Goal: Task Accomplishment & Management: Use online tool/utility

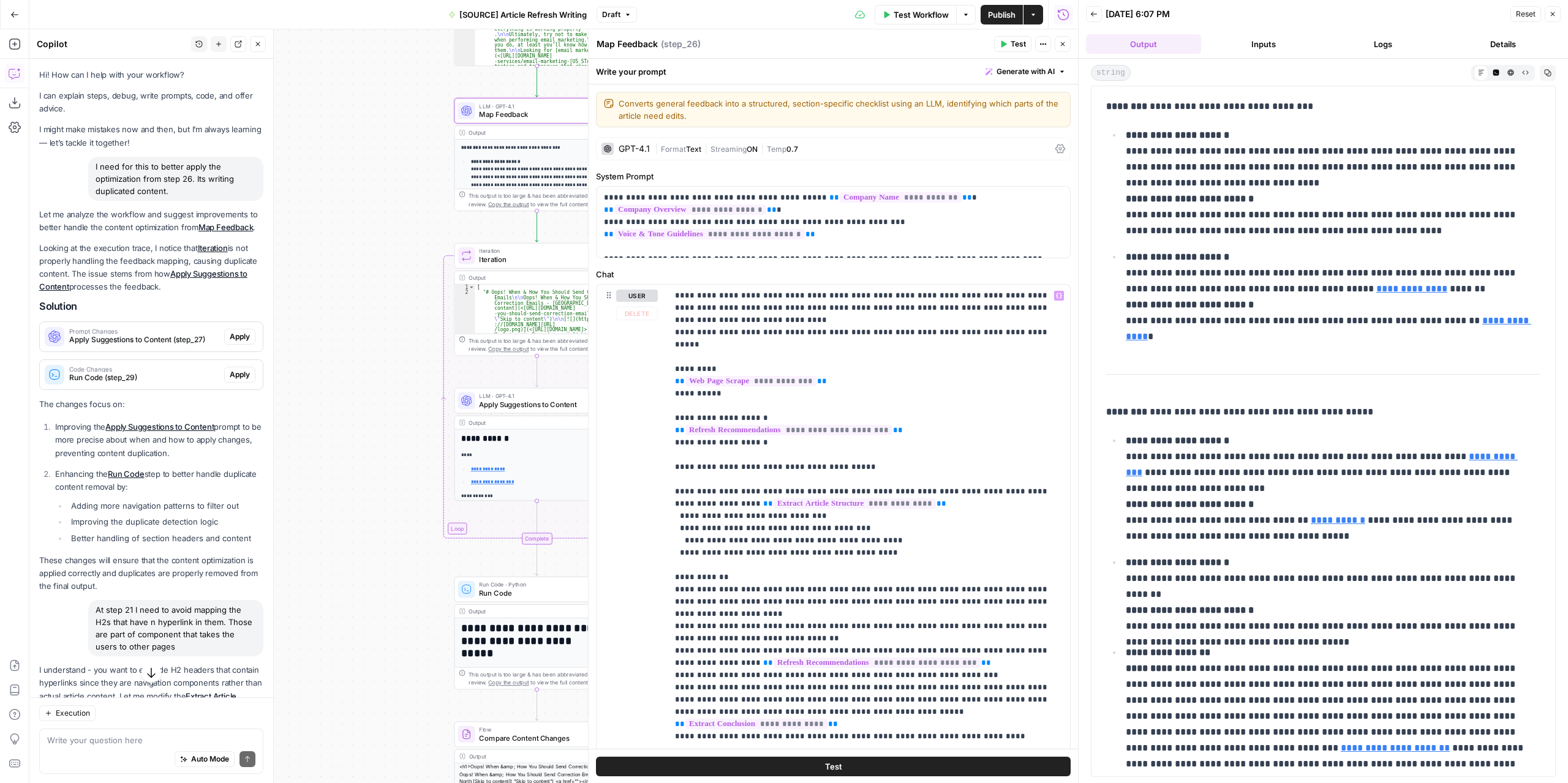
scroll to position [61, 0]
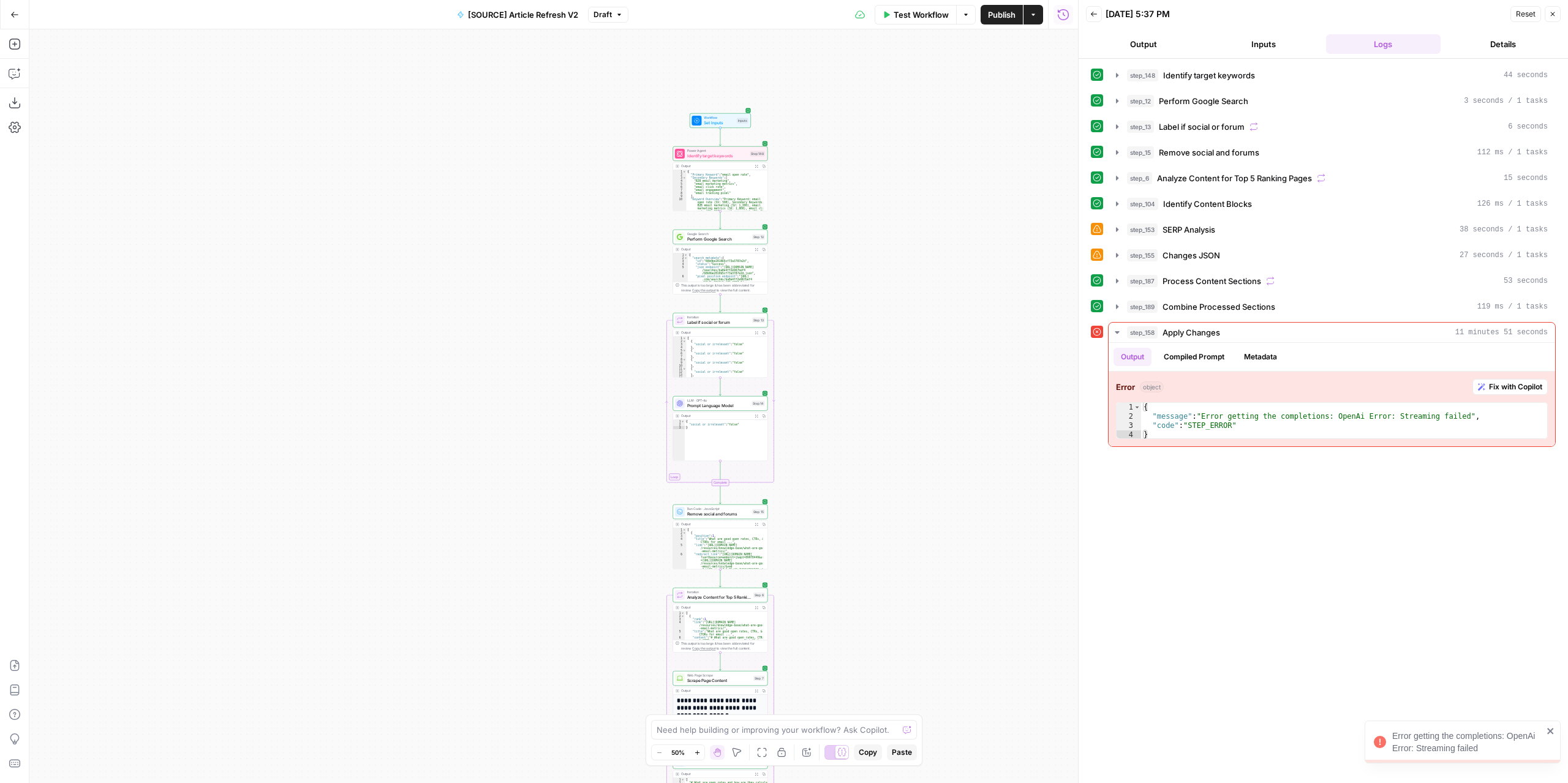
drag, startPoint x: 904, startPoint y: 421, endPoint x: 910, endPoint y: 187, distance: 234.1
click at [913, 190] on div "true false false true false true Workflow Set Inputs Inputs Power Agent Identif…" at bounding box center [554, 406] width 1049 height 754
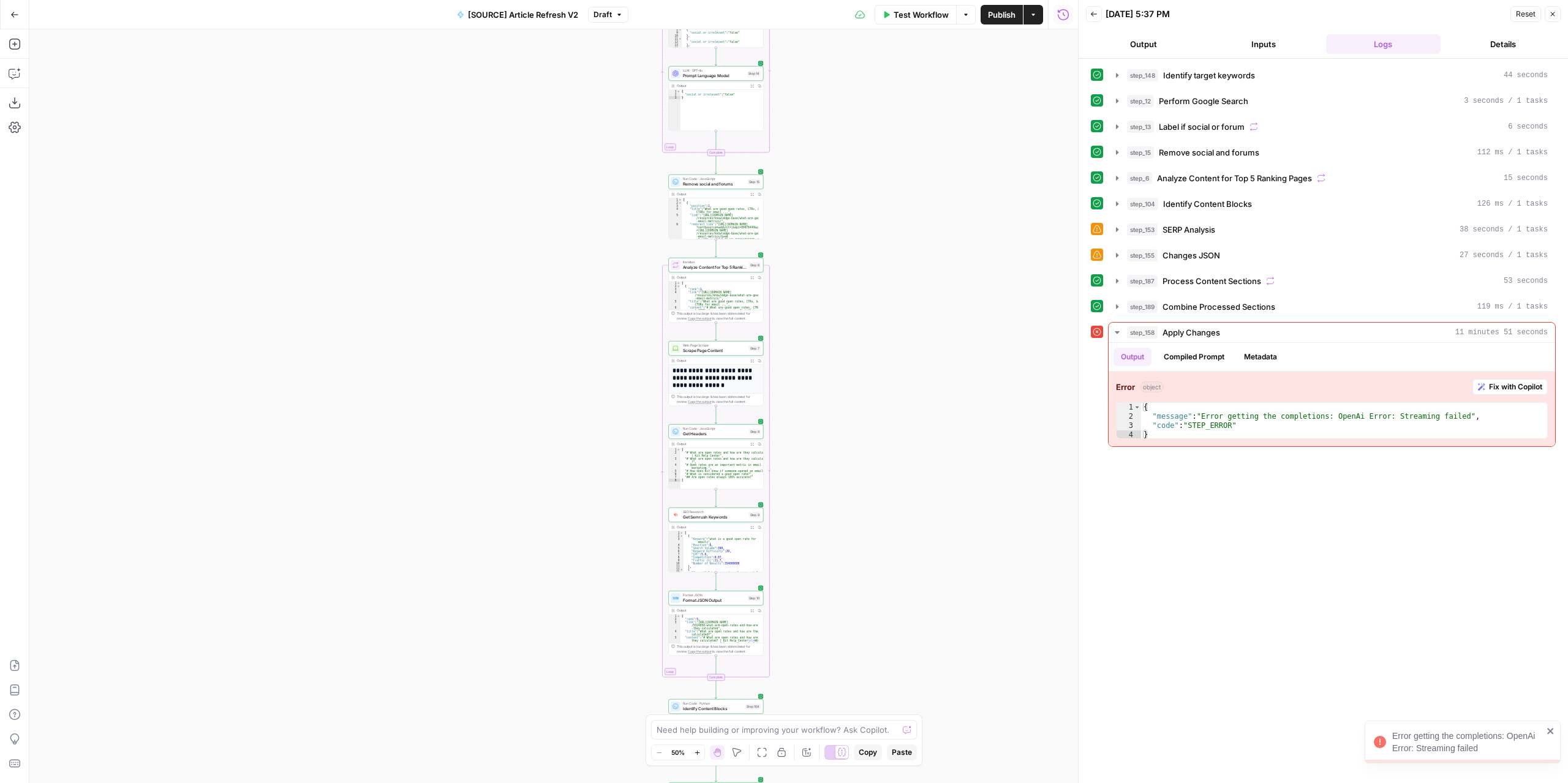
drag, startPoint x: 894, startPoint y: 390, endPoint x: 879, endPoint y: 289, distance: 102.1
click at [879, 289] on div "true false false true false true Workflow Set Inputs Inputs Power Agent Identif…" at bounding box center [554, 406] width 1049 height 754
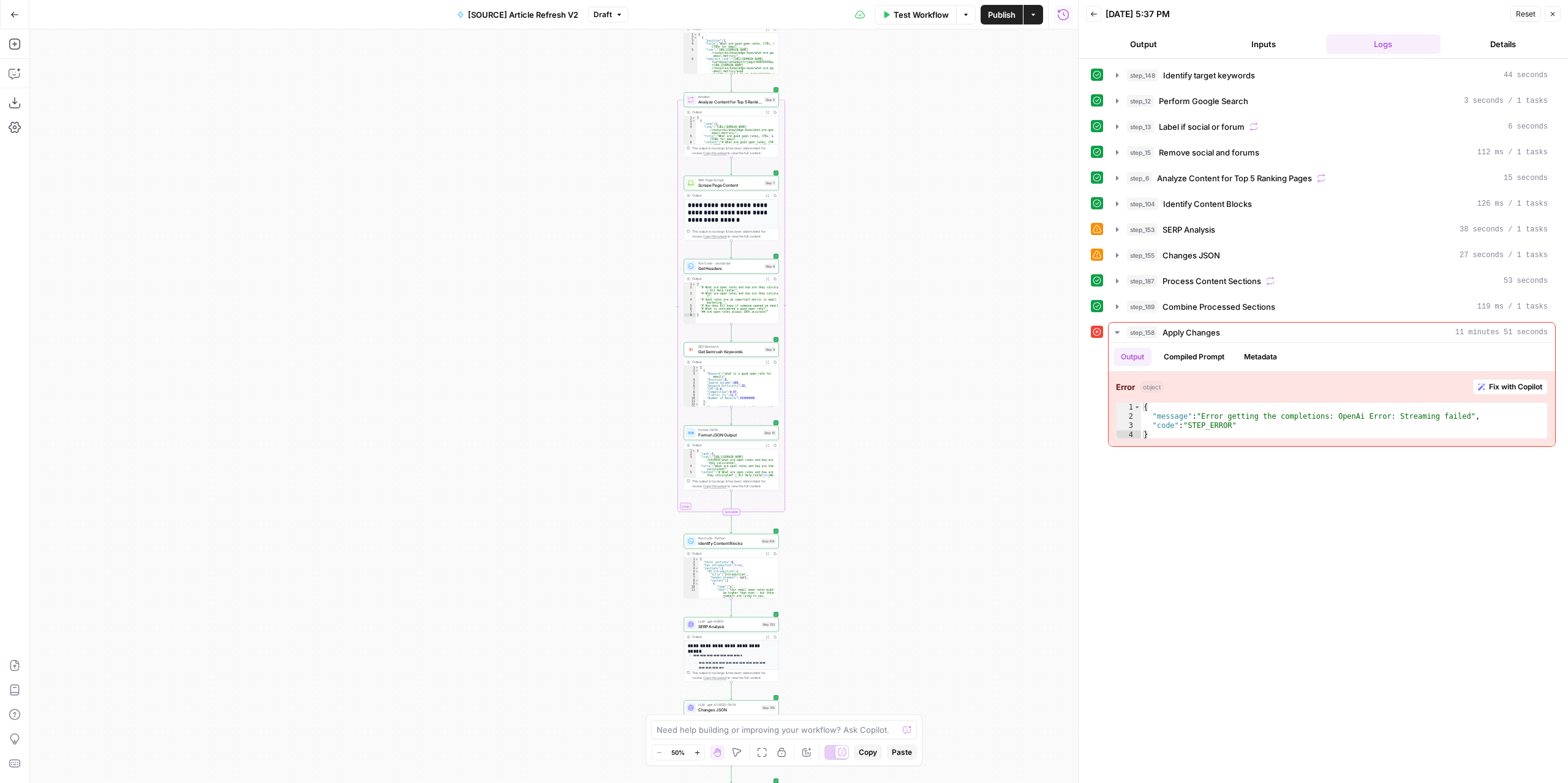
drag, startPoint x: 858, startPoint y: 364, endPoint x: 873, endPoint y: 194, distance: 170.7
click at [873, 194] on div "true false false true false true Workflow Set Inputs Inputs Power Agent Identif…" at bounding box center [554, 406] width 1049 height 754
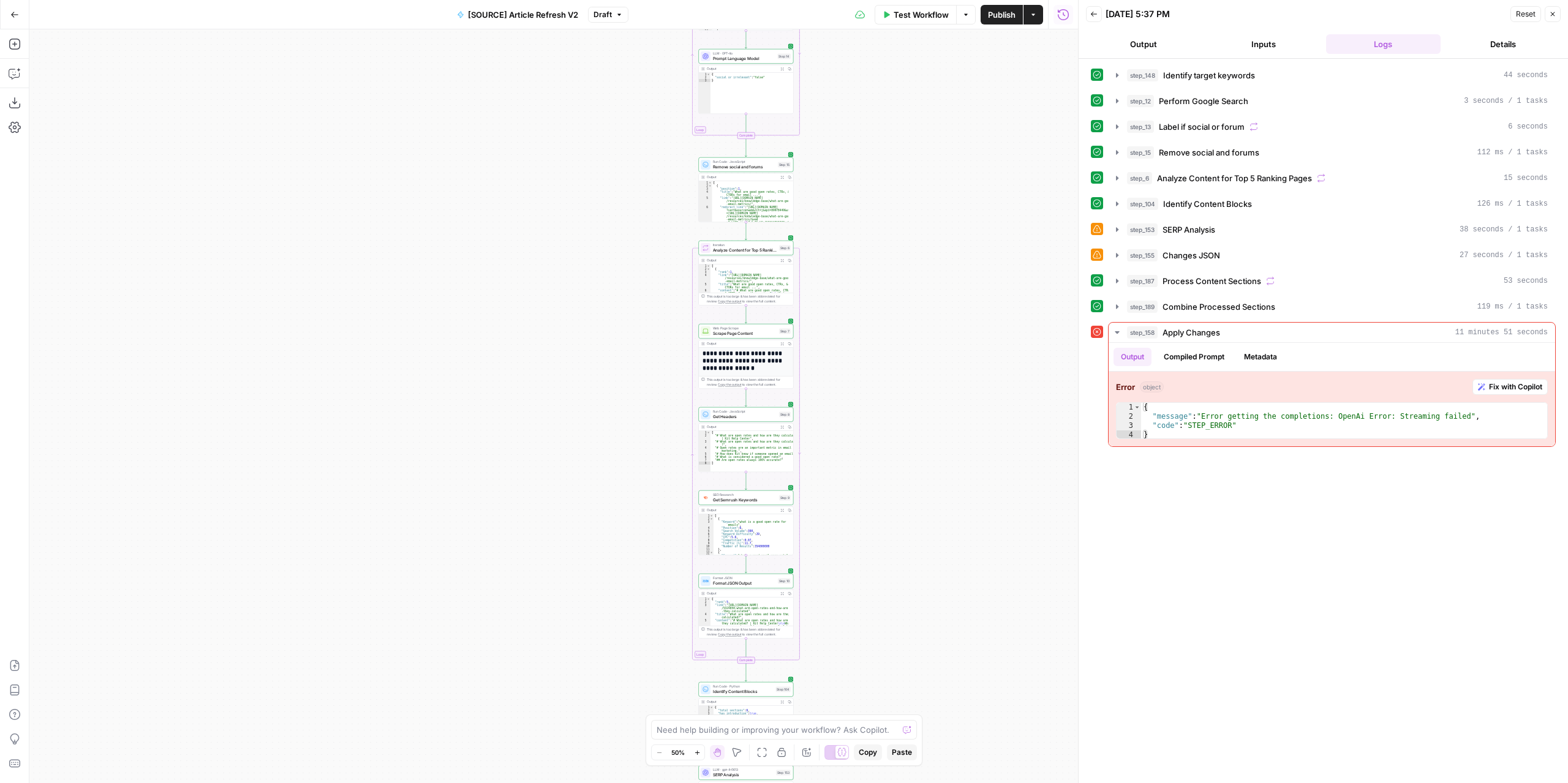
drag, startPoint x: 868, startPoint y: 257, endPoint x: 878, endPoint y: 370, distance: 113.4
click at [887, 419] on div "true false false true false true Workflow Set Inputs Inputs Power Agent Identif…" at bounding box center [554, 406] width 1049 height 754
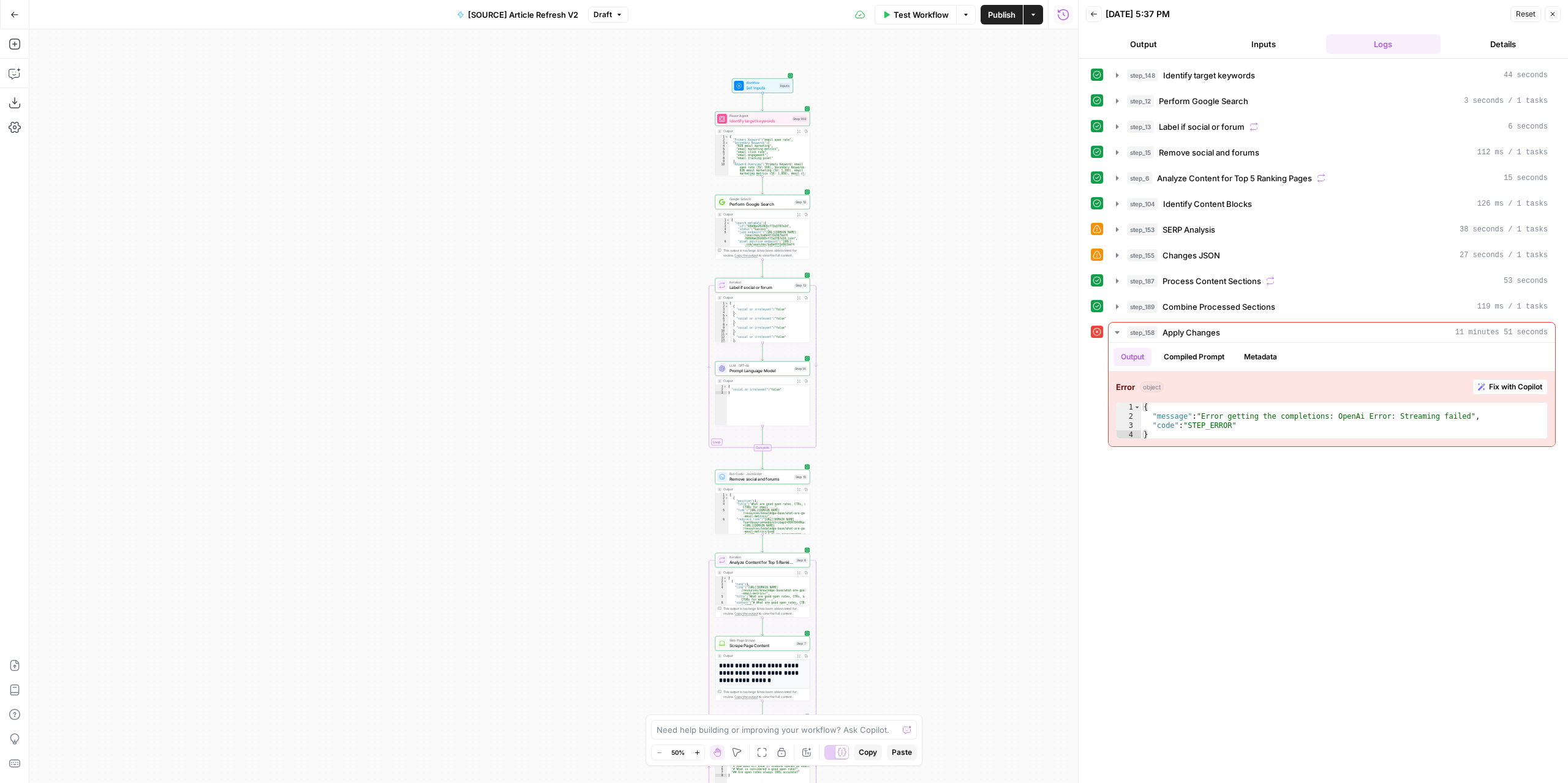
drag, startPoint x: 861, startPoint y: 150, endPoint x: 872, endPoint y: 448, distance: 298.2
click at [873, 454] on div "true false false true false true Workflow Set Inputs Inputs Power Agent Identif…" at bounding box center [554, 406] width 1049 height 754
drag, startPoint x: 888, startPoint y: 421, endPoint x: 910, endPoint y: 146, distance: 275.9
click at [912, 148] on div "true false false true false true Workflow Set Inputs Inputs Power Agent Identif…" at bounding box center [554, 406] width 1049 height 754
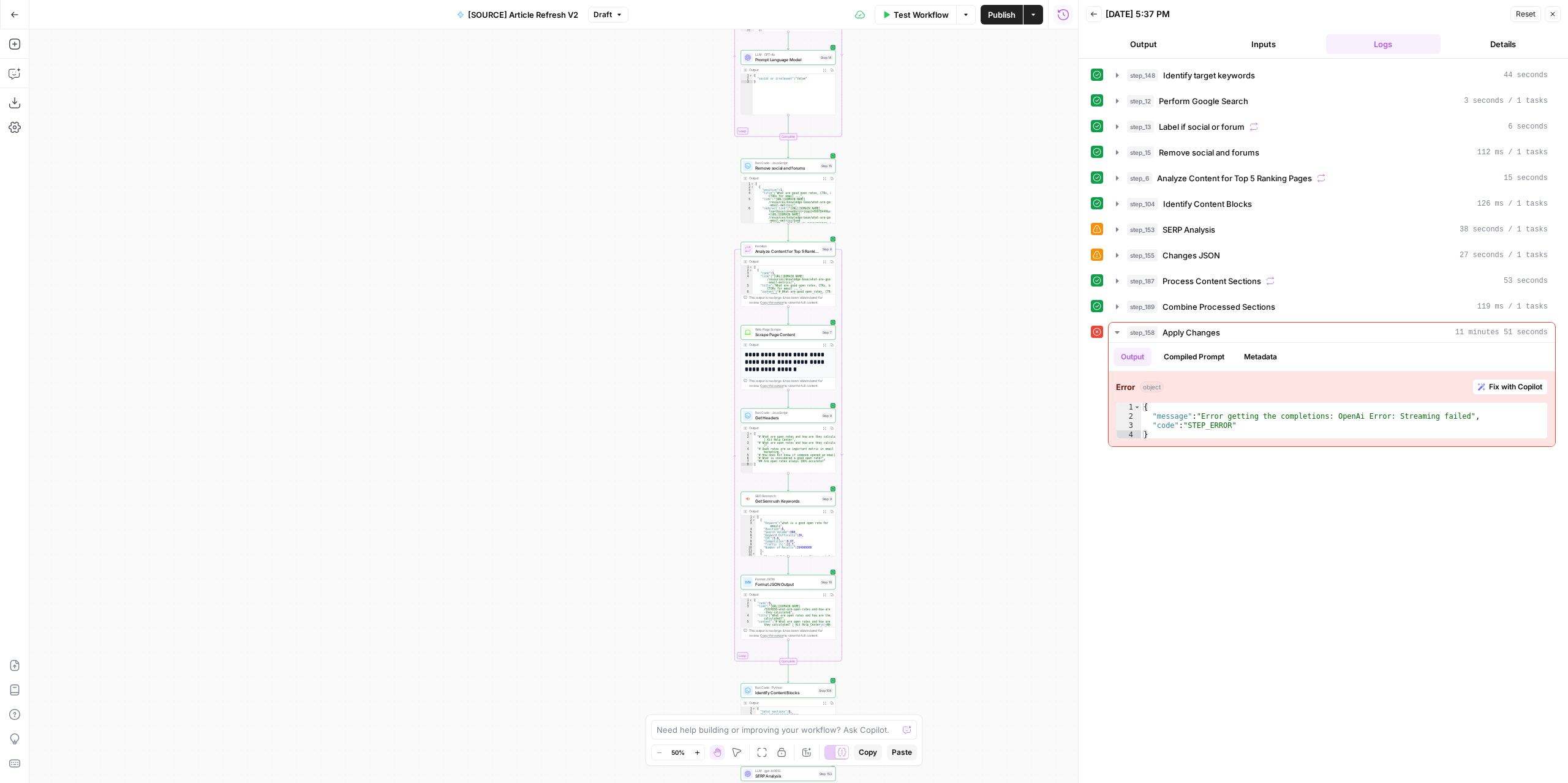
drag, startPoint x: 878, startPoint y: 498, endPoint x: 876, endPoint y: 177, distance: 321.0
click at [878, 177] on div "true false false true false true Workflow Set Inputs Inputs Power Agent Identif…" at bounding box center [554, 406] width 1049 height 754
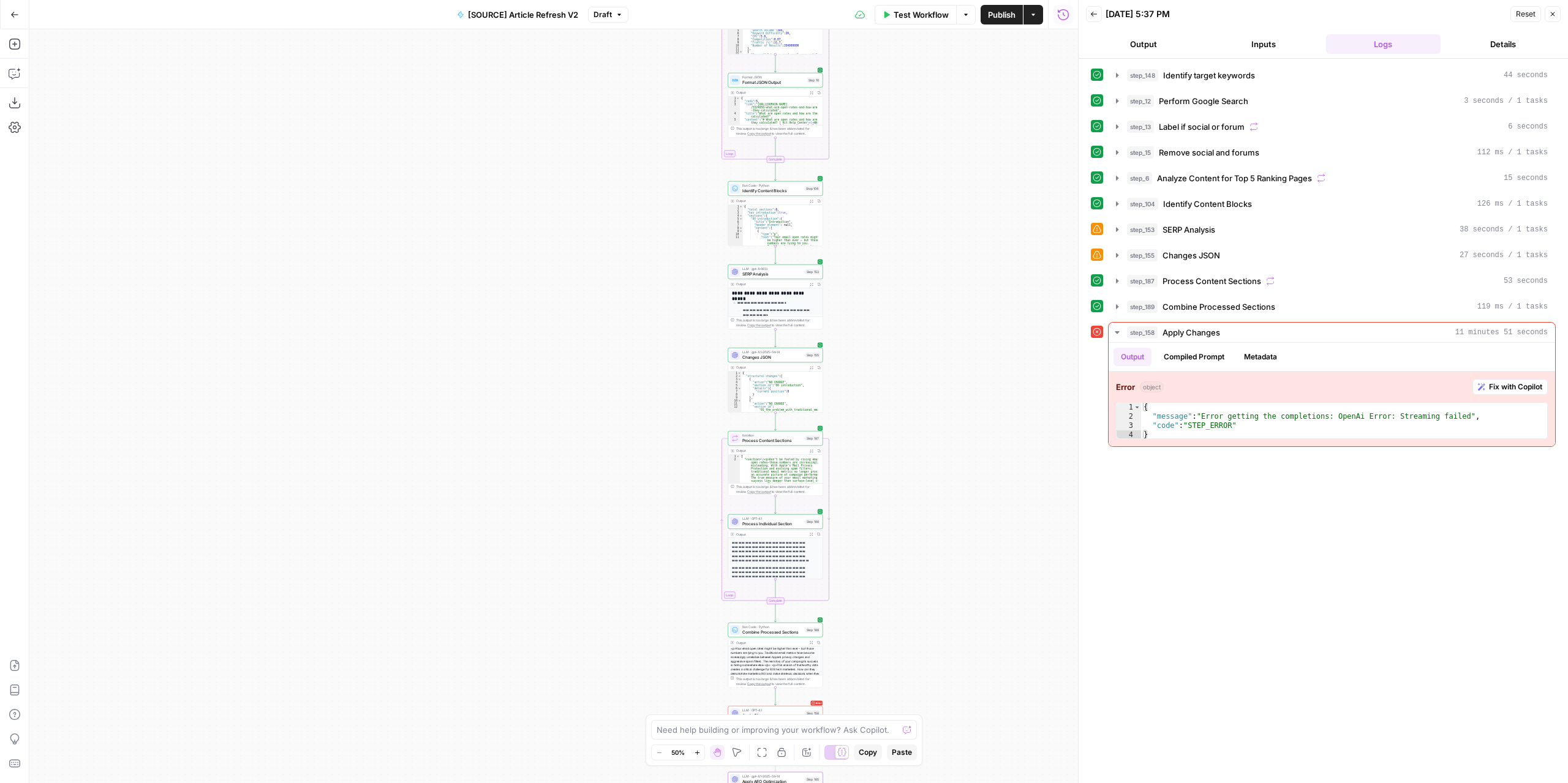
drag, startPoint x: 876, startPoint y: 475, endPoint x: 867, endPoint y: 358, distance: 117.3
click at [868, 320] on div "true false false true false true Workflow Set Inputs Inputs Power Agent Identif…" at bounding box center [554, 406] width 1049 height 754
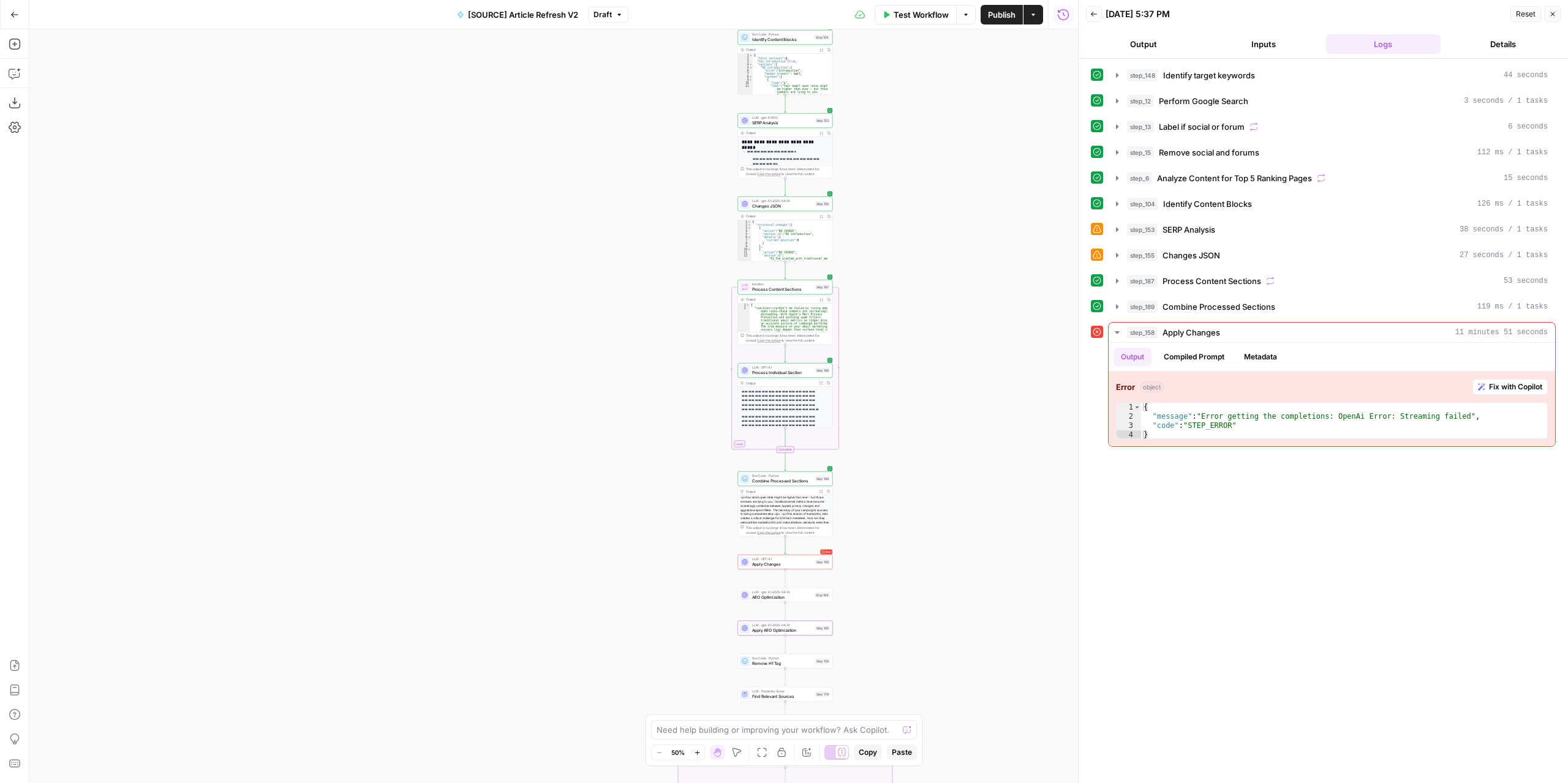
drag, startPoint x: 884, startPoint y: 417, endPoint x: 890, endPoint y: 261, distance: 156.1
click at [891, 260] on div "true false false true false true Workflow Set Inputs Inputs Power Agent Identif…" at bounding box center [554, 406] width 1049 height 754
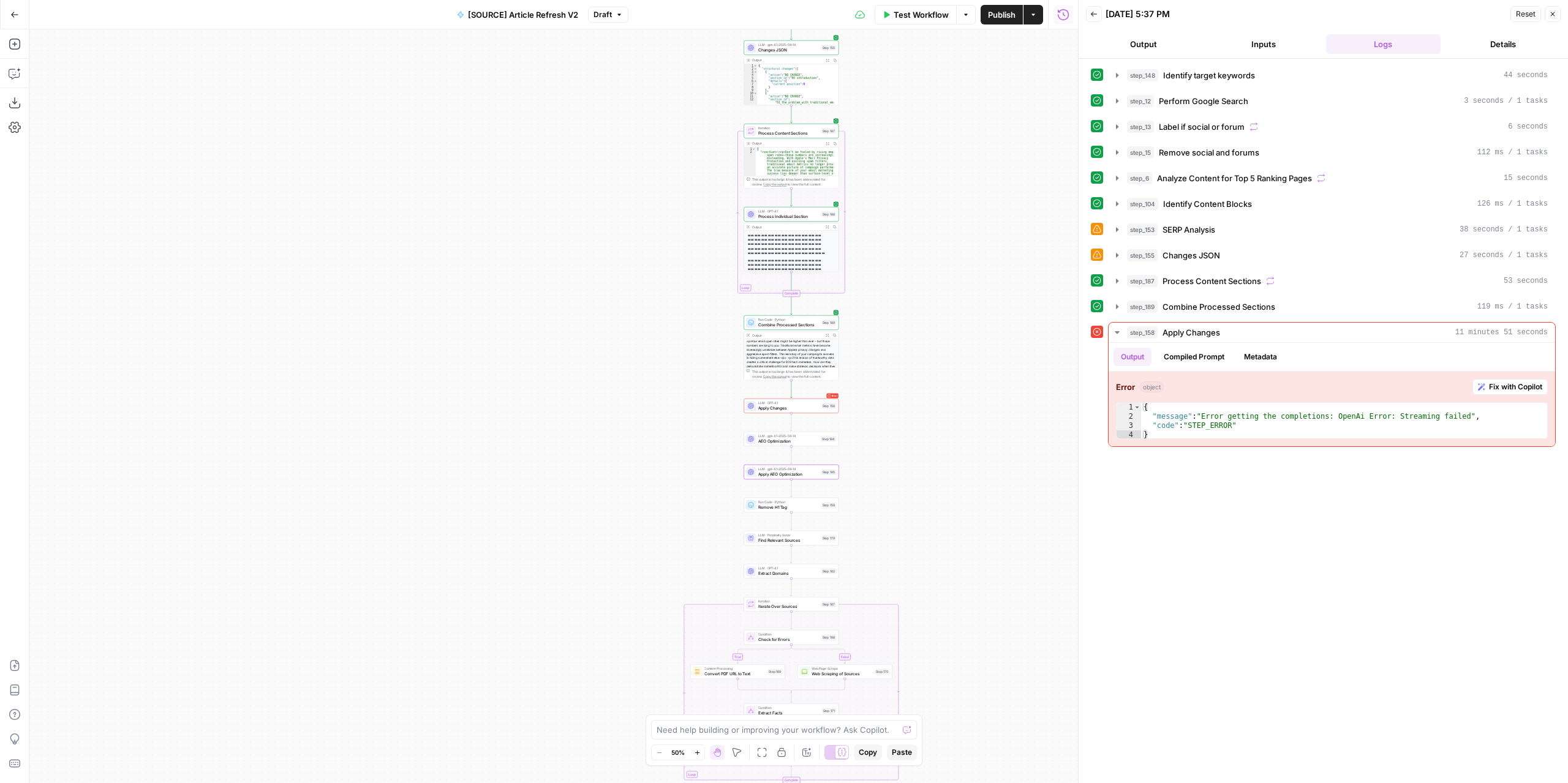
click at [876, 448] on div "true false false true false true Workflow Set Inputs Inputs Power Agent Identif…" at bounding box center [554, 406] width 1049 height 754
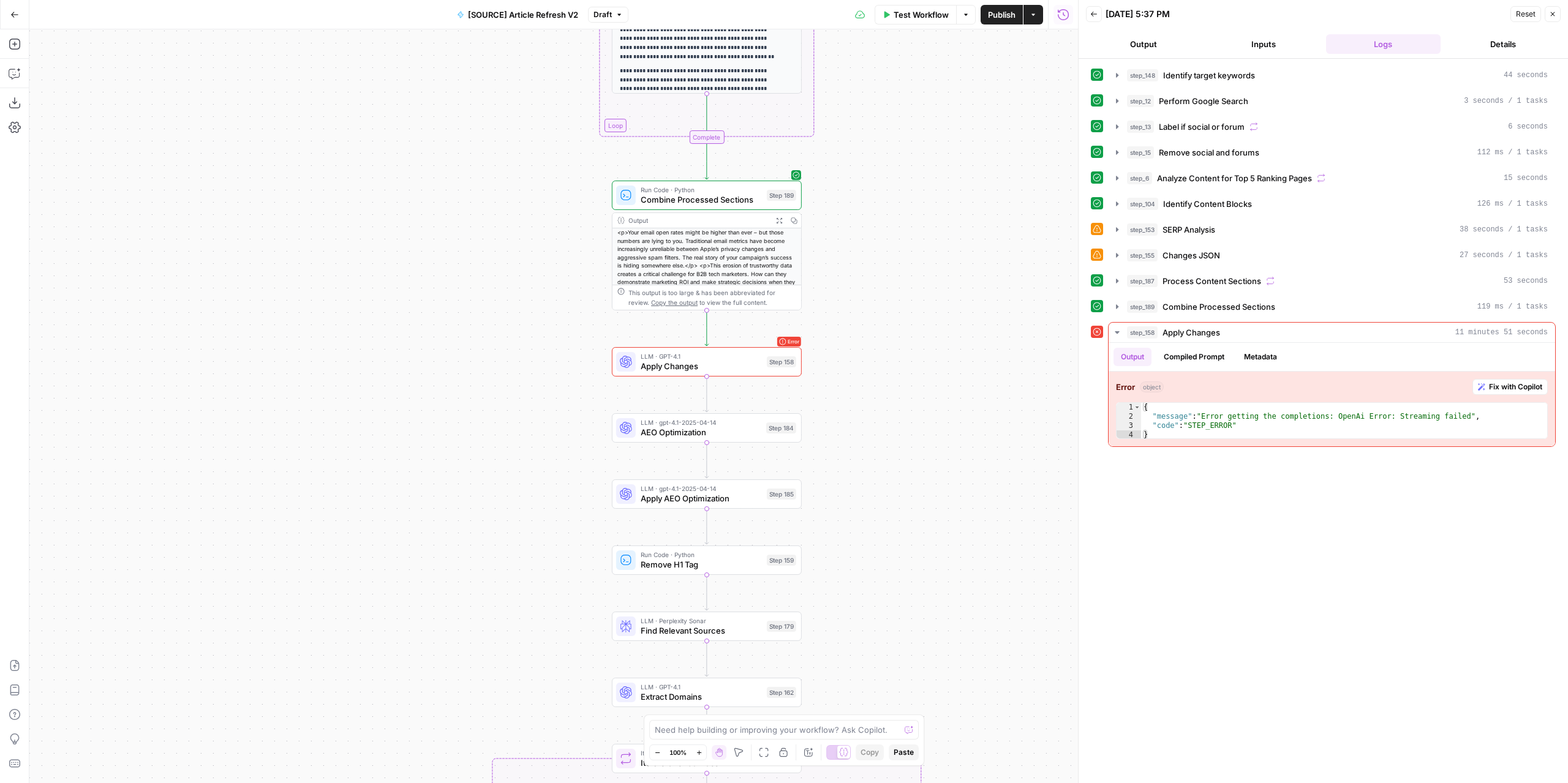
drag, startPoint x: 829, startPoint y: 407, endPoint x: 865, endPoint y: 375, distance: 48.2
click at [865, 375] on div "true false false true false true Workflow Set Inputs Inputs Power Agent Identif…" at bounding box center [554, 406] width 1049 height 754
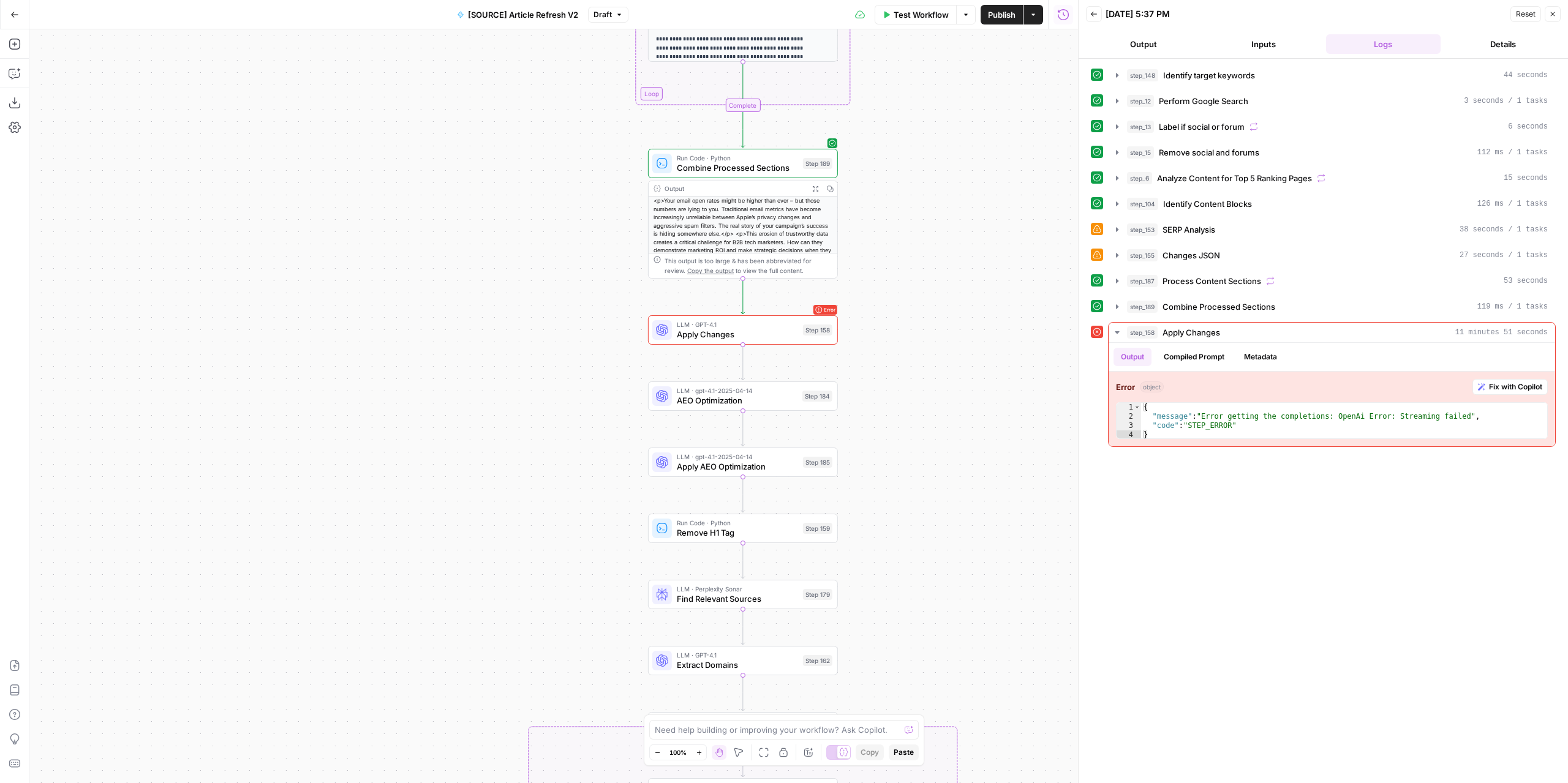
click at [865, 375] on div "true false false true false true Workflow Set Inputs Inputs Power Agent Identif…" at bounding box center [554, 406] width 1049 height 754
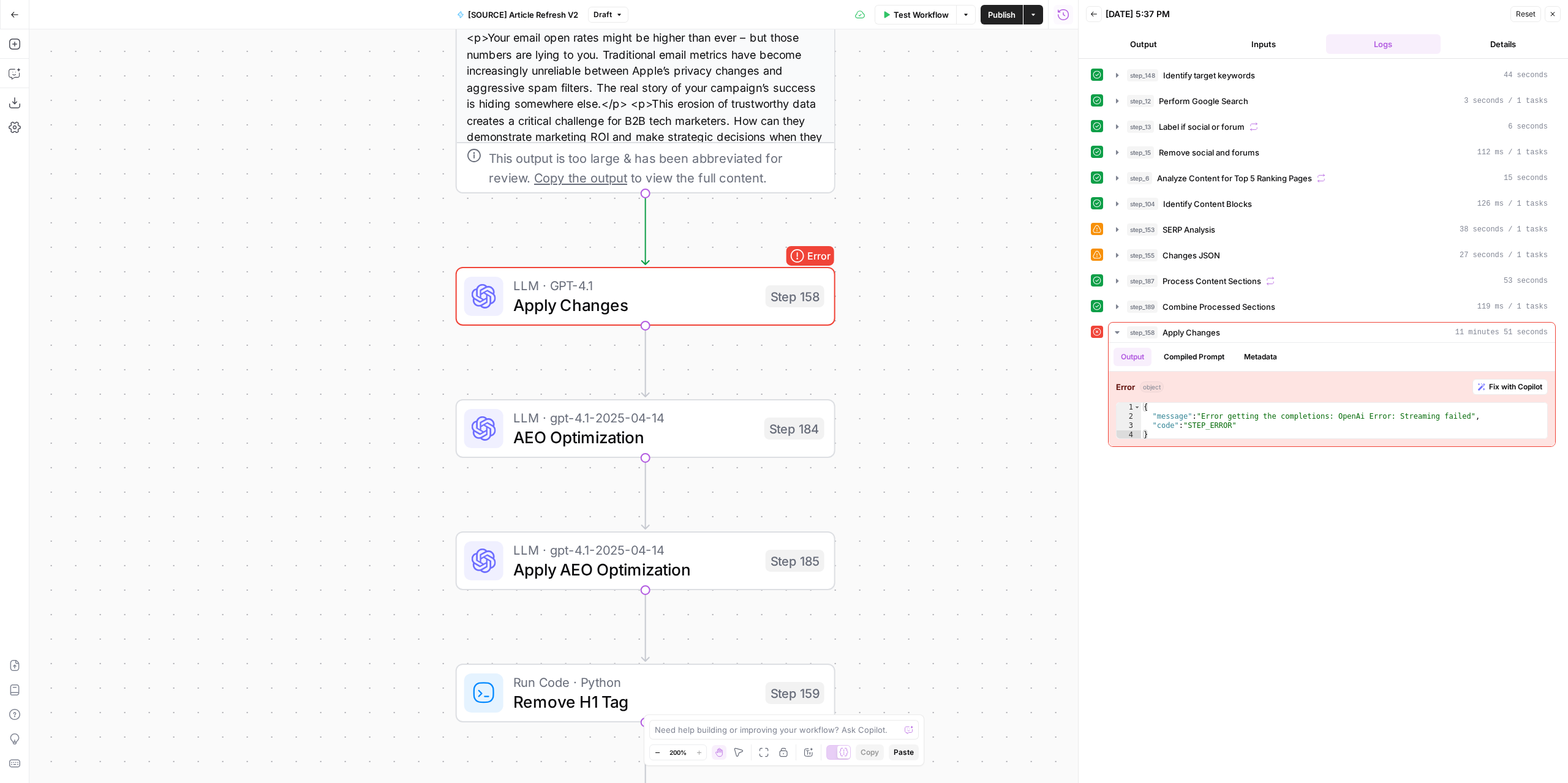
drag, startPoint x: 838, startPoint y: 328, endPoint x: 863, endPoint y: 339, distance: 27.3
click at [863, 339] on div "true false false true false true Workflow Set Inputs Inputs Power Agent Identif…" at bounding box center [554, 406] width 1049 height 754
click at [747, 297] on span "Apply Changes" at bounding box center [635, 305] width 243 height 24
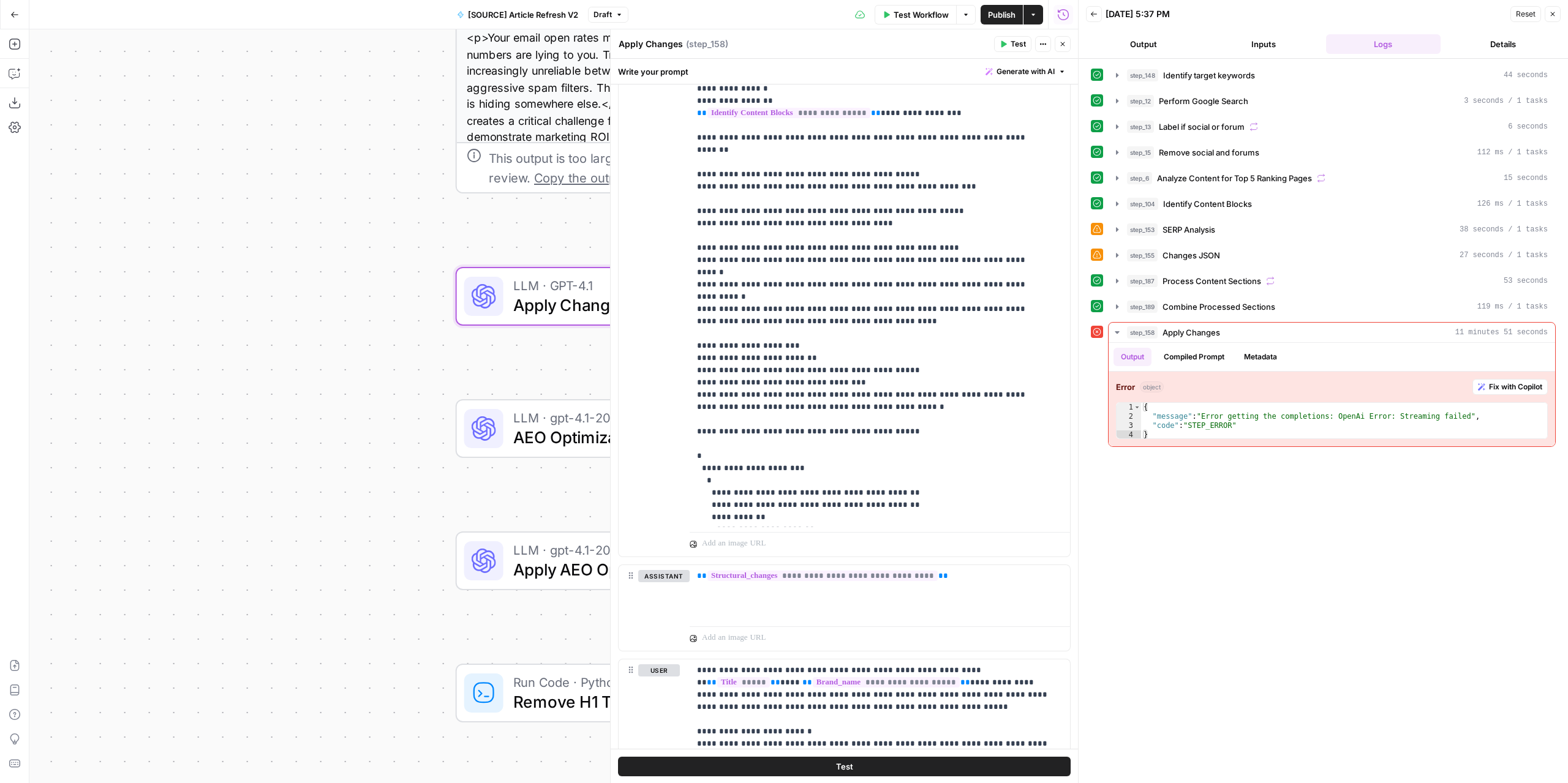
scroll to position [1025, 0]
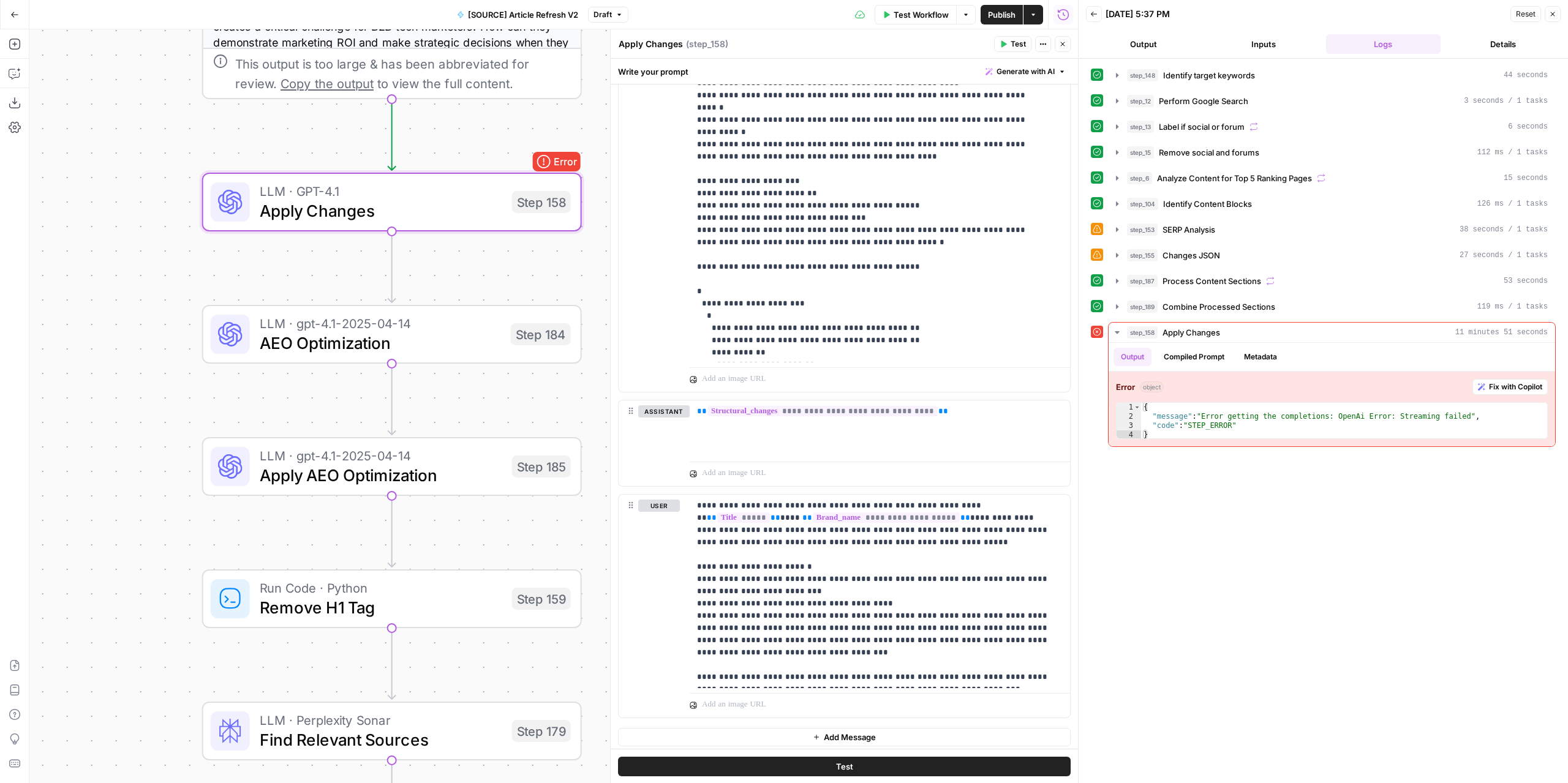
drag, startPoint x: 455, startPoint y: 368, endPoint x: 213, endPoint y: 278, distance: 258.2
click at [213, 278] on div "true false false true false true Workflow Set Inputs Inputs Power Agent Identif…" at bounding box center [554, 406] width 1049 height 754
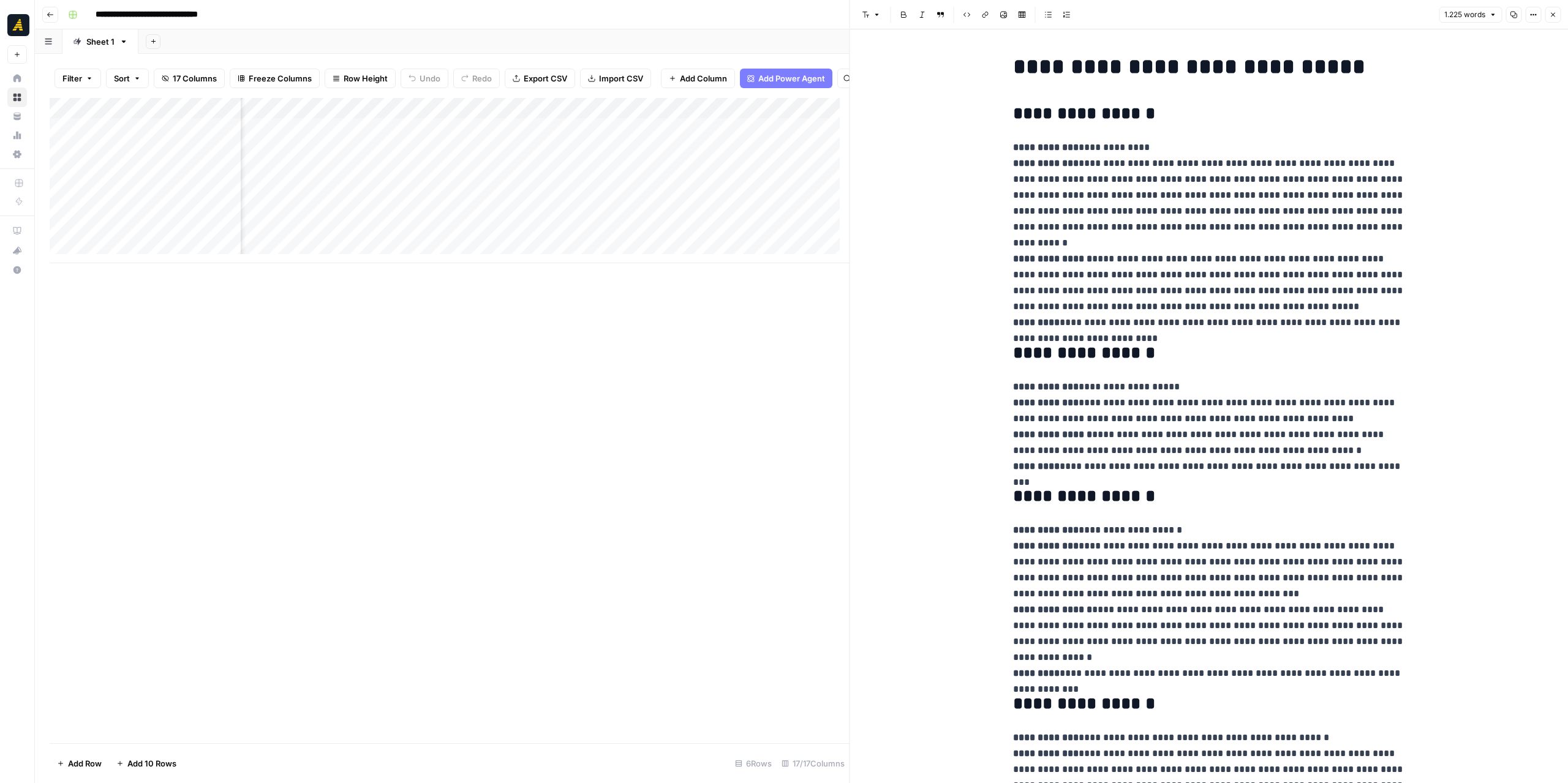
scroll to position [0, 817]
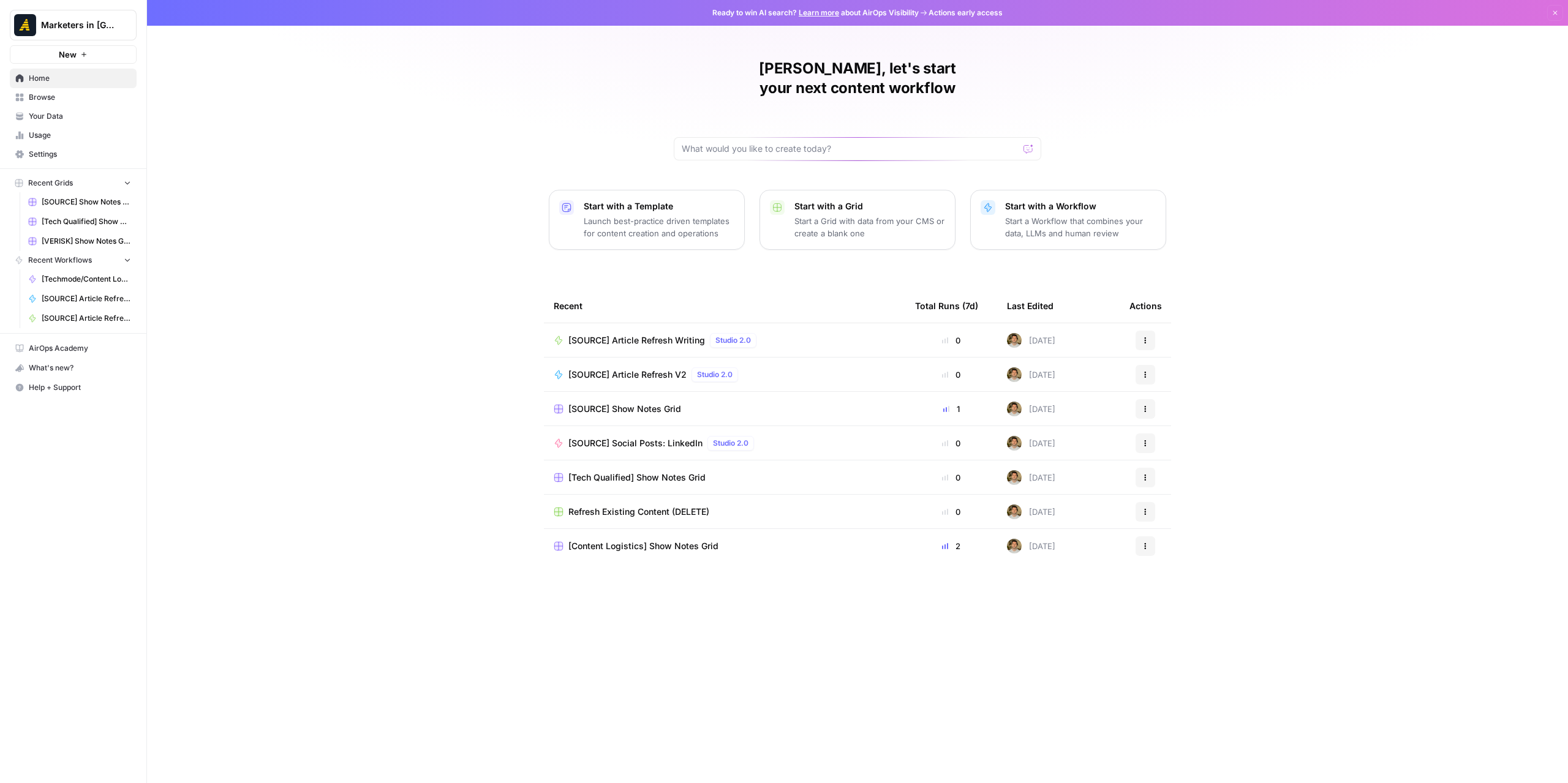
click at [62, 91] on link "Browse" at bounding box center [73, 97] width 127 height 20
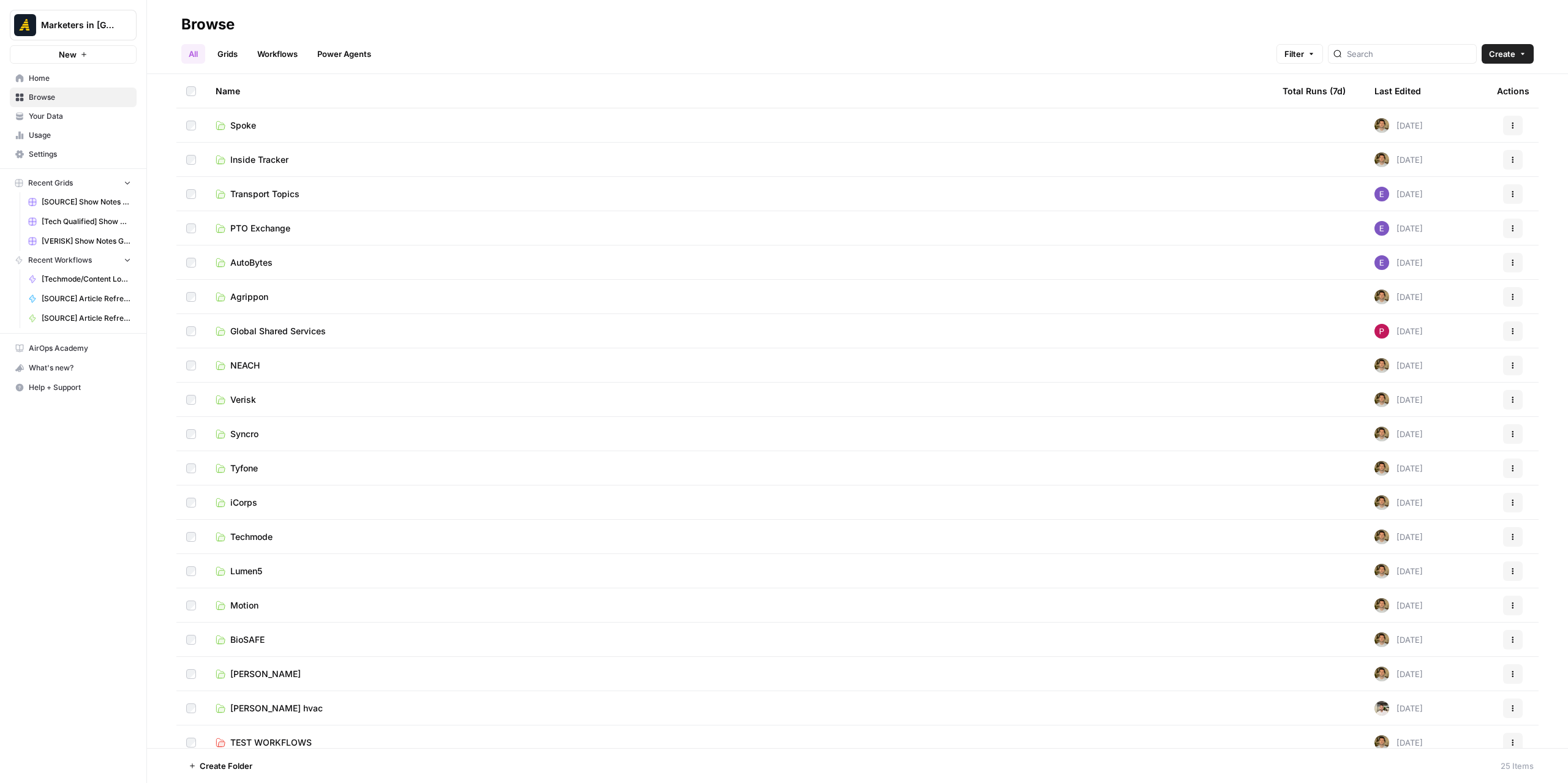
click at [285, 163] on span "Inside Tracker" at bounding box center [260, 160] width 58 height 12
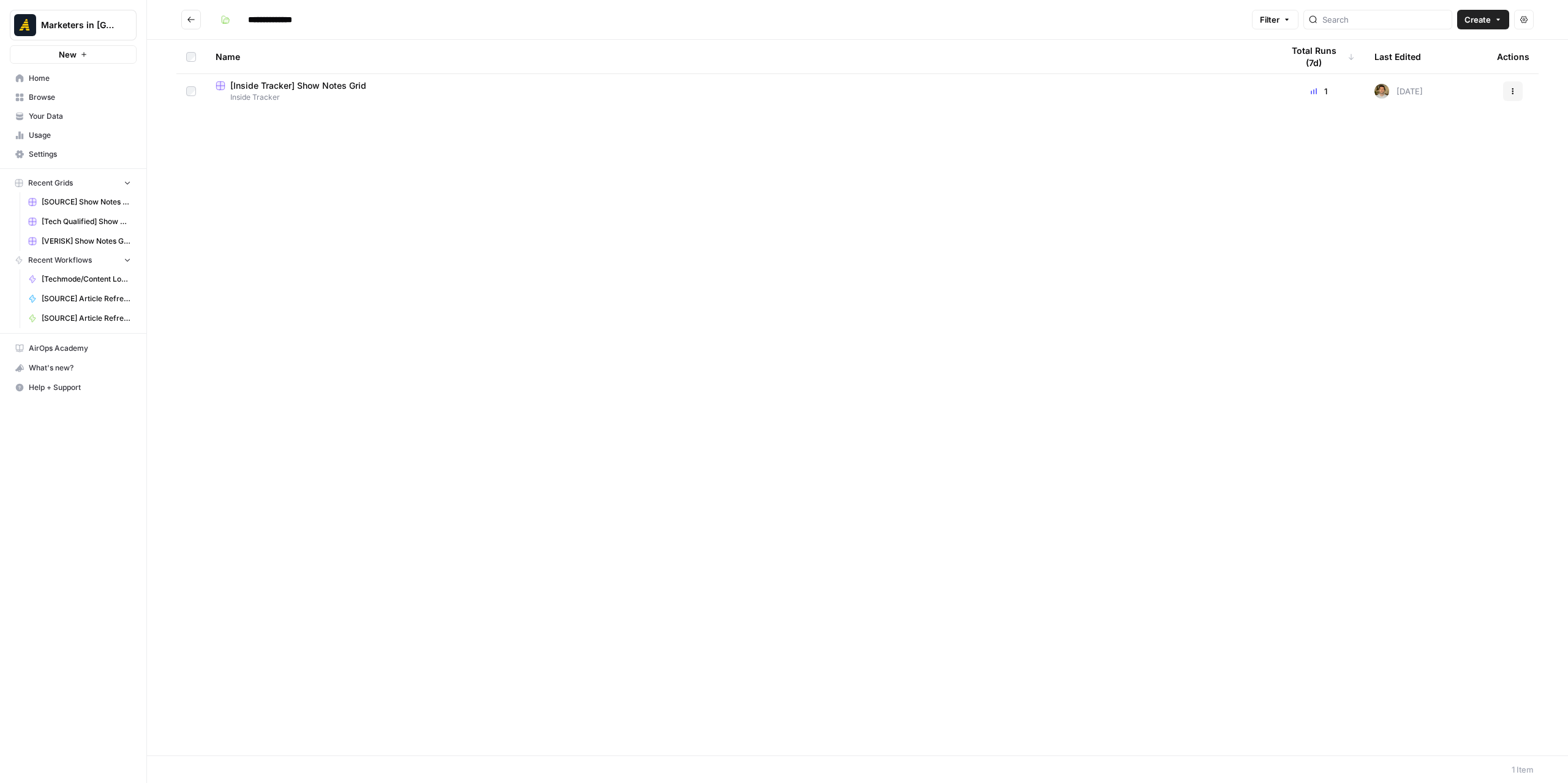
click at [326, 98] on span "Inside Tracker" at bounding box center [739, 98] width 1048 height 11
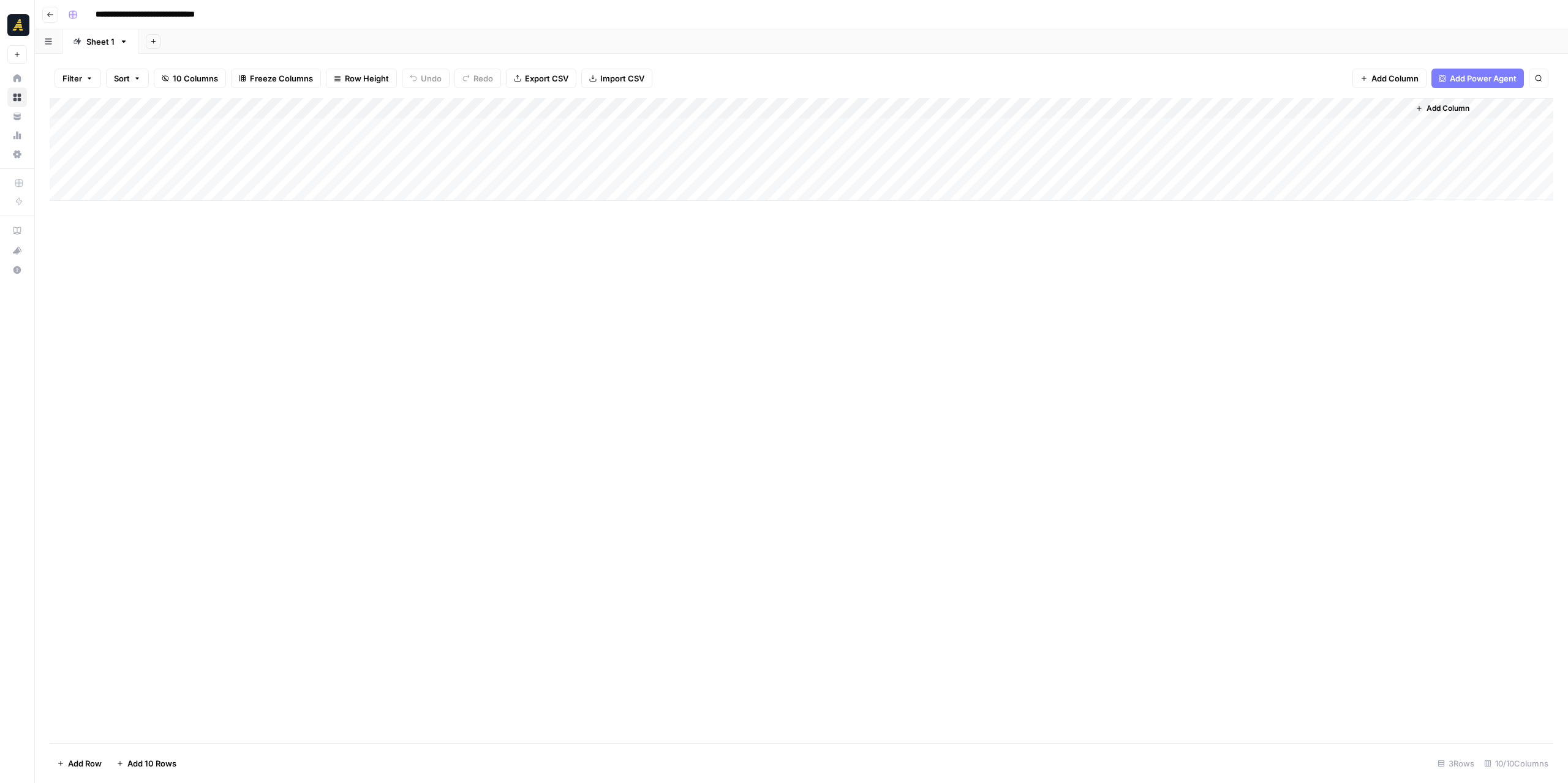
click at [148, 127] on div "Add Column" at bounding box center [802, 150] width 1504 height 103
click at [576, 135] on div "Add Column" at bounding box center [802, 150] width 1504 height 103
click at [1437, 110] on span "Add Column" at bounding box center [1448, 108] width 43 height 11
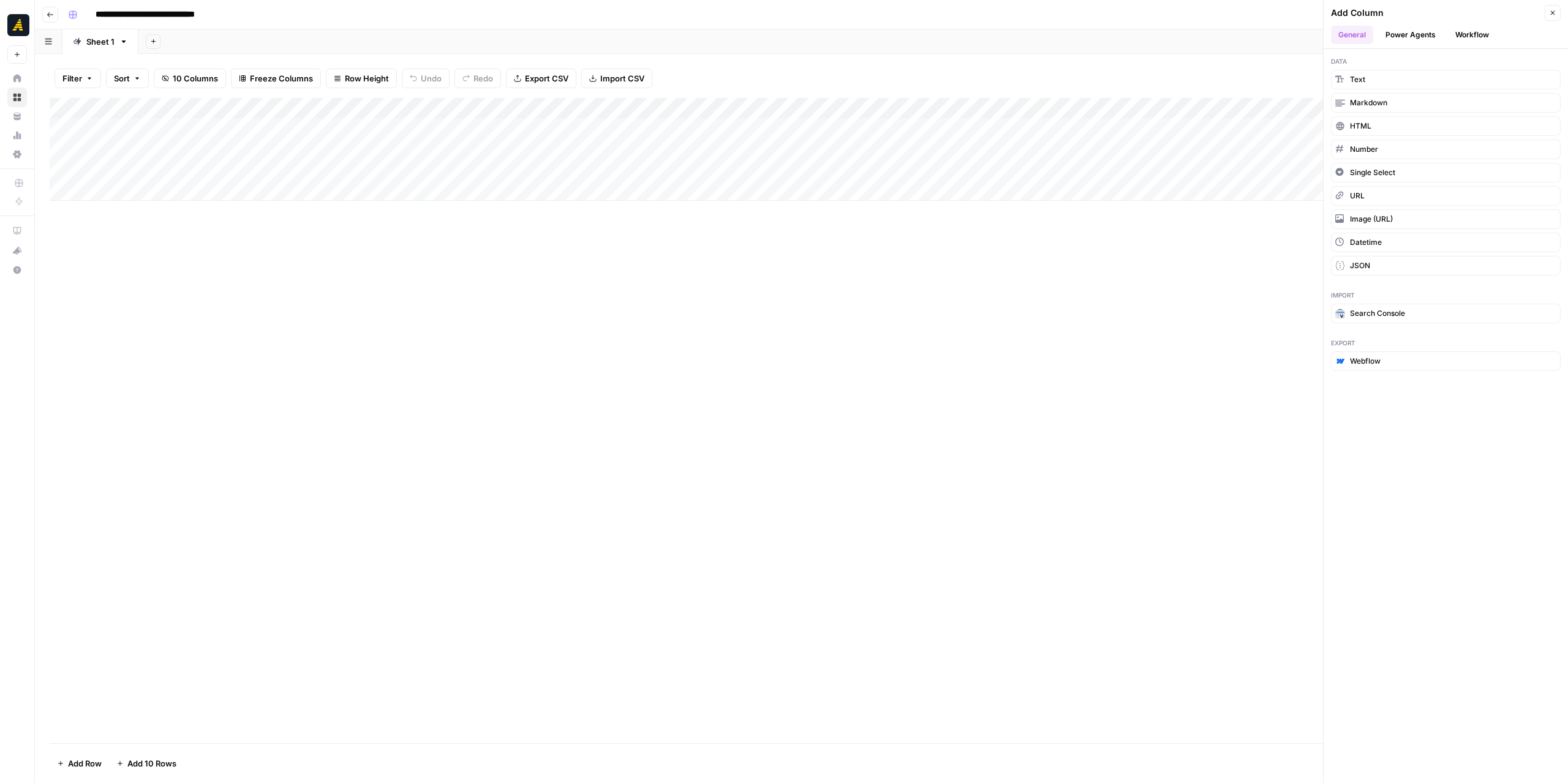
click at [1237, 352] on div "Add Column" at bounding box center [802, 421] width 1504 height 646
click at [1551, 16] on icon "button" at bounding box center [1552, 13] width 7 height 7
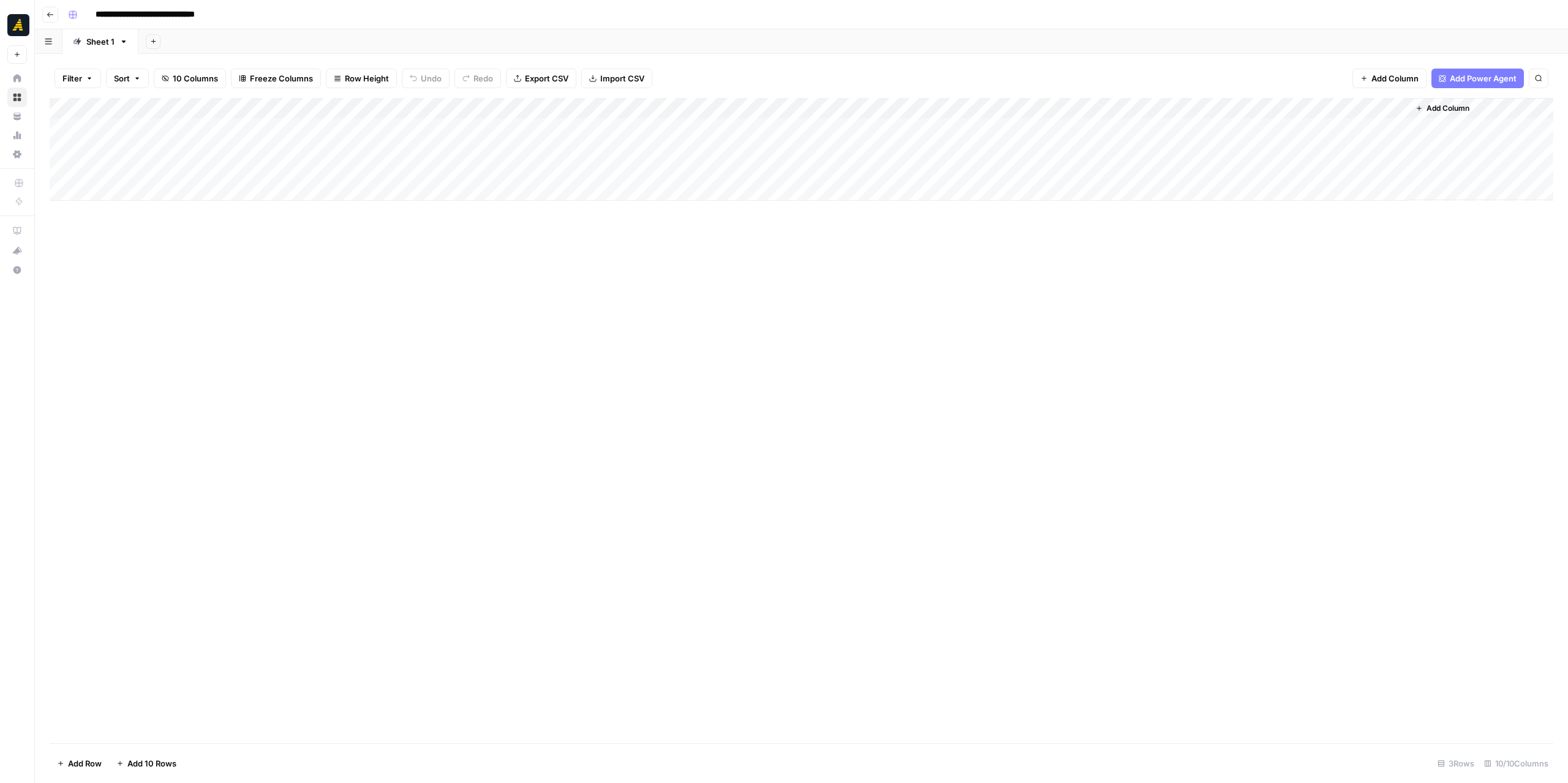
click at [1458, 104] on span "Add Column" at bounding box center [1448, 108] width 43 height 11
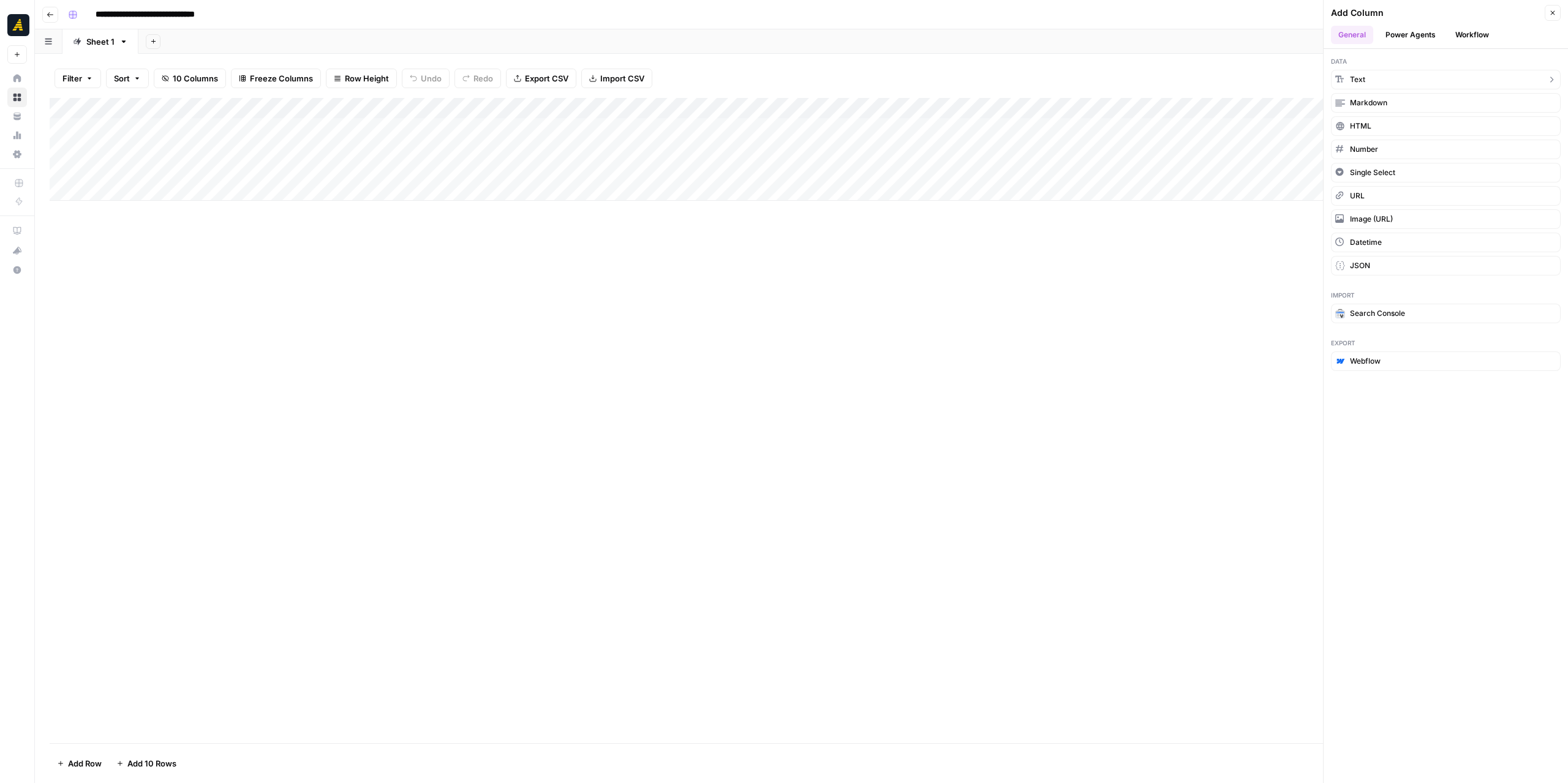
click at [1387, 79] on button "Text" at bounding box center [1446, 79] width 230 height 20
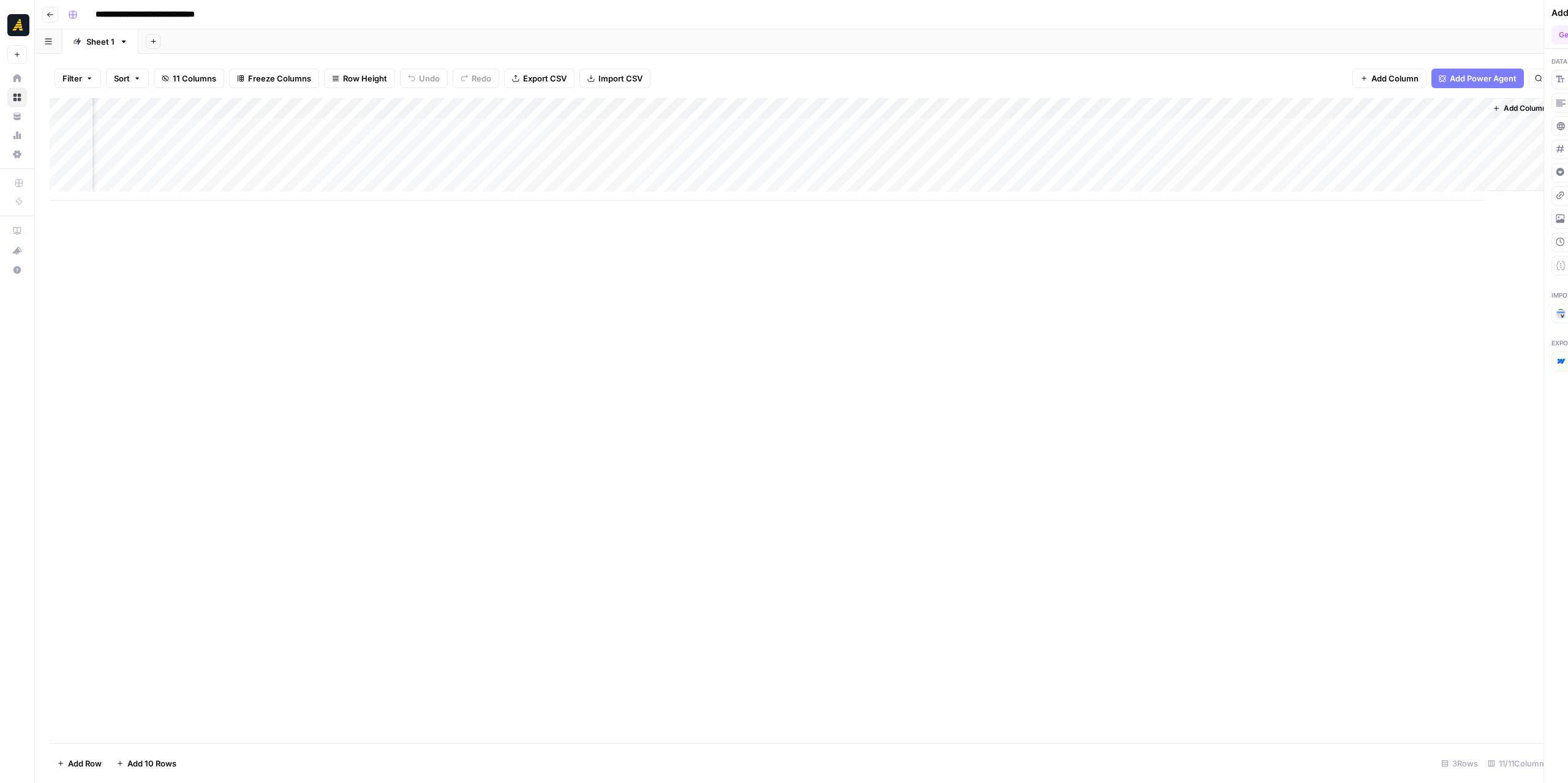
scroll to position [0, 109]
click at [1361, 114] on div "Add Column" at bounding box center [802, 150] width 1504 height 103
click at [1361, 114] on div at bounding box center [1387, 110] width 177 height 24
click at [1343, 133] on input "New Column" at bounding box center [1373, 137] width 125 height 12
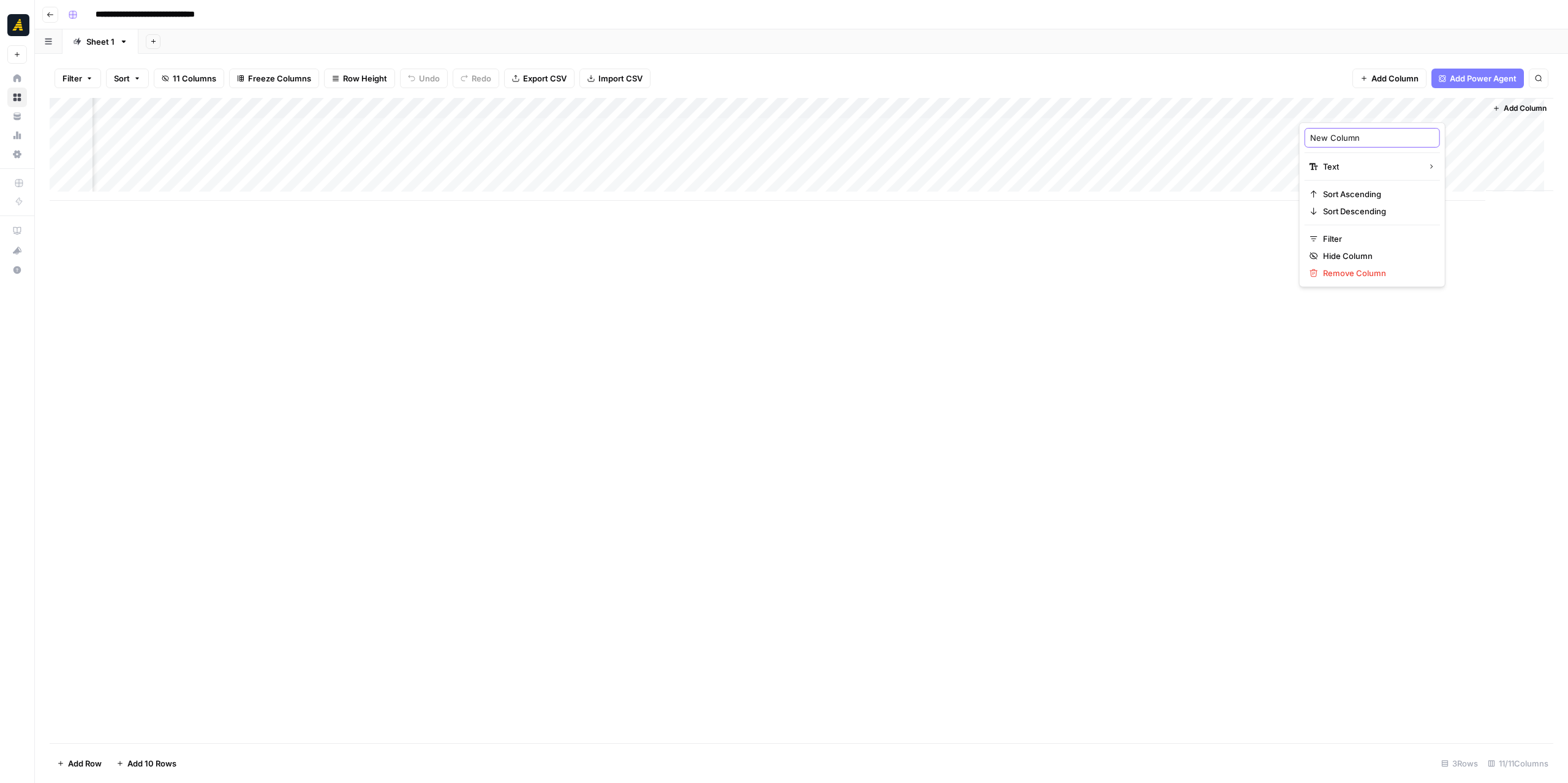
click at [1343, 133] on input "New Column" at bounding box center [1373, 137] width 125 height 12
type input "Assets"
drag, startPoint x: 1152, startPoint y: 337, endPoint x: 1313, endPoint y: 221, distance: 198.4
click at [1152, 336] on div "Add Column" at bounding box center [802, 421] width 1504 height 646
click at [1472, 101] on div "Add Column" at bounding box center [802, 150] width 1504 height 103
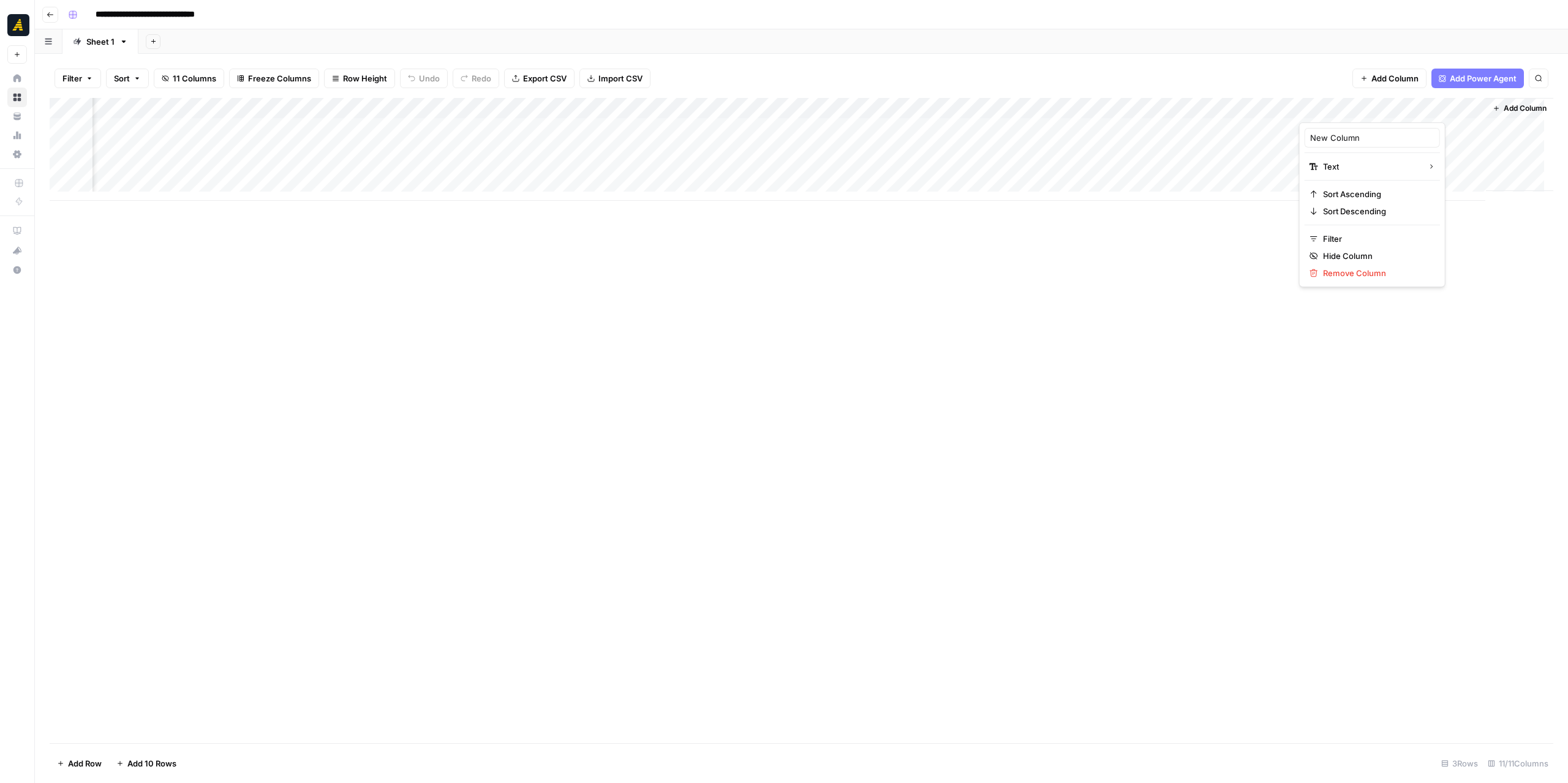
click at [1469, 102] on div at bounding box center [1387, 110] width 177 height 24
click at [1449, 103] on div at bounding box center [1387, 110] width 177 height 24
click at [1483, 253] on div "Add Column" at bounding box center [802, 421] width 1504 height 646
click at [1486, 113] on div "Add Column" at bounding box center [1519, 144] width 67 height 93
drag, startPoint x: 1474, startPoint y: 113, endPoint x: 1439, endPoint y: 113, distance: 35.0
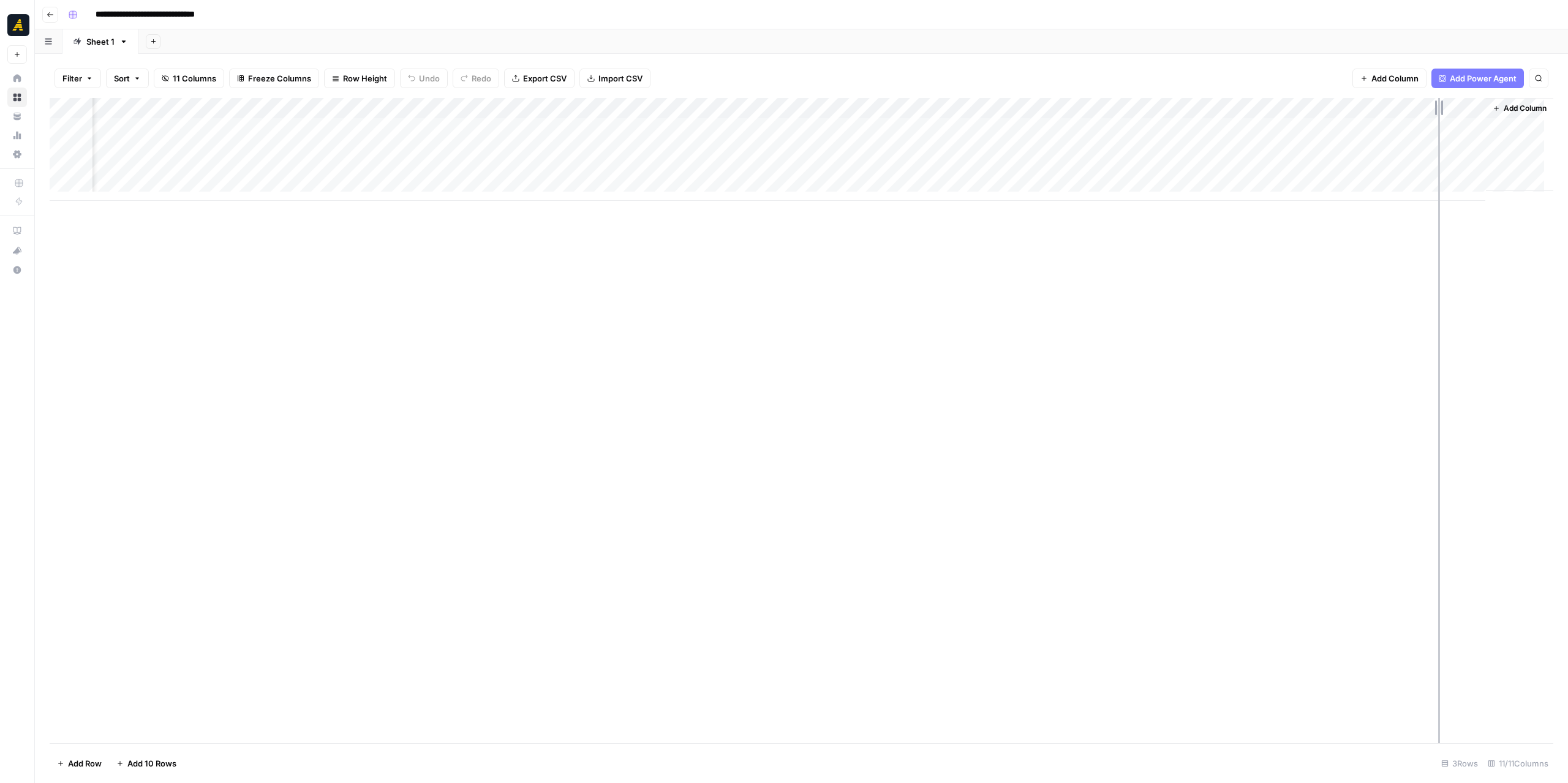
click at [1439, 113] on div "Add Column" at bounding box center [802, 150] width 1504 height 103
click at [1488, 104] on button "Add Column" at bounding box center [1520, 108] width 64 height 16
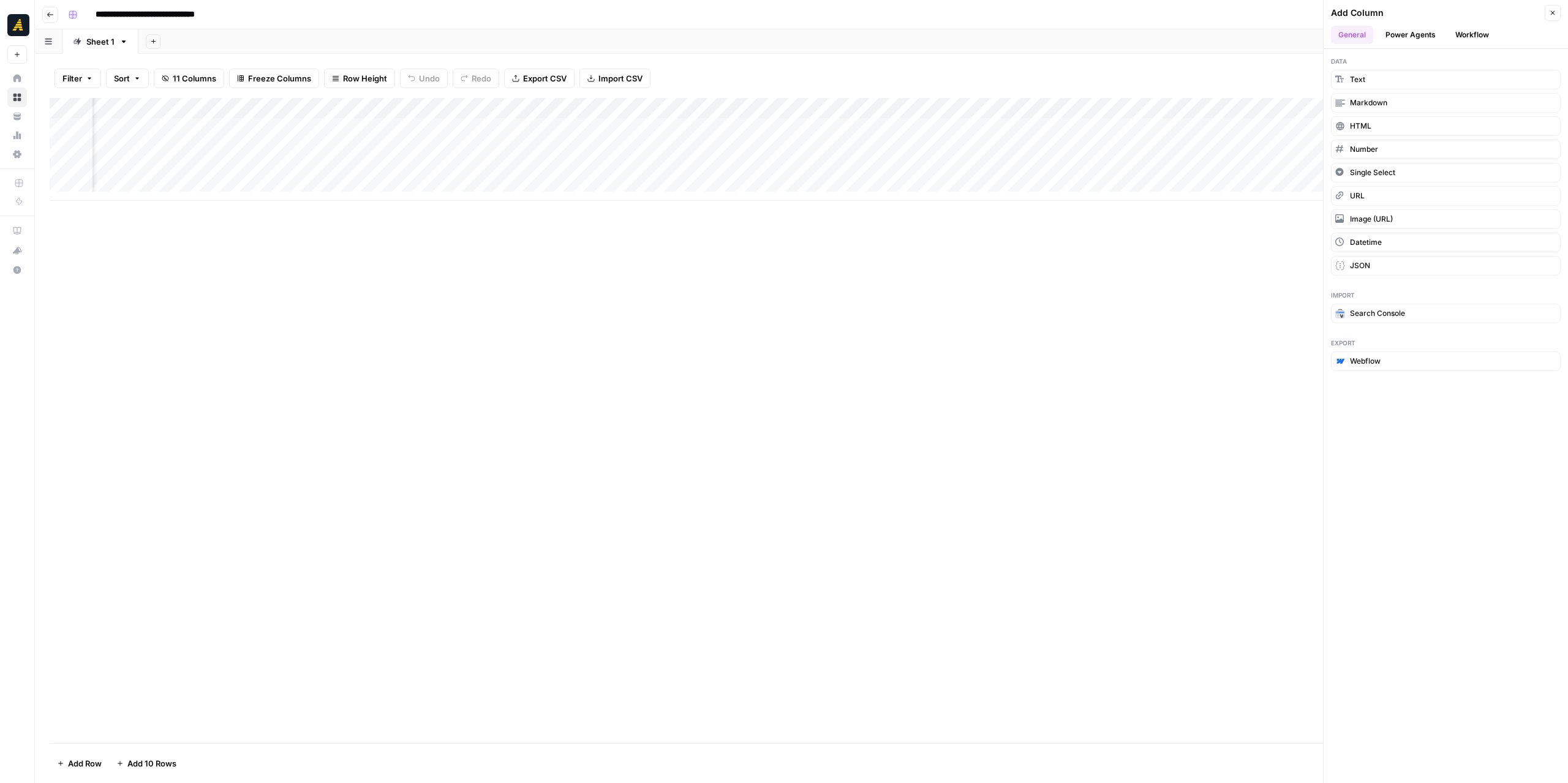
click at [1484, 33] on button "Workflow" at bounding box center [1472, 35] width 48 height 18
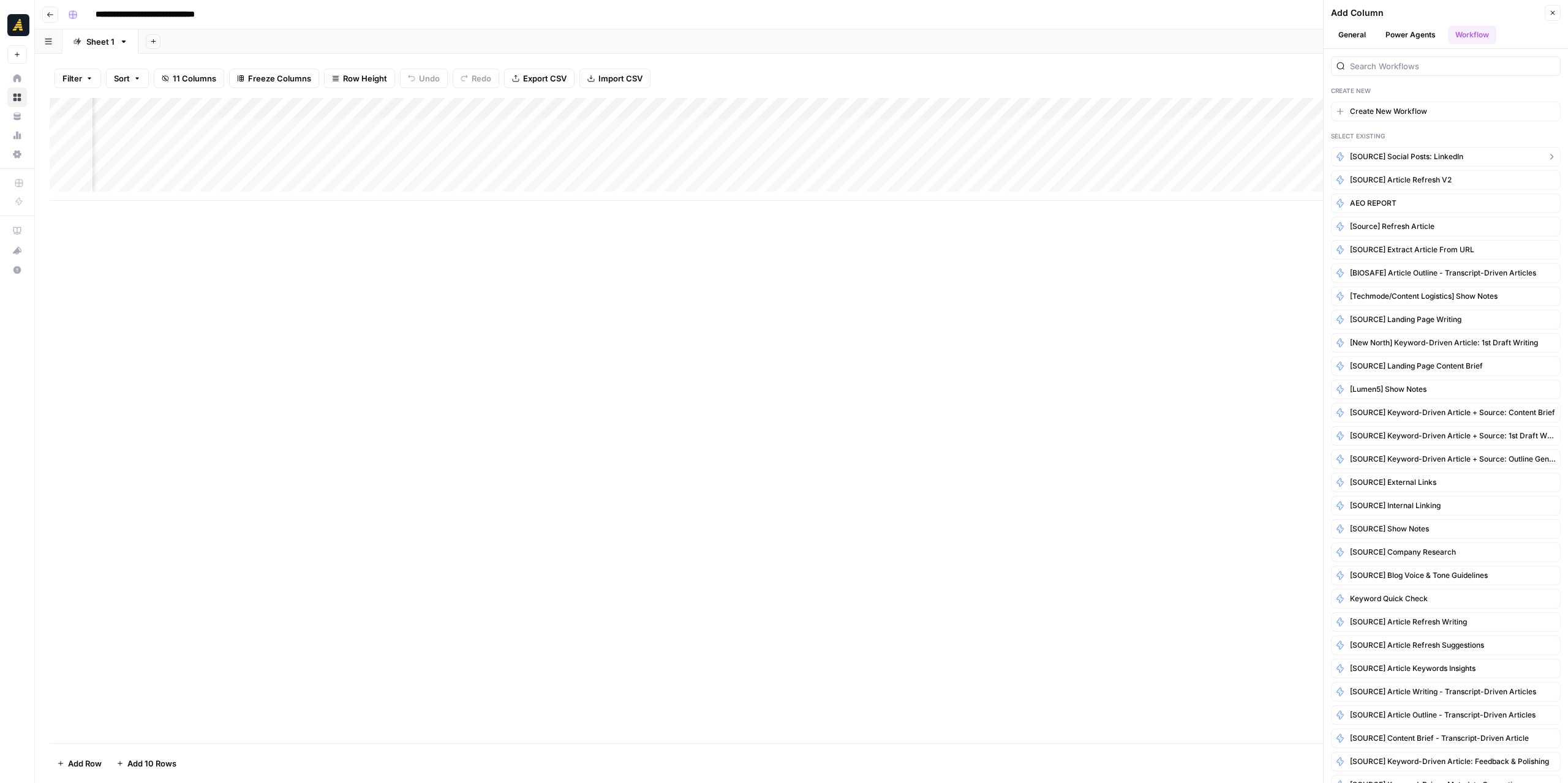
click at [1422, 156] on span "[SOURCE] Social Posts: LinkedIn" at bounding box center [1407, 156] width 113 height 11
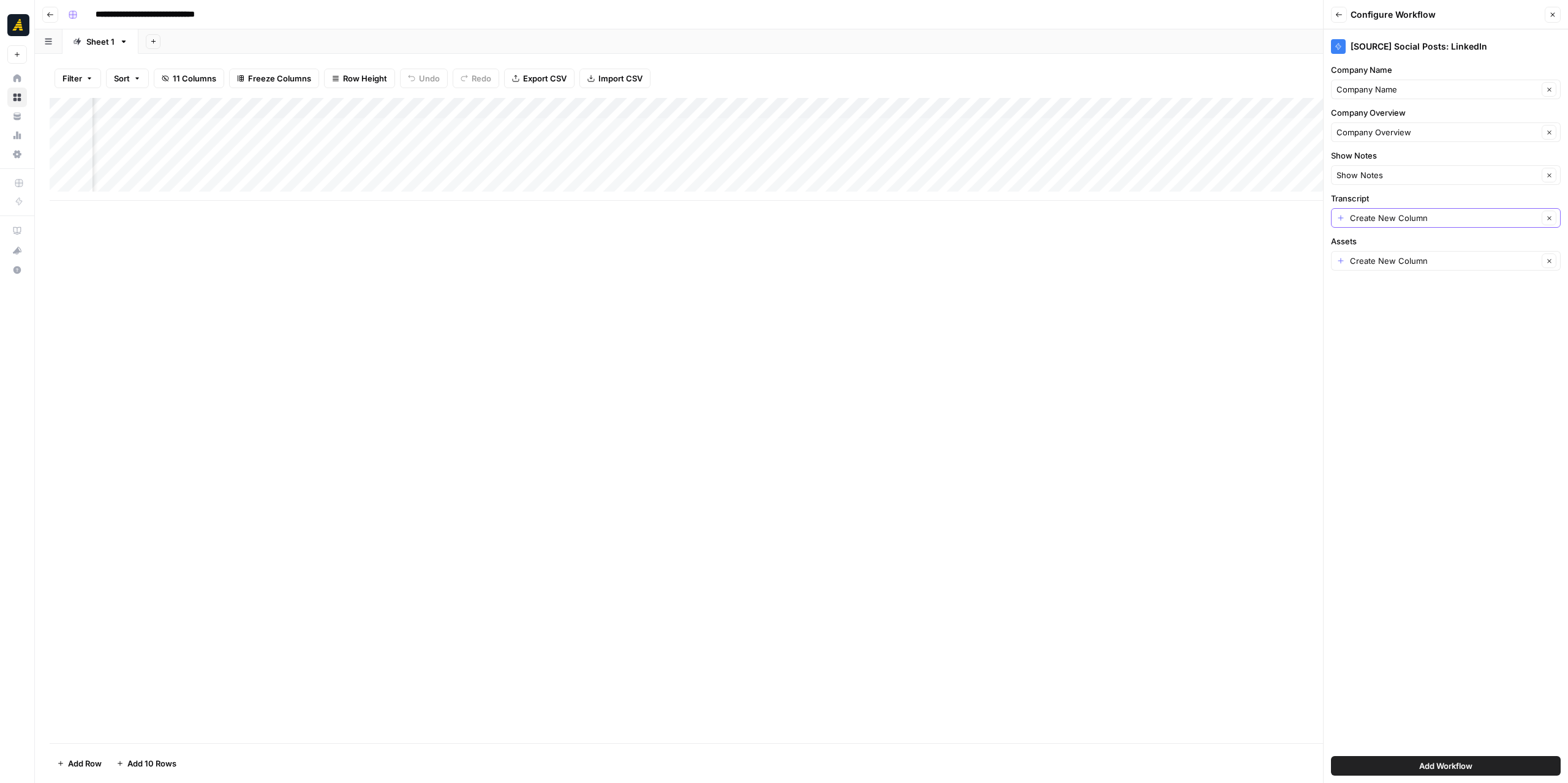
click at [1548, 222] on button "Clear" at bounding box center [1550, 218] width 15 height 15
click at [1551, 258] on icon "button" at bounding box center [1550, 261] width 7 height 7
click at [1524, 212] on input "Transcript" at bounding box center [1439, 218] width 205 height 12
click at [1393, 284] on span "Episode Transcript" at bounding box center [1436, 284] width 189 height 12
type input "Episode Transcript"
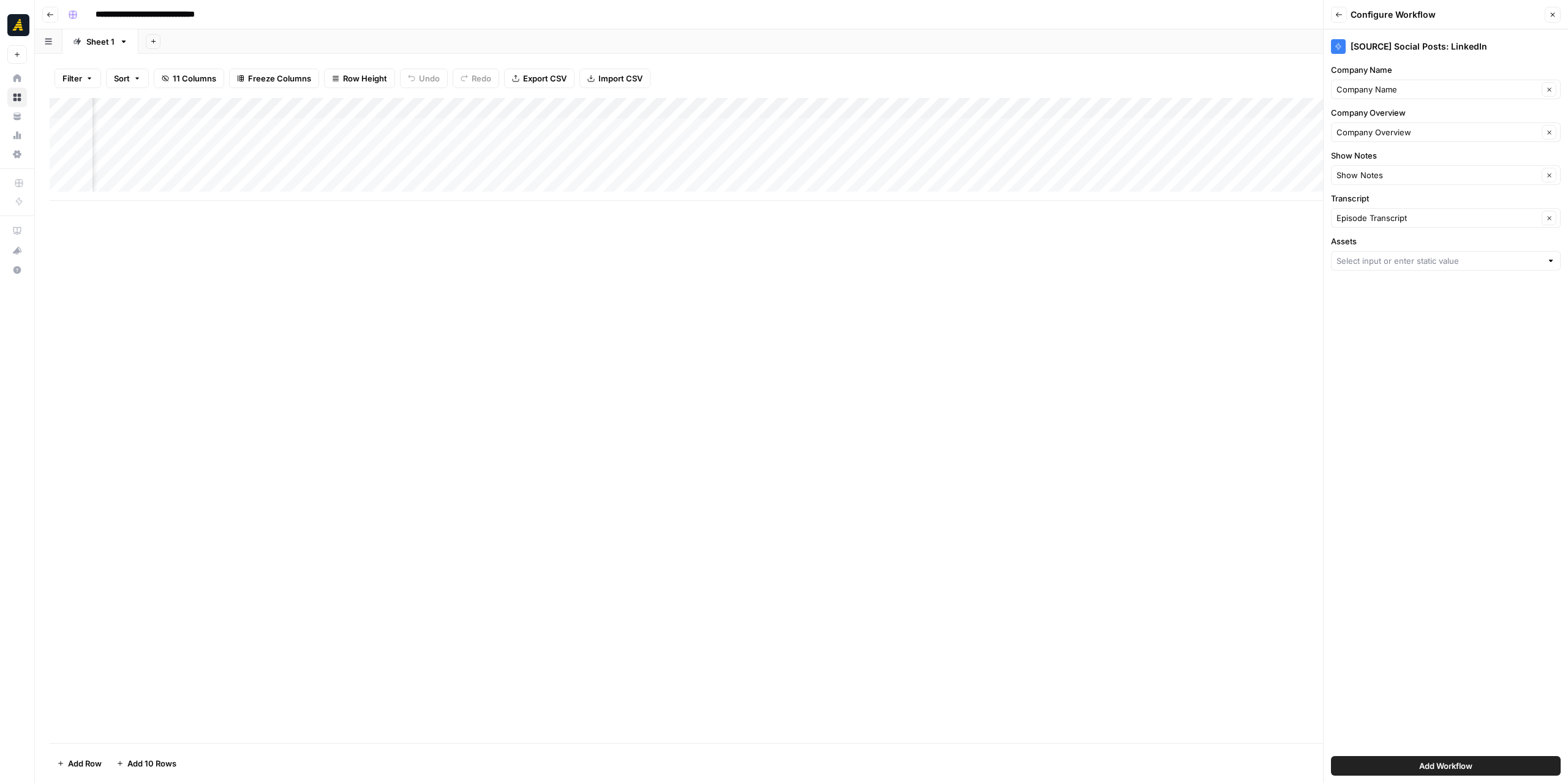
click at [1544, 259] on div at bounding box center [1446, 261] width 230 height 20
click at [1380, 486] on span "New Column" at bounding box center [1443, 481] width 204 height 12
type input "New Column"
click at [1404, 755] on div "Add Workflow" at bounding box center [1446, 766] width 230 height 35
click at [1404, 766] on button "Add Workflow" at bounding box center [1446, 766] width 230 height 20
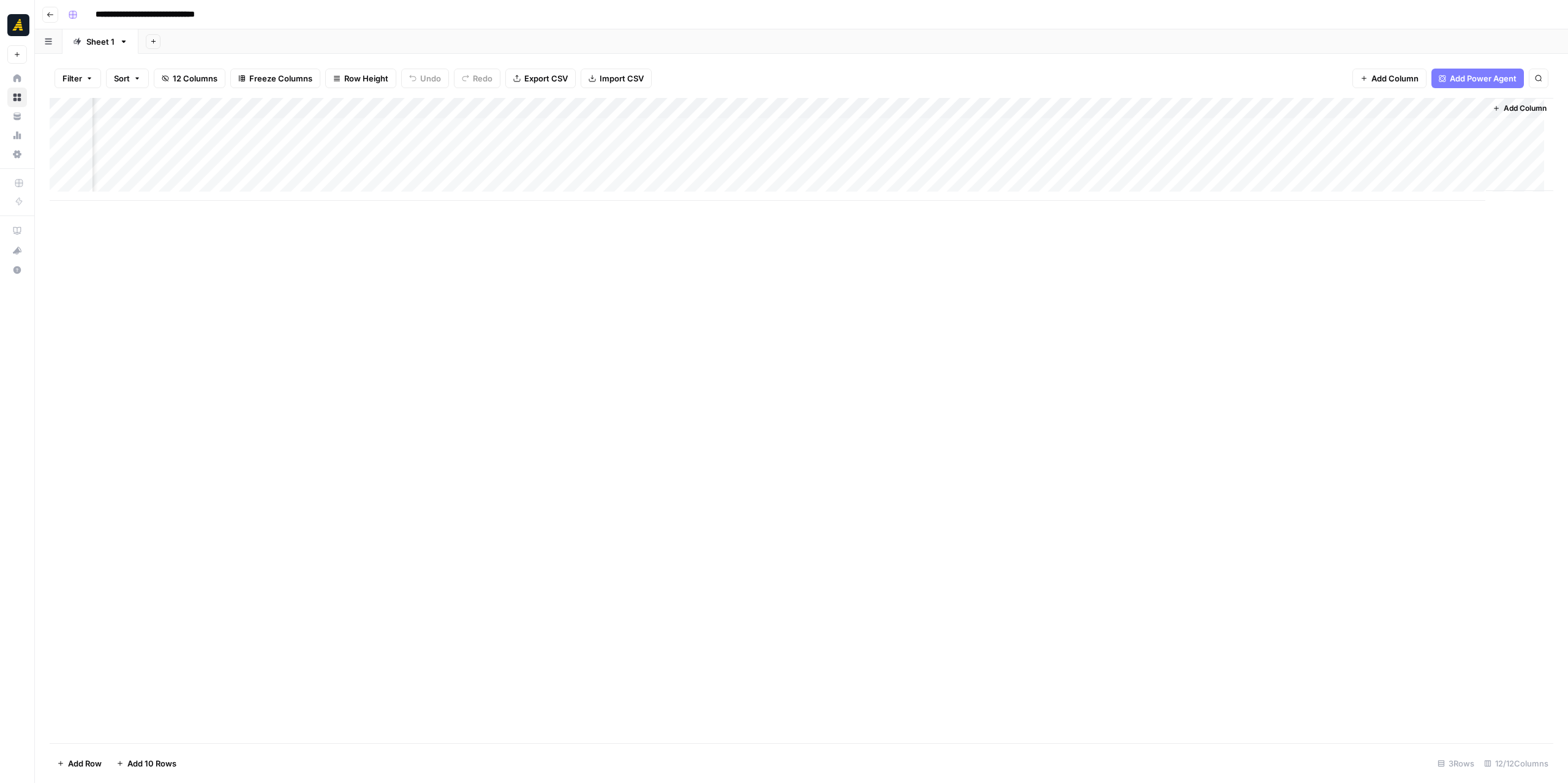
scroll to position [0, 253]
click at [1229, 112] on div "Add Column" at bounding box center [802, 150] width 1504 height 103
click at [1193, 142] on input "New Column" at bounding box center [1228, 137] width 125 height 12
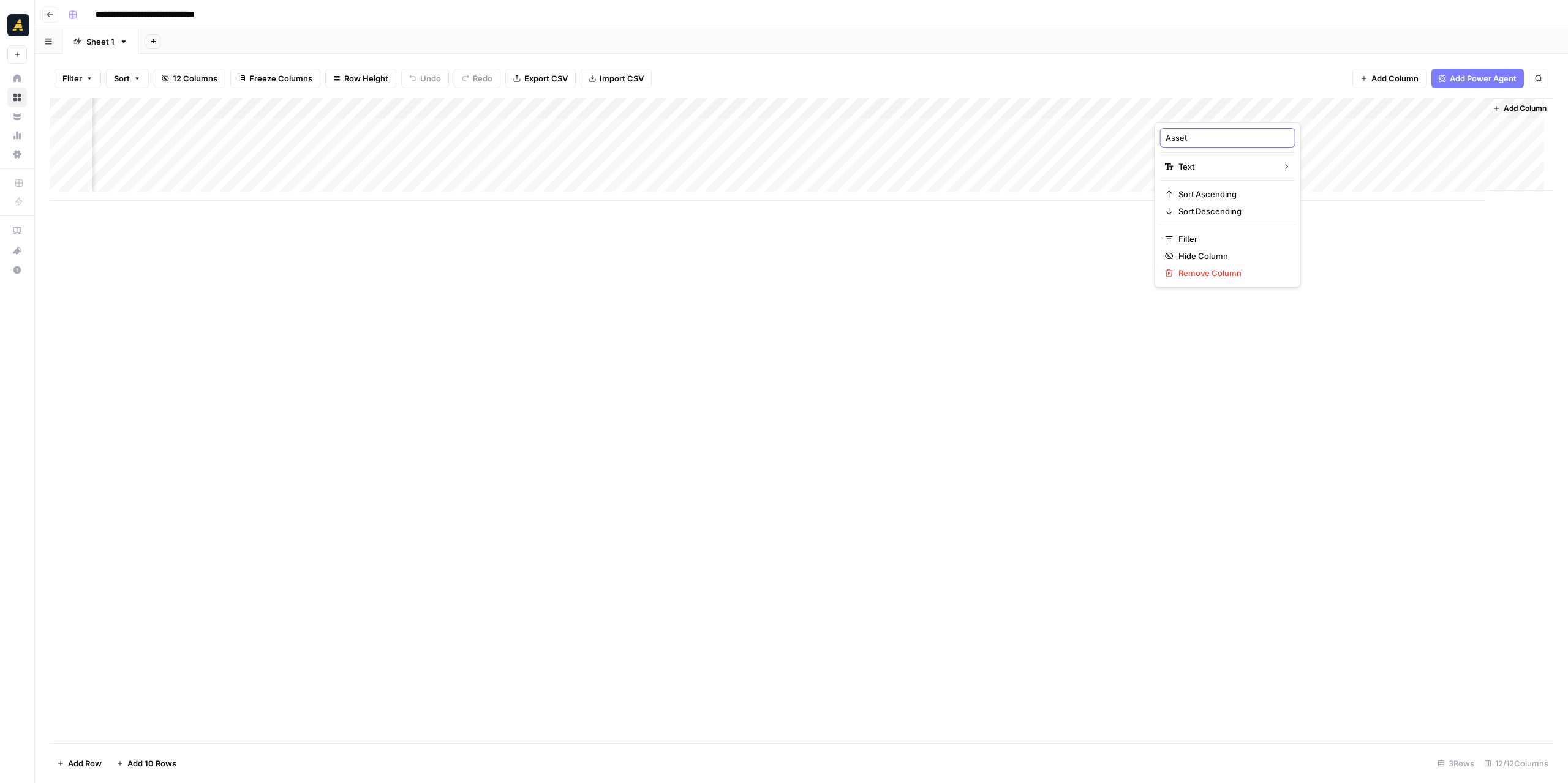
type input "Assets"
click at [1211, 133] on div "Add Column" at bounding box center [802, 150] width 1504 height 103
click at [1220, 106] on div "Add Column" at bounding box center [802, 150] width 1504 height 103
click at [1218, 167] on span "Text" at bounding box center [1226, 167] width 95 height 12
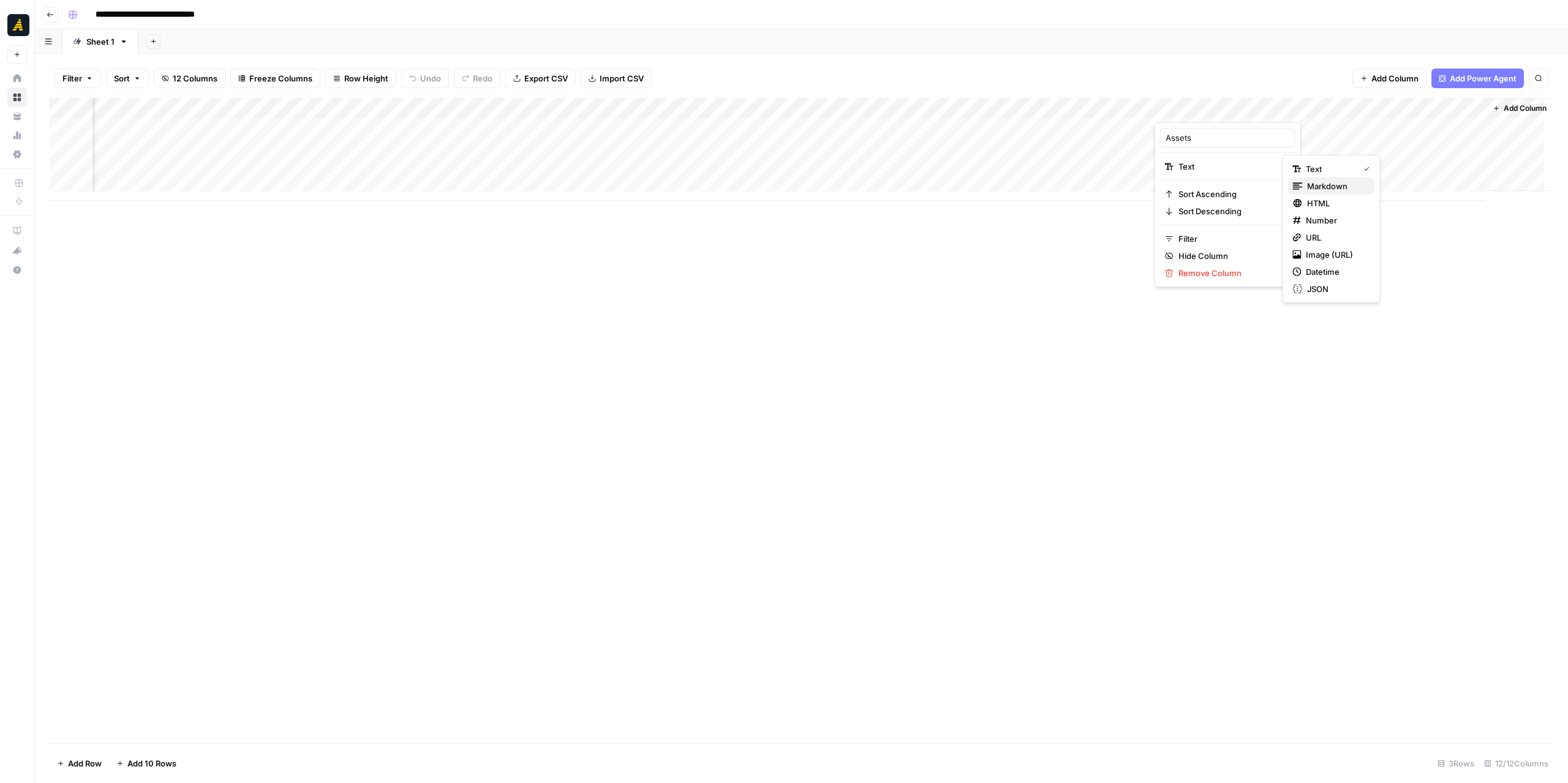
click at [1329, 185] on span "Markdown" at bounding box center [1336, 186] width 58 height 12
click at [1242, 104] on div "Add Column" at bounding box center [802, 150] width 1504 height 103
click at [1338, 278] on div "Add Column" at bounding box center [802, 421] width 1504 height 646
click at [1219, 131] on div "Add Column" at bounding box center [802, 150] width 1504 height 103
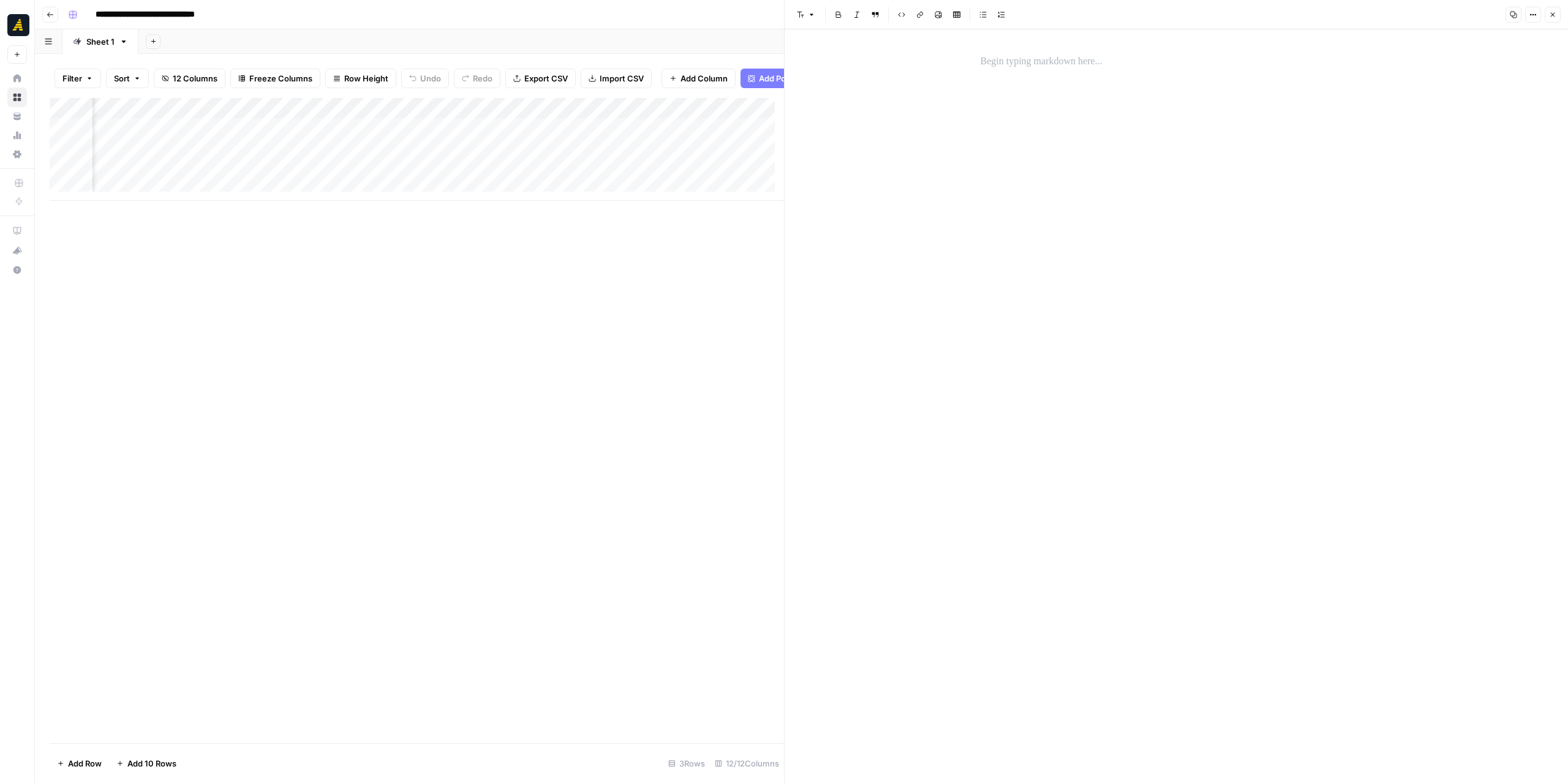
click at [1133, 70] on div at bounding box center [1177, 62] width 407 height 26
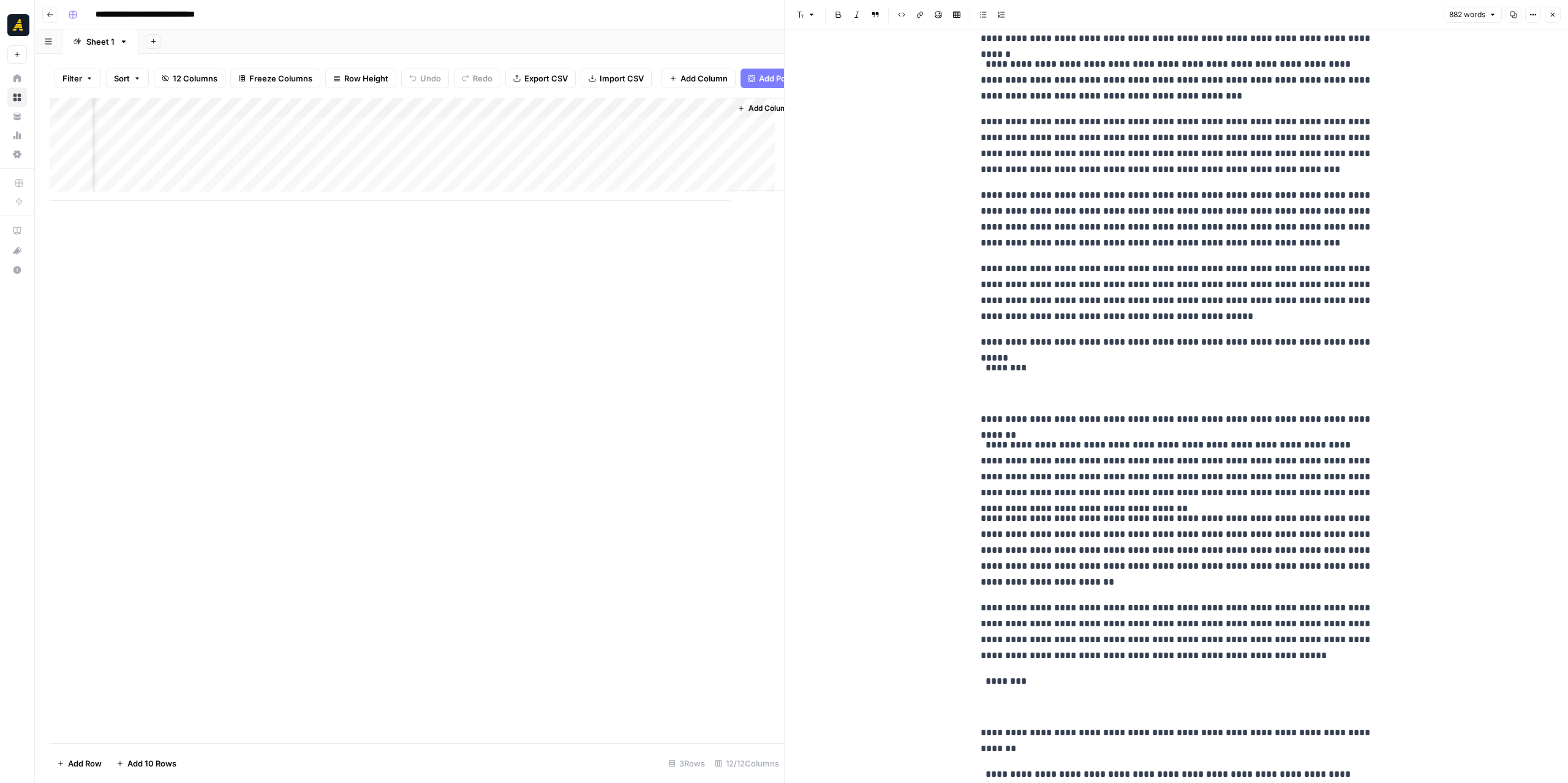
scroll to position [0, 1021]
click at [643, 135] on div "Add Column" at bounding box center [417, 150] width 735 height 103
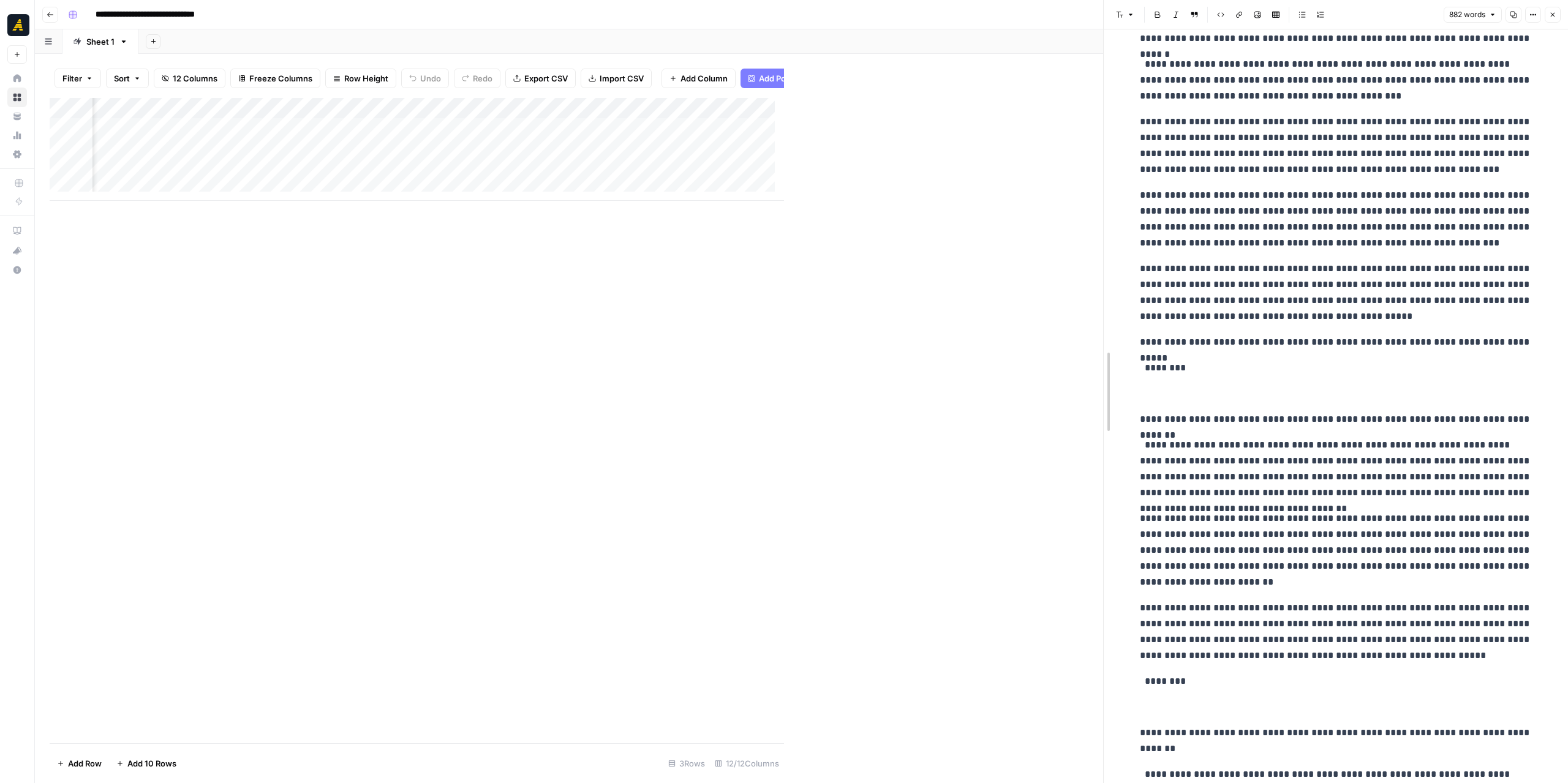
drag, startPoint x: 787, startPoint y: 308, endPoint x: 1106, endPoint y: 294, distance: 319.3
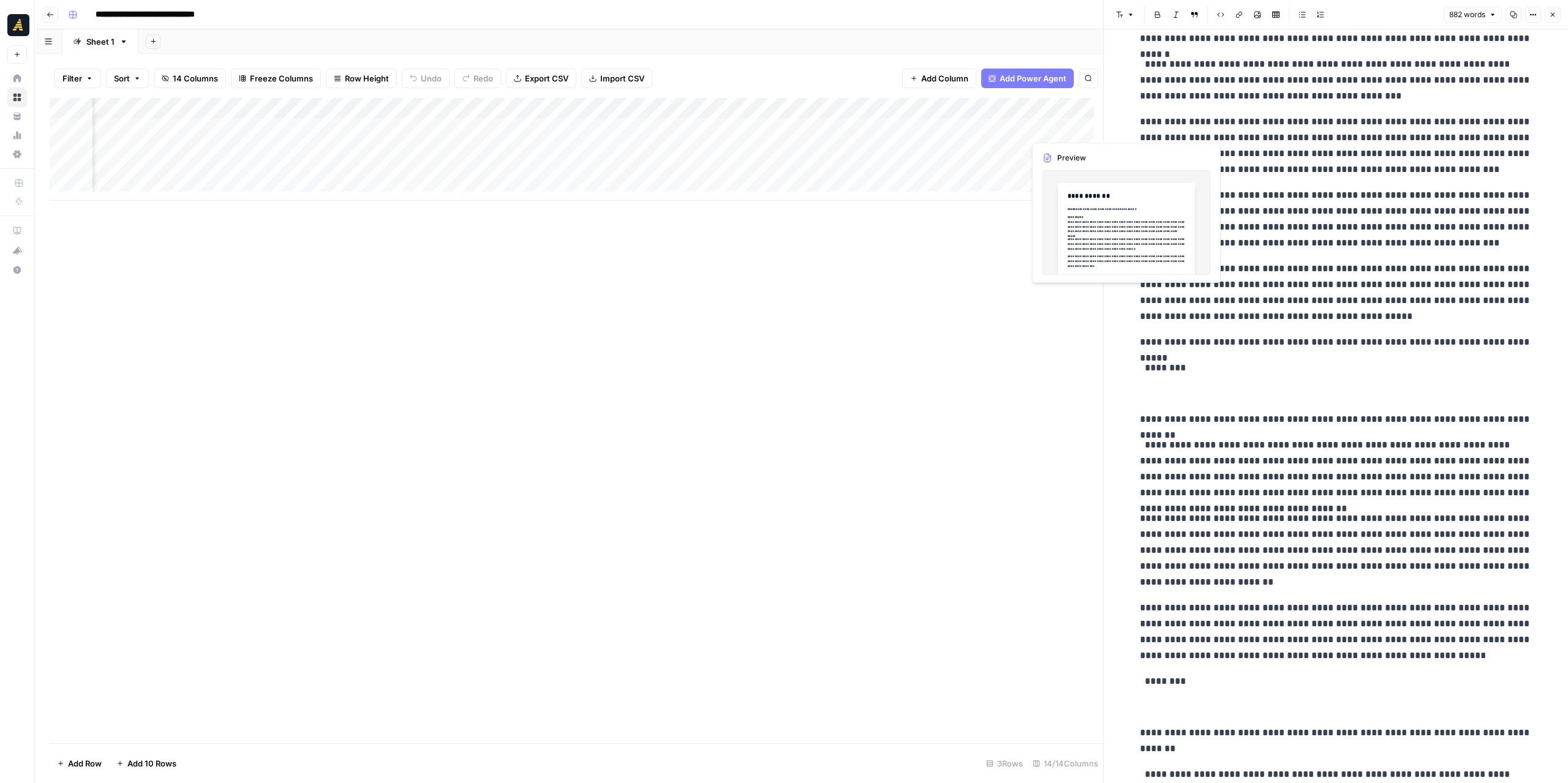
click at [1044, 127] on div "Add Column" at bounding box center [576, 150] width 1054 height 103
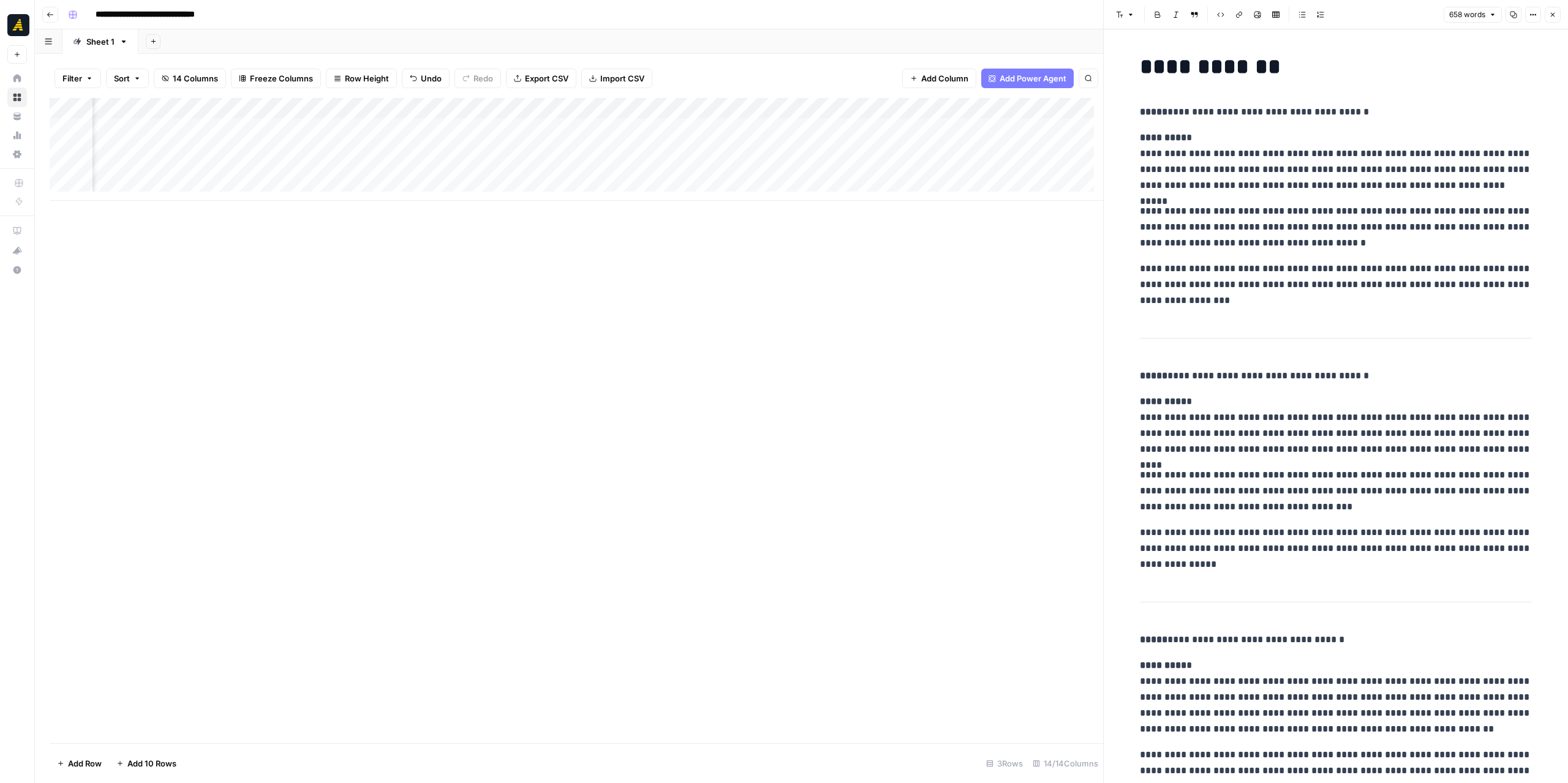
click at [1508, 16] on button "Copy" at bounding box center [1514, 15] width 16 height 16
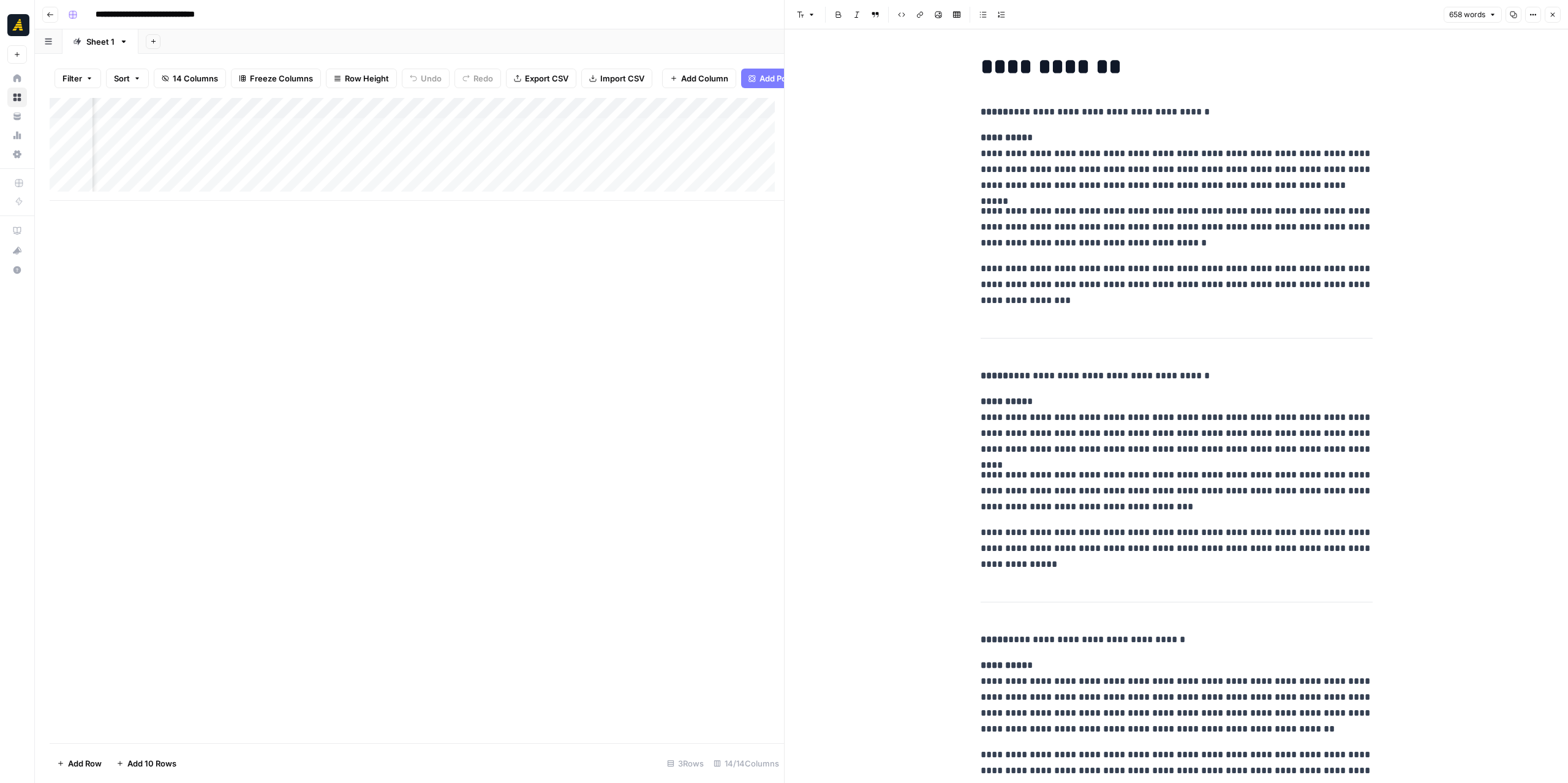
scroll to position [0, 1244]
click at [533, 115] on div "Add Column" at bounding box center [417, 150] width 735 height 103
click at [410, 115] on div "Add Column" at bounding box center [417, 150] width 735 height 103
click at [373, 215] on span "Configure Inputs" at bounding box center [381, 220] width 107 height 12
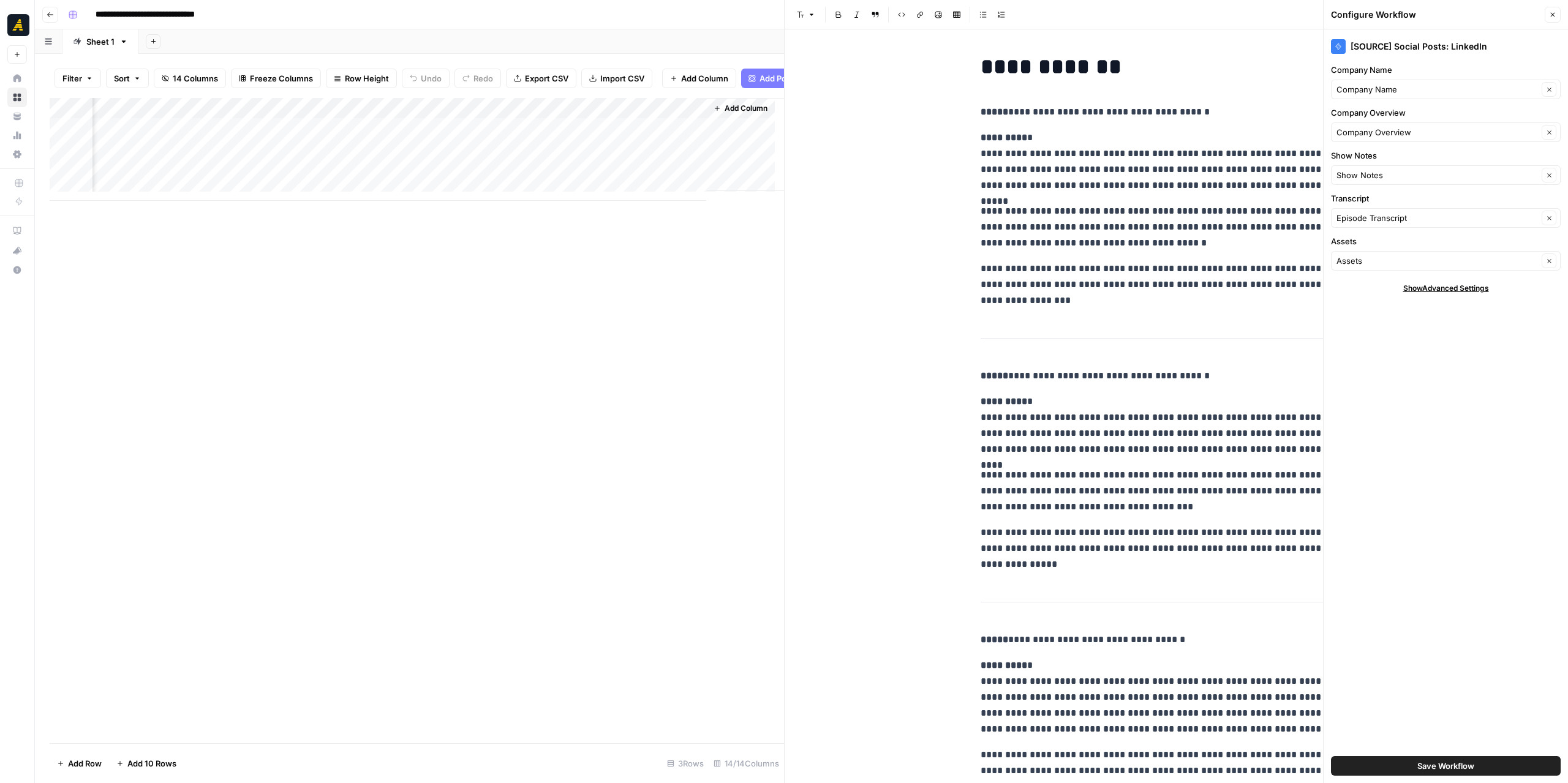
click at [369, 123] on div "Add Column" at bounding box center [417, 150] width 735 height 103
click at [373, 233] on span "Edit Workflow" at bounding box center [381, 238] width 107 height 12
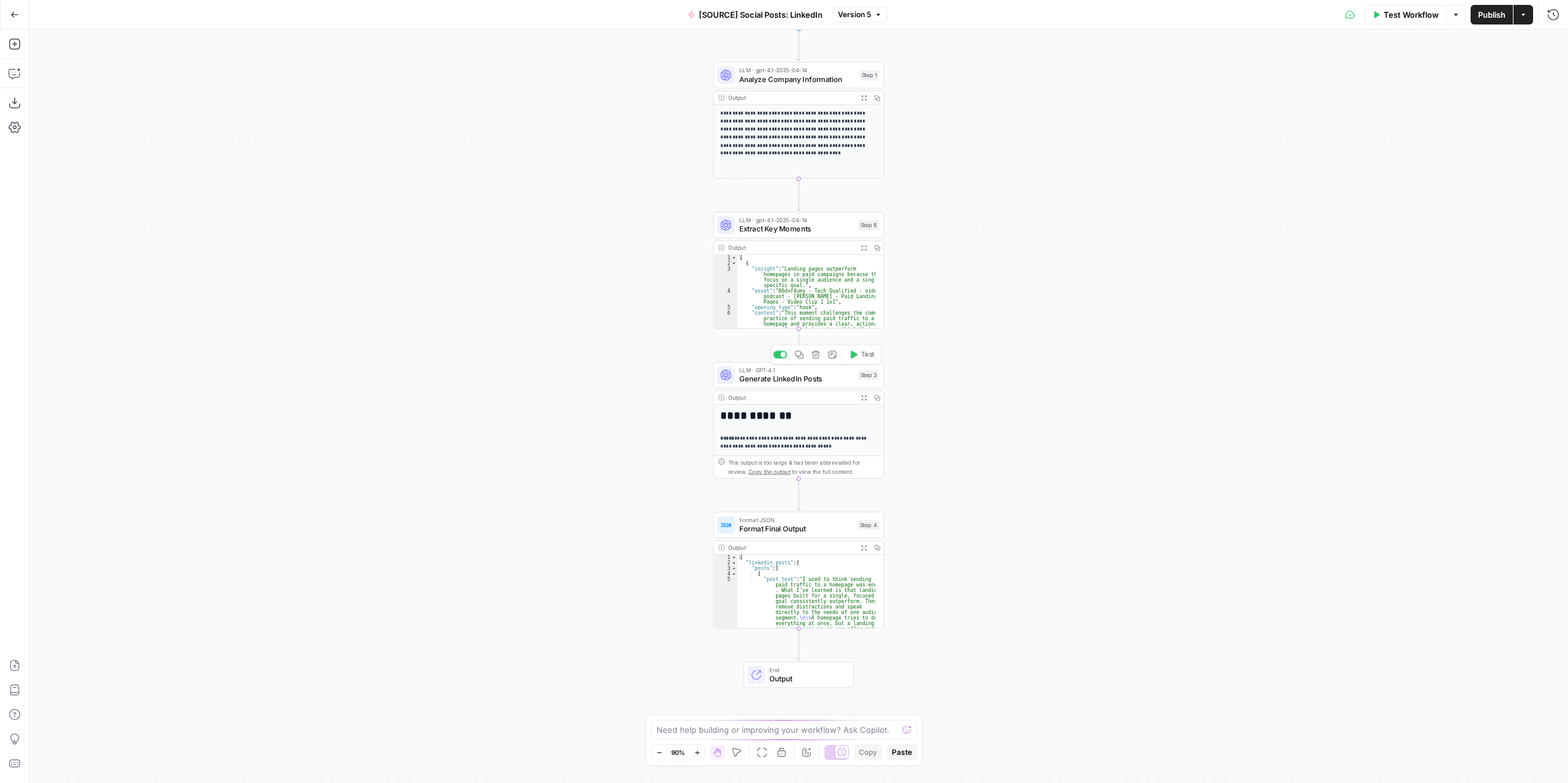
click at [825, 383] on span "Generate LinkedIn Posts" at bounding box center [796, 379] width 115 height 11
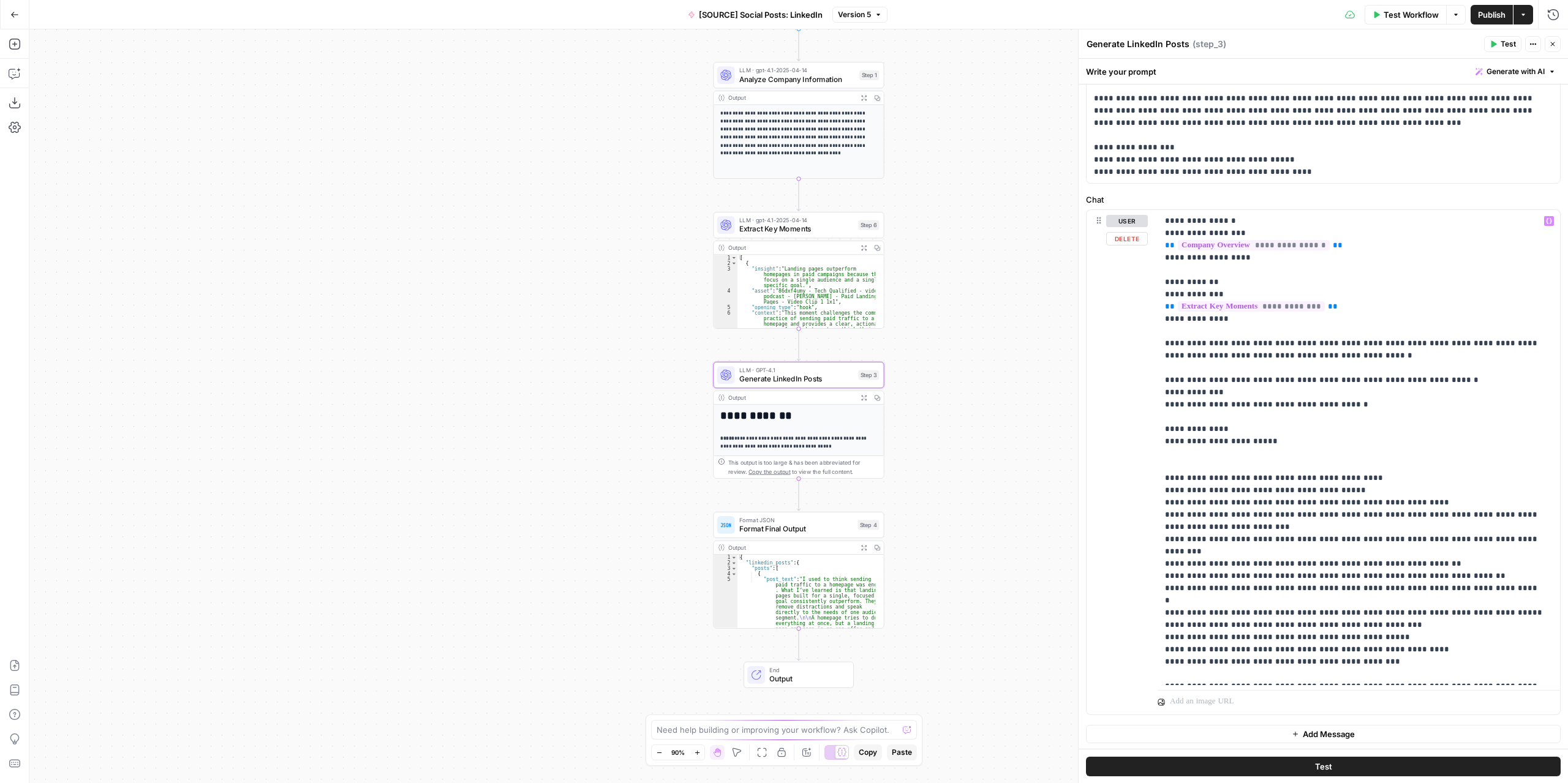
scroll to position [164, 0]
click at [1346, 404] on p "**********" at bounding box center [1355, 447] width 379 height 465
click at [1533, 217] on p "**********" at bounding box center [1355, 447] width 379 height 465
click at [1453, 408] on p "**********" at bounding box center [1355, 447] width 379 height 465
drag, startPoint x: 1447, startPoint y: 406, endPoint x: 1418, endPoint y: 404, distance: 29.1
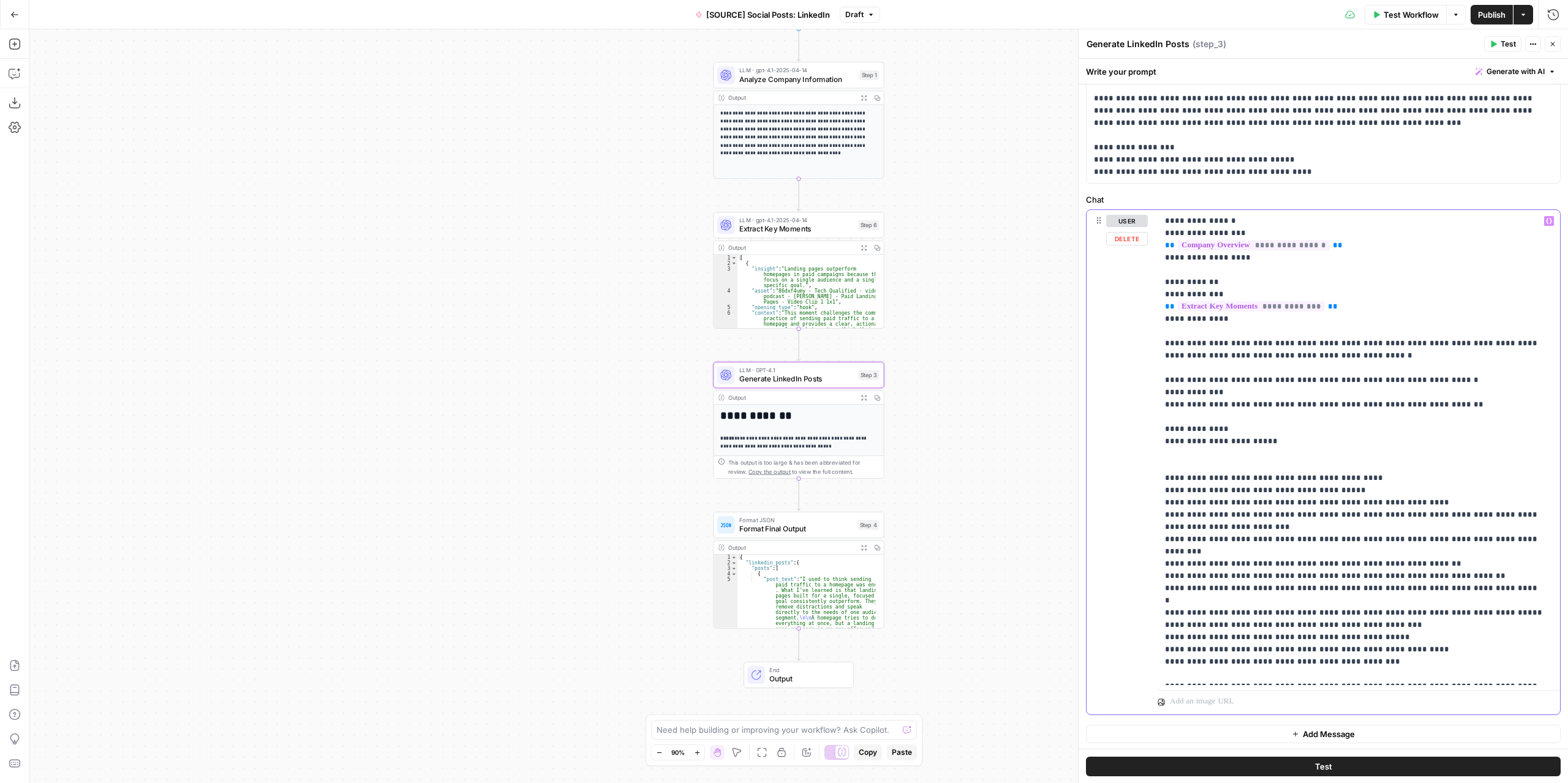
click at [1418, 404] on p "**********" at bounding box center [1355, 447] width 379 height 465
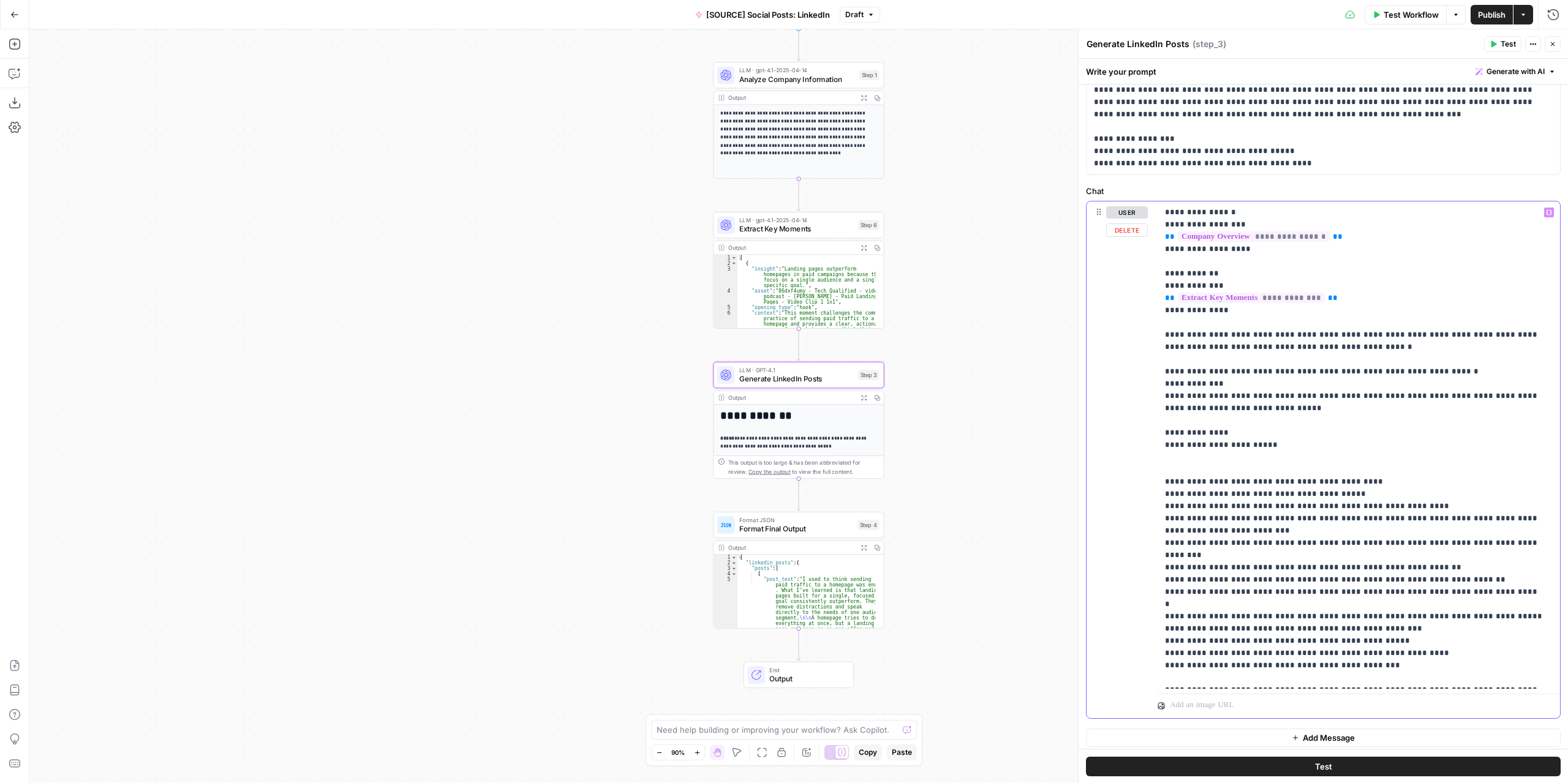
scroll to position [176, 0]
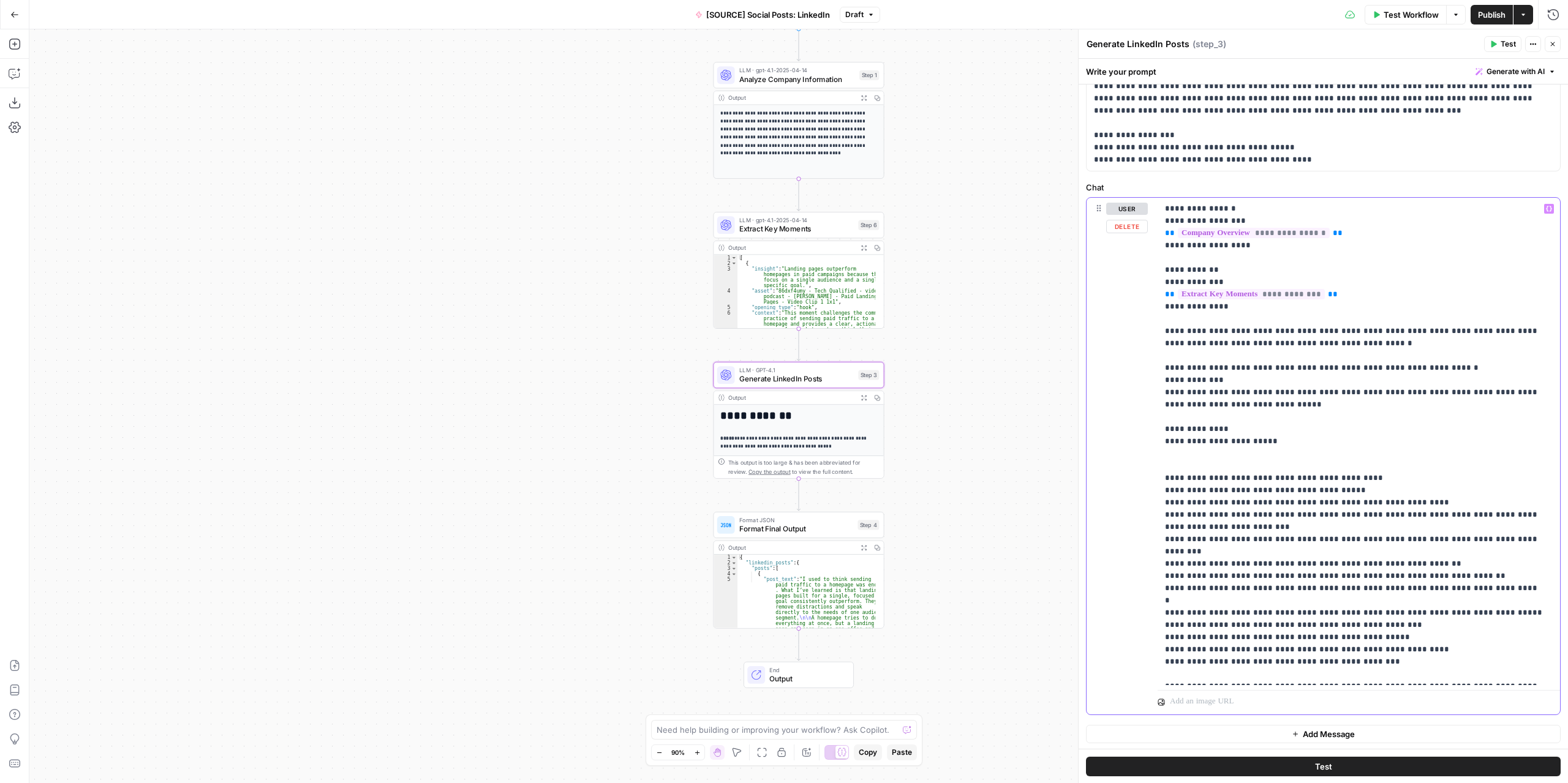
click at [1253, 310] on p "**********" at bounding box center [1355, 441] width 379 height 478
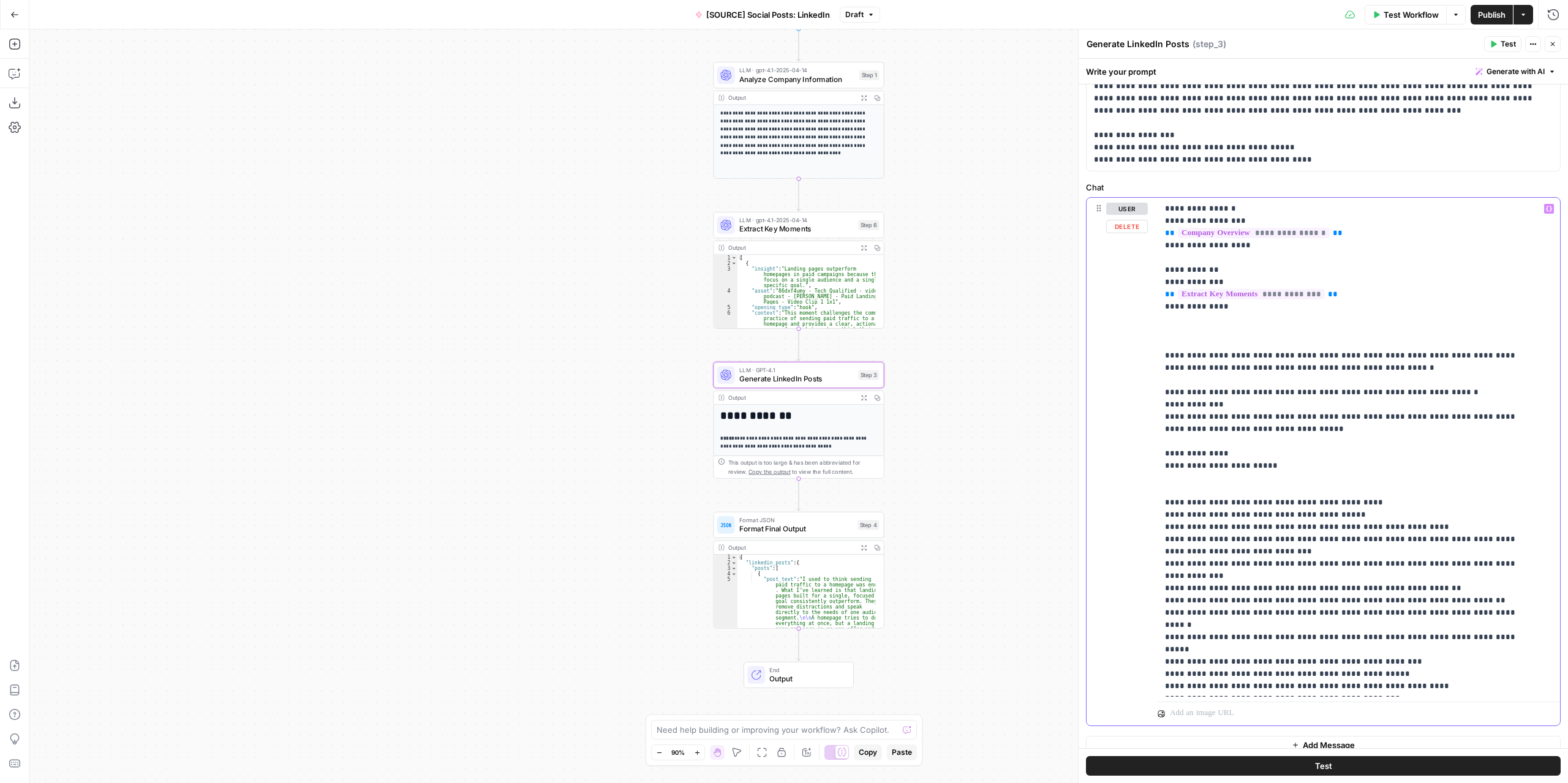
drag, startPoint x: 1255, startPoint y: 303, endPoint x: 1164, endPoint y: 272, distance: 96.1
click at [1164, 272] on div "**********" at bounding box center [1359, 447] width 403 height 499
copy p "**********"
click at [1184, 326] on p "**********" at bounding box center [1350, 453] width 369 height 502
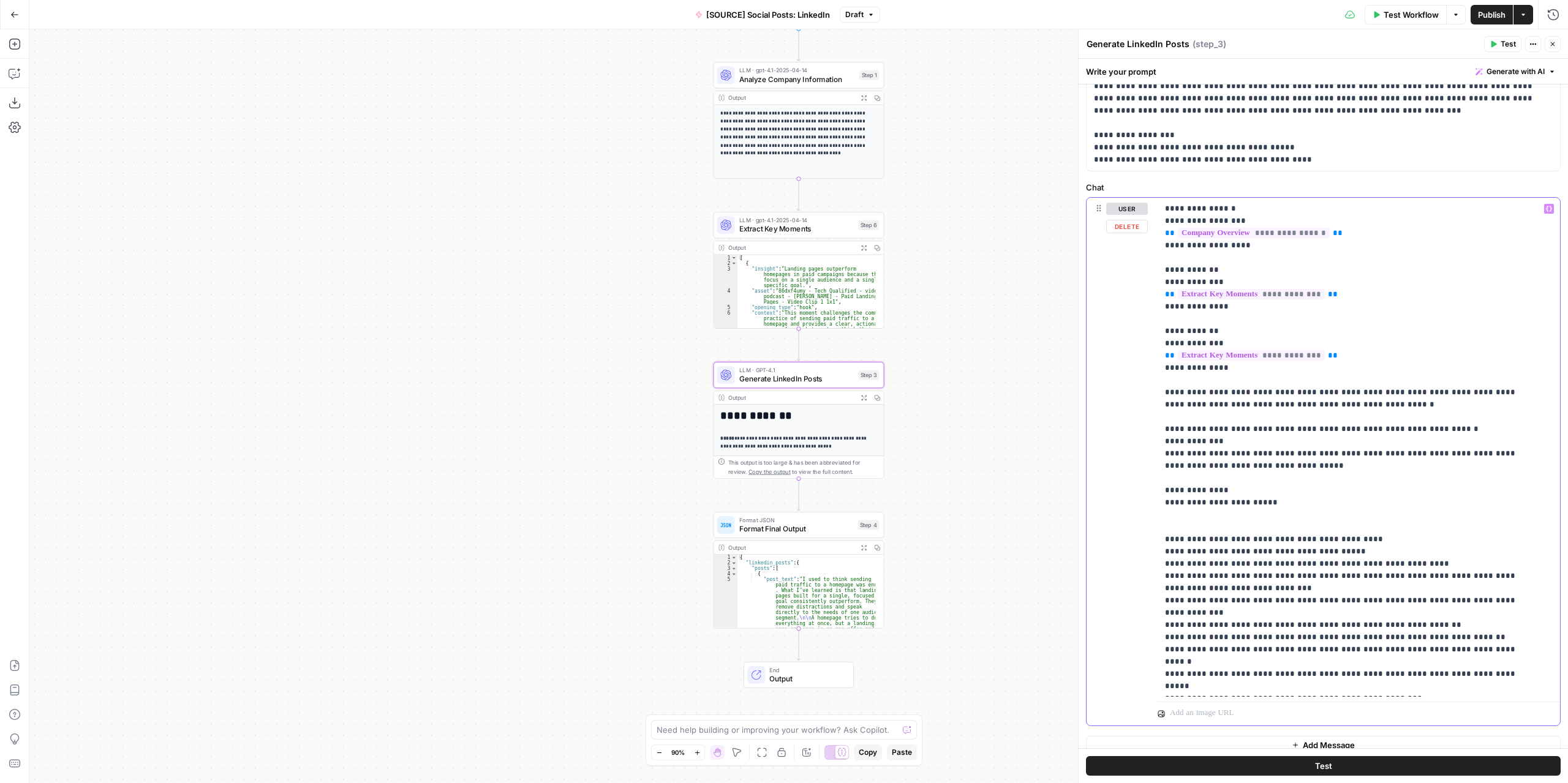
drag, startPoint x: 1214, startPoint y: 329, endPoint x: 1163, endPoint y: 328, distance: 51.0
click at [1163, 328] on div "**********" at bounding box center [1359, 447] width 403 height 499
drag, startPoint x: 1221, startPoint y: 341, endPoint x: 1169, endPoint y: 343, distance: 52.0
click at [1169, 343] on p "**********" at bounding box center [1350, 472] width 369 height 539
drag, startPoint x: 1224, startPoint y: 372, endPoint x: 1174, endPoint y: 371, distance: 50.0
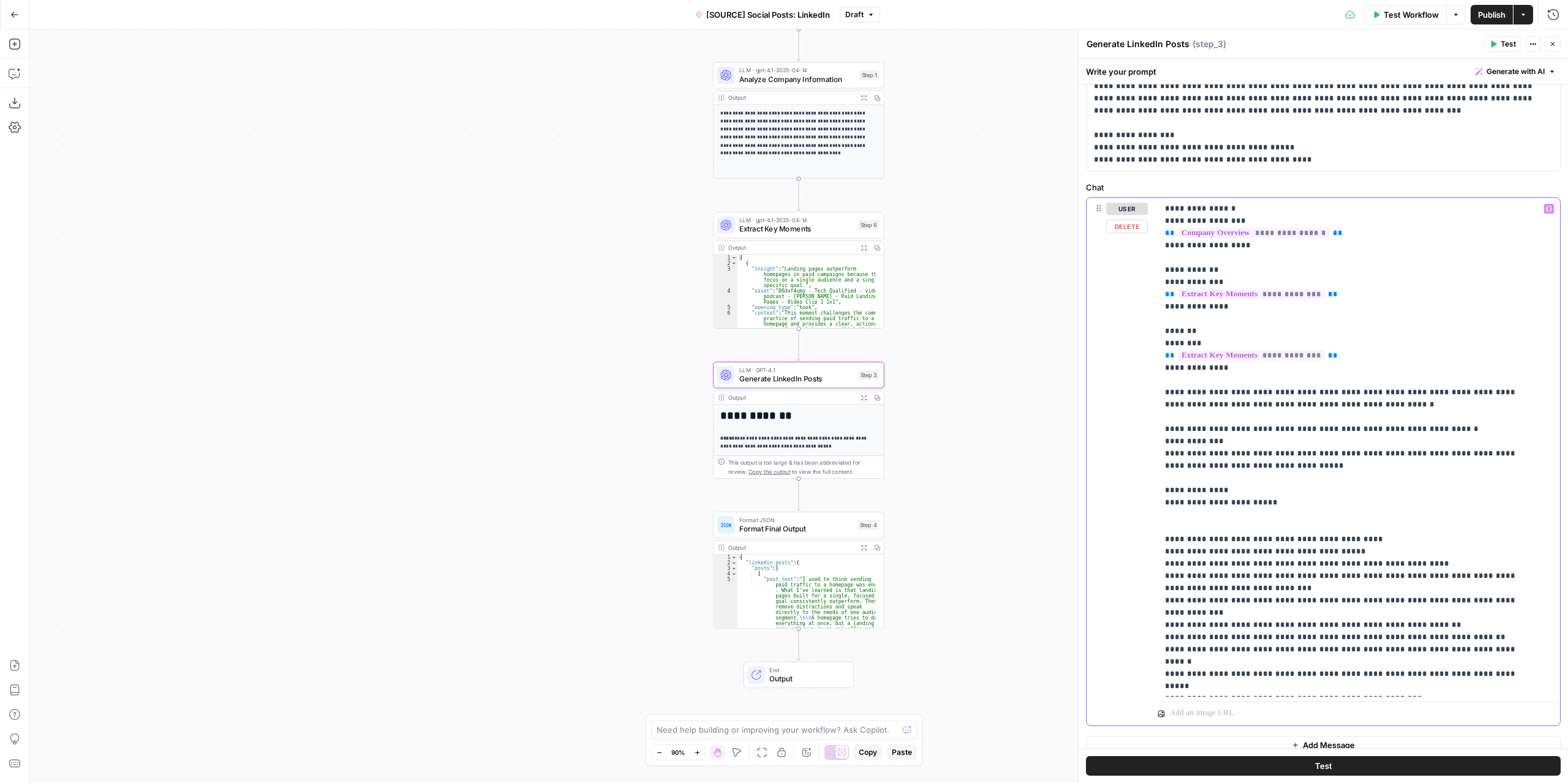
click at [1174, 371] on p "**********" at bounding box center [1350, 472] width 369 height 539
click at [1172, 341] on p "**********" at bounding box center [1350, 472] width 369 height 539
click at [1176, 364] on p "**********" at bounding box center [1350, 472] width 369 height 539
click at [1151, 396] on div "**********" at bounding box center [1323, 461] width 474 height 528
drag, startPoint x: 1180, startPoint y: 396, endPoint x: 1401, endPoint y: 400, distance: 221.0
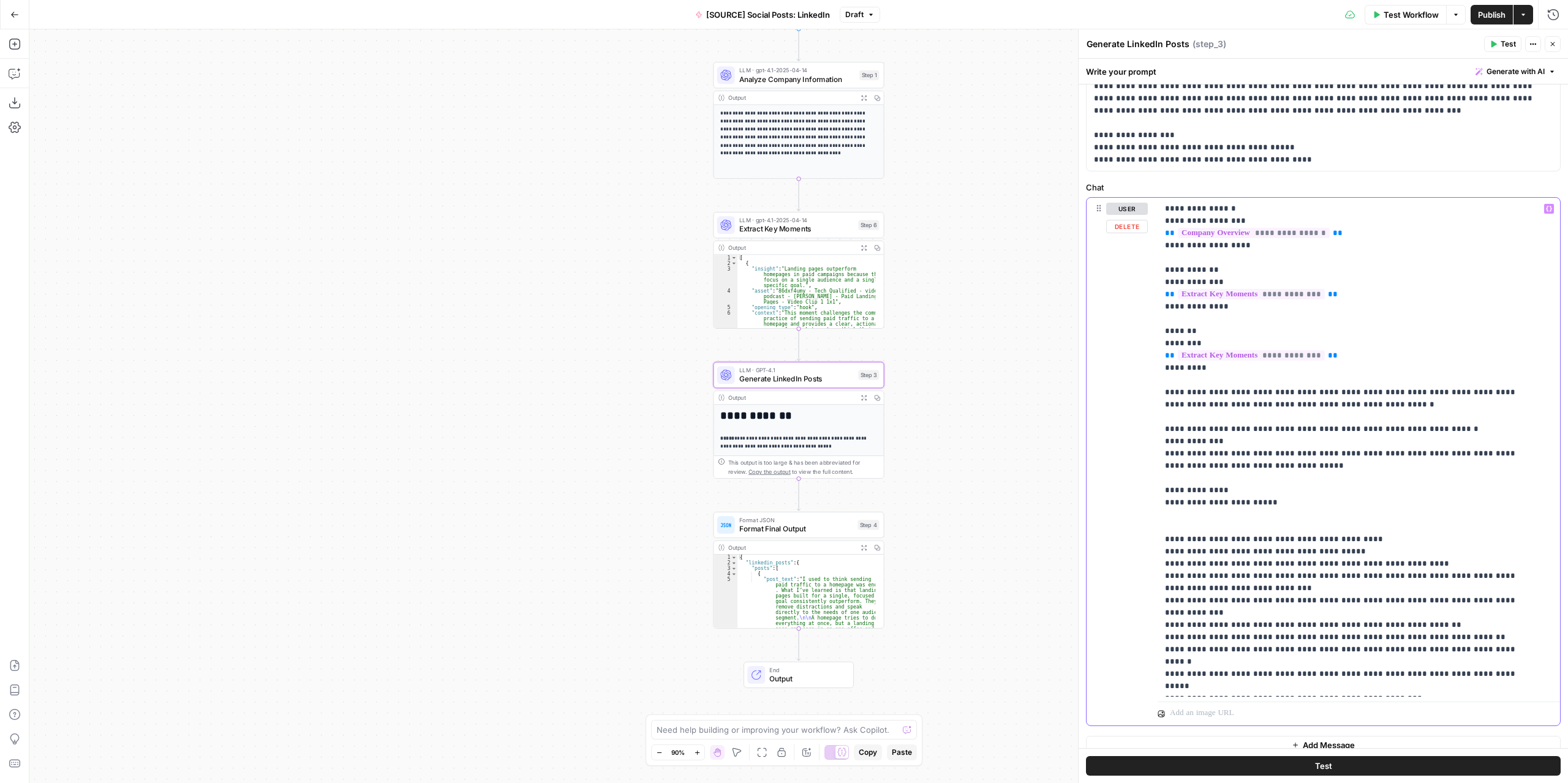
click at [1401, 400] on div "**********" at bounding box center [1359, 447] width 403 height 499
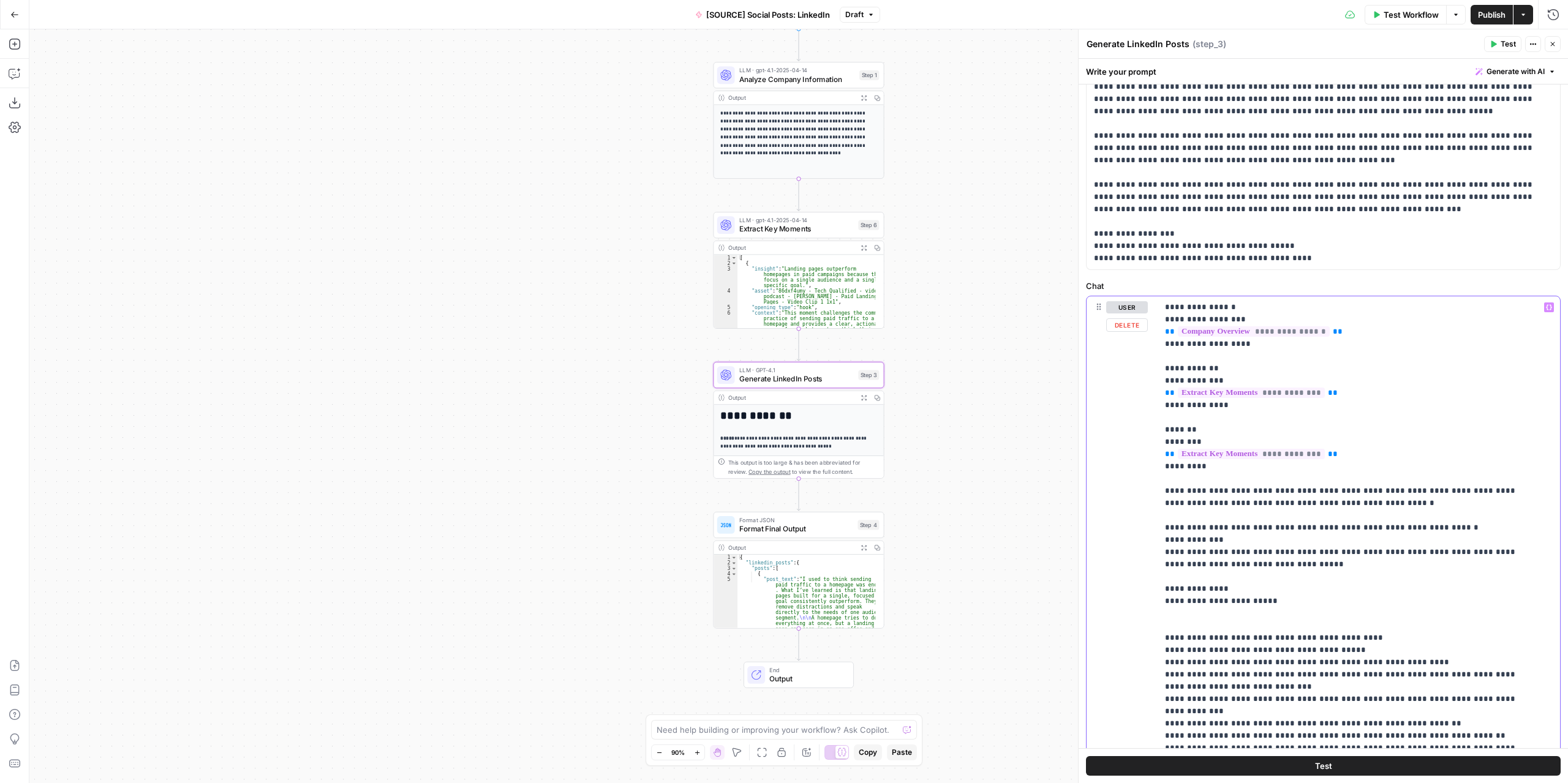
scroll to position [0, 0]
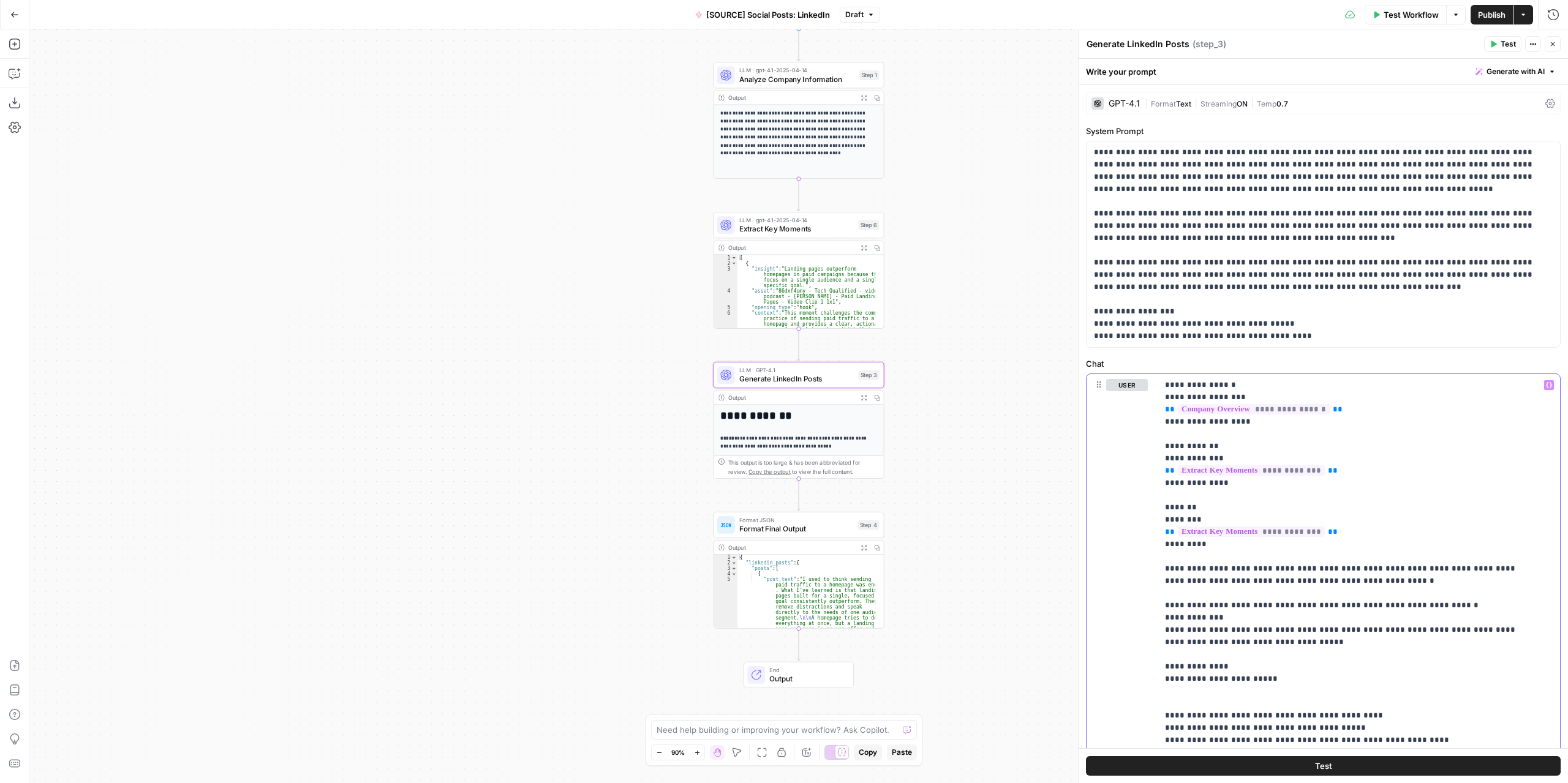
copy p "**********"
click at [1160, 385] on div "**********" at bounding box center [1359, 623] width 403 height 499
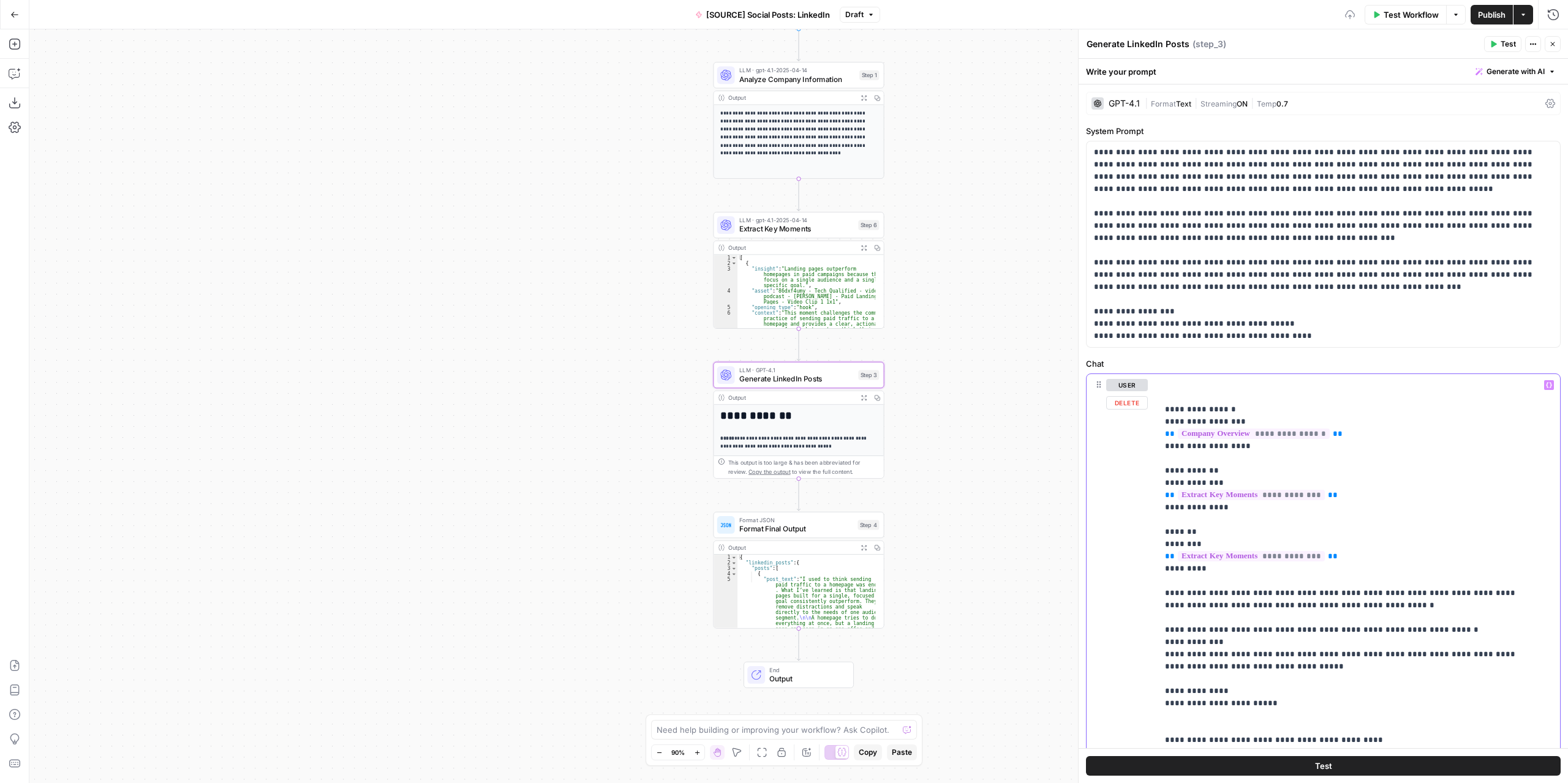
click at [1165, 385] on div "**********" at bounding box center [1359, 623] width 403 height 499
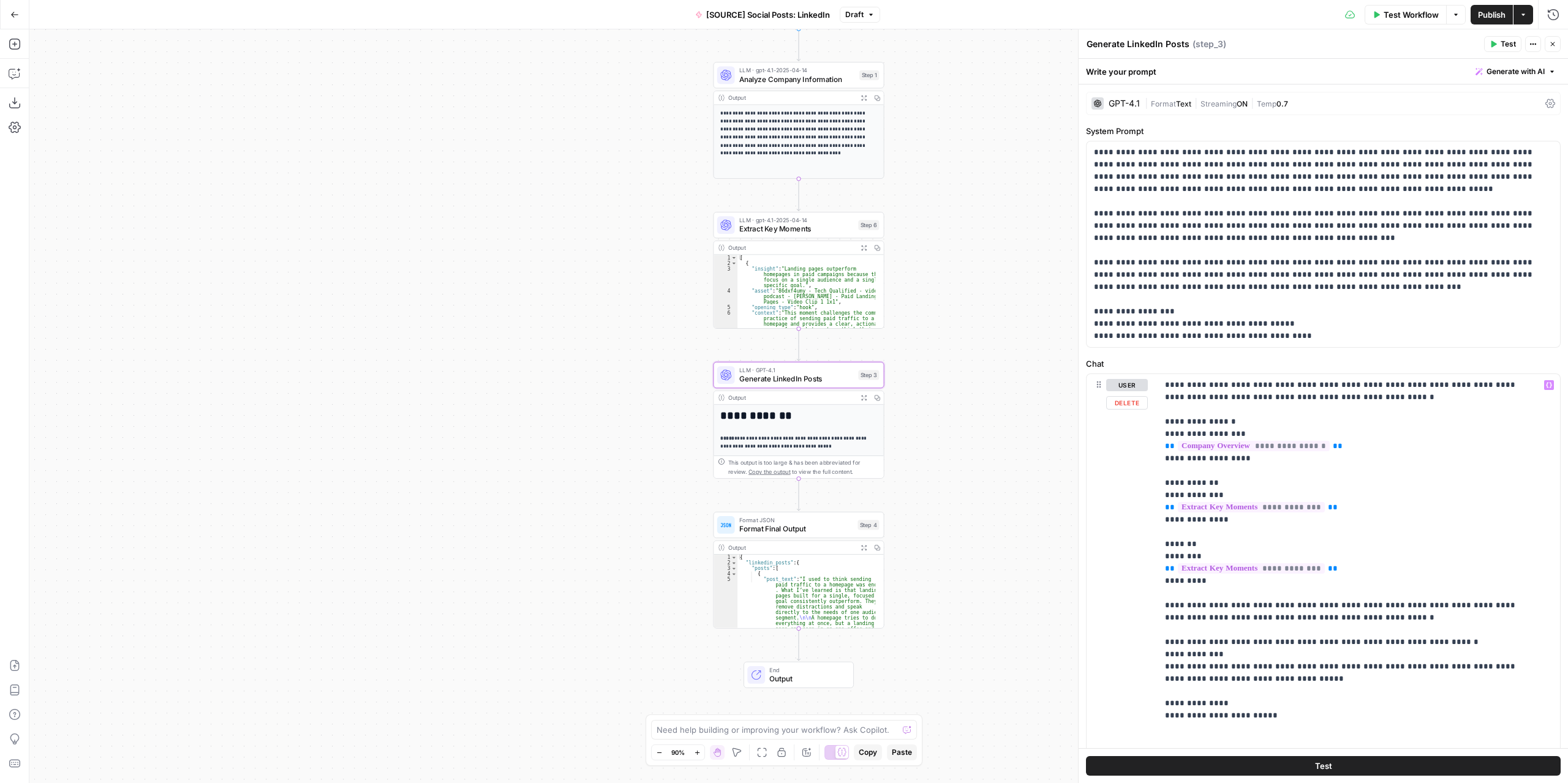
drag, startPoint x: 1153, startPoint y: 604, endPoint x: 1420, endPoint y: 622, distance: 267.6
click at [1477, 620] on div "**********" at bounding box center [1323, 637] width 474 height 528
drag, startPoint x: 1398, startPoint y: 622, endPoint x: 1130, endPoint y: 607, distance: 268.4
click at [1130, 607] on div "**********" at bounding box center [1323, 637] width 474 height 528
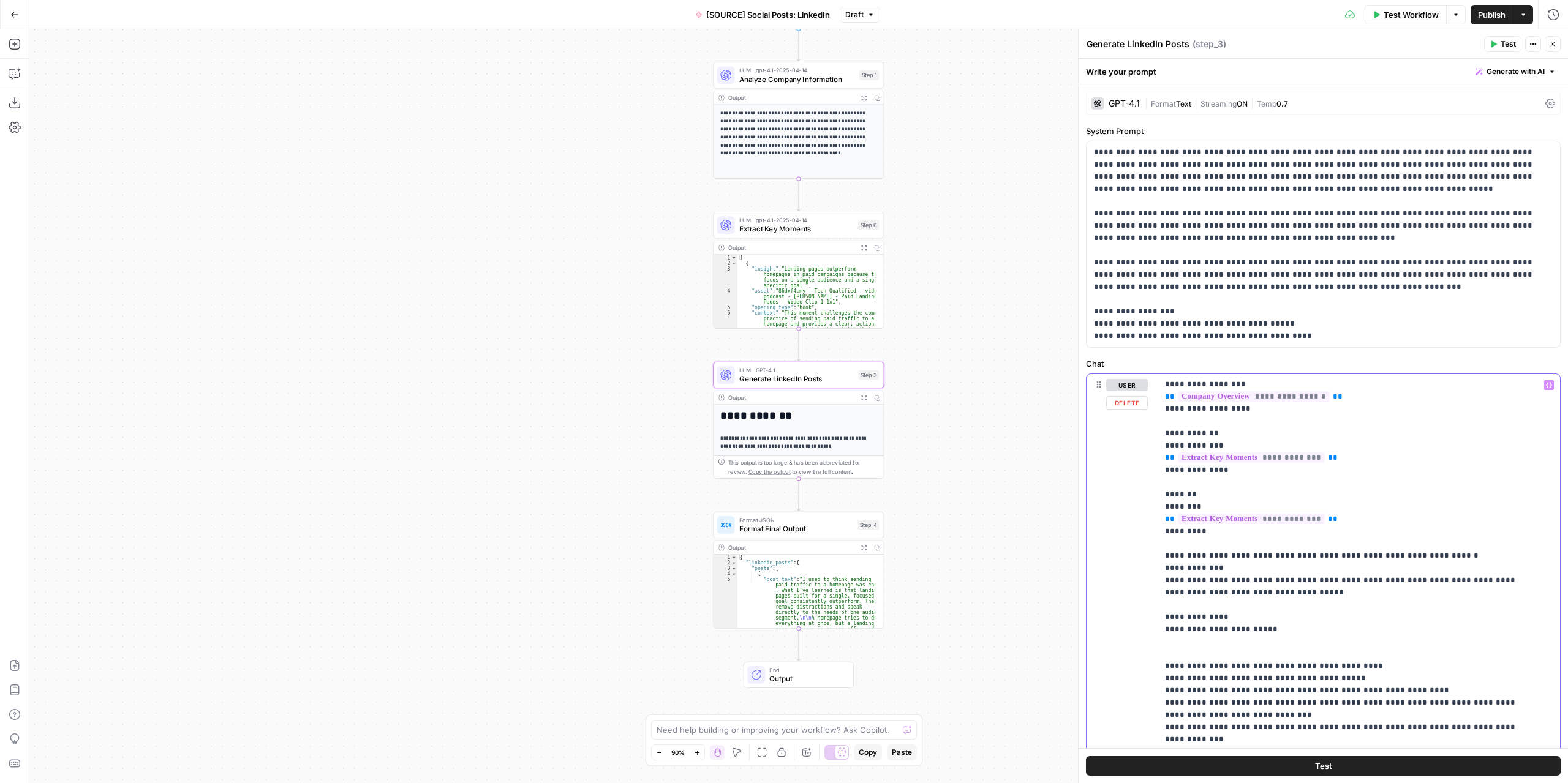
scroll to position [188, 0]
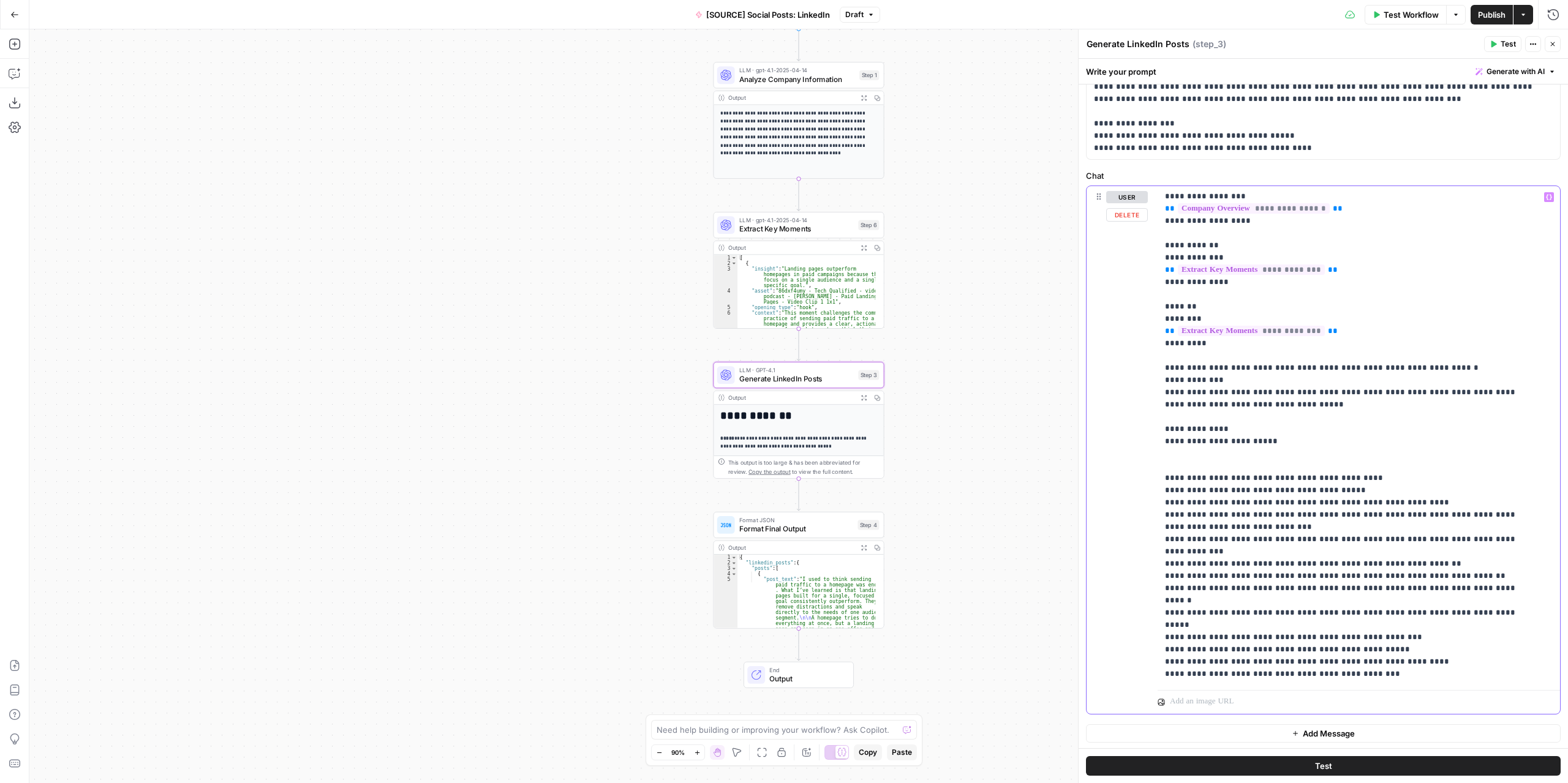
drag, startPoint x: 1163, startPoint y: 371, endPoint x: 1318, endPoint y: 438, distance: 168.9
click at [1318, 438] on div "**********" at bounding box center [1355, 436] width 394 height 499
copy p "**********"
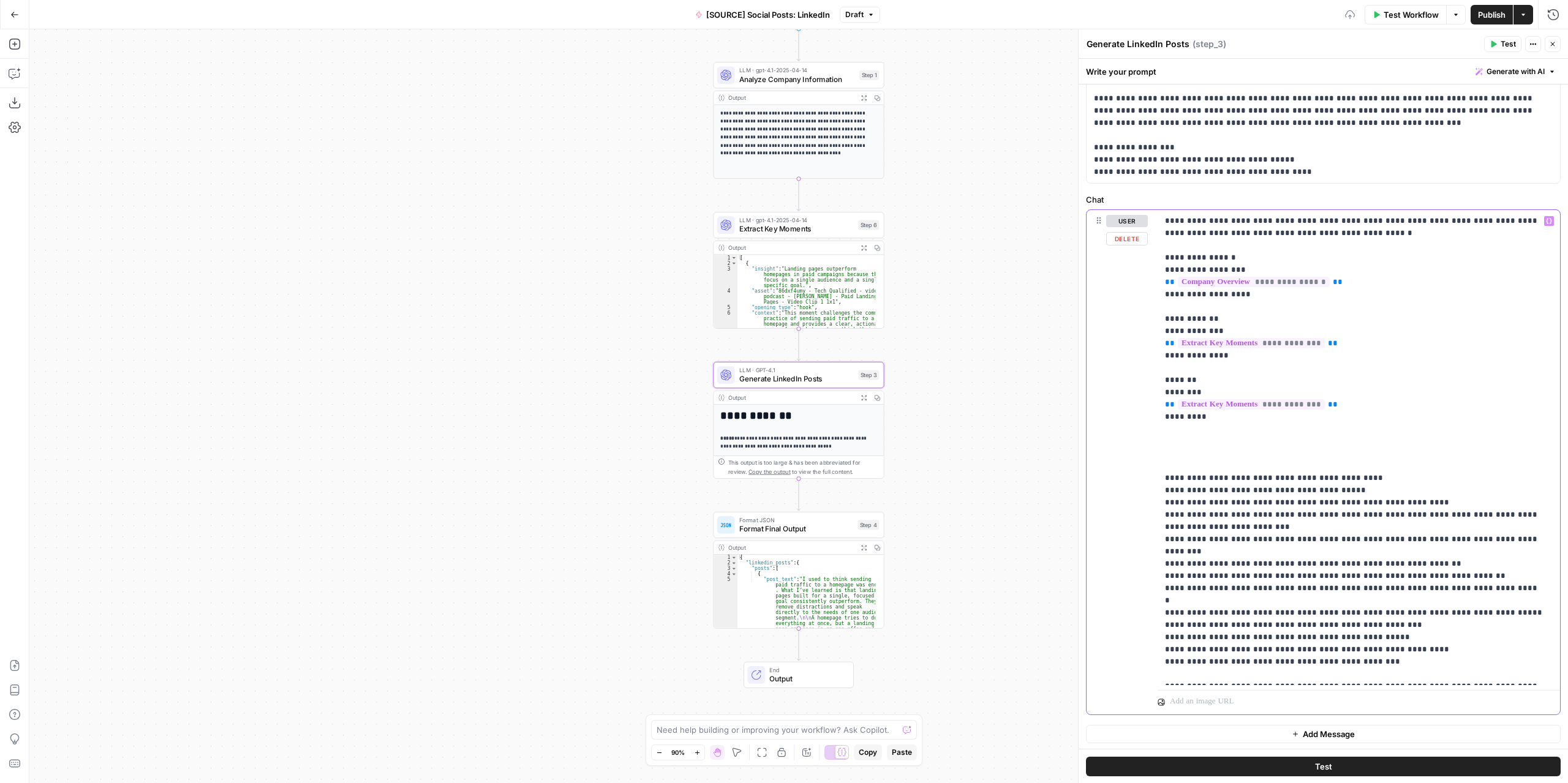
scroll to position [152, 0]
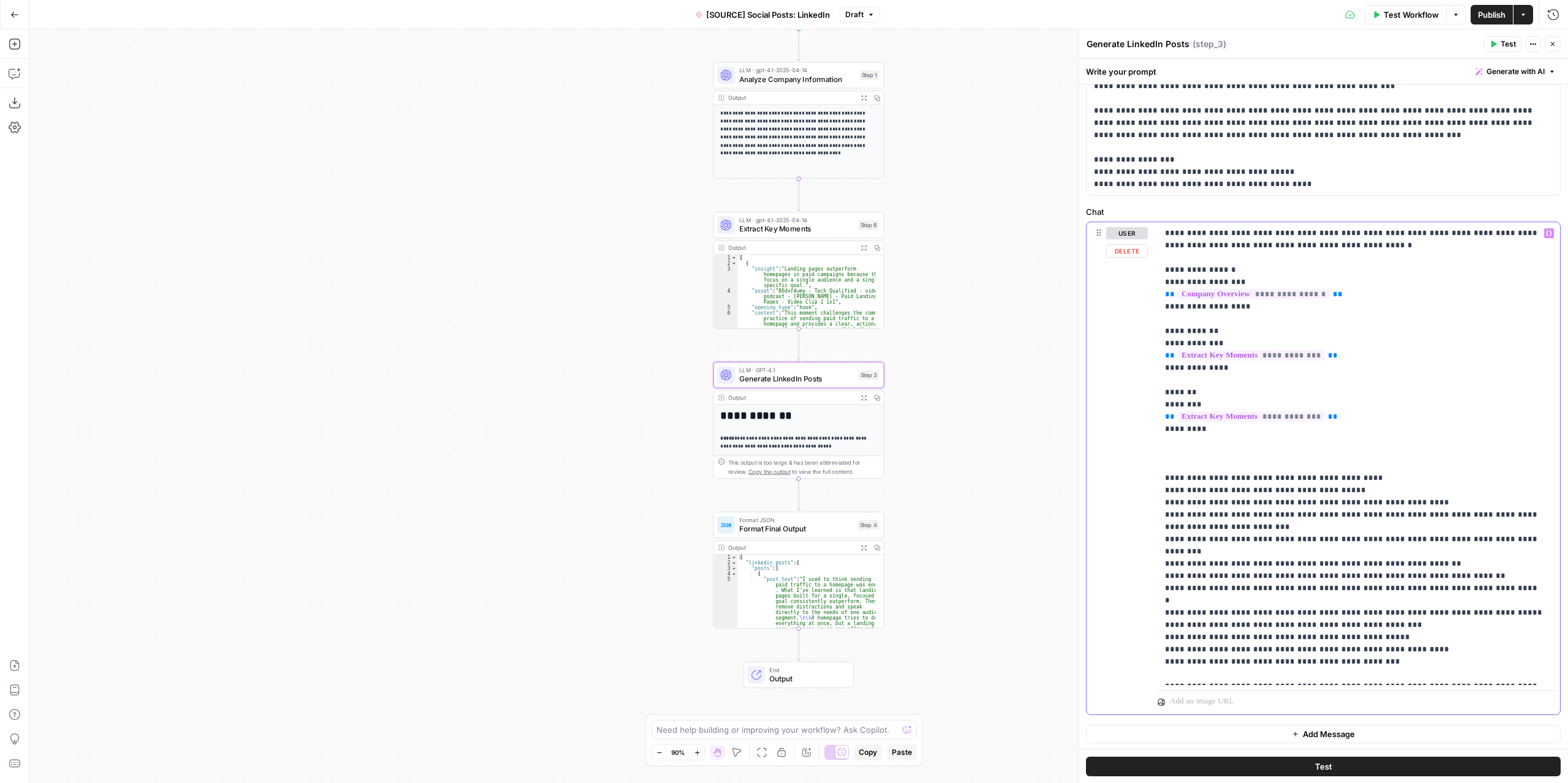
click at [1165, 480] on p "**********" at bounding box center [1355, 453] width 379 height 453
click at [1392, 635] on p "**********" at bounding box center [1355, 453] width 379 height 453
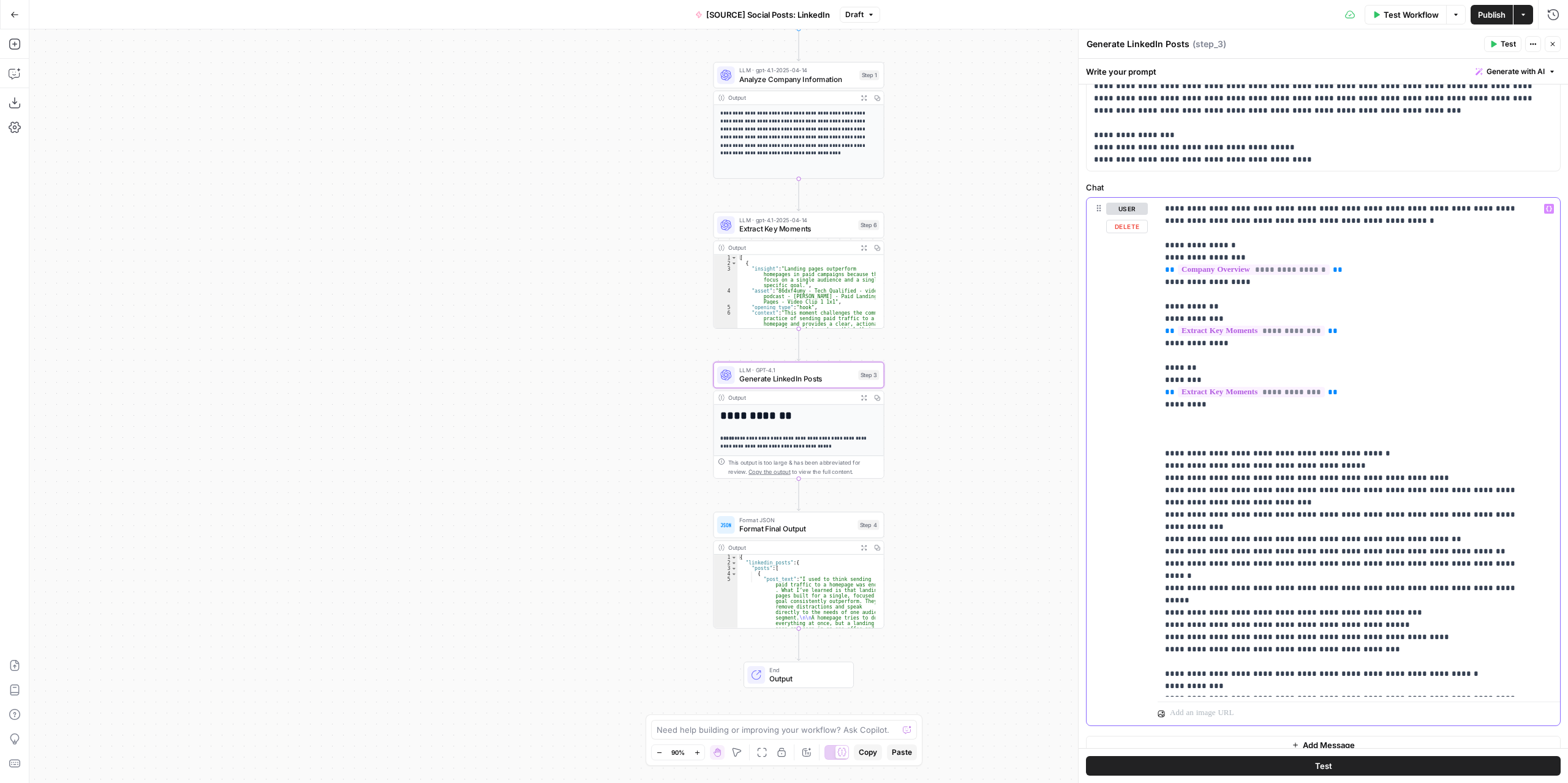
scroll to position [188, 0]
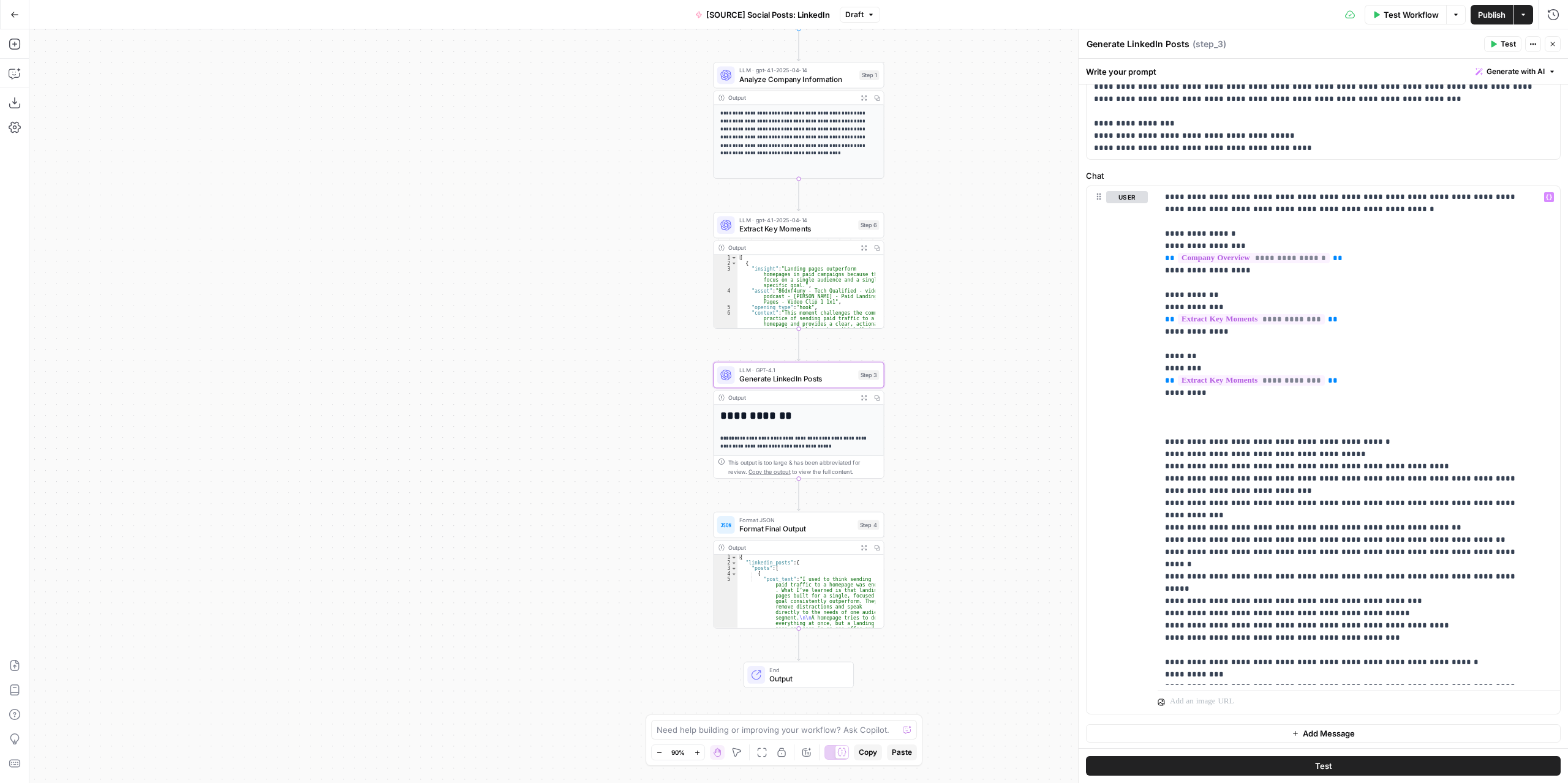
click at [1497, 45] on icon "button" at bounding box center [1494, 45] width 5 height 7
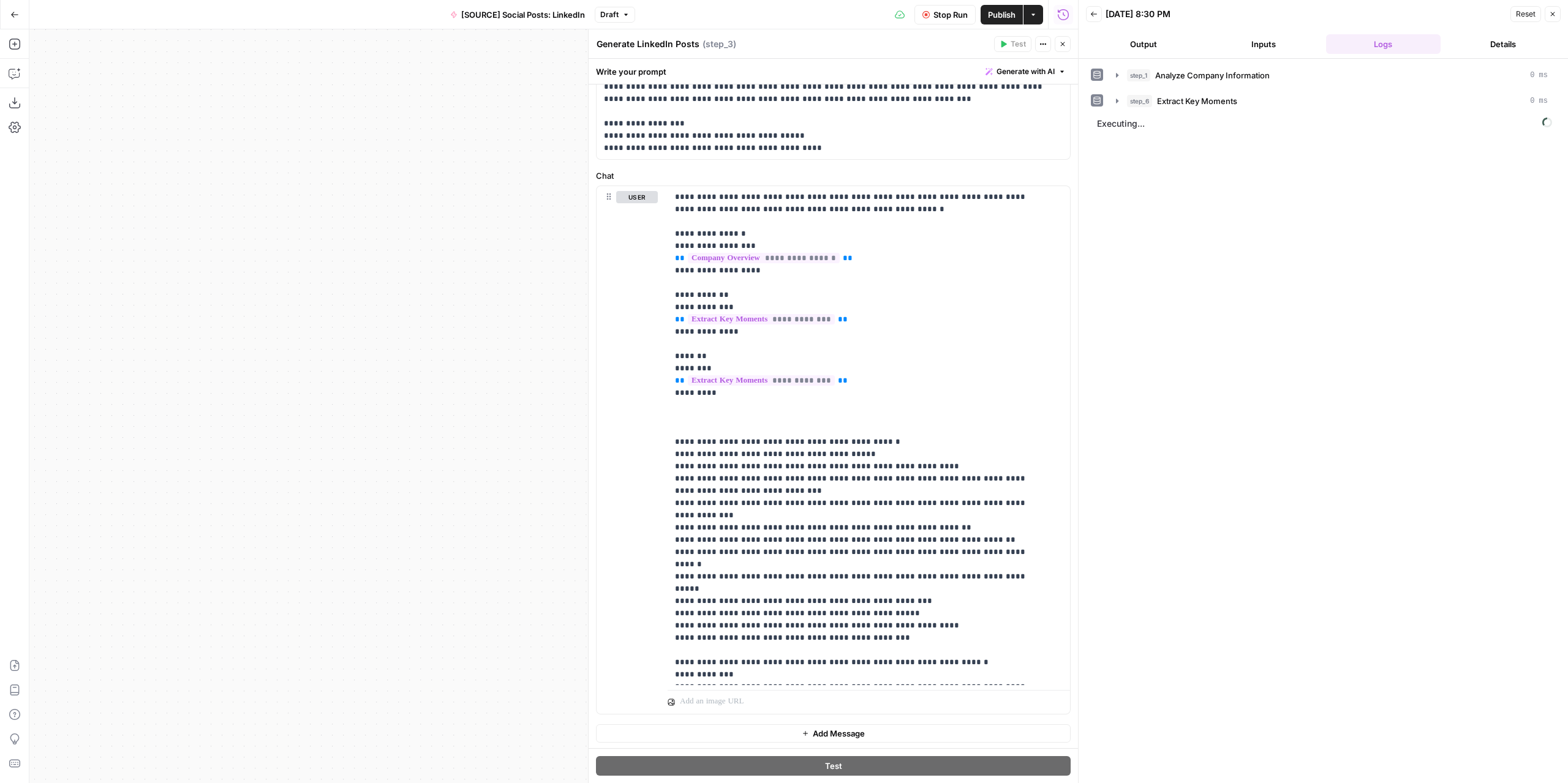
click at [1153, 39] on button "Output" at bounding box center [1144, 44] width 115 height 20
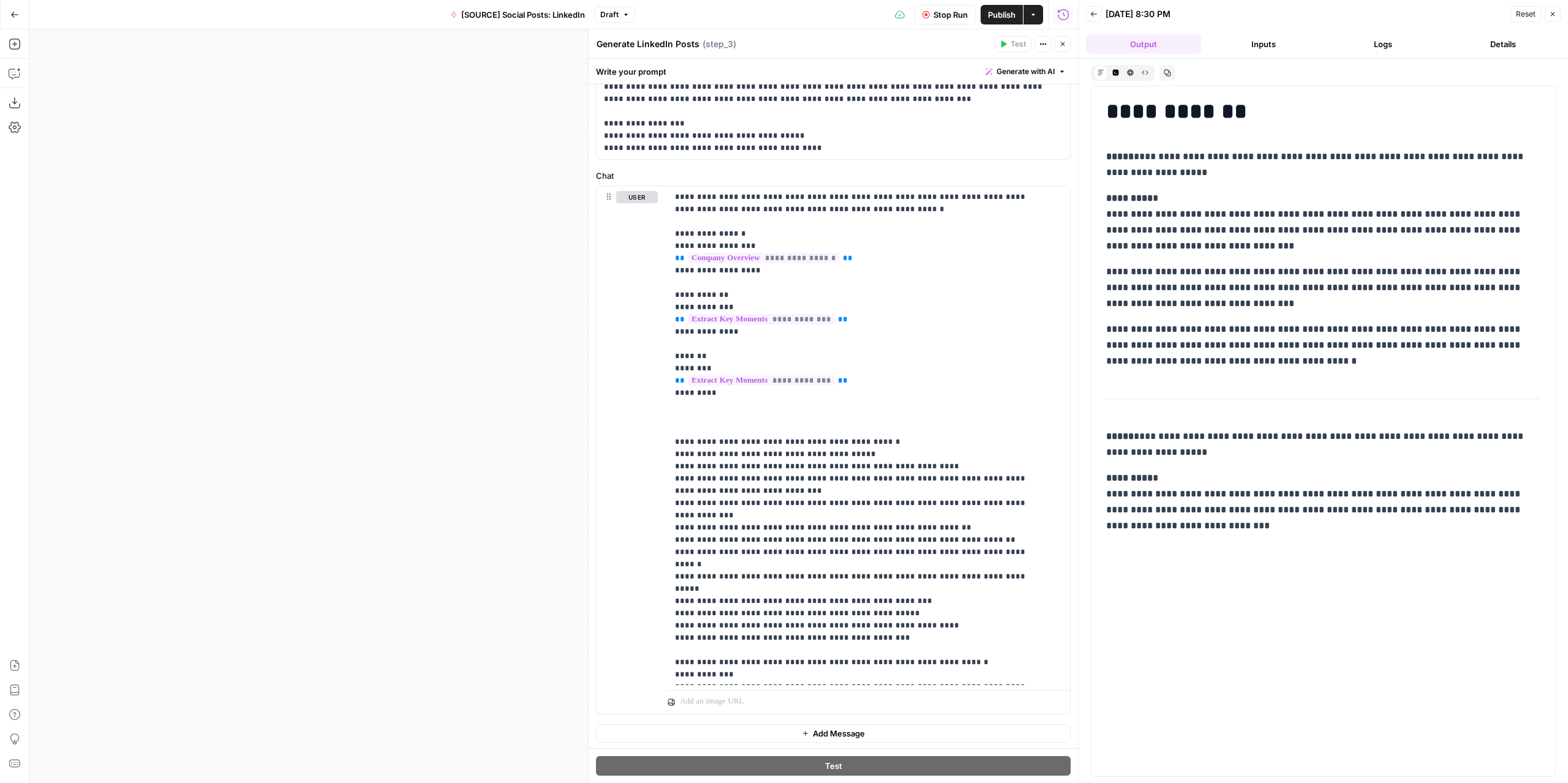
click at [949, 16] on span "Stop Run" at bounding box center [951, 15] width 35 height 12
click at [1007, 16] on span "Publish" at bounding box center [1002, 15] width 28 height 12
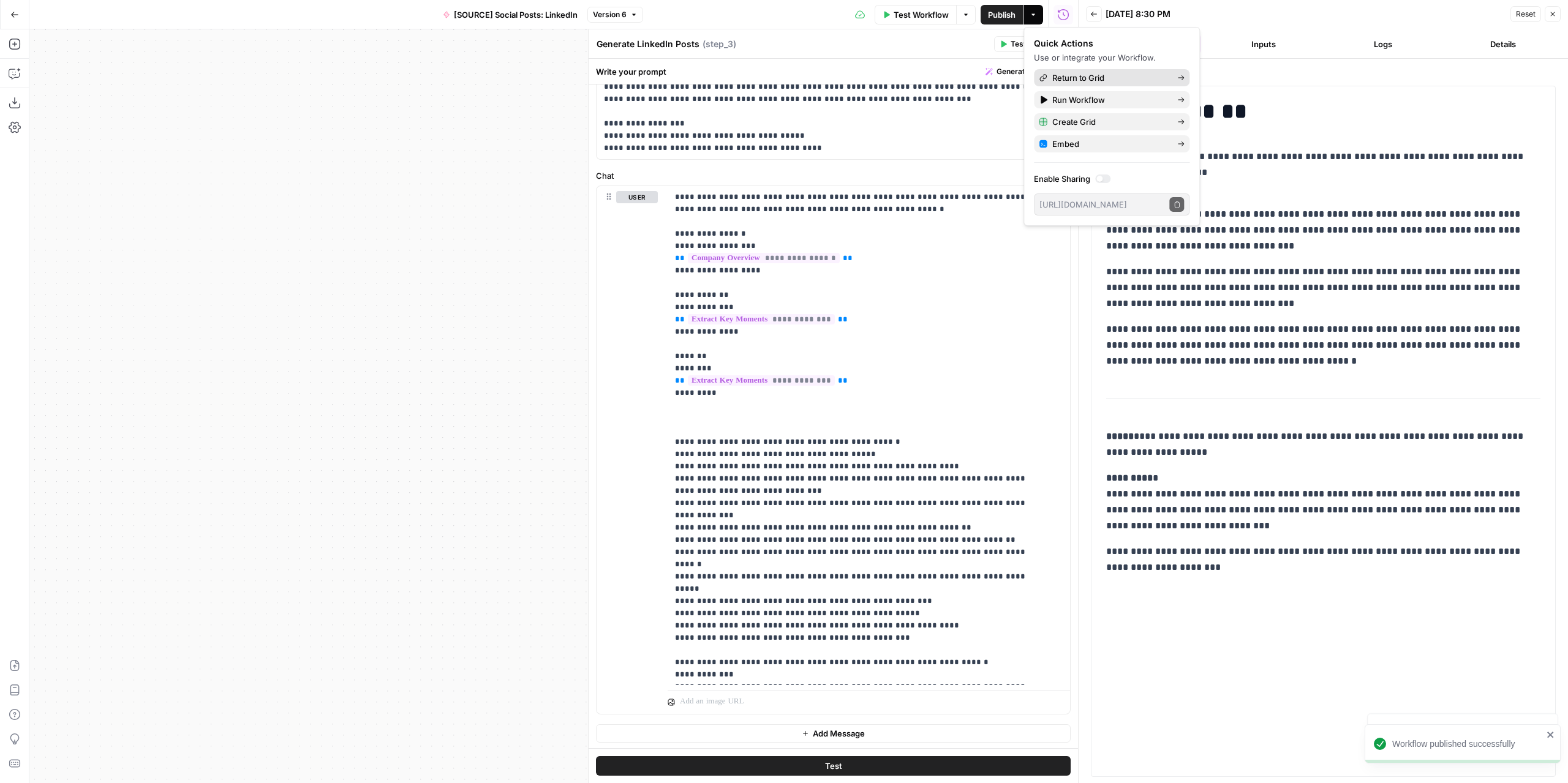
click at [1094, 72] on span "Return to Grid" at bounding box center [1110, 78] width 115 height 12
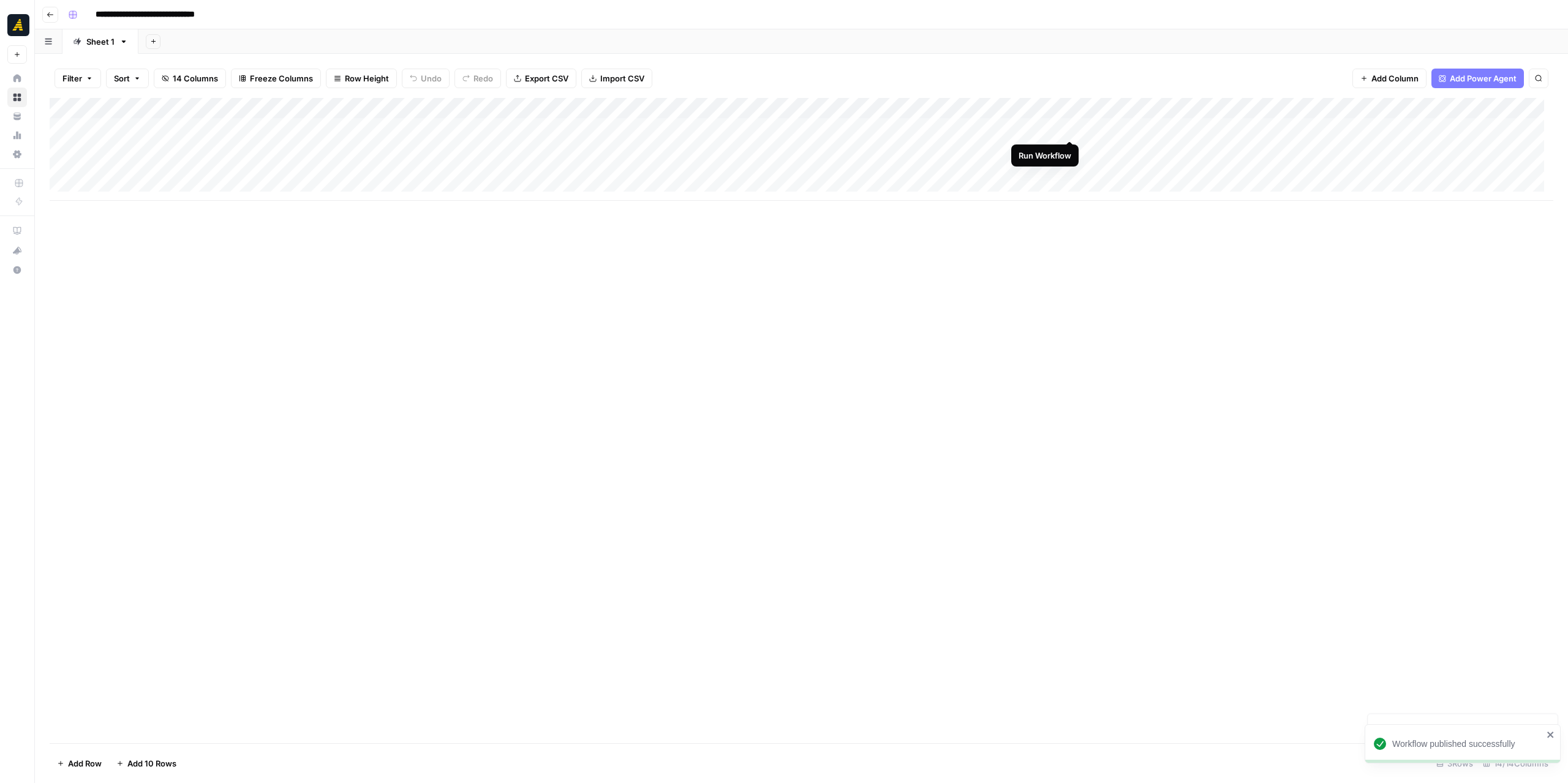
click at [1070, 128] on div "Add Column" at bounding box center [802, 150] width 1504 height 103
click at [591, 125] on div "Add Column" at bounding box center [802, 150] width 1504 height 103
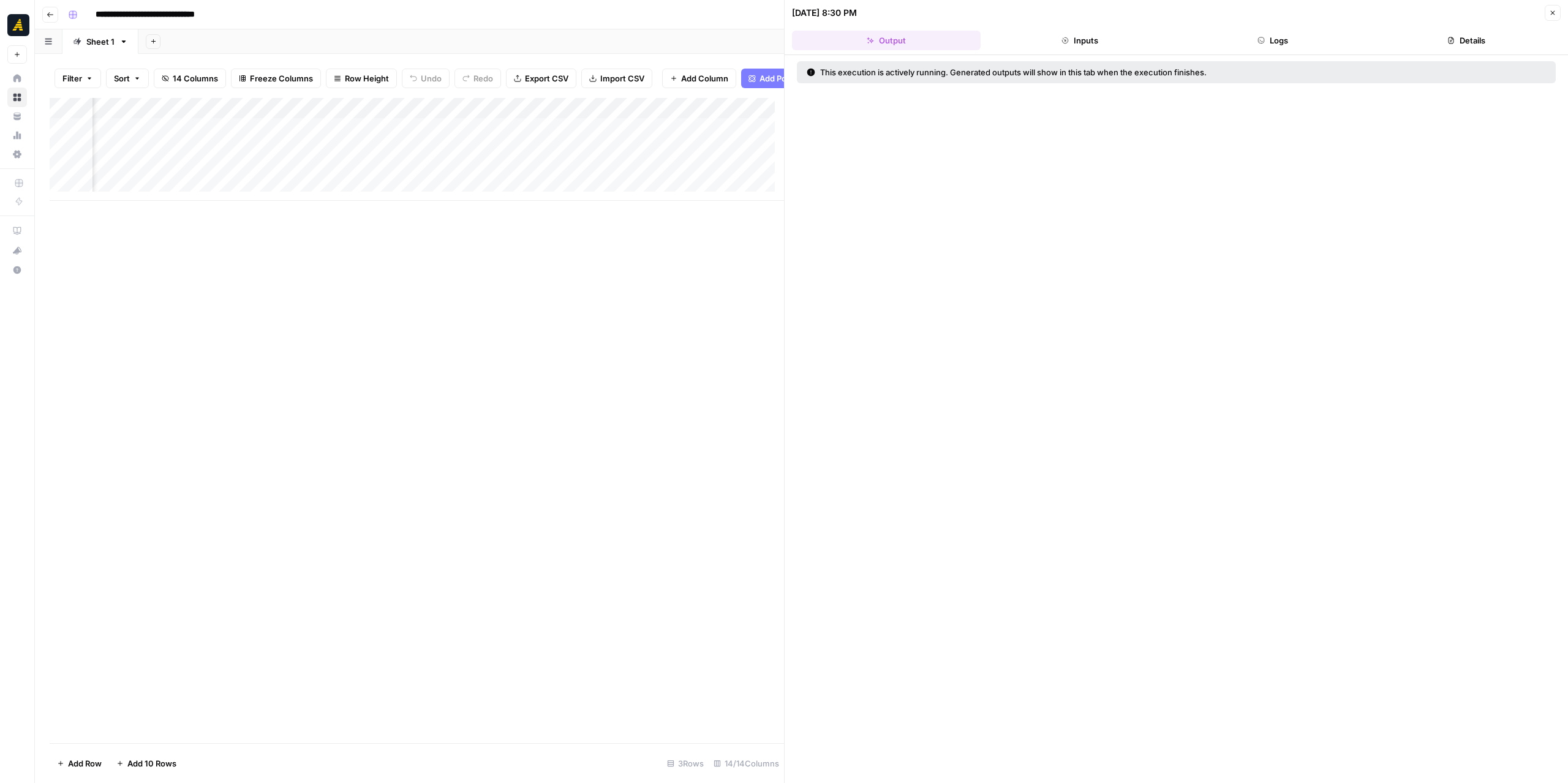
click at [1290, 39] on button "Logs" at bounding box center [1273, 40] width 188 height 20
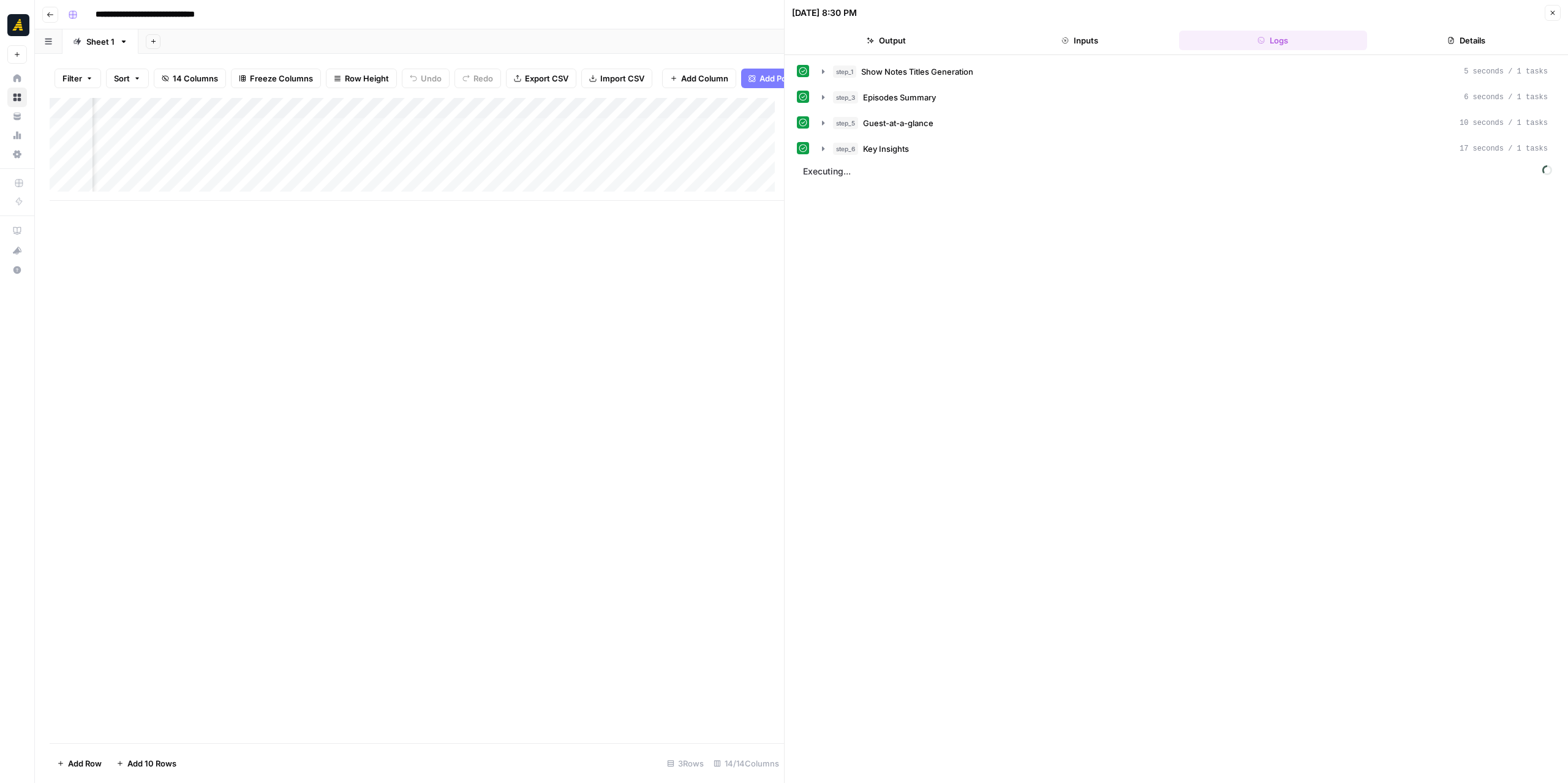
click at [1555, 9] on icon "button" at bounding box center [1552, 13] width 7 height 7
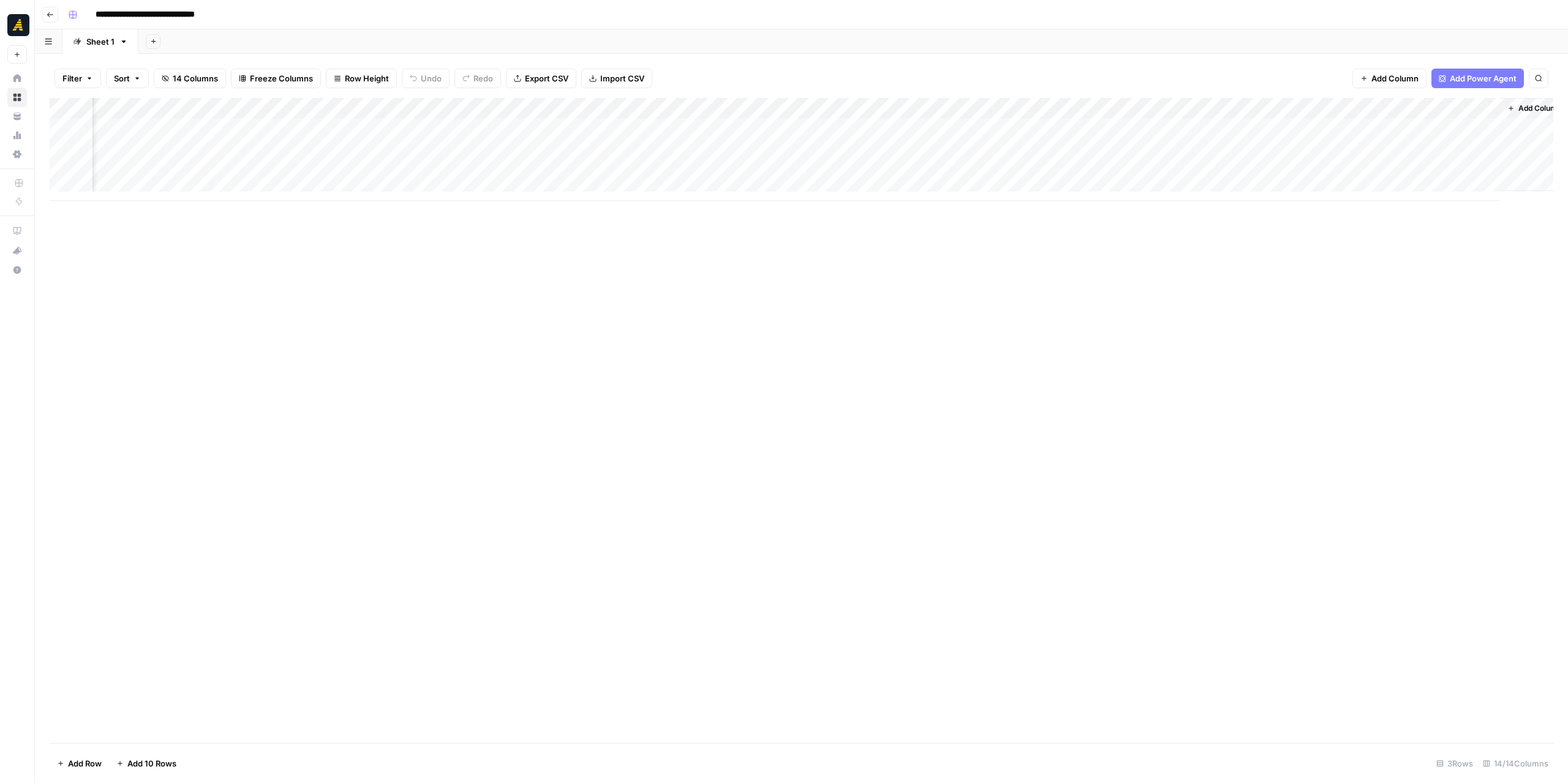
scroll to position [0, 459]
click at [1241, 127] on div "Add Column" at bounding box center [802, 150] width 1504 height 103
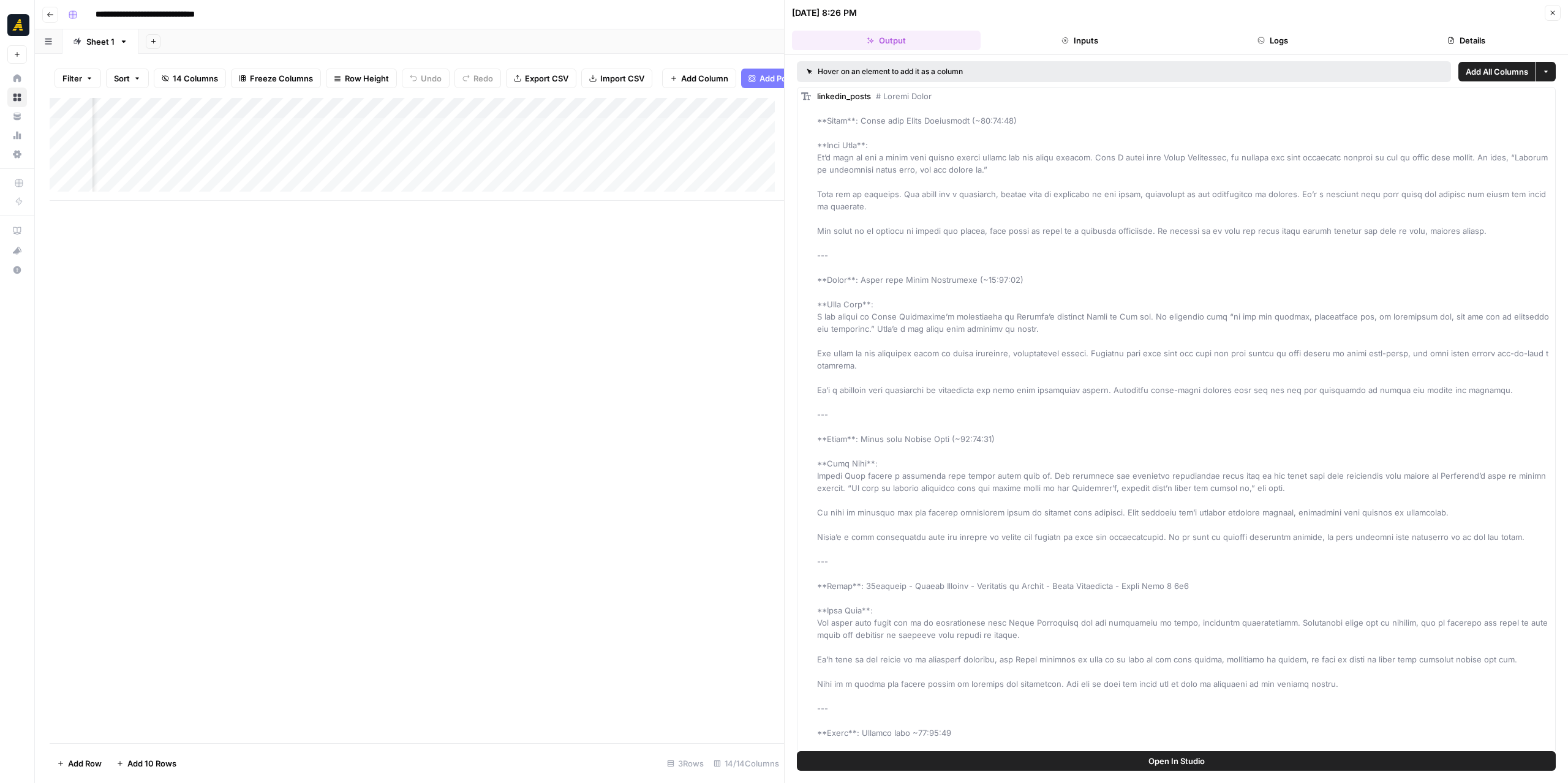
click at [1315, 43] on button "Logs" at bounding box center [1273, 40] width 188 height 20
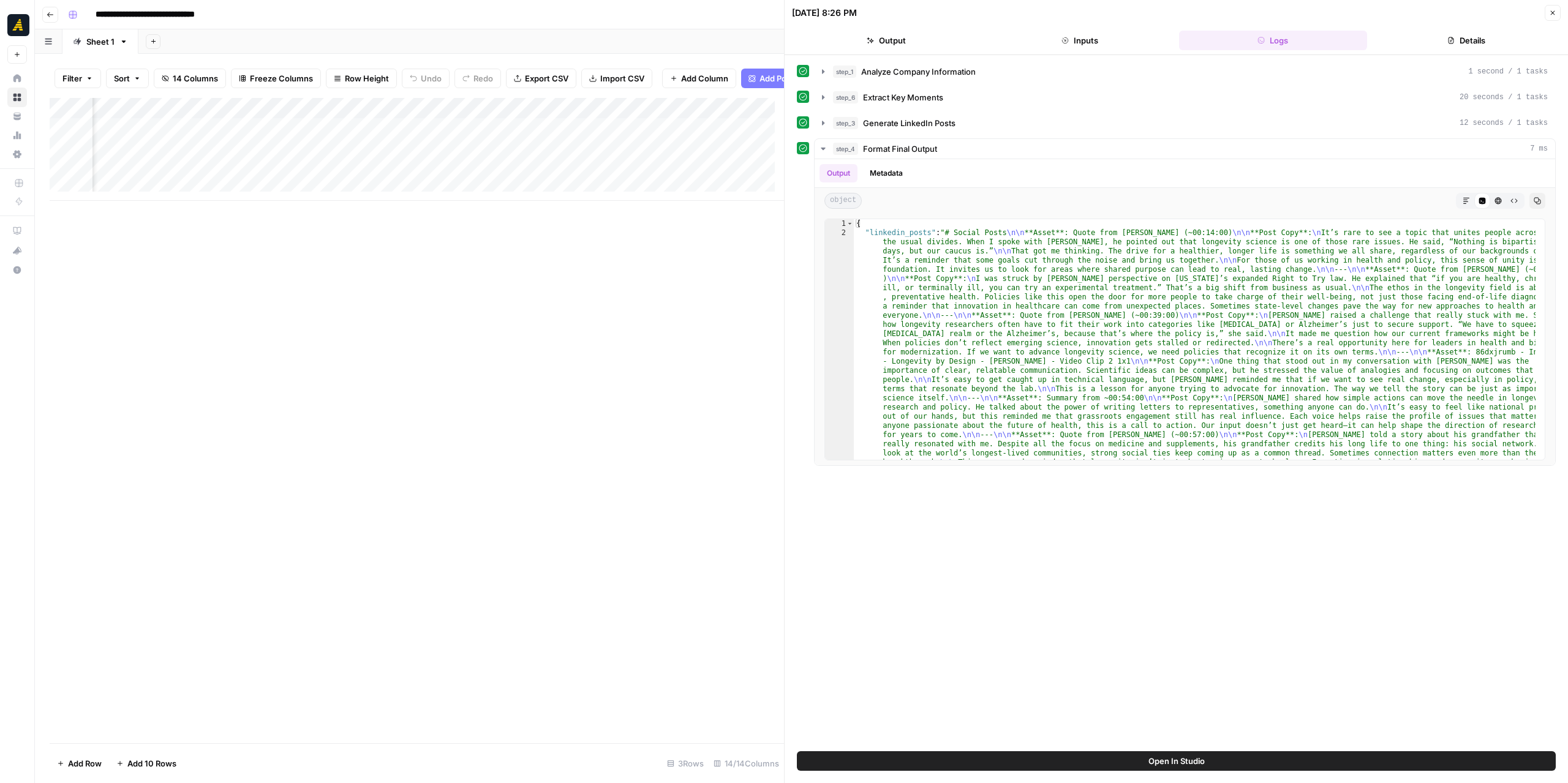
click at [1548, 13] on button "Close" at bounding box center [1553, 13] width 16 height 16
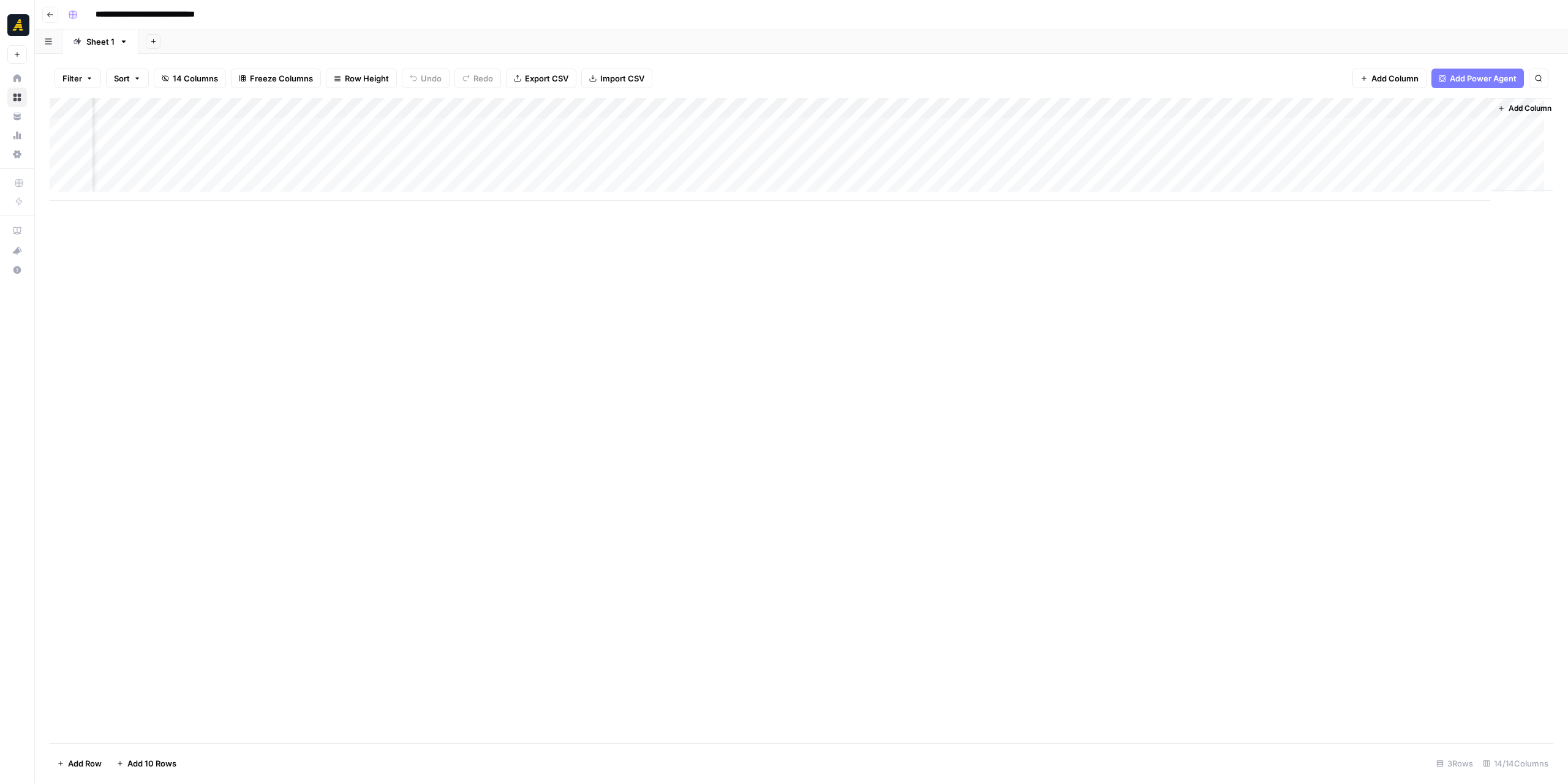
scroll to position [0, 474]
click at [1243, 127] on div "Add Column" at bounding box center [802, 150] width 1504 height 103
click at [1290, 128] on div "Add Column" at bounding box center [802, 150] width 1504 height 103
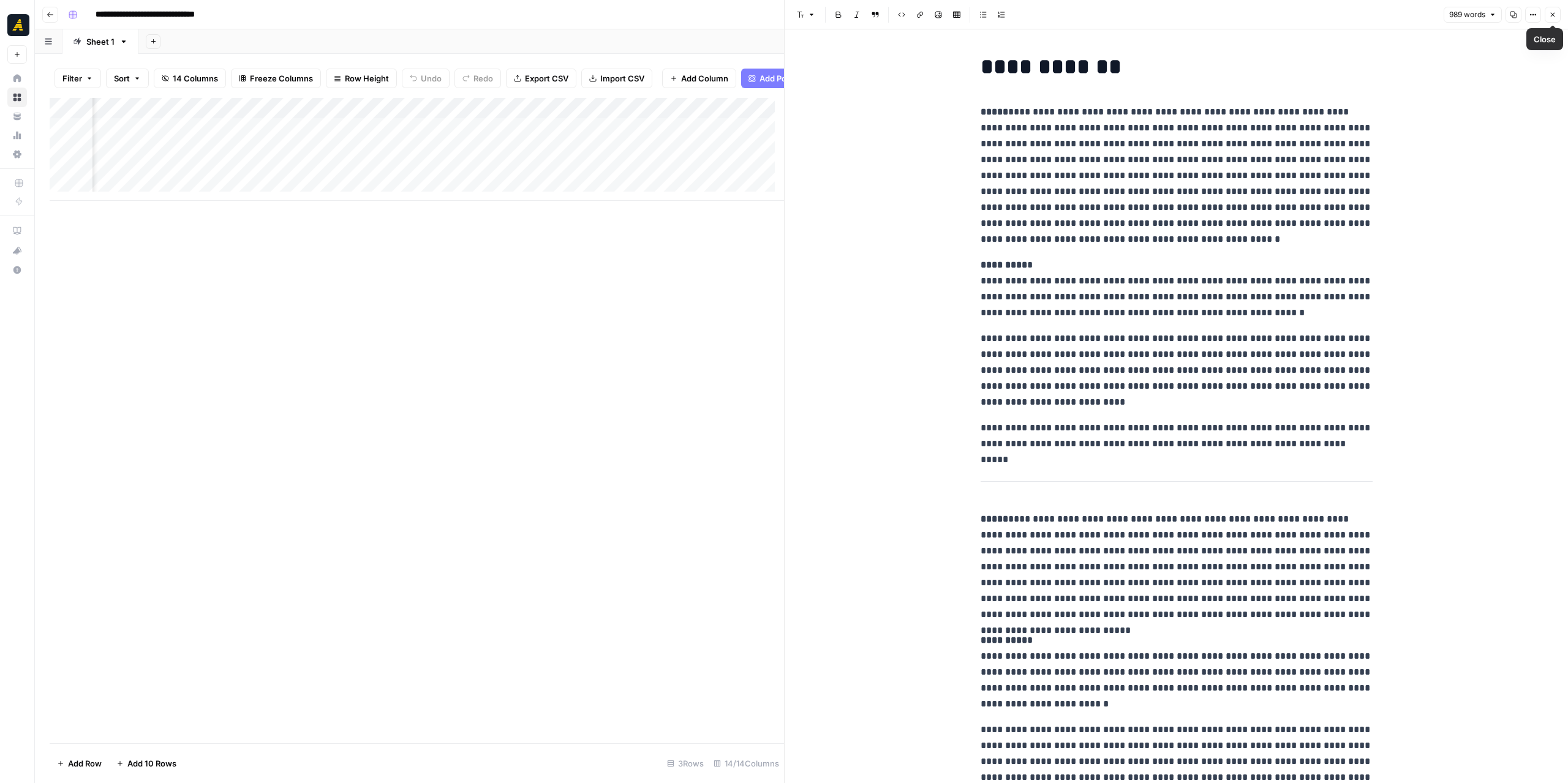
click at [1552, 15] on icon "button" at bounding box center [1552, 14] width 7 height 7
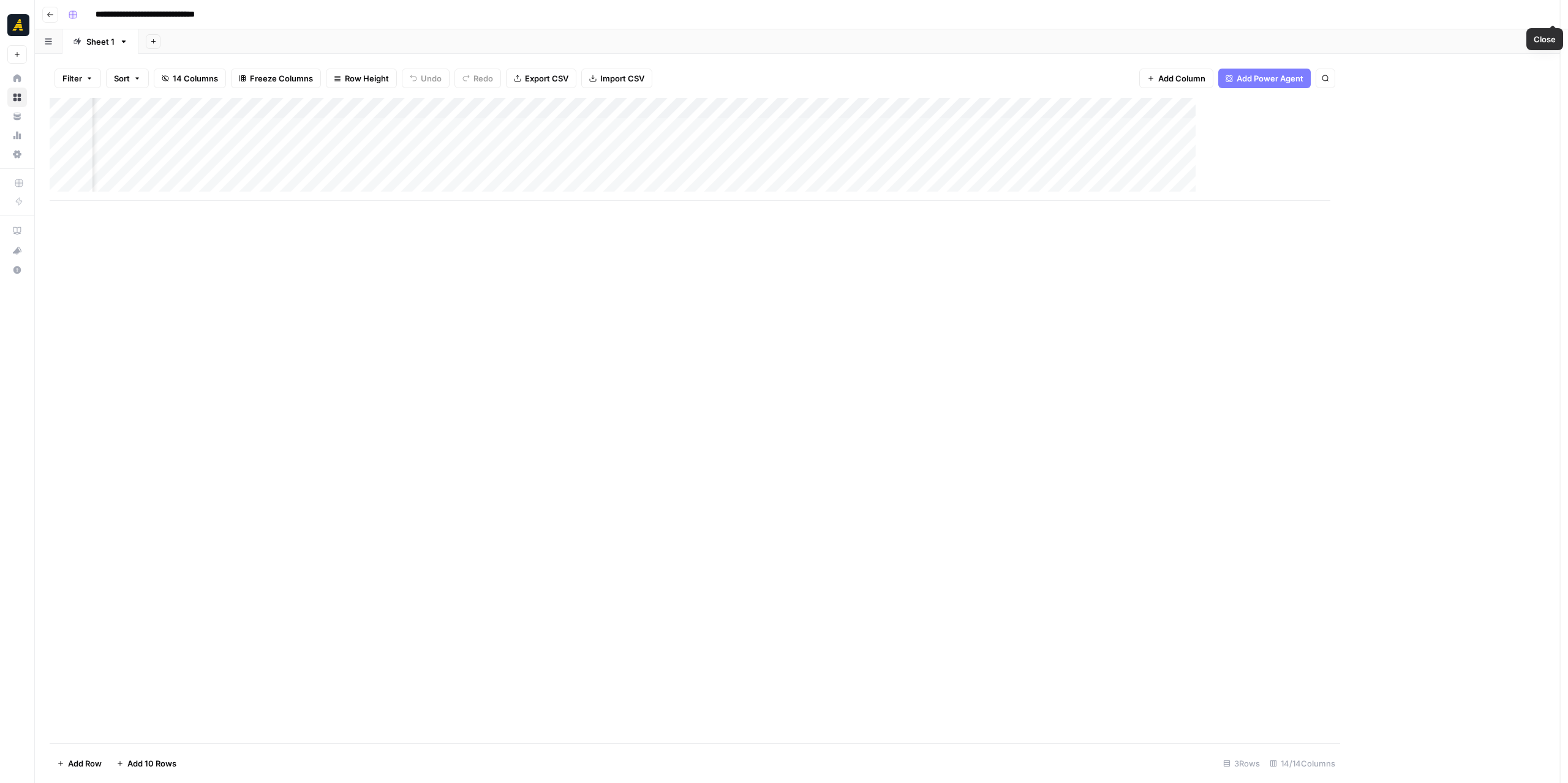
scroll to position [0, 459]
click at [1223, 107] on div "Add Column" at bounding box center [802, 150] width 1504 height 103
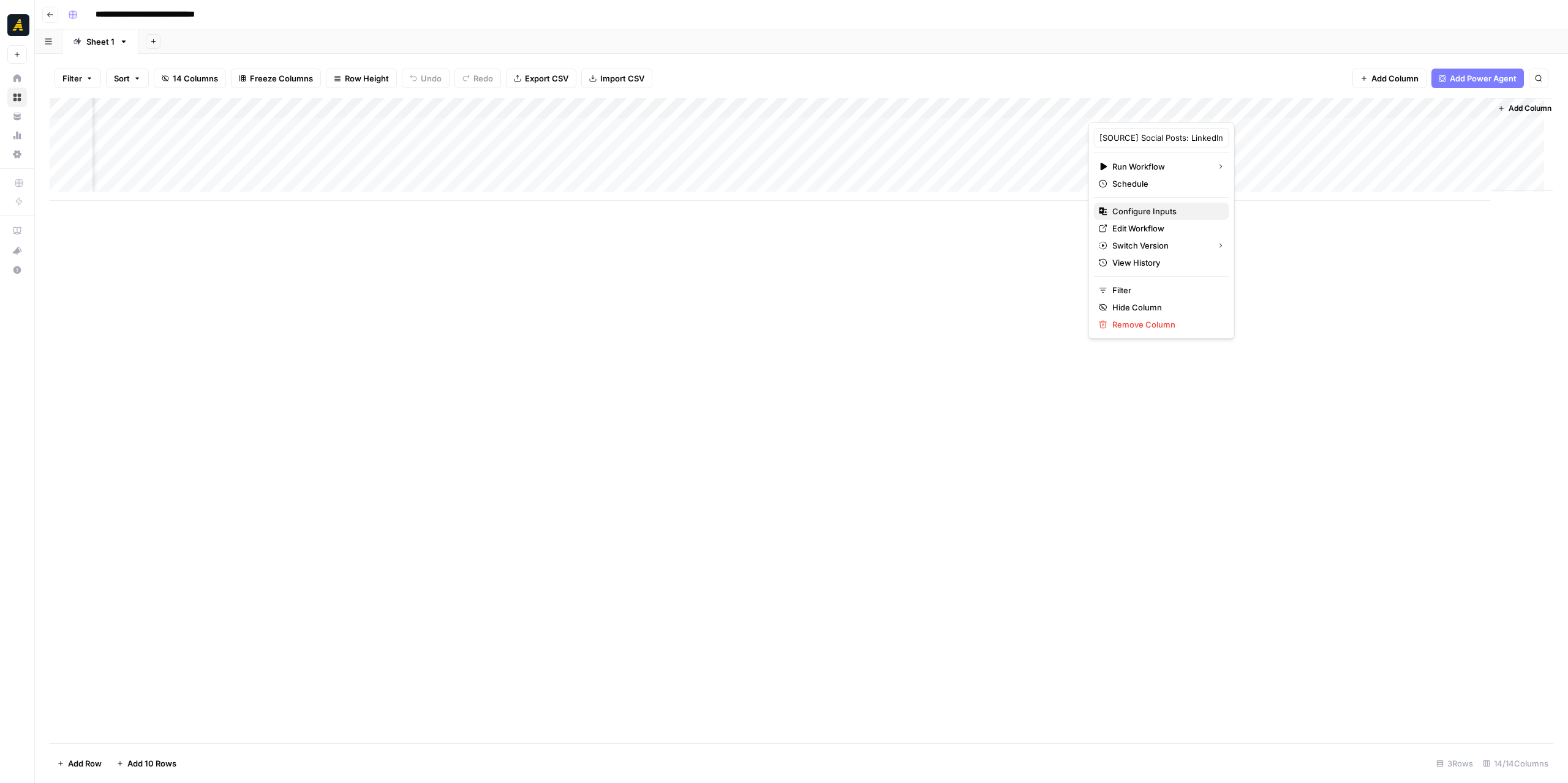
click at [1189, 214] on span "Configure Inputs" at bounding box center [1166, 211] width 107 height 12
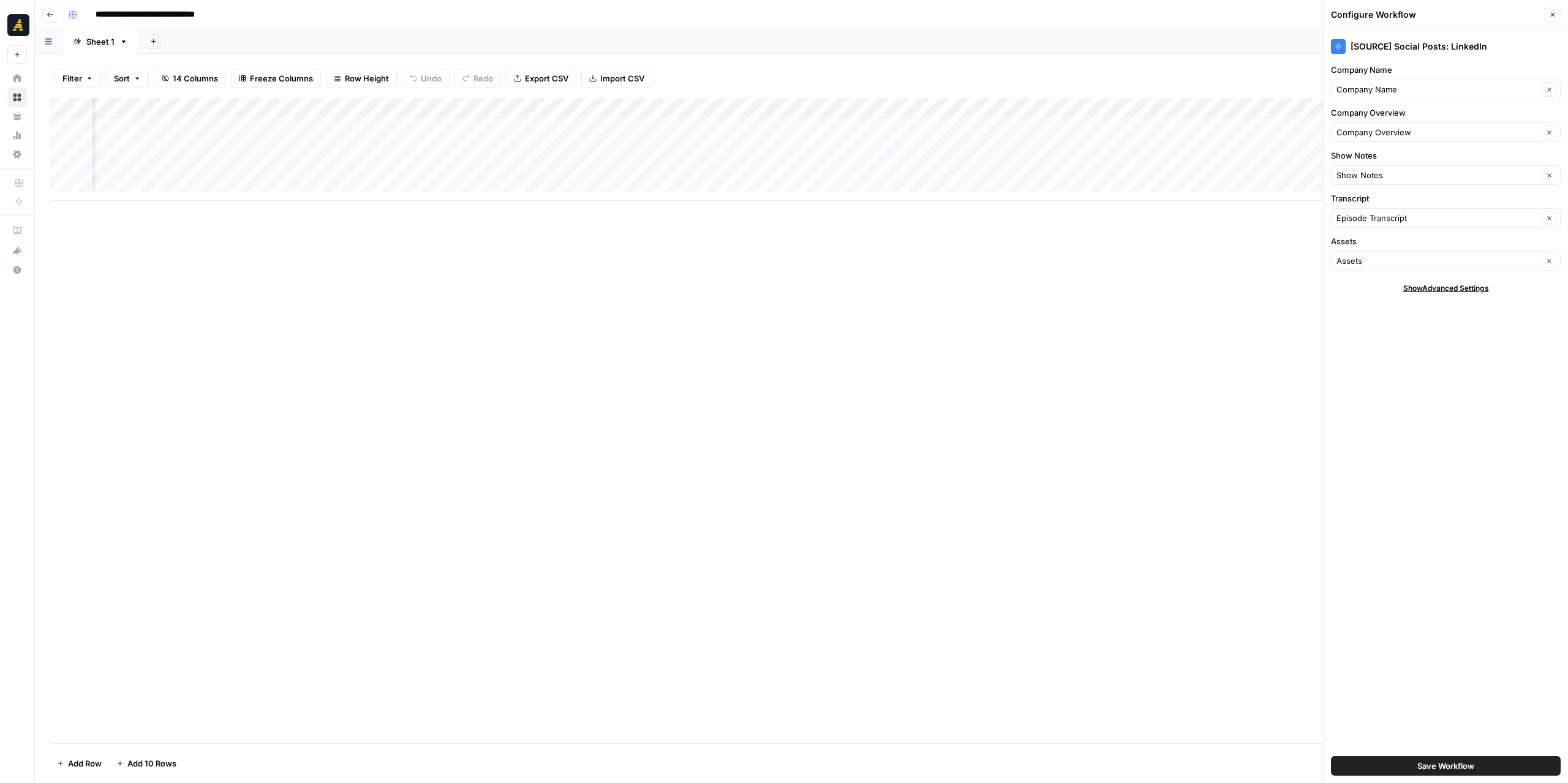
click at [1421, 764] on span "Save Workflow" at bounding box center [1446, 766] width 57 height 12
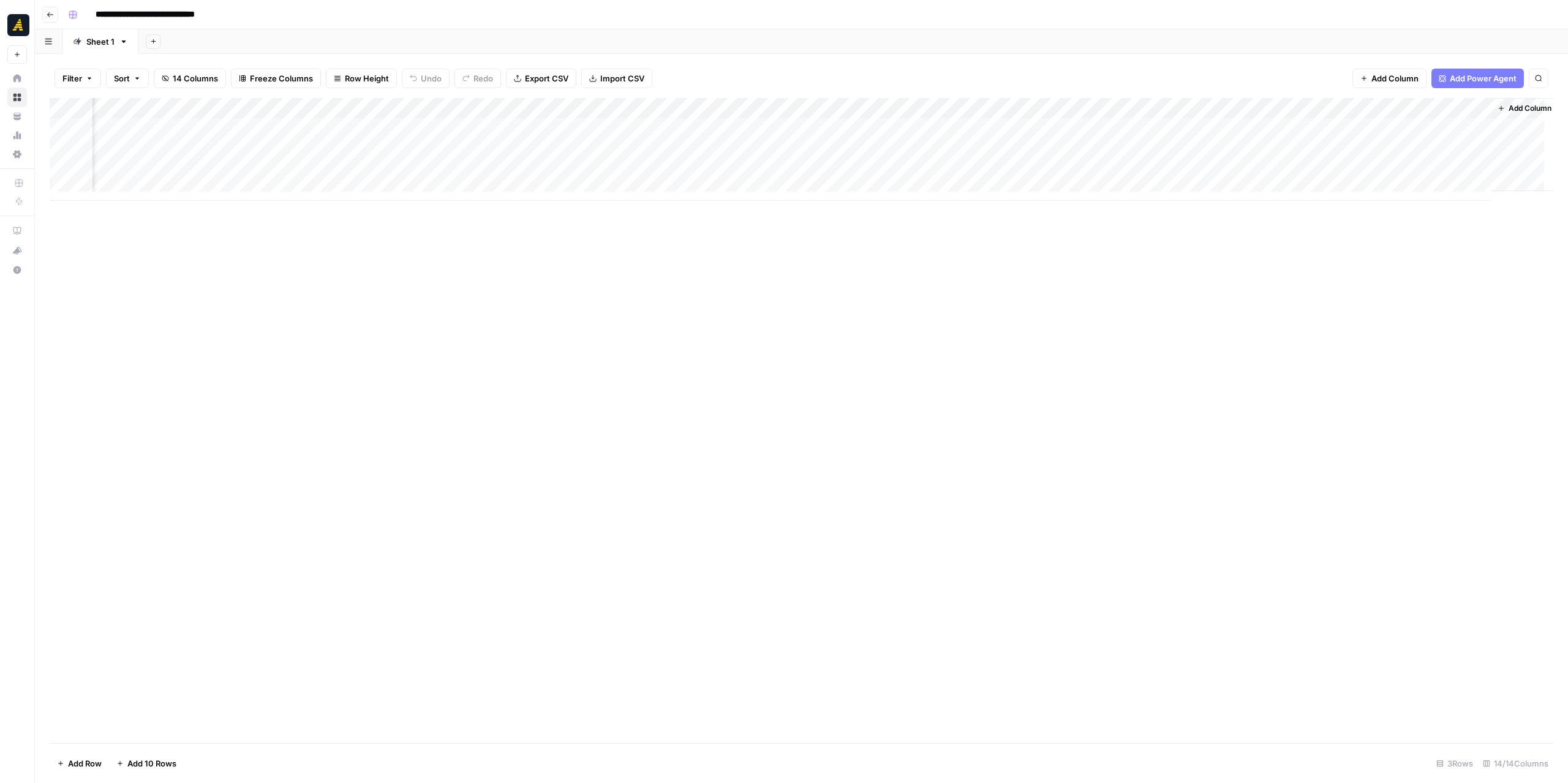
click at [1159, 104] on div "Add Column" at bounding box center [802, 150] width 1504 height 103
click at [1160, 228] on span "Edit Workflow" at bounding box center [1166, 228] width 107 height 12
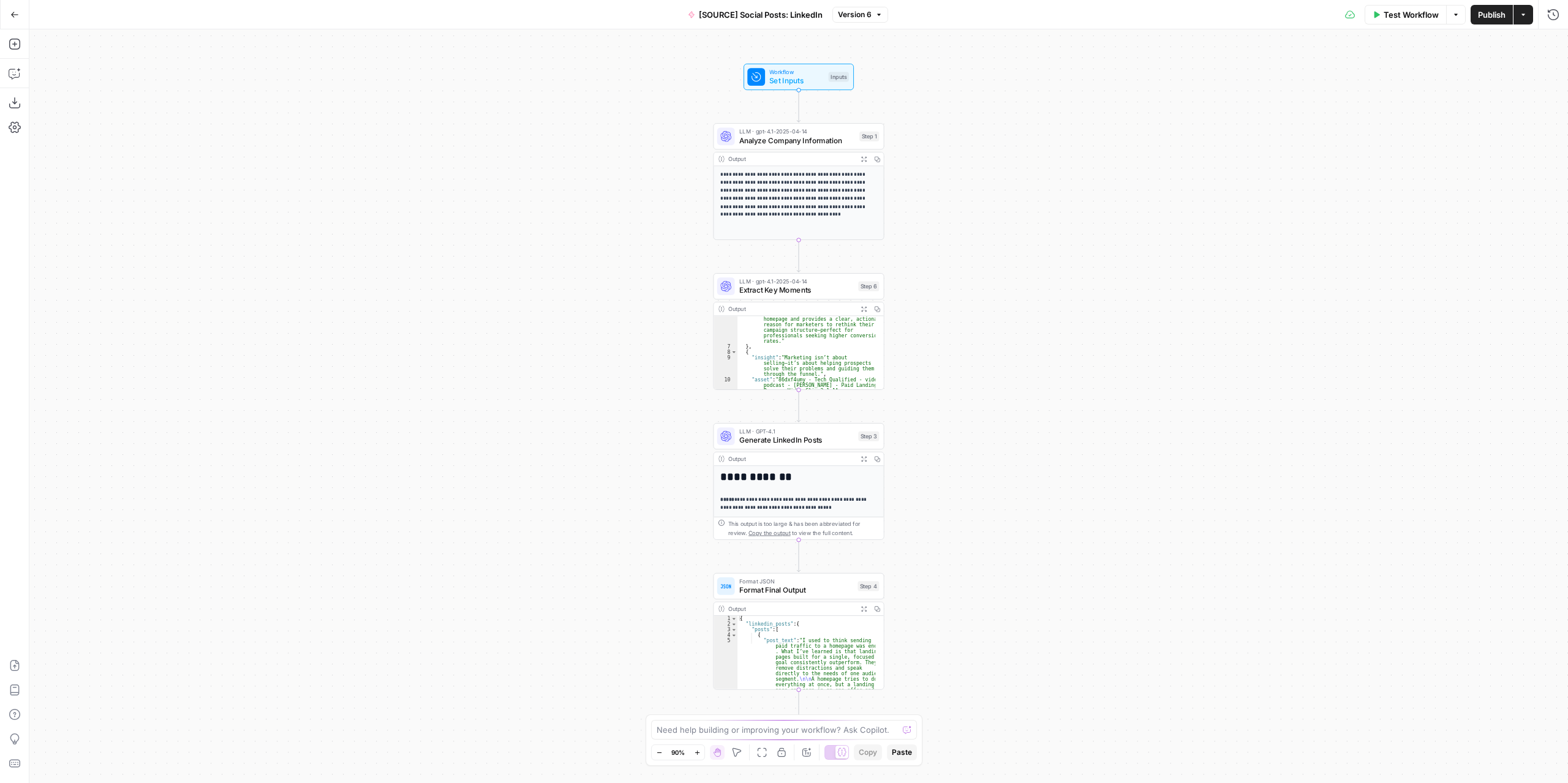
scroll to position [73, 0]
click at [815, 443] on span "Generate LinkedIn Posts" at bounding box center [796, 440] width 115 height 11
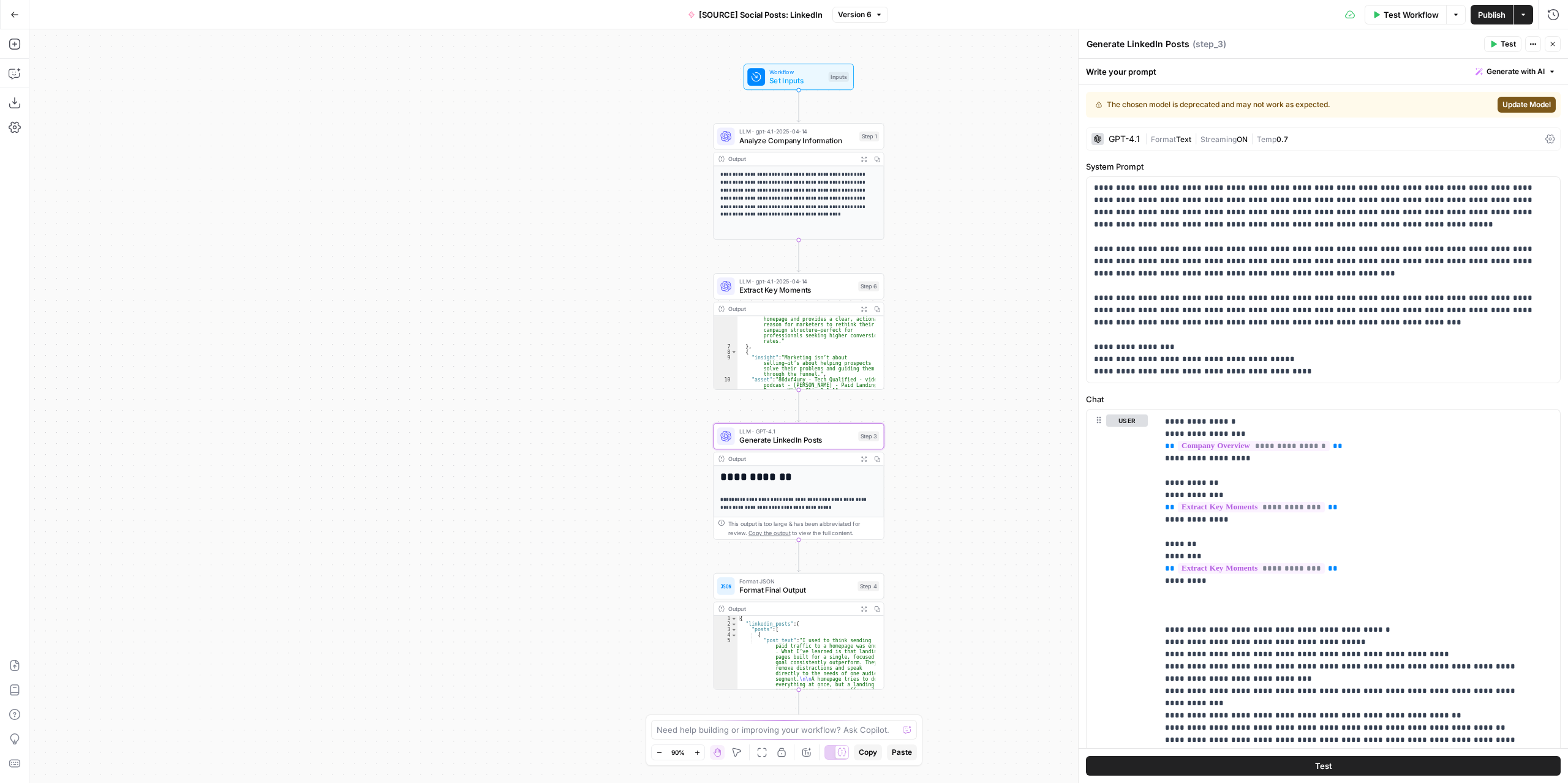
scroll to position [62, 0]
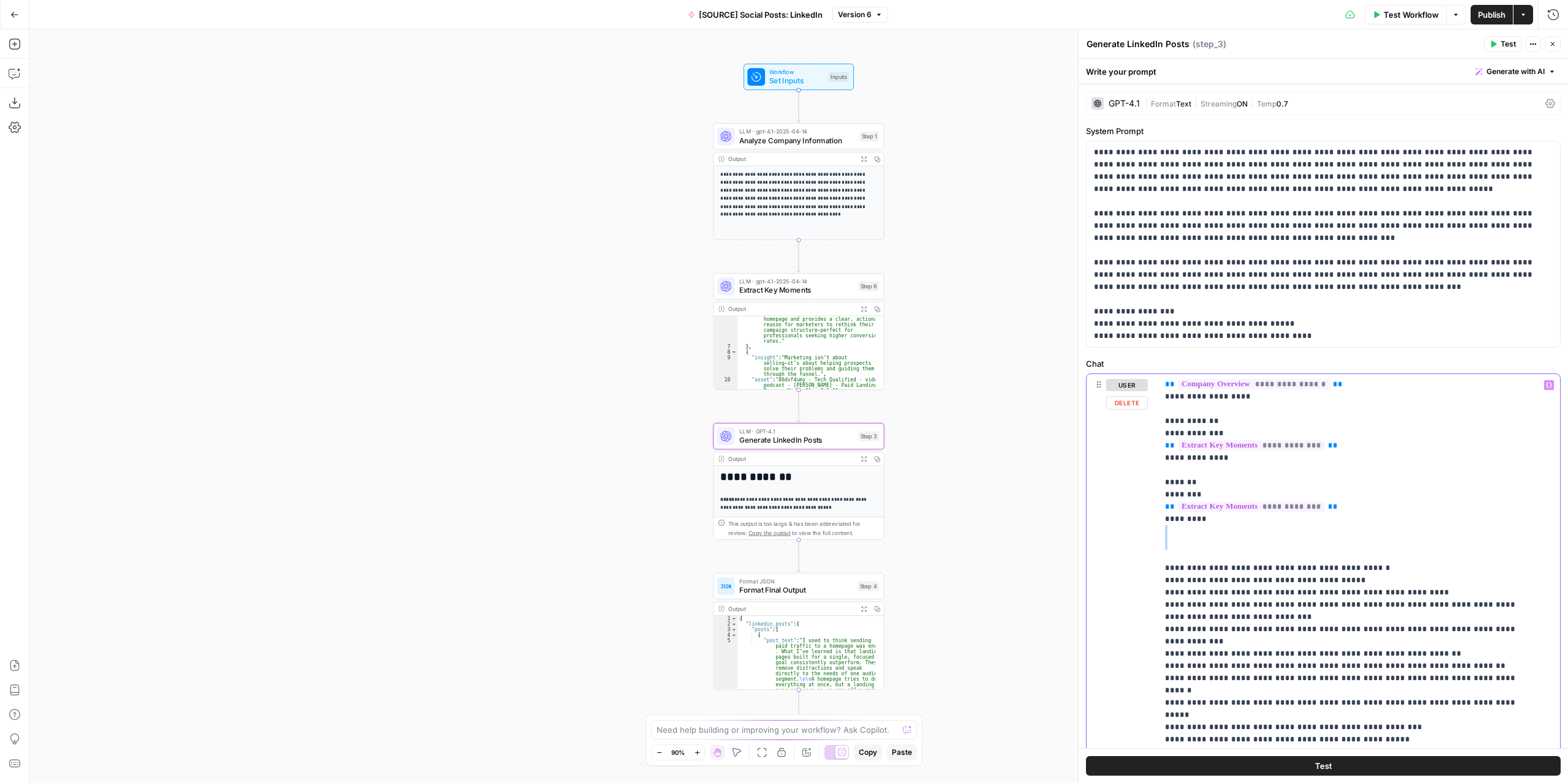
drag, startPoint x: 1323, startPoint y: 541, endPoint x: 1170, endPoint y: 551, distance: 153.3
click at [1170, 551] on p "**********" at bounding box center [1350, 593] width 369 height 551
drag, startPoint x: 1323, startPoint y: 507, endPoint x: 1141, endPoint y: 509, distance: 182.0
click at [1141, 509] on div "**********" at bounding box center [1323, 637] width 474 height 528
click at [1546, 384] on icon "button" at bounding box center [1549, 385] width 6 height 5
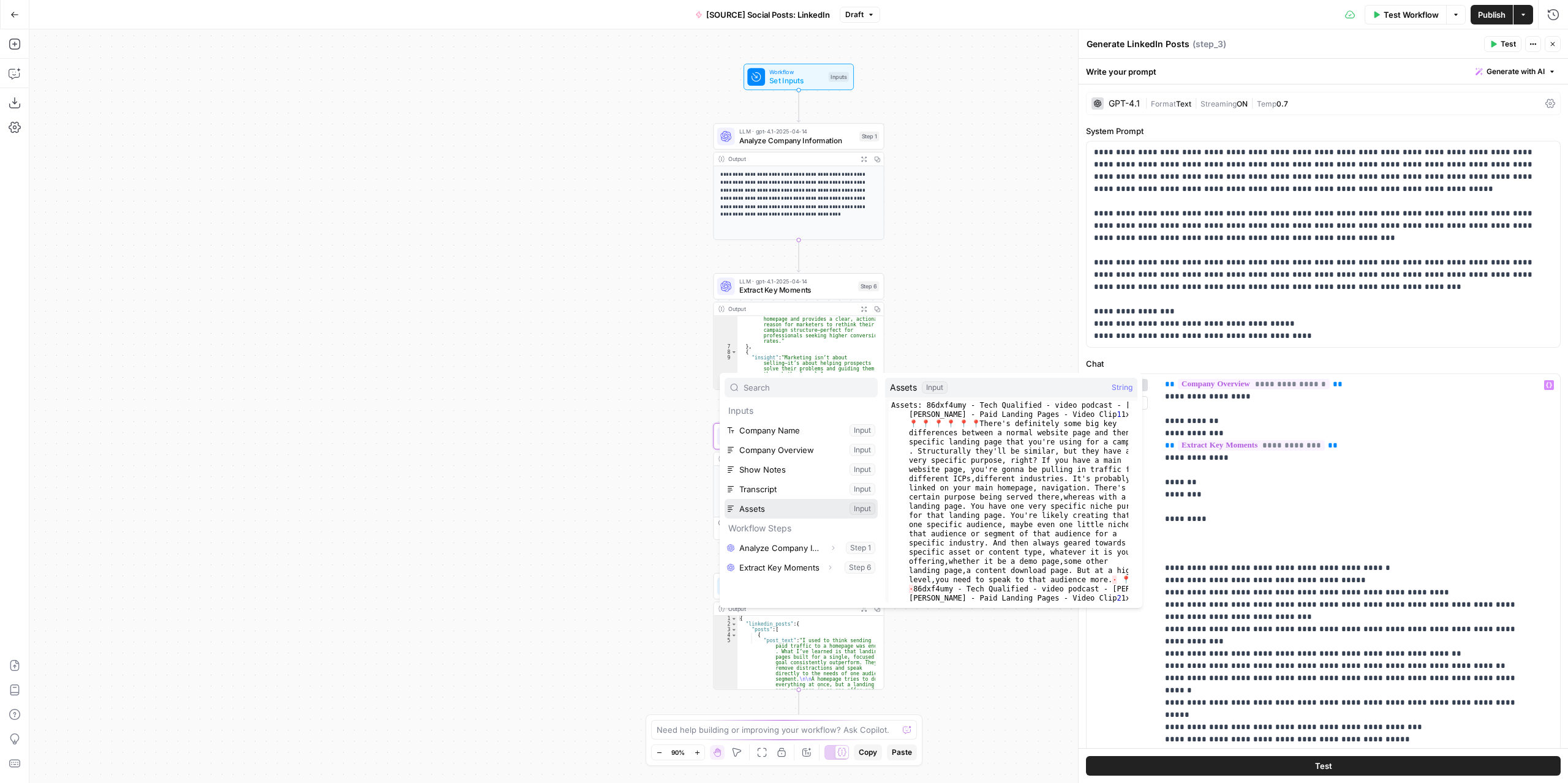
click at [766, 503] on button "Select variable Assets" at bounding box center [802, 509] width 153 height 20
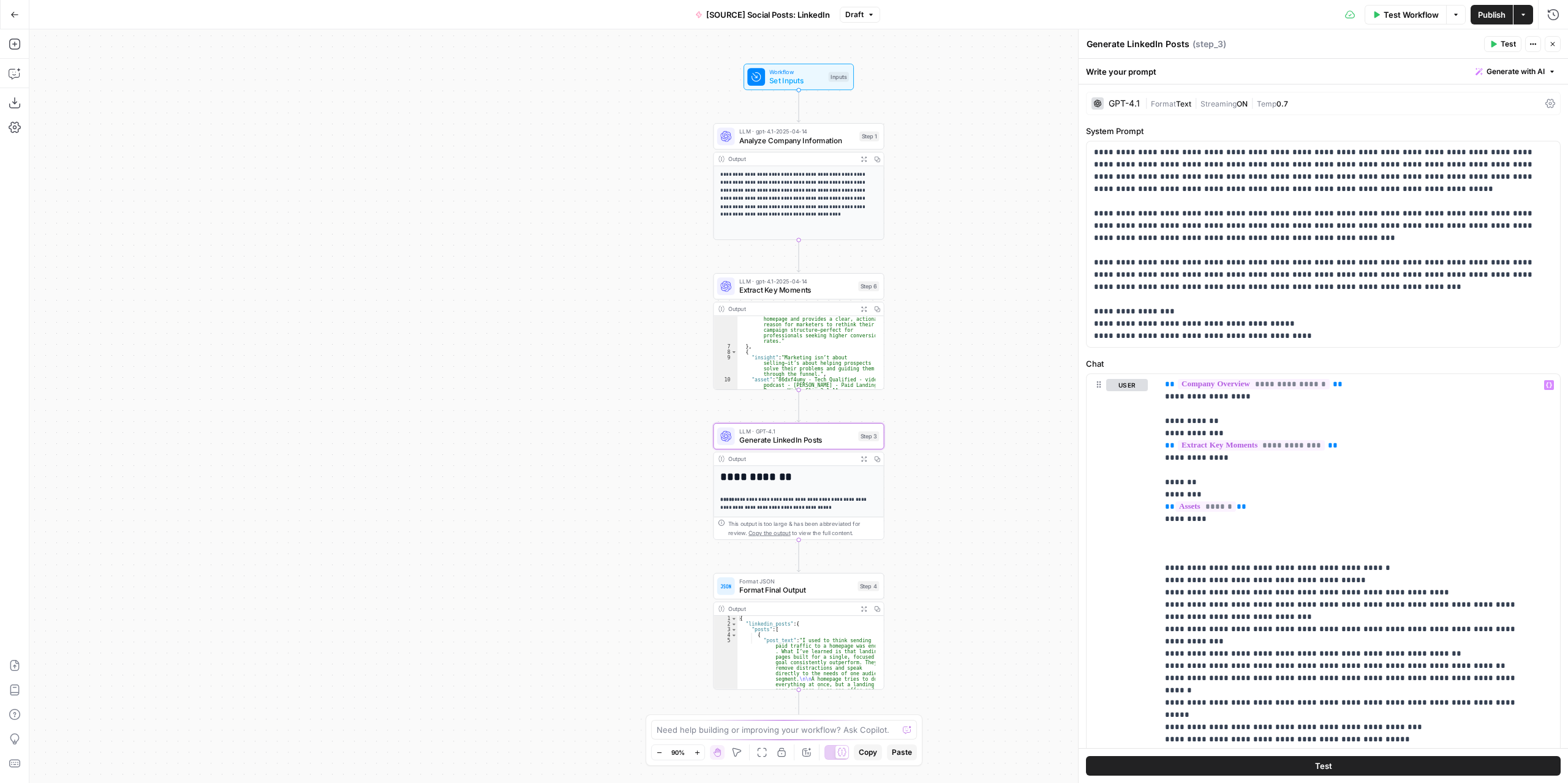
click at [1480, 10] on span "Publish" at bounding box center [1492, 15] width 28 height 12
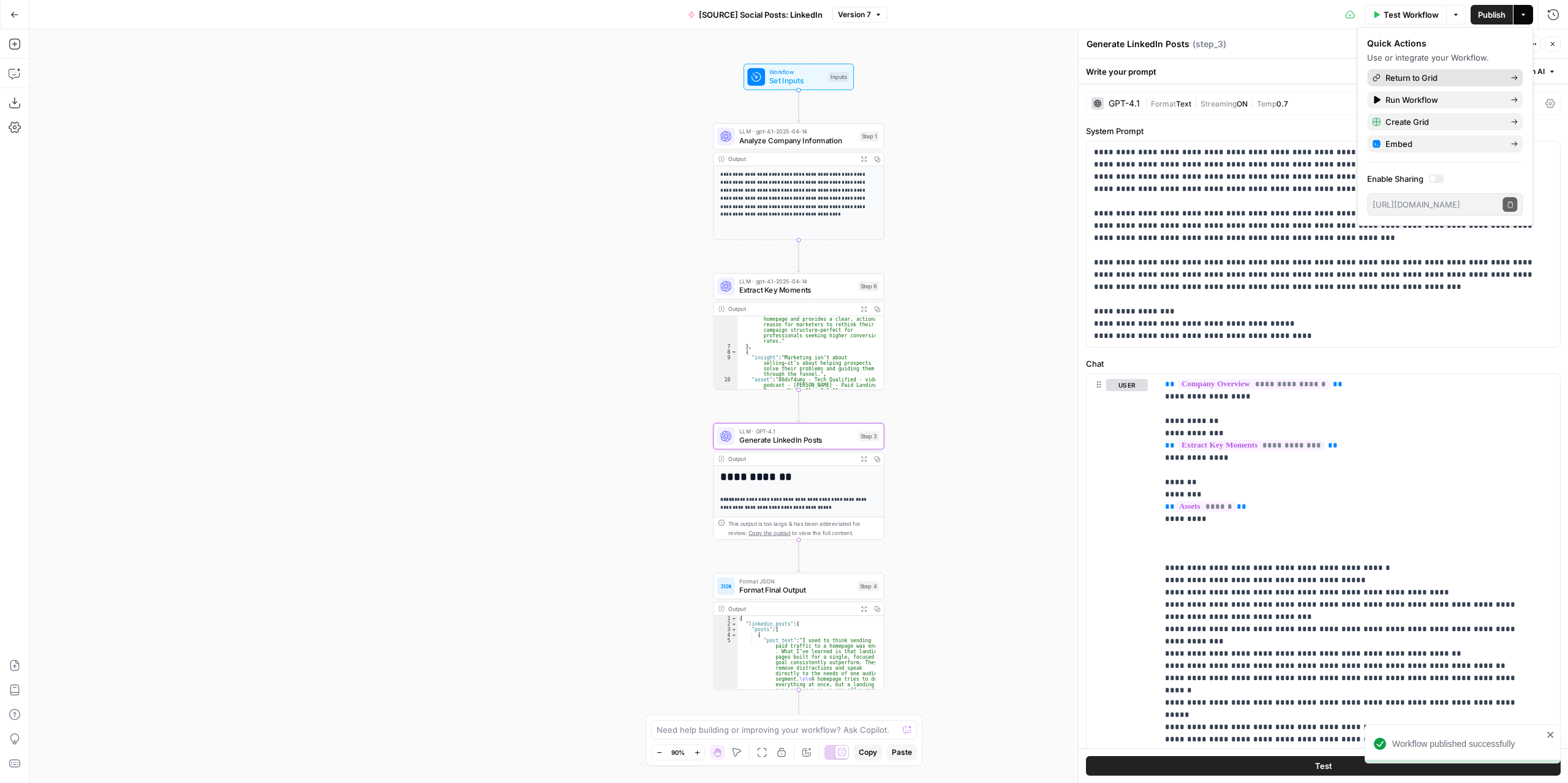
click at [1411, 78] on span "Return to Grid" at bounding box center [1443, 78] width 115 height 12
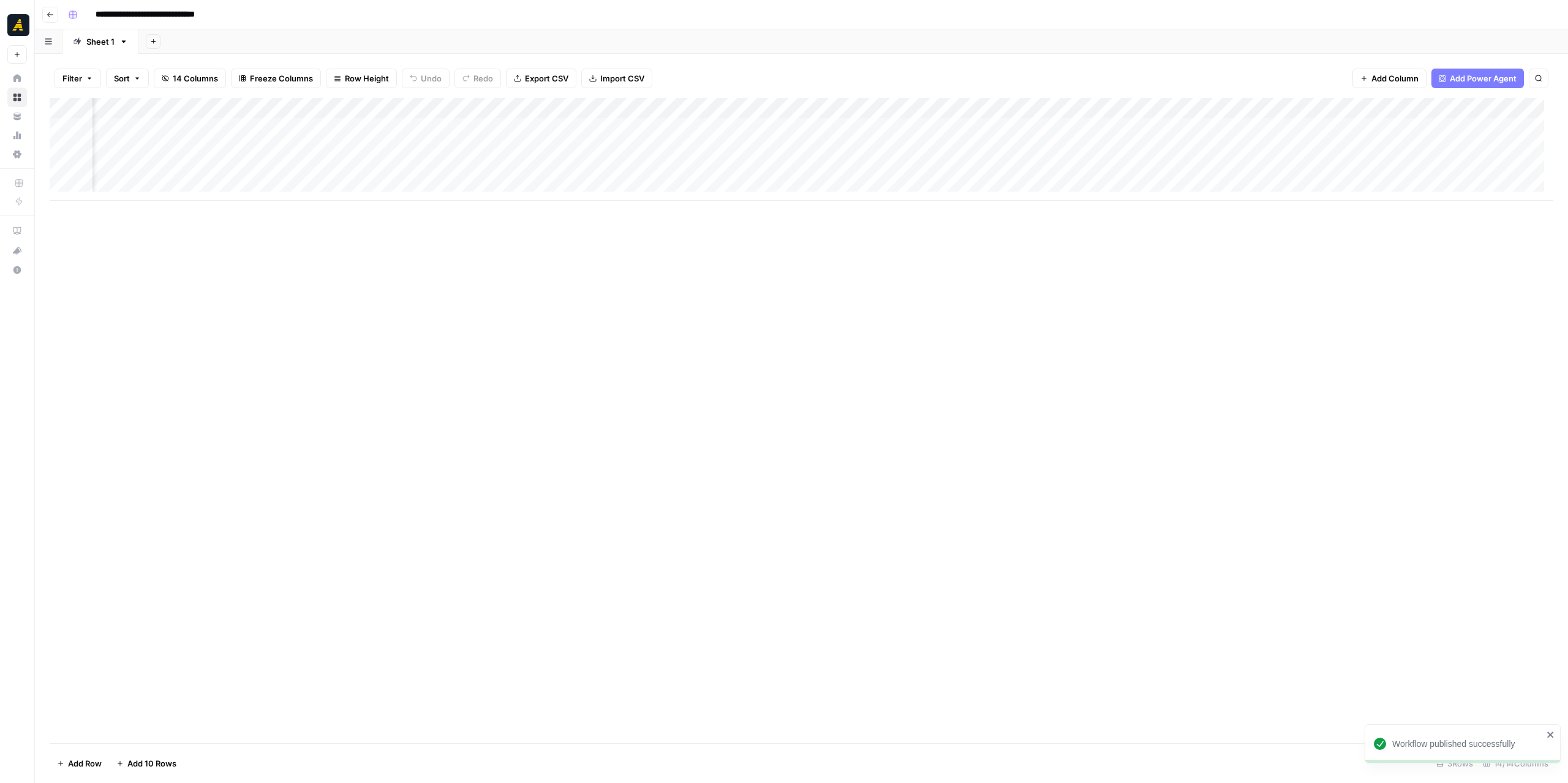
scroll to position [0, 474]
click at [1243, 127] on div "Add Column" at bounding box center [802, 150] width 1504 height 103
click at [1465, 108] on div "Add Column" at bounding box center [802, 150] width 1504 height 103
click at [1430, 108] on div at bounding box center [1420, 110] width 111 height 24
click at [1329, 265] on div "Add Column" at bounding box center [802, 421] width 1504 height 646
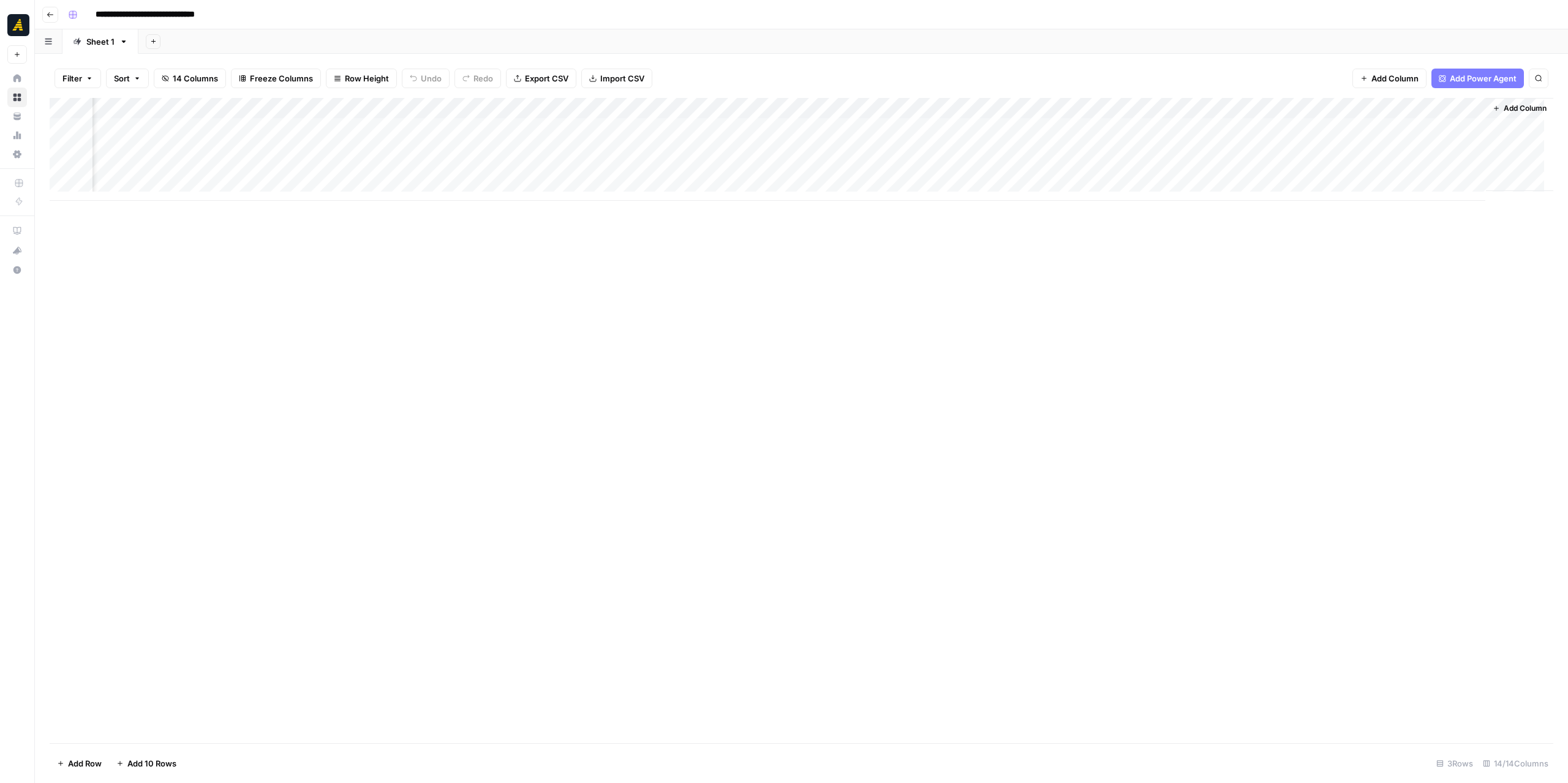
click at [1335, 258] on div "Add Column" at bounding box center [802, 421] width 1504 height 646
click at [1466, 107] on div "Add Column" at bounding box center [802, 150] width 1504 height 103
click at [1410, 211] on span "Hide Column" at bounding box center [1443, 211] width 107 height 12
drag, startPoint x: 1473, startPoint y: 108, endPoint x: 1520, endPoint y: 110, distance: 47.0
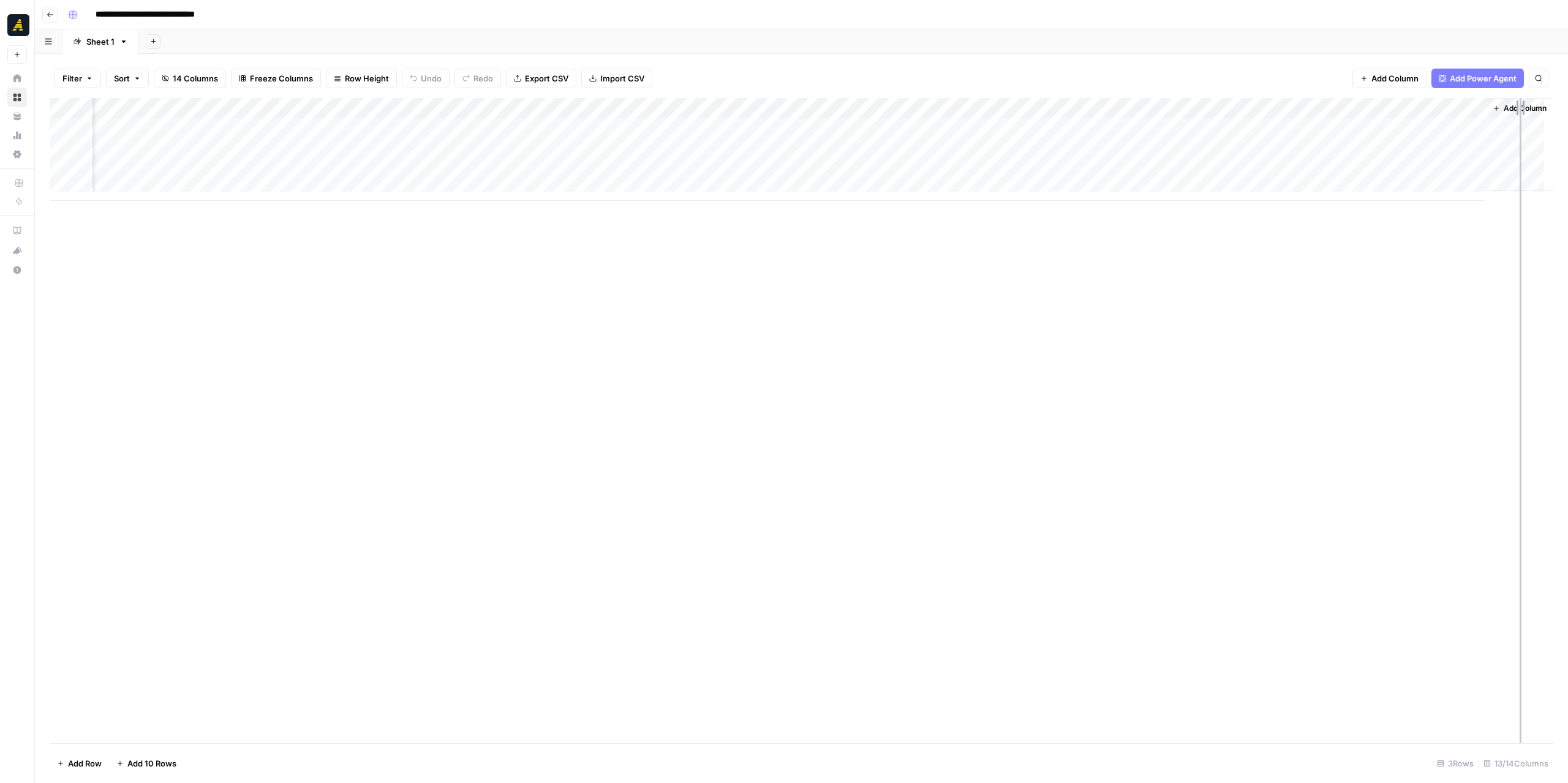
click at [1520, 110] on div "Add Column" at bounding box center [802, 150] width 1504 height 103
click at [1354, 123] on div "Add Column" at bounding box center [802, 150] width 1504 height 103
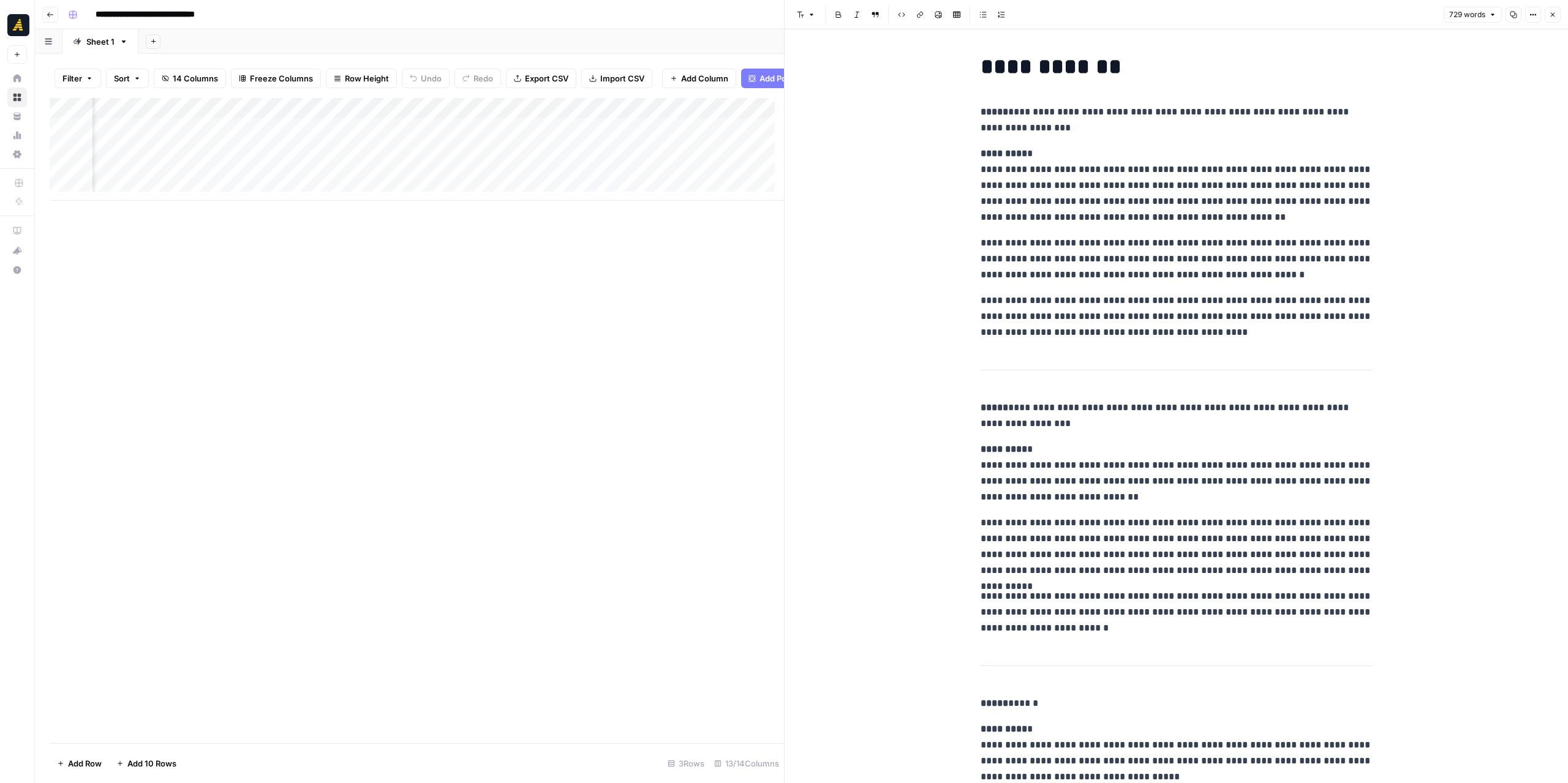
click at [1514, 14] on button "Copy" at bounding box center [1514, 15] width 16 height 16
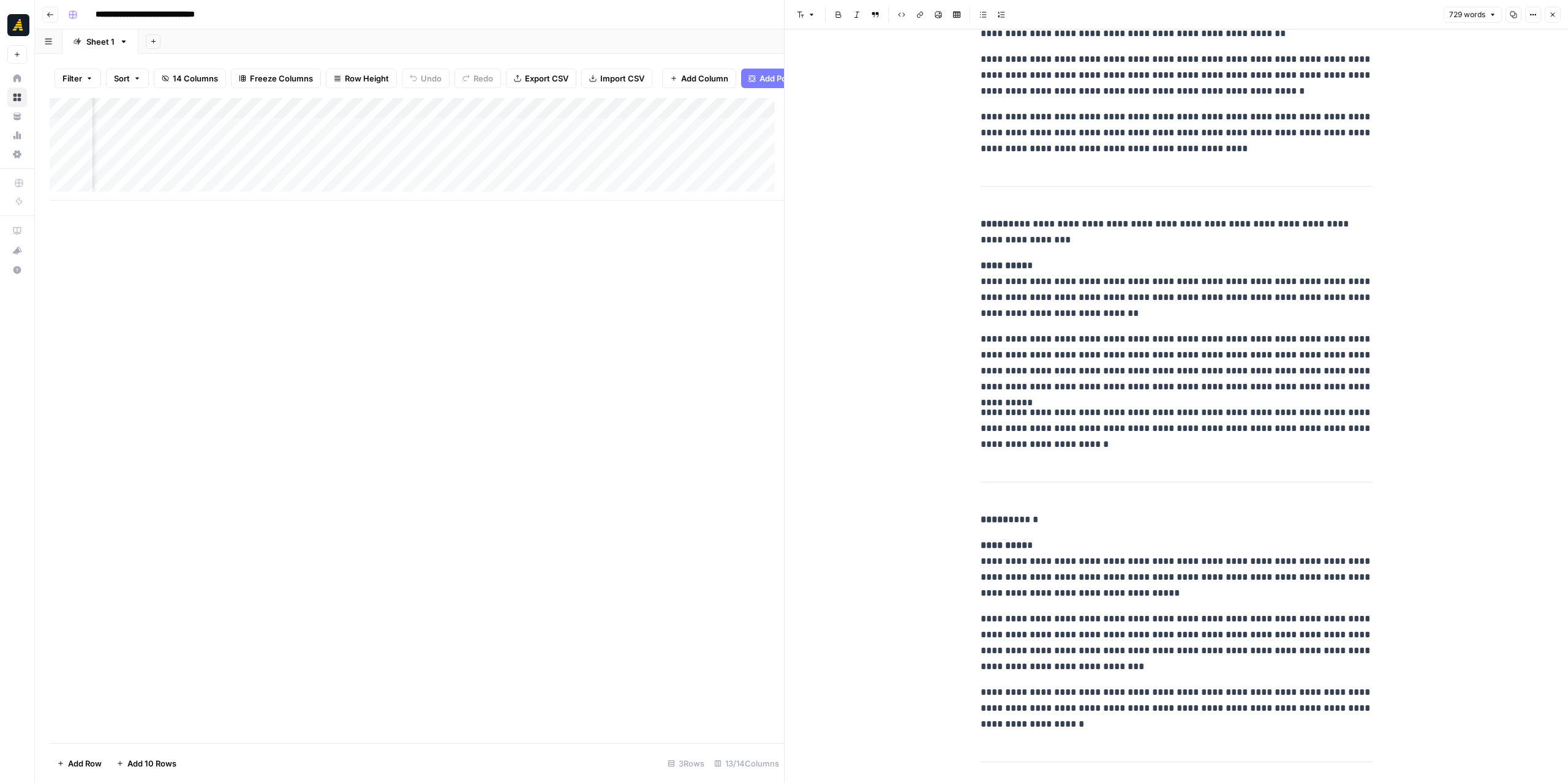
scroll to position [0, 1178]
click at [474, 114] on div "Add Column" at bounding box center [417, 150] width 735 height 103
click at [435, 232] on span "Edit Workflow" at bounding box center [447, 238] width 107 height 12
click at [306, 137] on div "Add Column" at bounding box center [417, 150] width 735 height 103
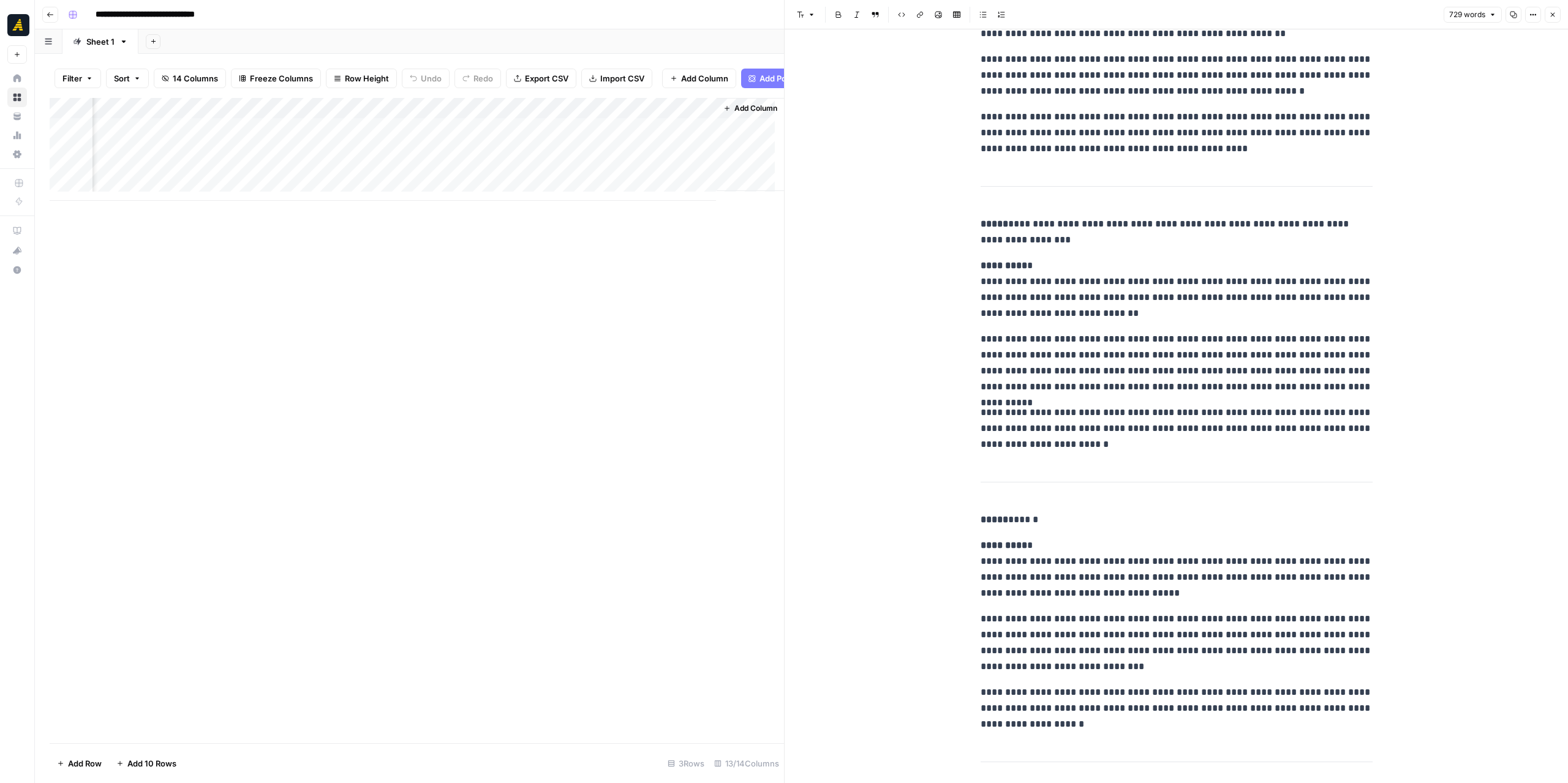
click at [306, 137] on div "Add Column" at bounding box center [417, 150] width 735 height 103
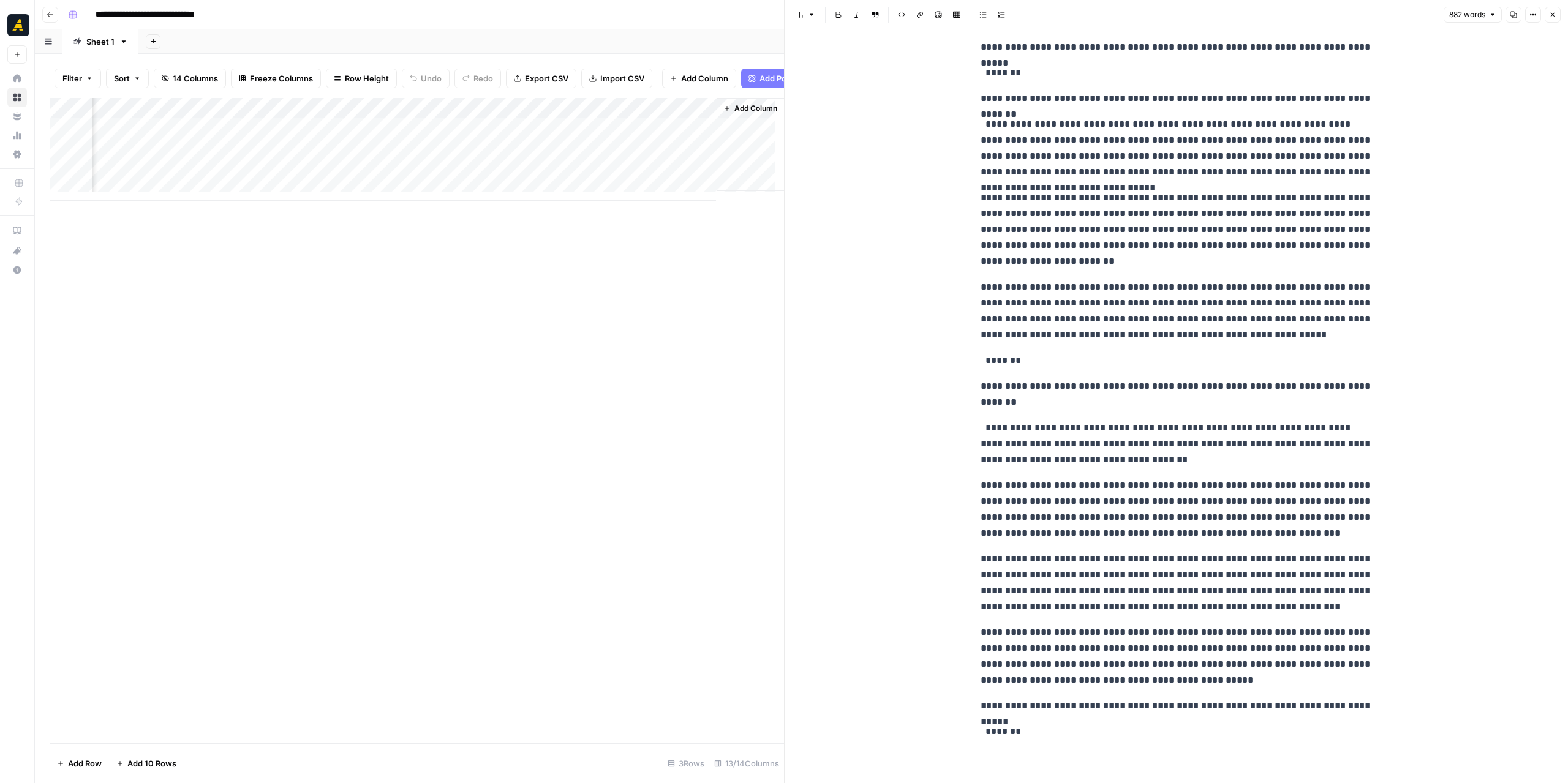
scroll to position [177, 0]
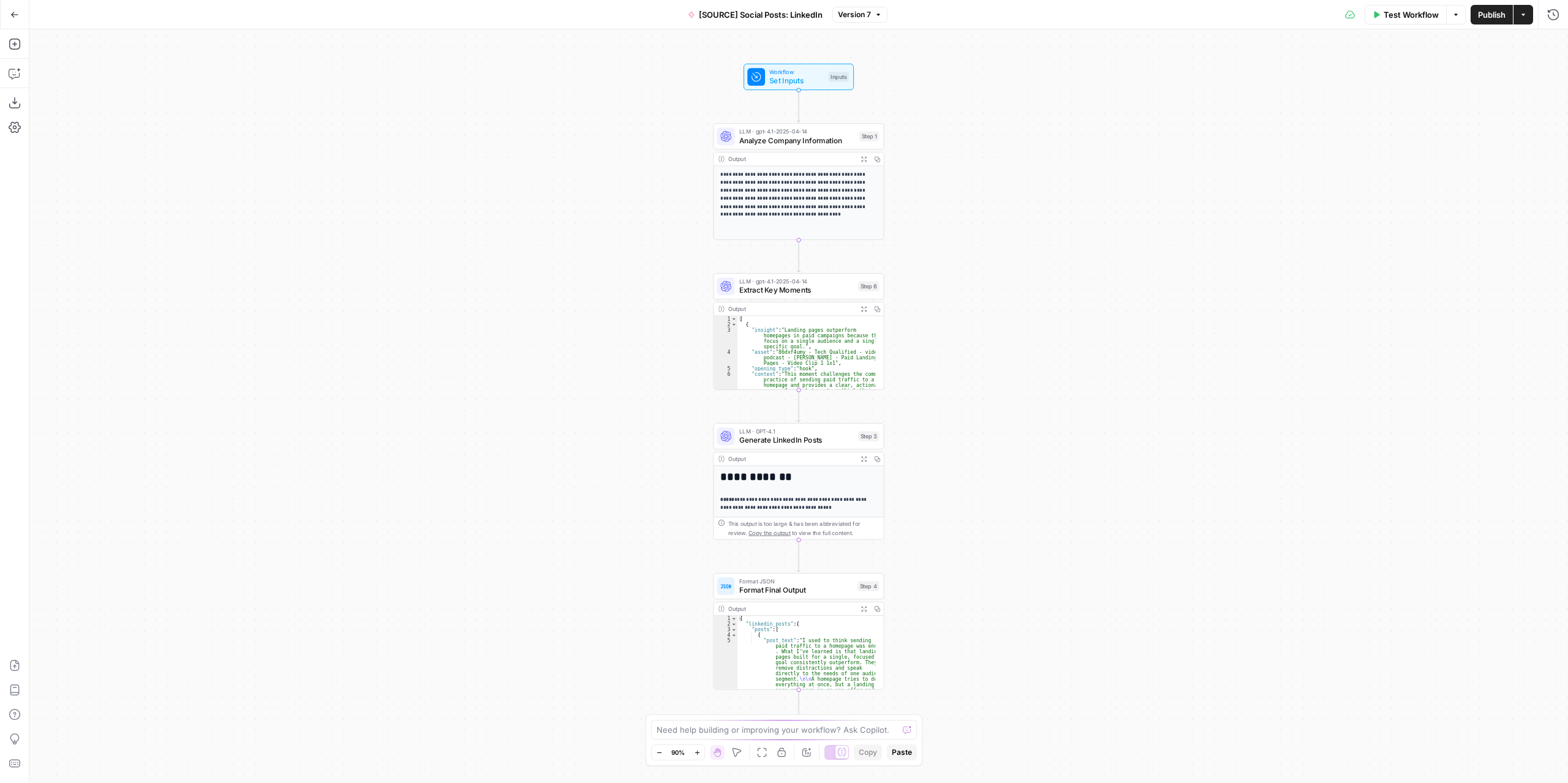
click at [865, 457] on icon "button" at bounding box center [863, 459] width 6 height 6
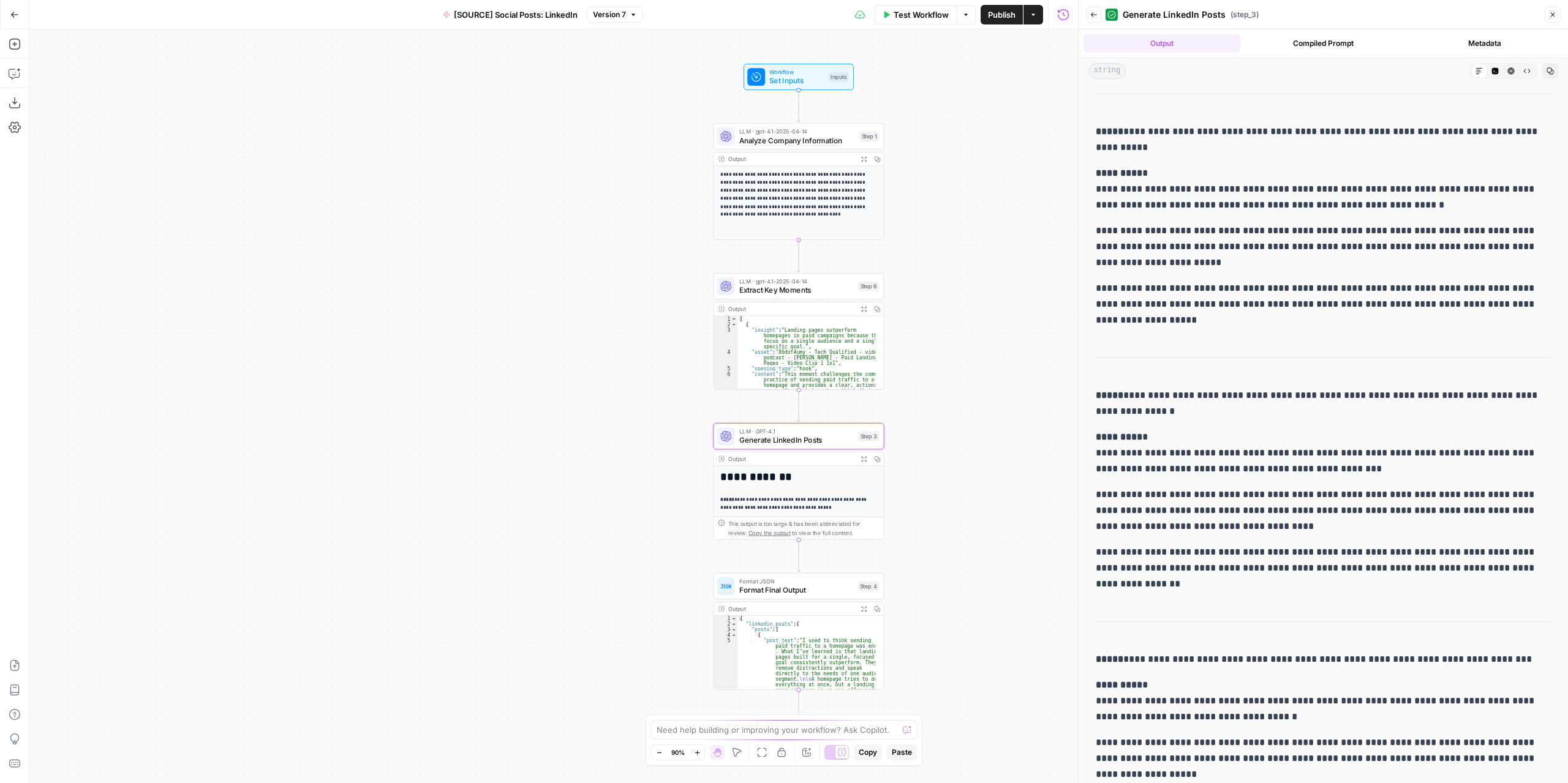
scroll to position [893, 0]
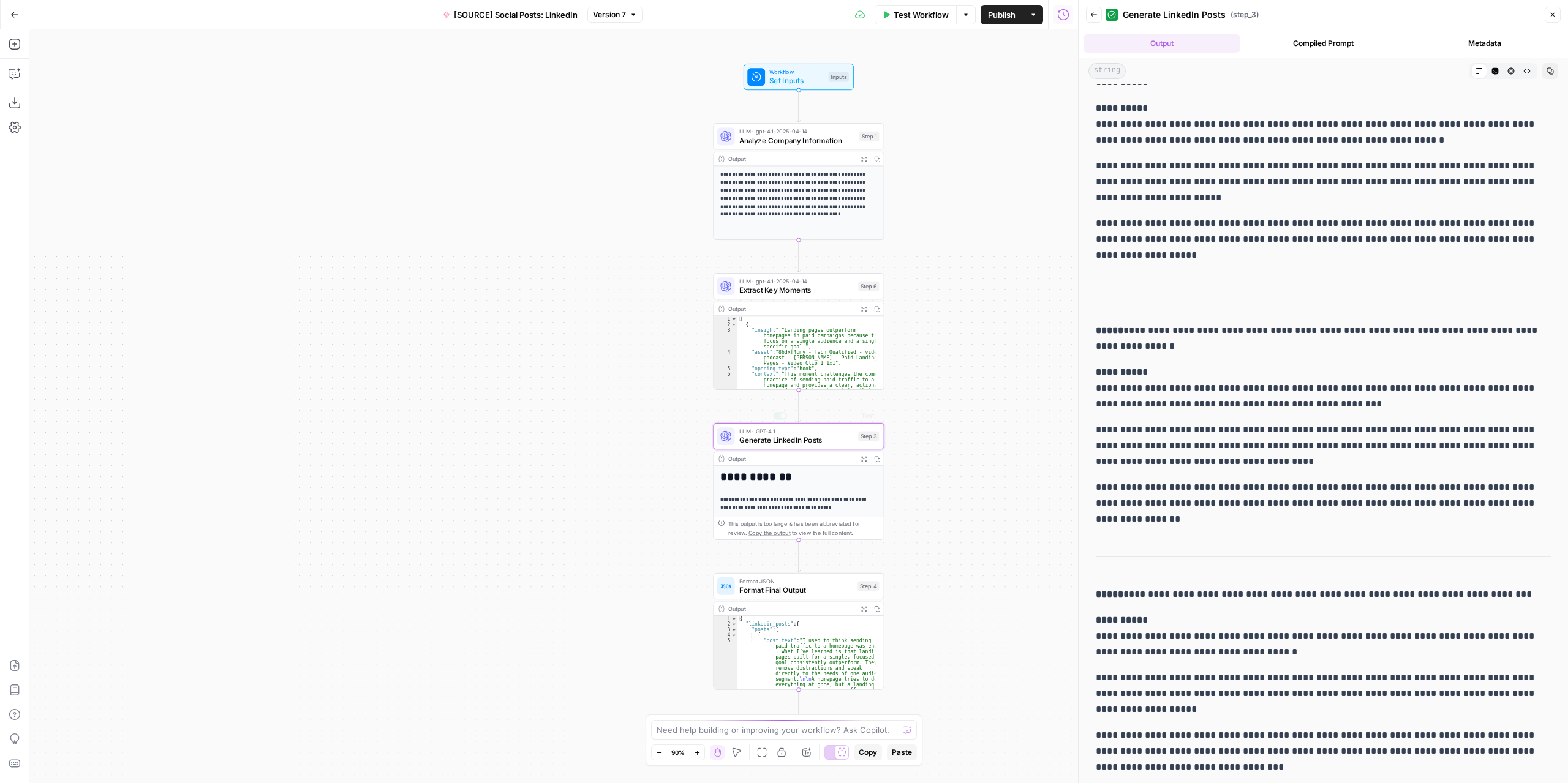
click at [816, 440] on span "Generate LinkedIn Posts" at bounding box center [796, 440] width 115 height 11
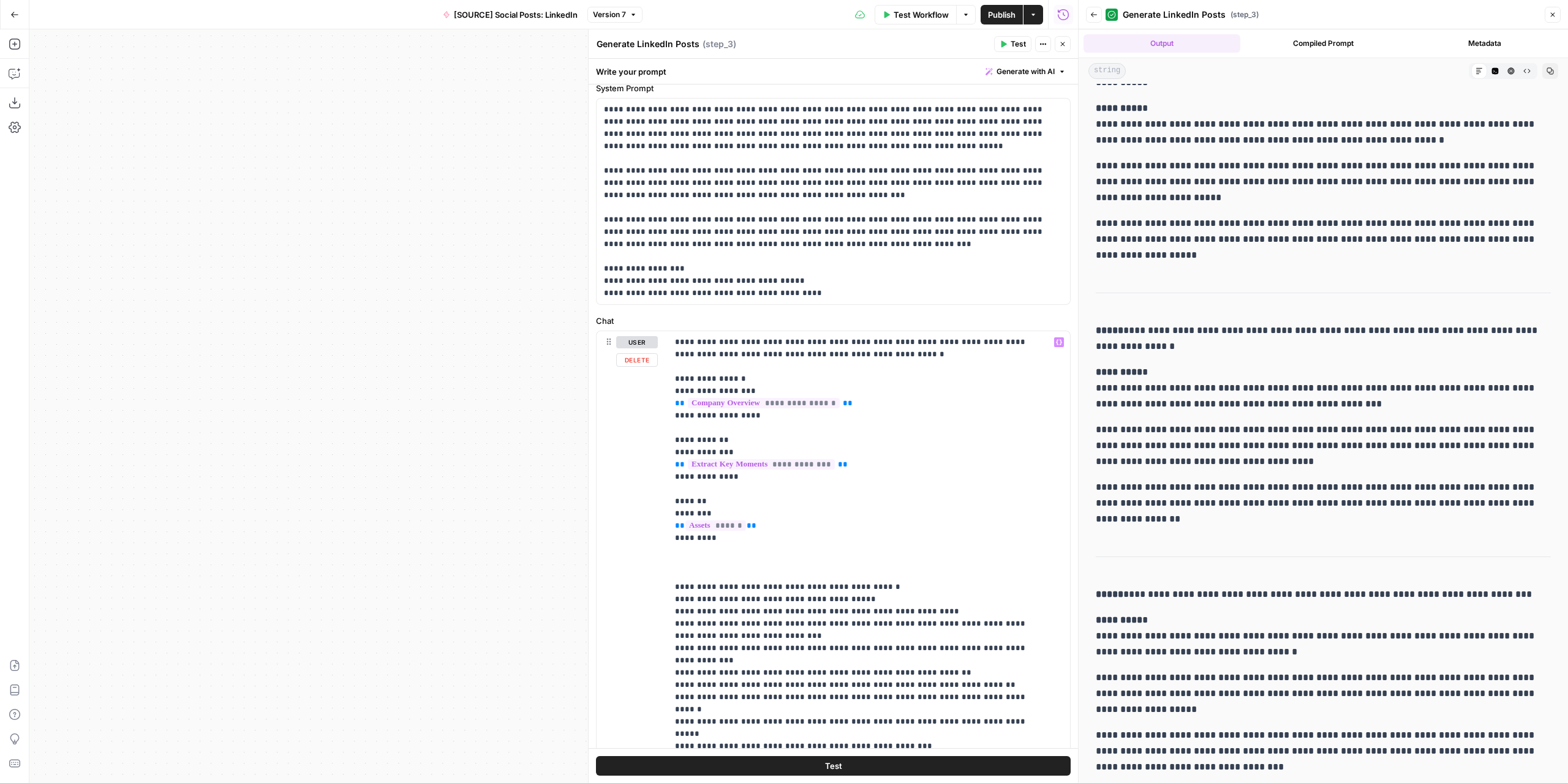
scroll to position [0, 0]
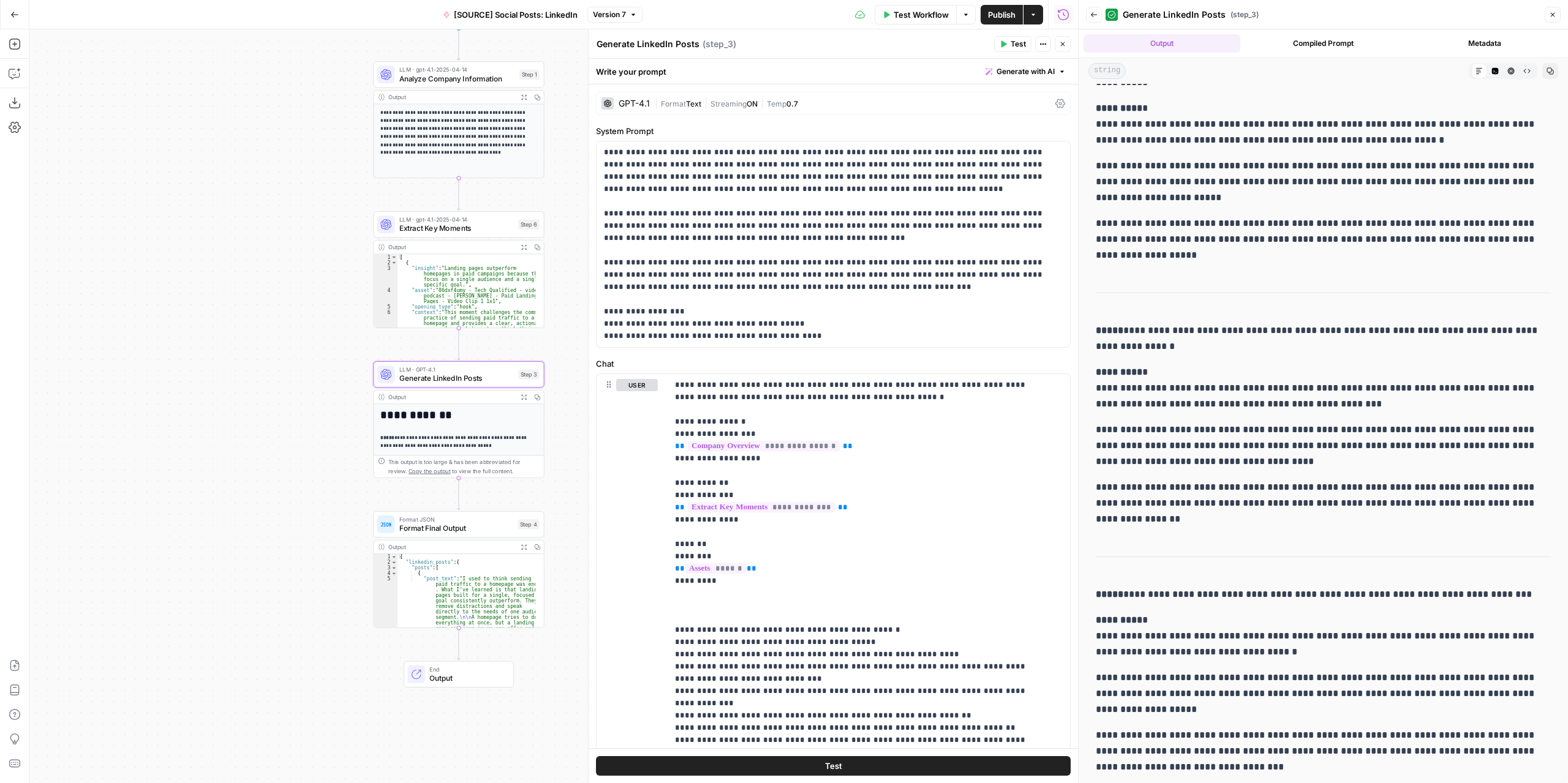
drag, startPoint x: 411, startPoint y: 346, endPoint x: 200, endPoint y: 312, distance: 213.7
click at [200, 312] on div "**********" at bounding box center [554, 406] width 1049 height 754
drag, startPoint x: 821, startPoint y: 335, endPoint x: 599, endPoint y: 303, distance: 224.3
click at [599, 303] on div "**********" at bounding box center [833, 245] width 474 height 206
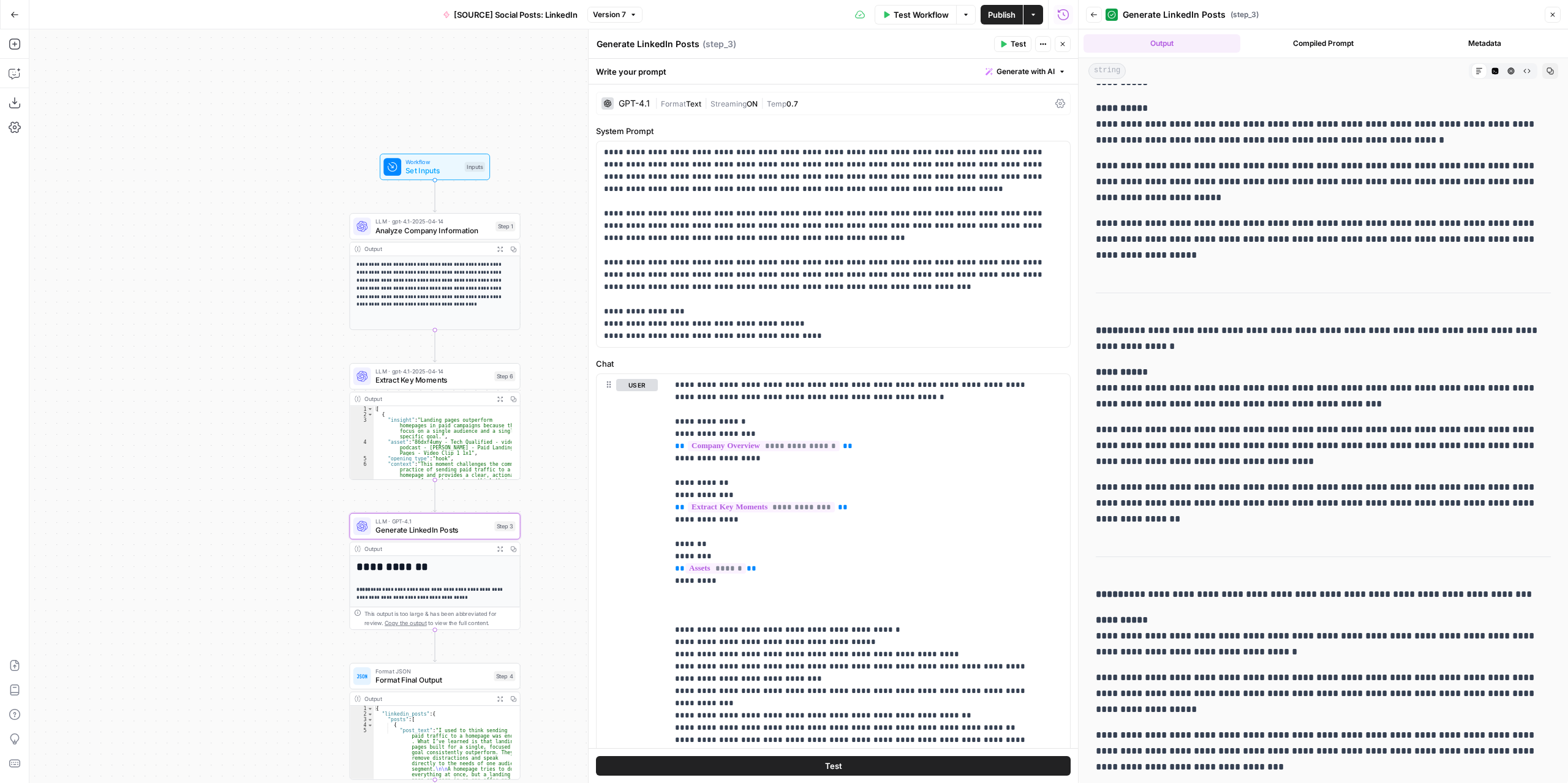
drag, startPoint x: 305, startPoint y: 297, endPoint x: 281, endPoint y: 448, distance: 152.9
click at [281, 448] on div "**********" at bounding box center [554, 406] width 1049 height 754
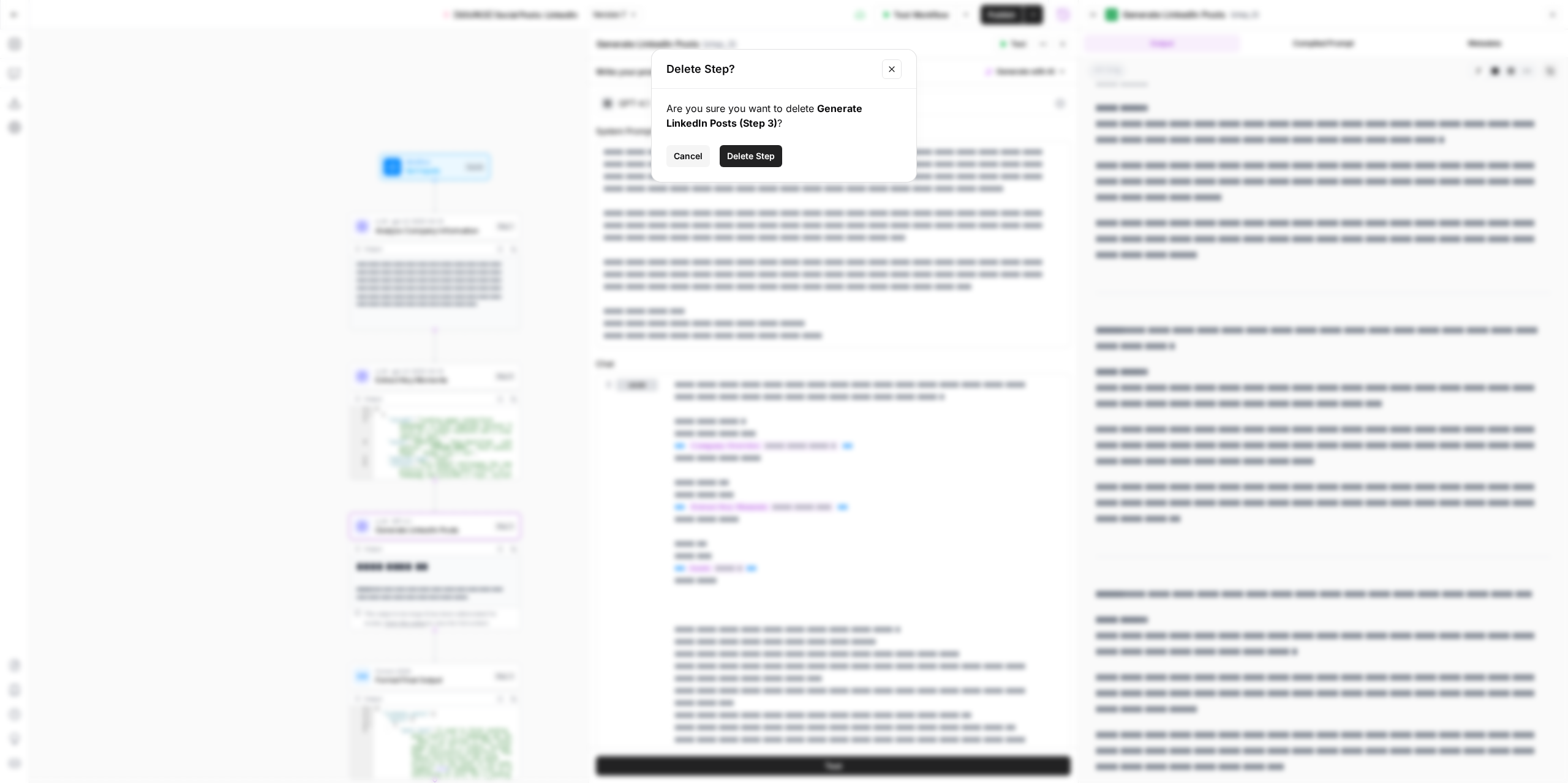
click at [885, 70] on button "Close modal" at bounding box center [892, 69] width 20 height 20
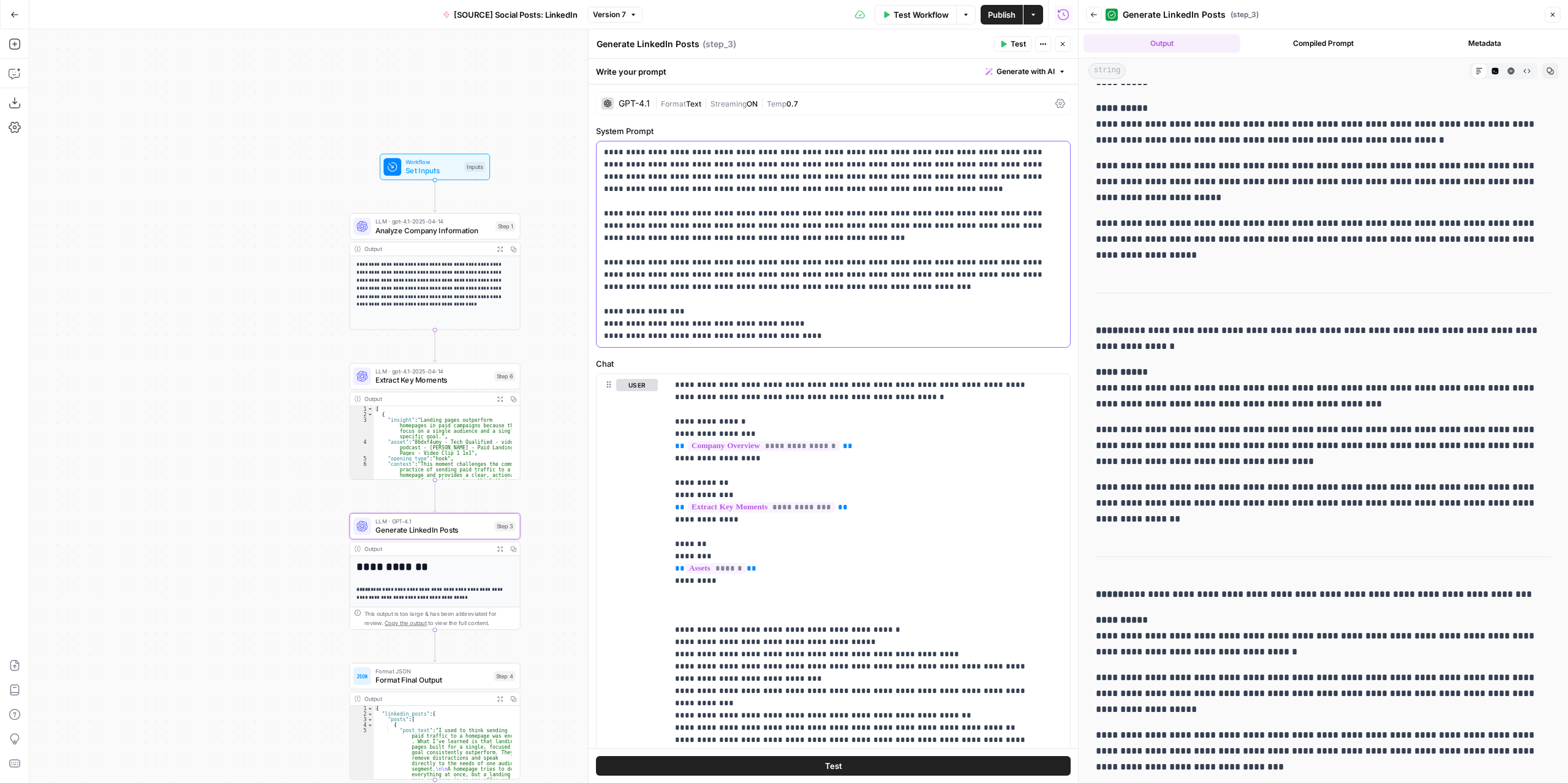
click at [763, 331] on p "**********" at bounding box center [829, 244] width 450 height 196
drag, startPoint x: 803, startPoint y: 337, endPoint x: 603, endPoint y: 308, distance: 202.1
click at [603, 308] on div "**********" at bounding box center [833, 245] width 474 height 206
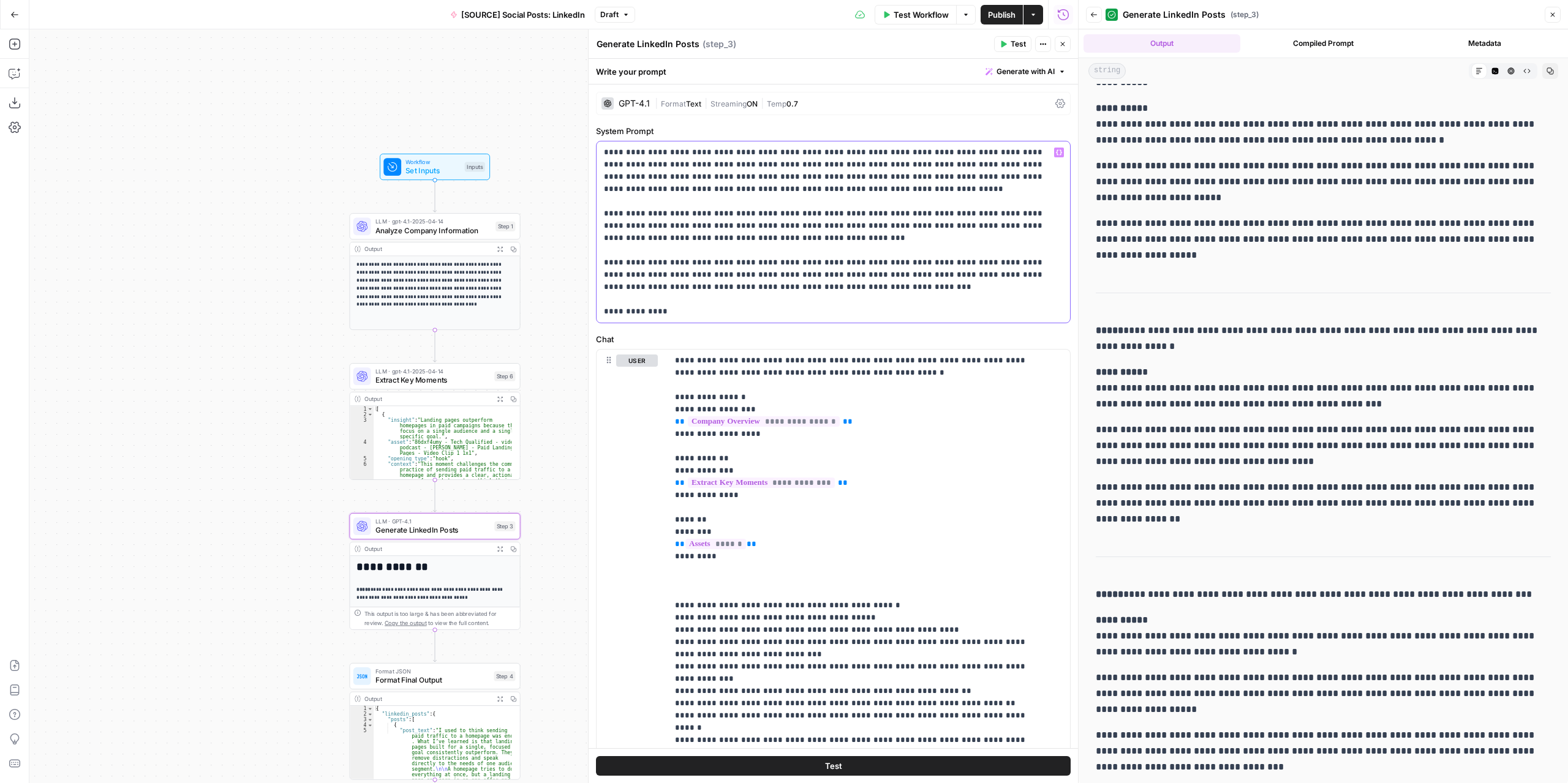
click at [1056, 153] on icon "button" at bounding box center [1059, 152] width 6 height 6
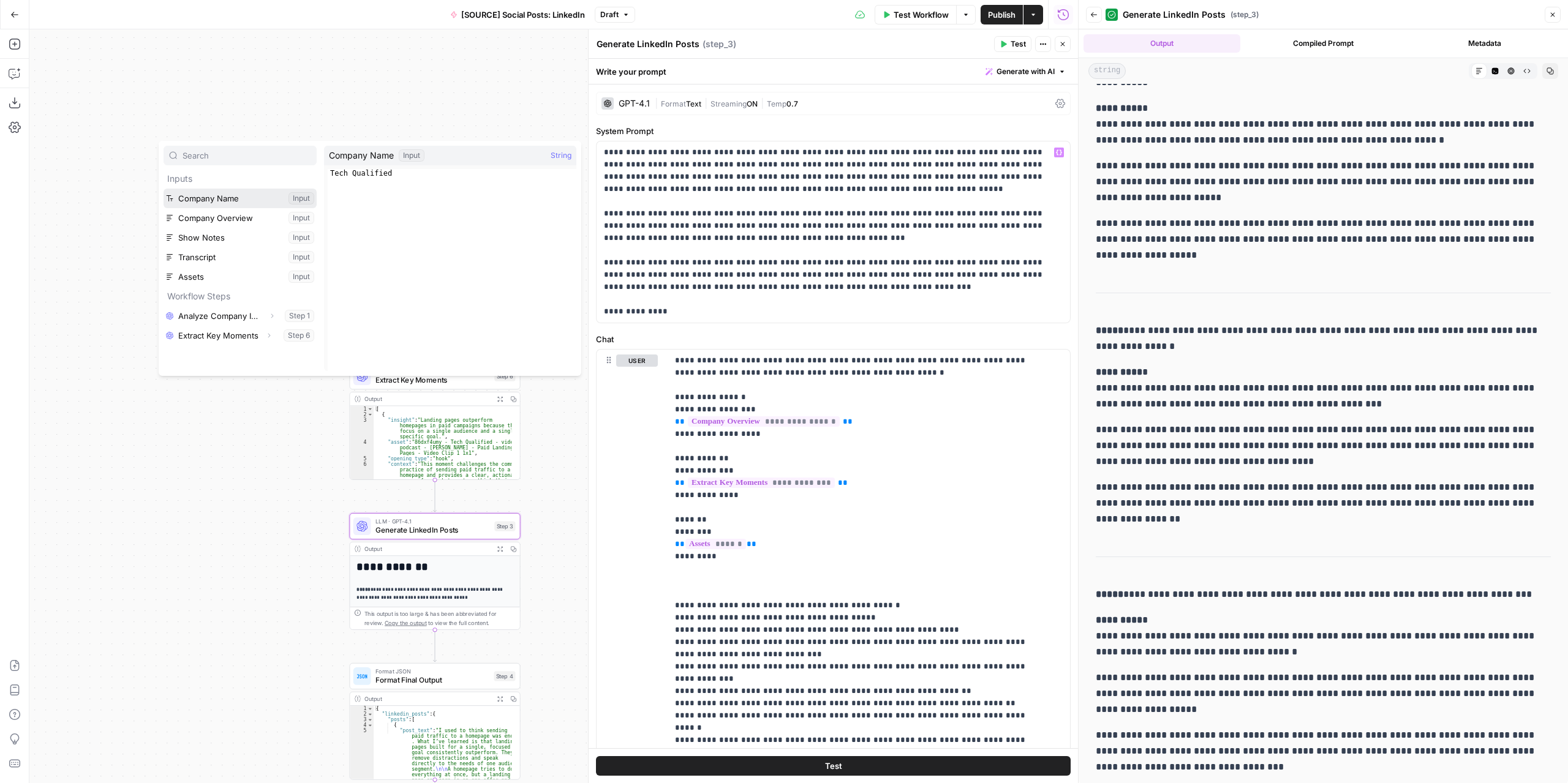
drag, startPoint x: 230, startPoint y: 205, endPoint x: 398, endPoint y: 208, distance: 168.0
click at [230, 205] on button "Select variable Company Name" at bounding box center [240, 198] width 153 height 20
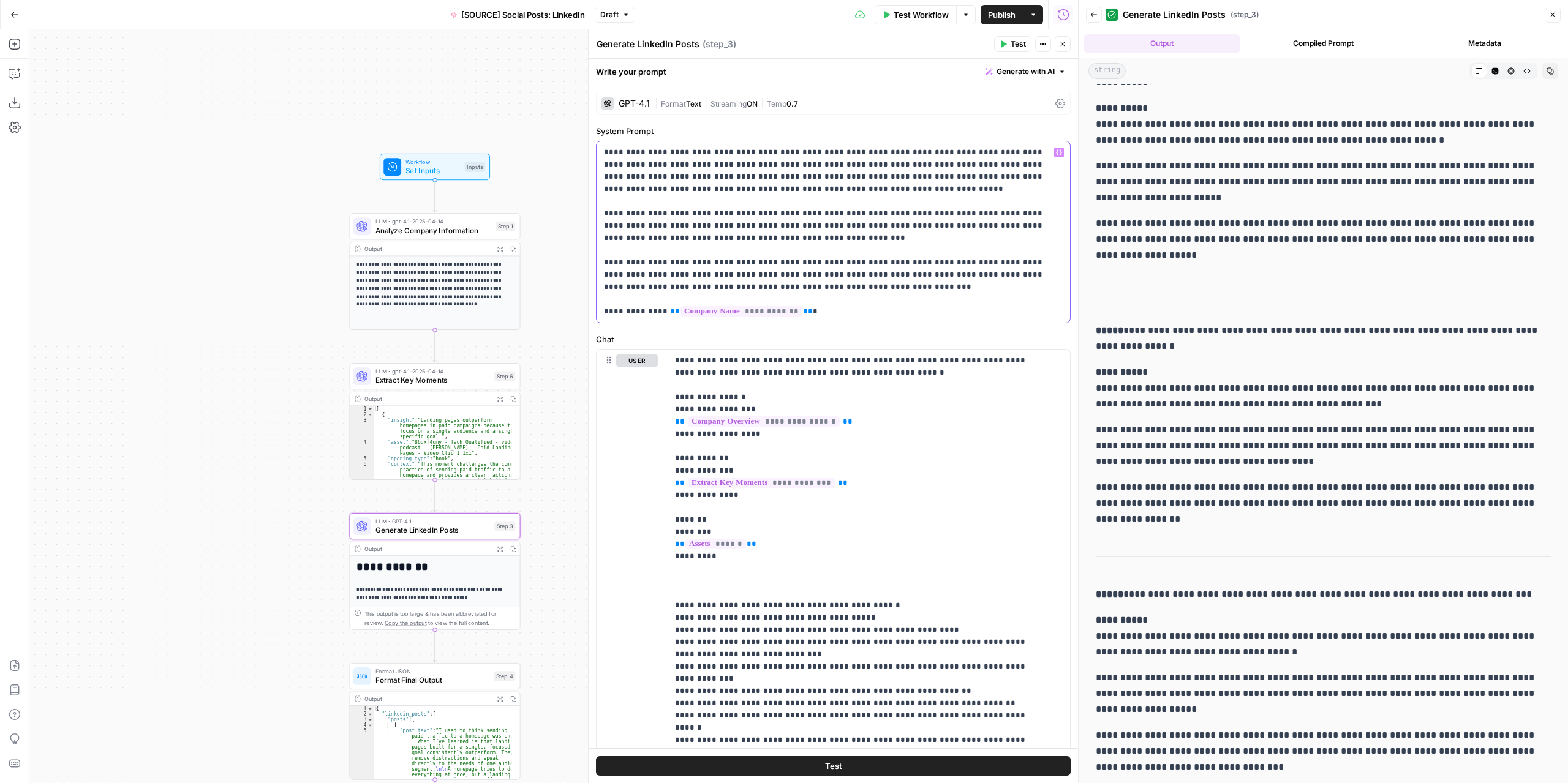
click at [1056, 154] on icon "button" at bounding box center [1059, 152] width 6 height 6
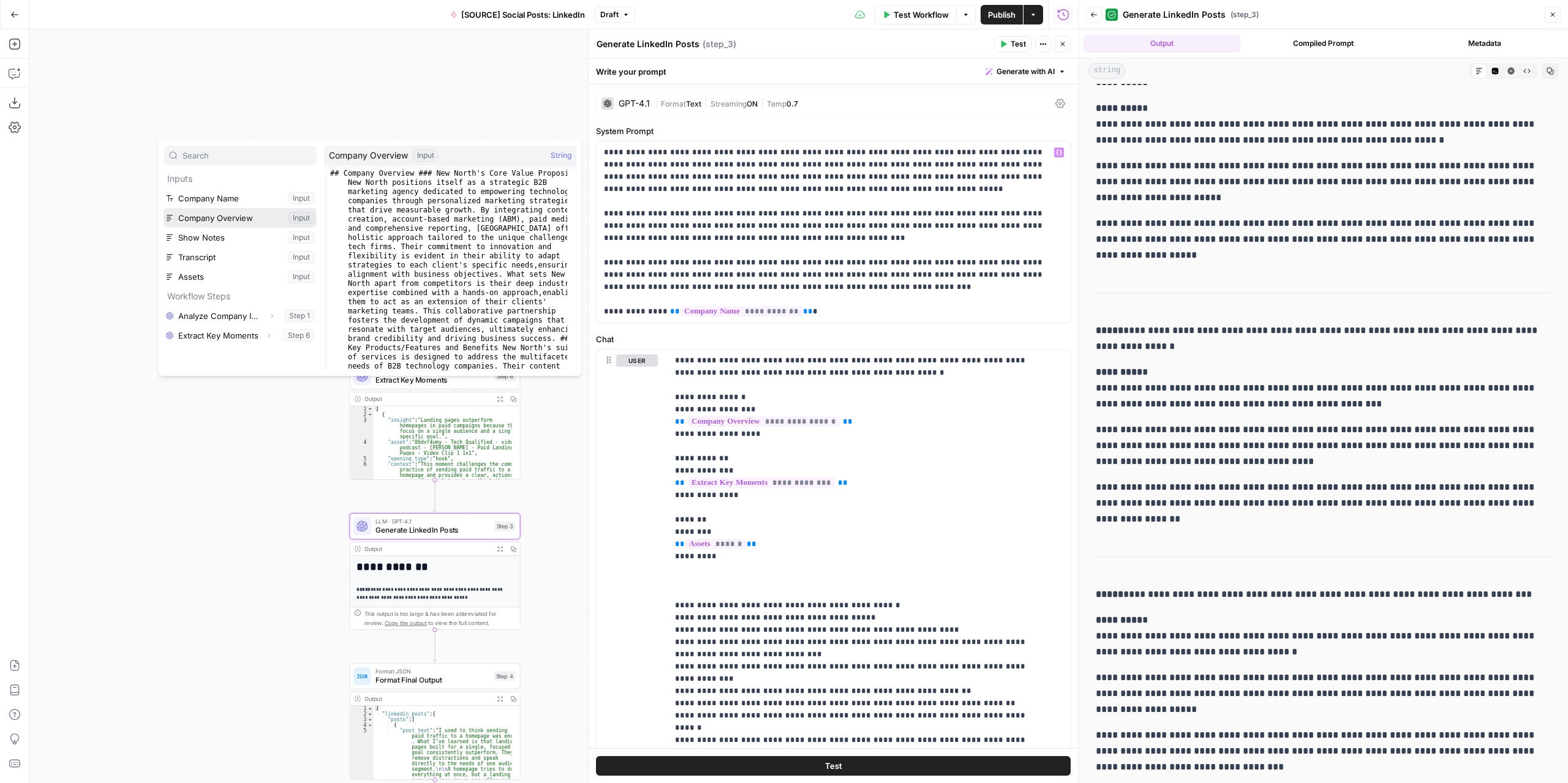
click at [224, 217] on button "Select variable Company Overview" at bounding box center [240, 217] width 153 height 20
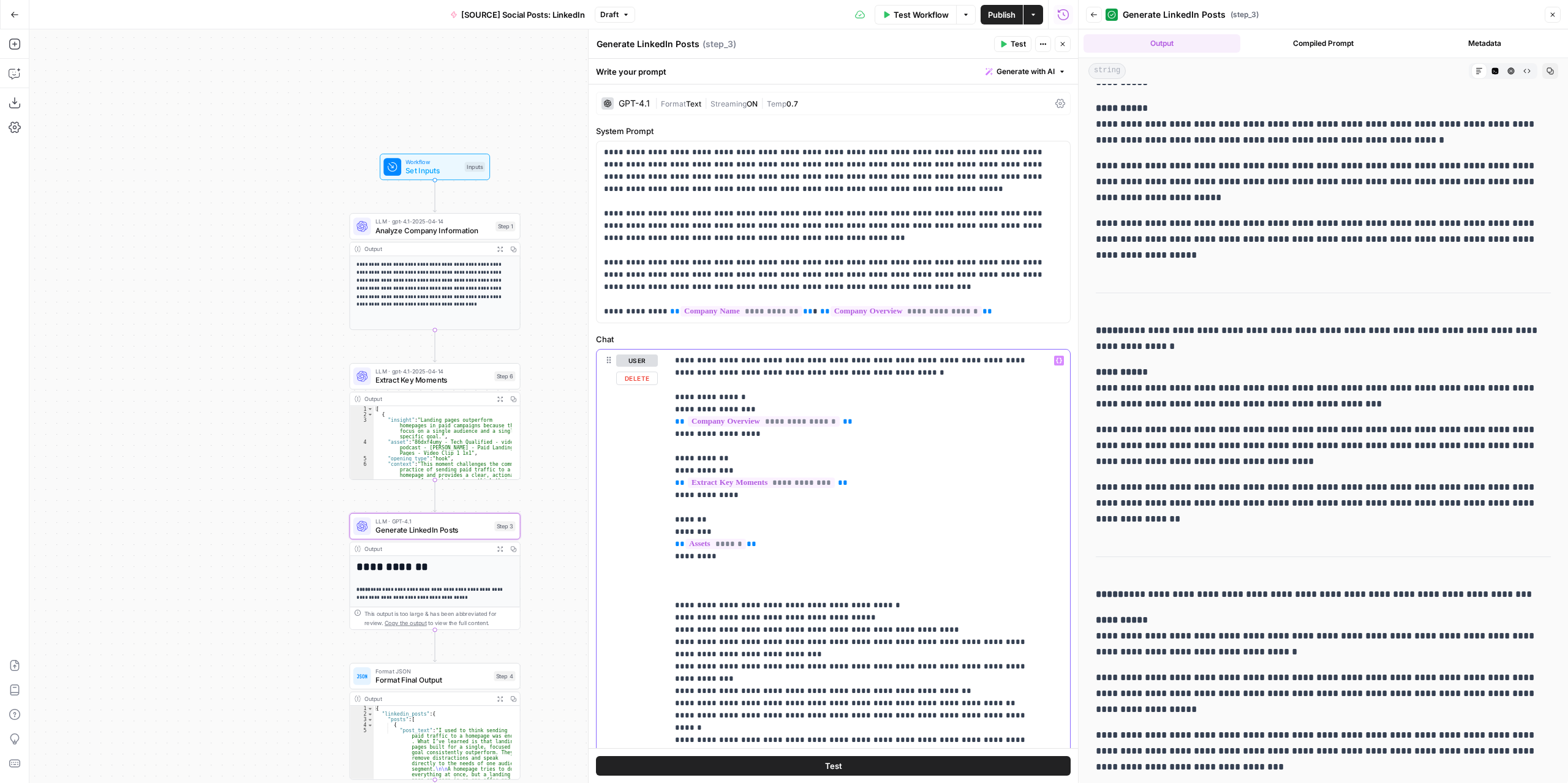
drag, startPoint x: 750, startPoint y: 427, endPoint x: 668, endPoint y: 396, distance: 87.7
click at [668, 396] on div "**********" at bounding box center [864, 599] width 394 height 499
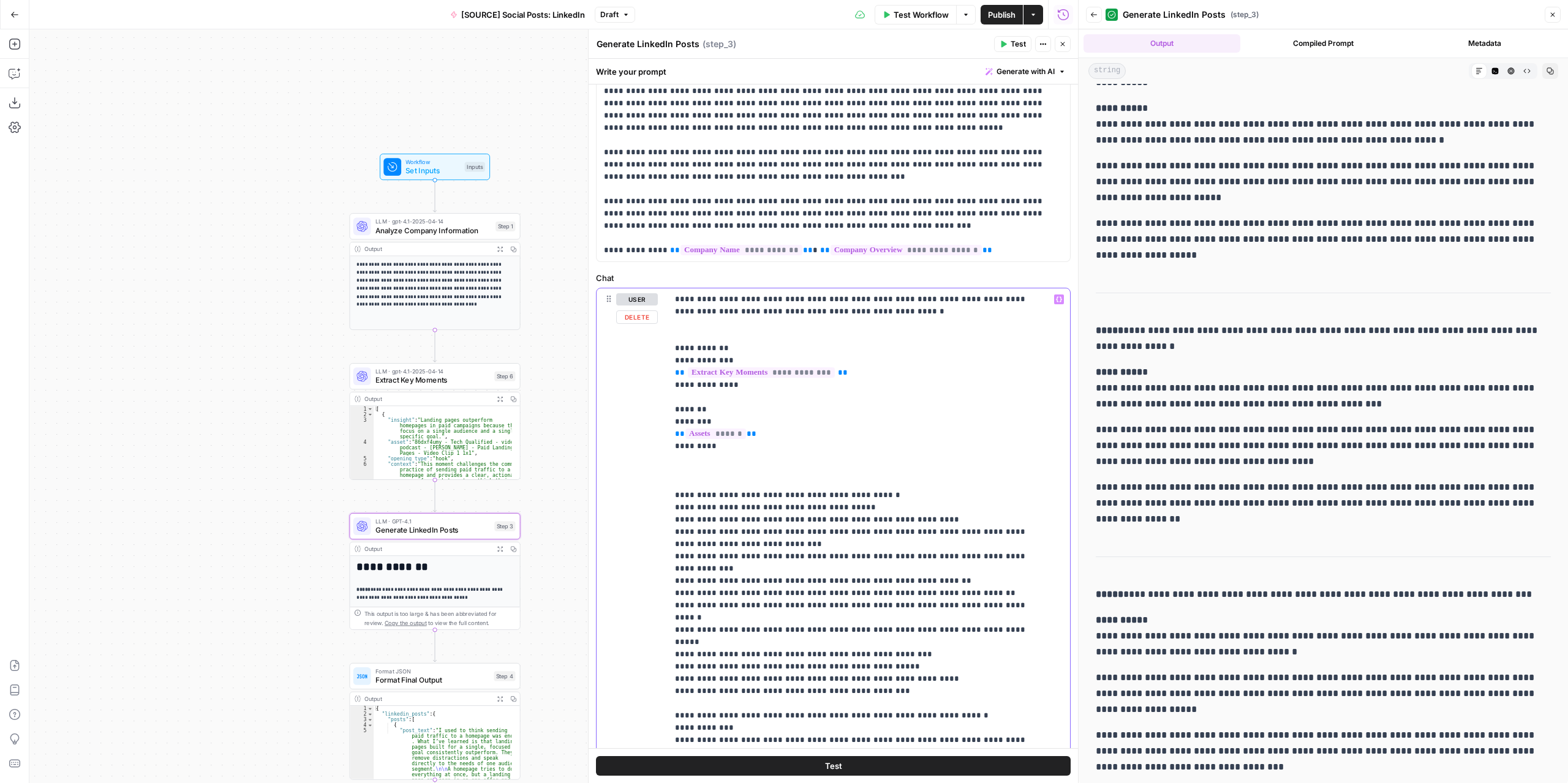
click at [820, 310] on p "**********" at bounding box center [859, 544] width 369 height 502
click at [699, 336] on p "**********" at bounding box center [859, 544] width 369 height 502
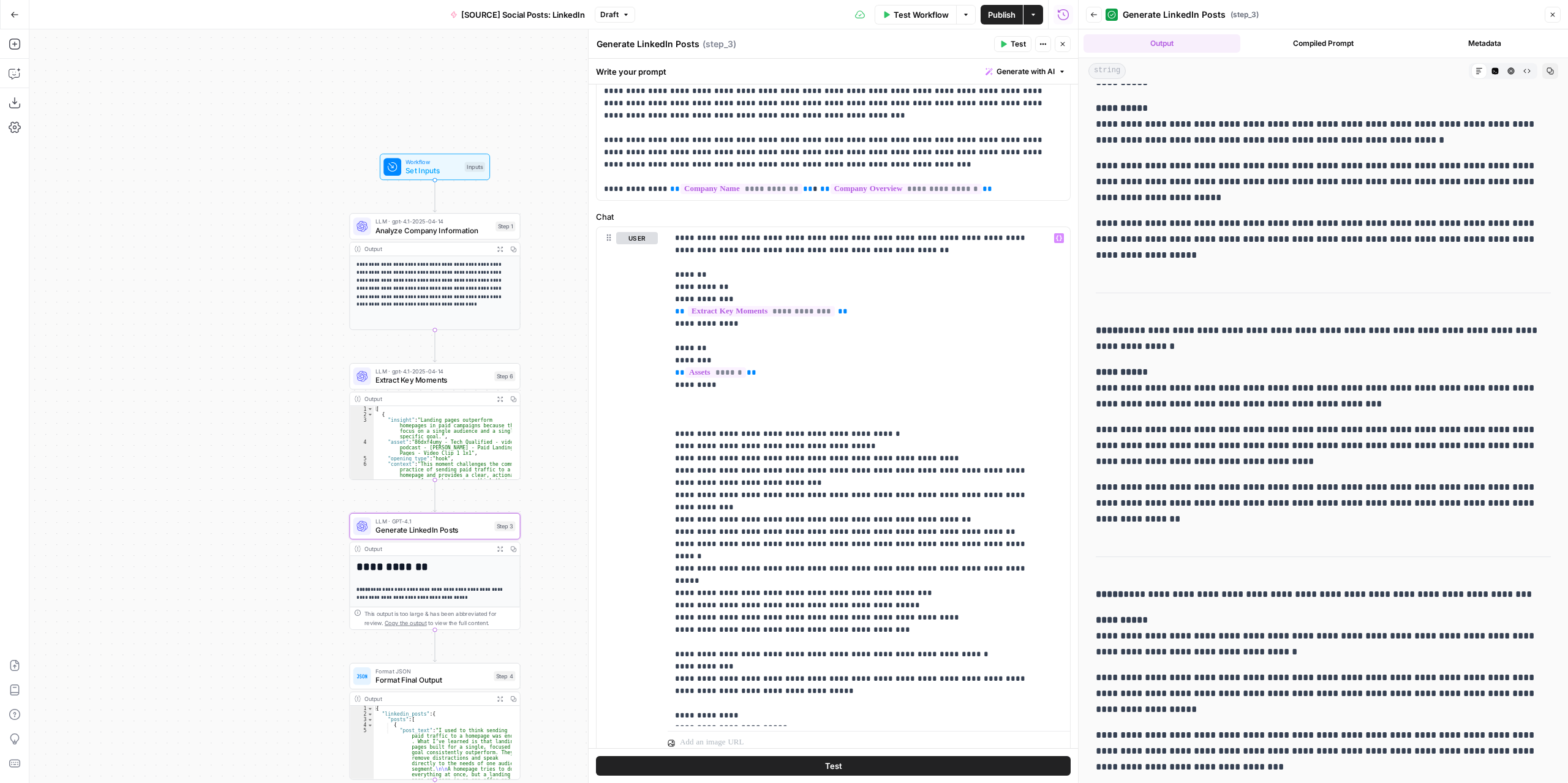
click at [608, 12] on span "Draft" at bounding box center [609, 15] width 18 height 11
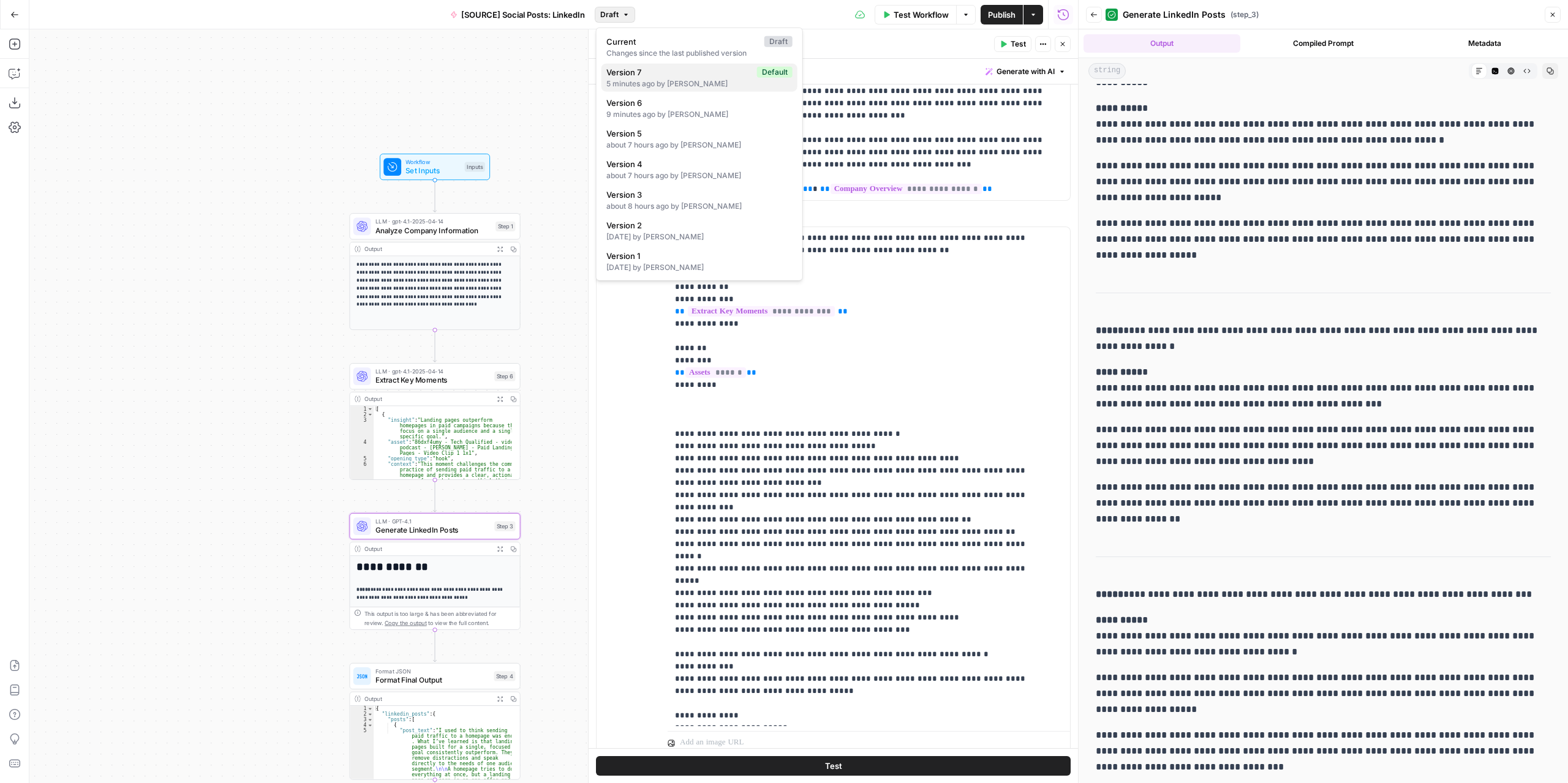
click at [650, 84] on div "5 minutes ago by Nicolás Fernández" at bounding box center [699, 84] width 186 height 11
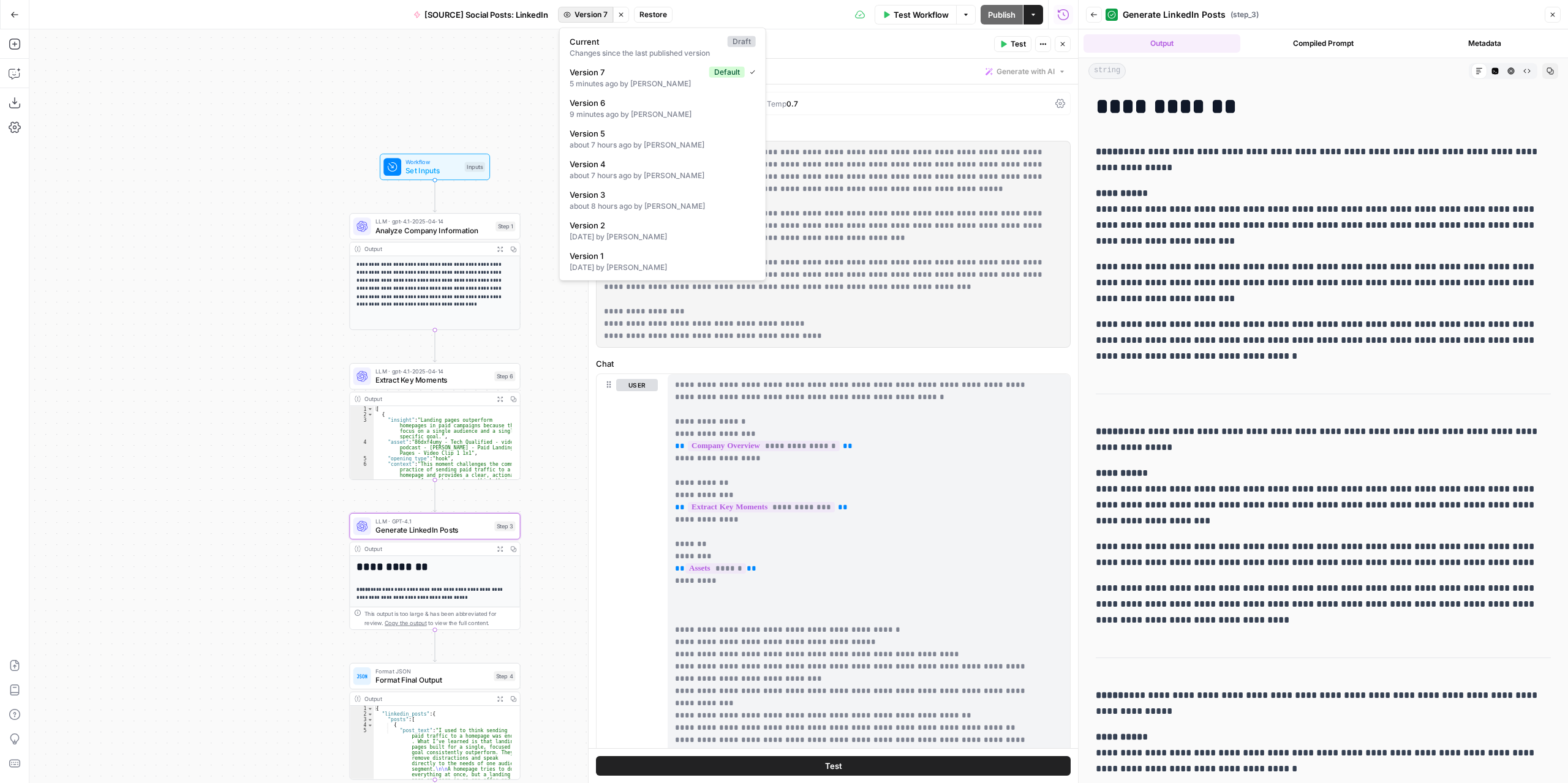
click at [596, 14] on span "Version 7" at bounding box center [591, 15] width 33 height 11
click at [638, 135] on span "Version 5" at bounding box center [661, 133] width 182 height 12
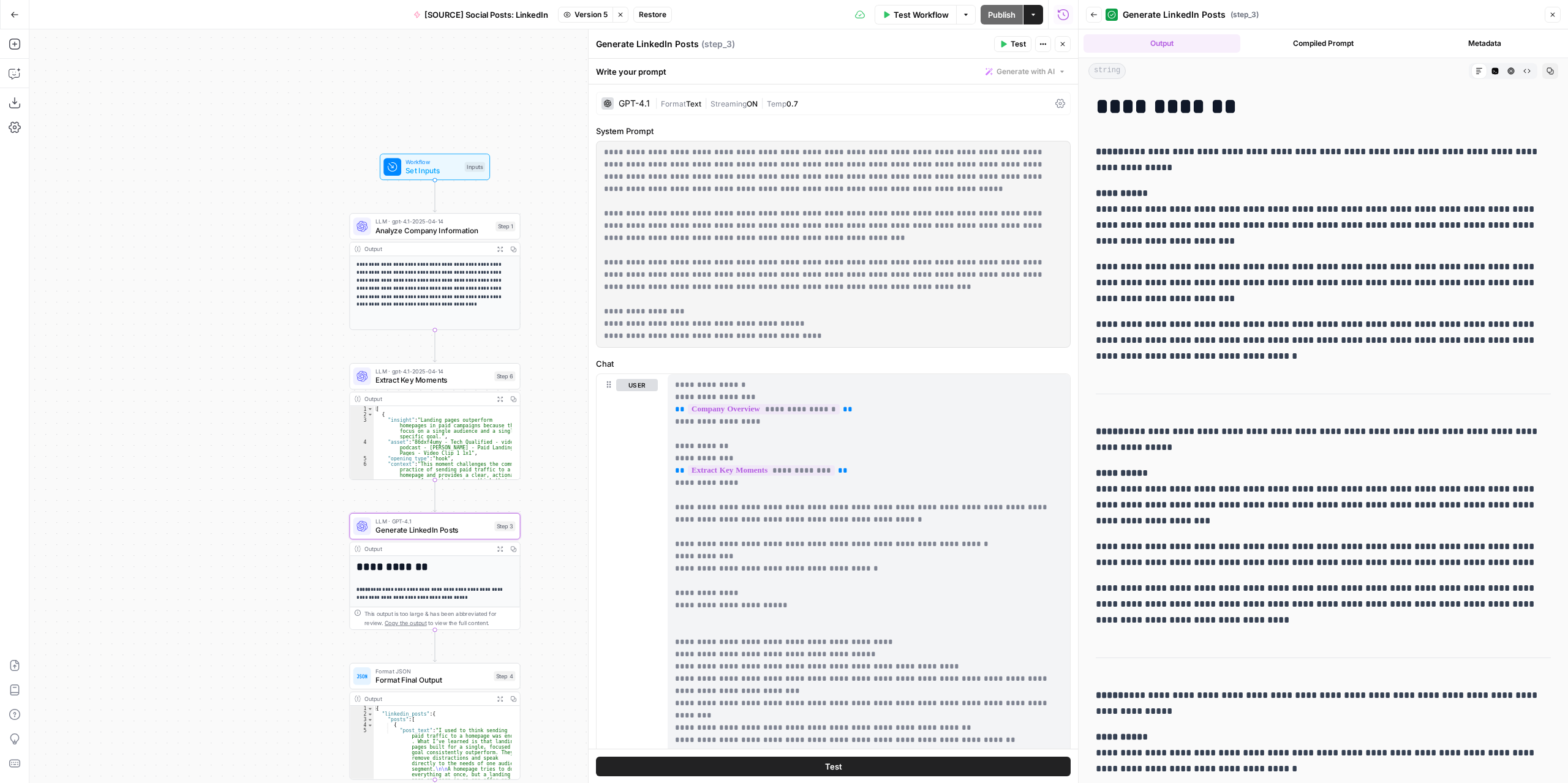
click at [598, 13] on span "Version 5" at bounding box center [591, 15] width 33 height 11
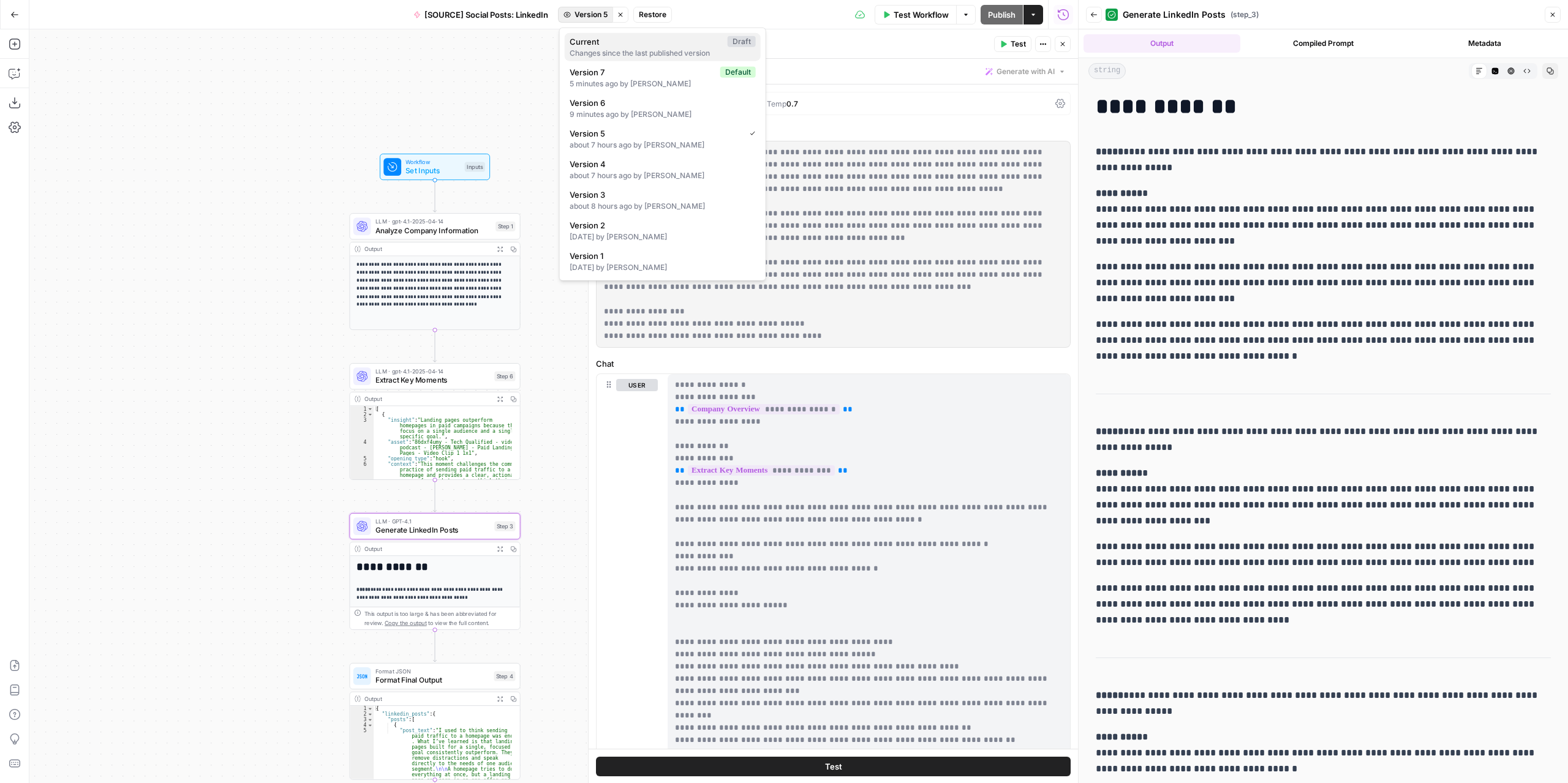
click at [604, 47] on span "Current" at bounding box center [646, 41] width 153 height 12
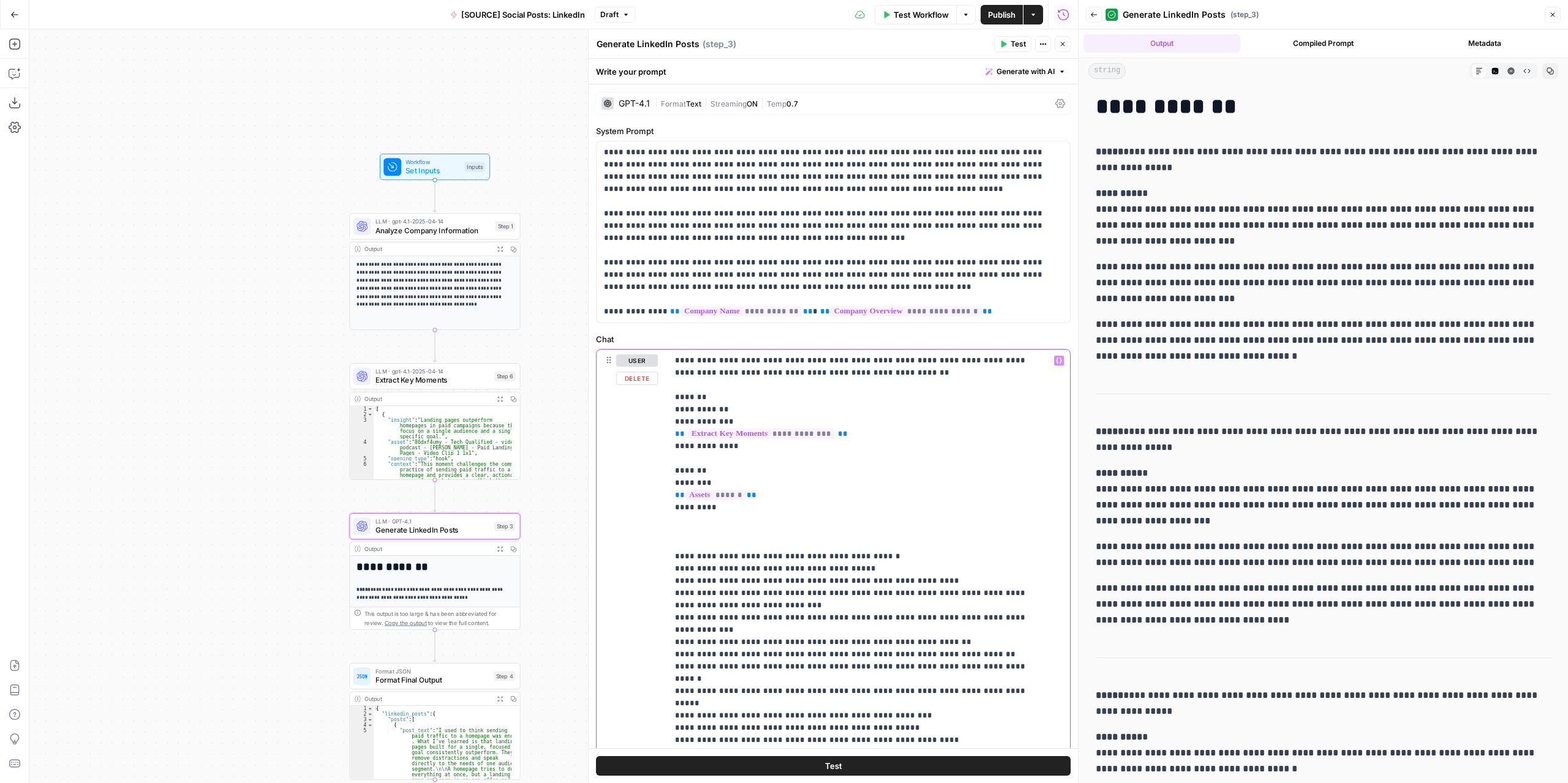
click at [730, 534] on p "**********" at bounding box center [859, 605] width 369 height 502
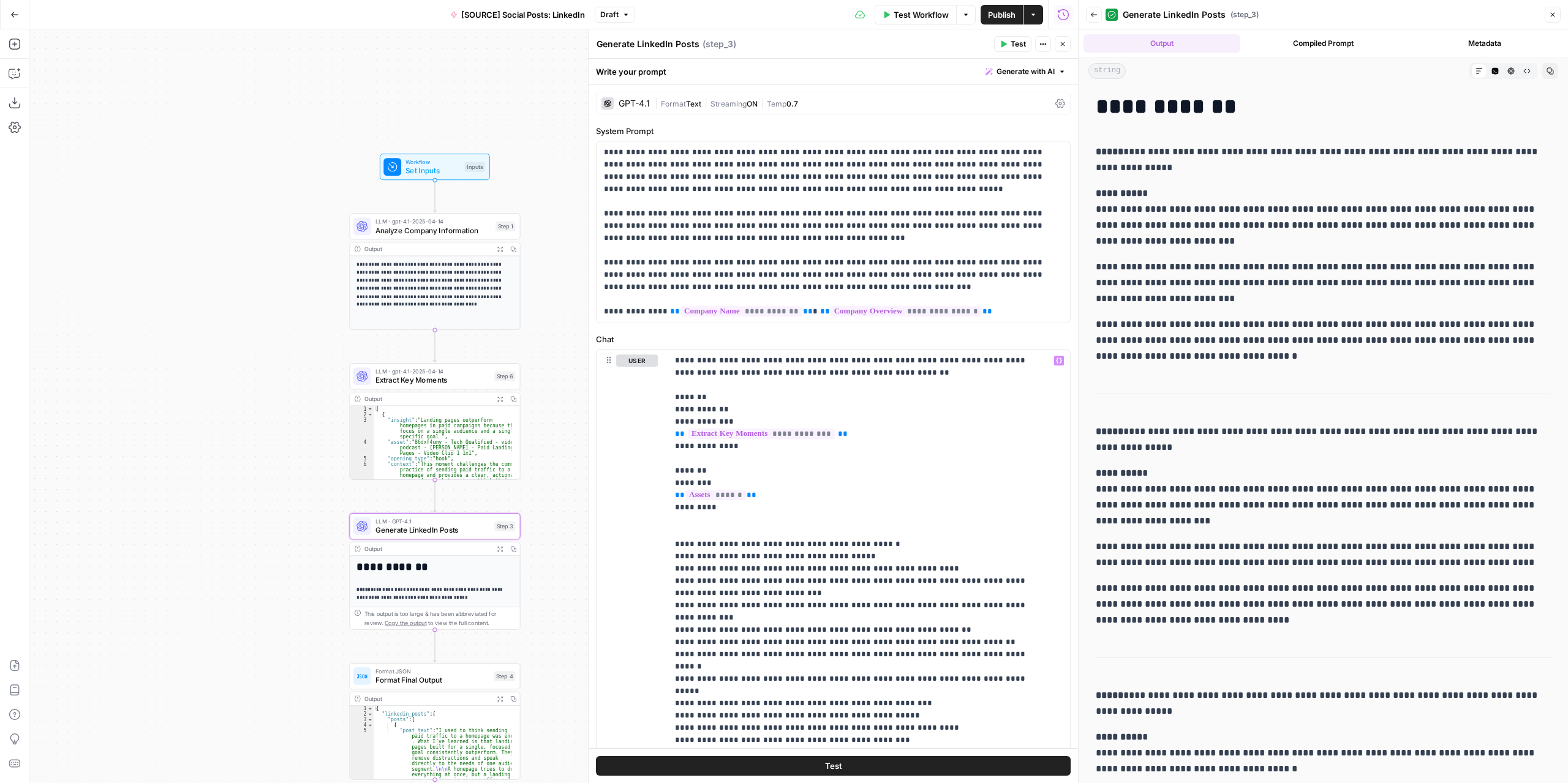
click at [426, 234] on span "Analyze Company Information" at bounding box center [433, 230] width 116 height 11
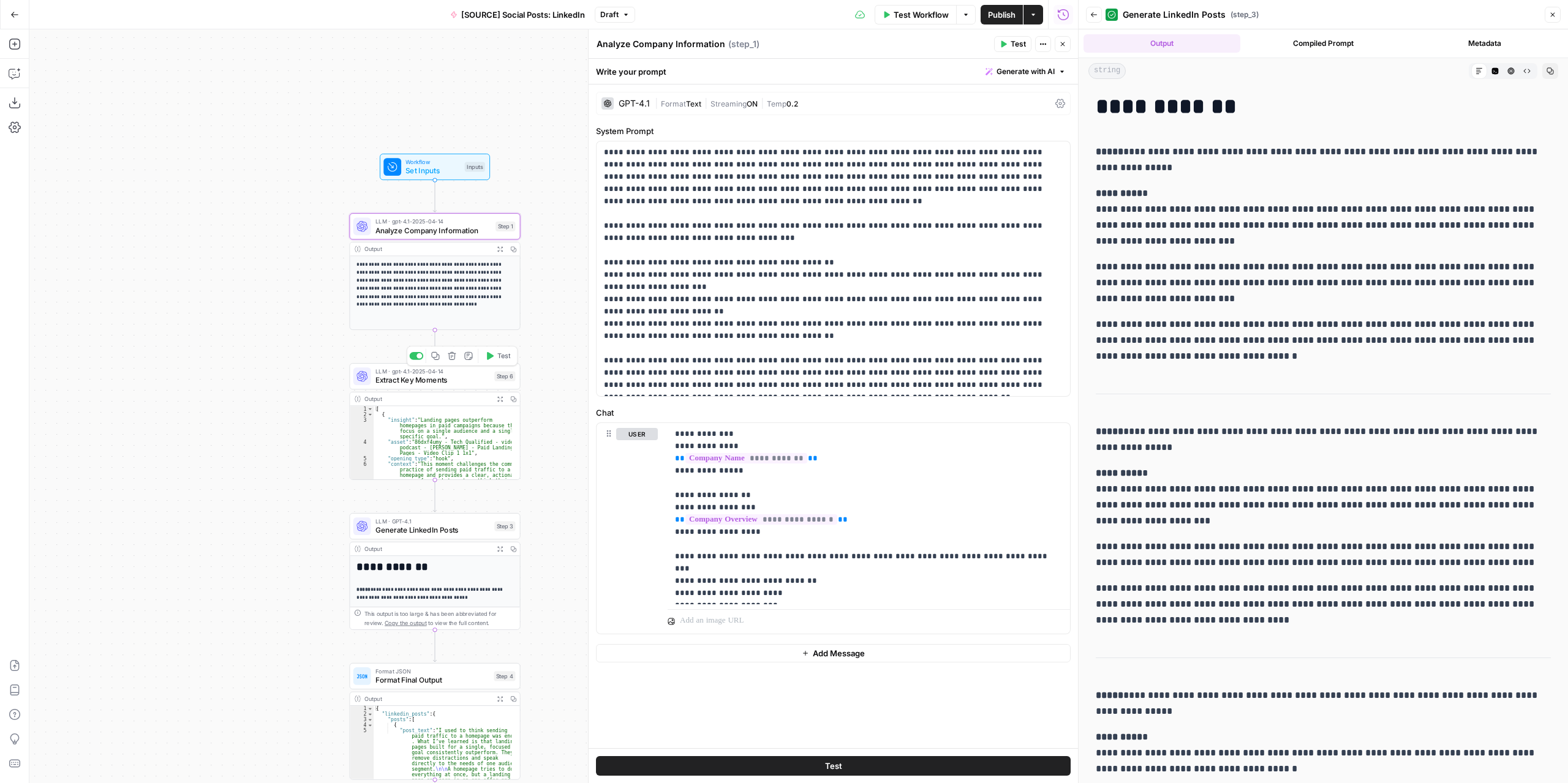
click at [457, 385] on span "Extract Key Moments" at bounding box center [432, 380] width 115 height 11
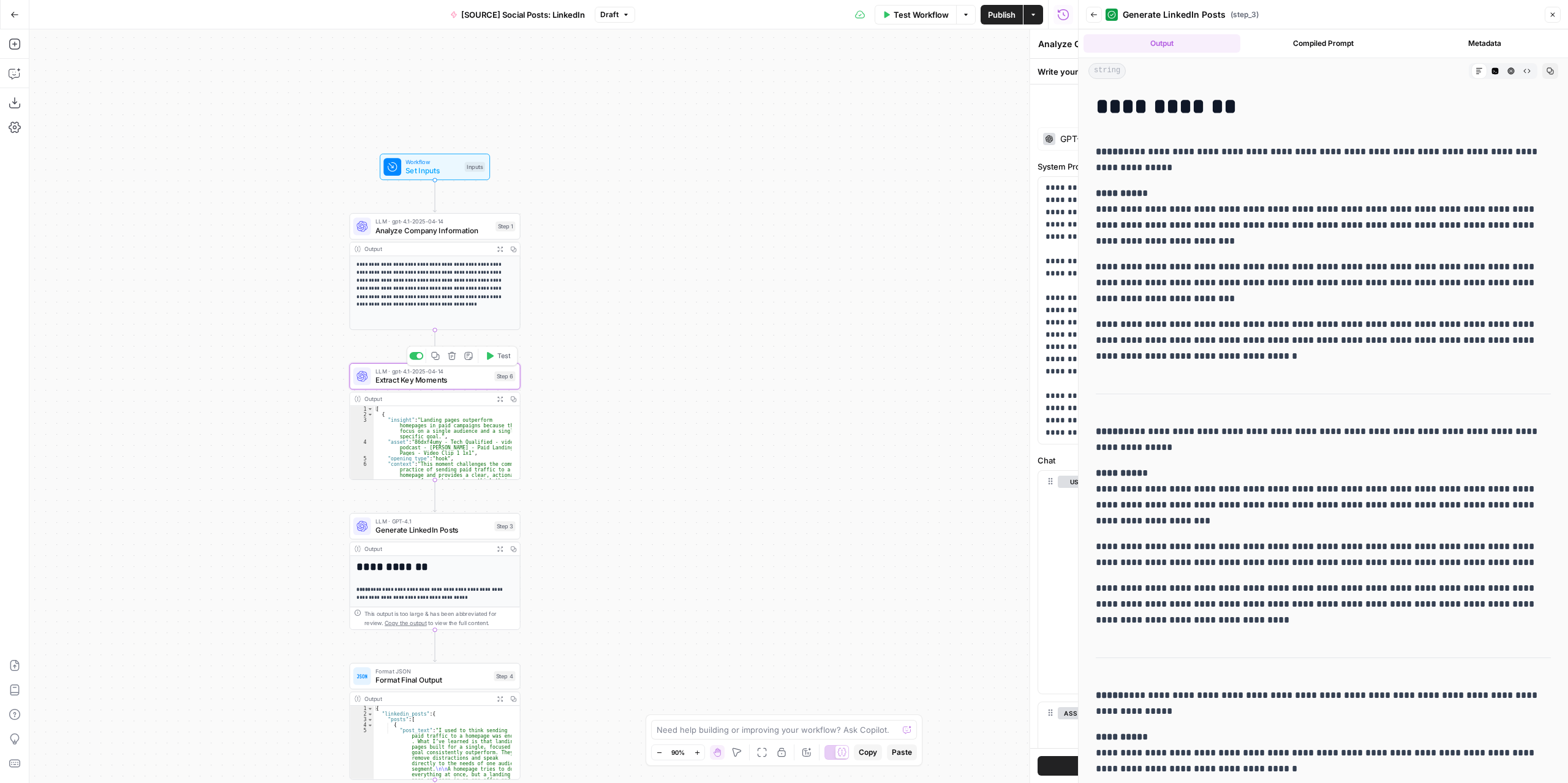
type textarea "Extract Key Moments"
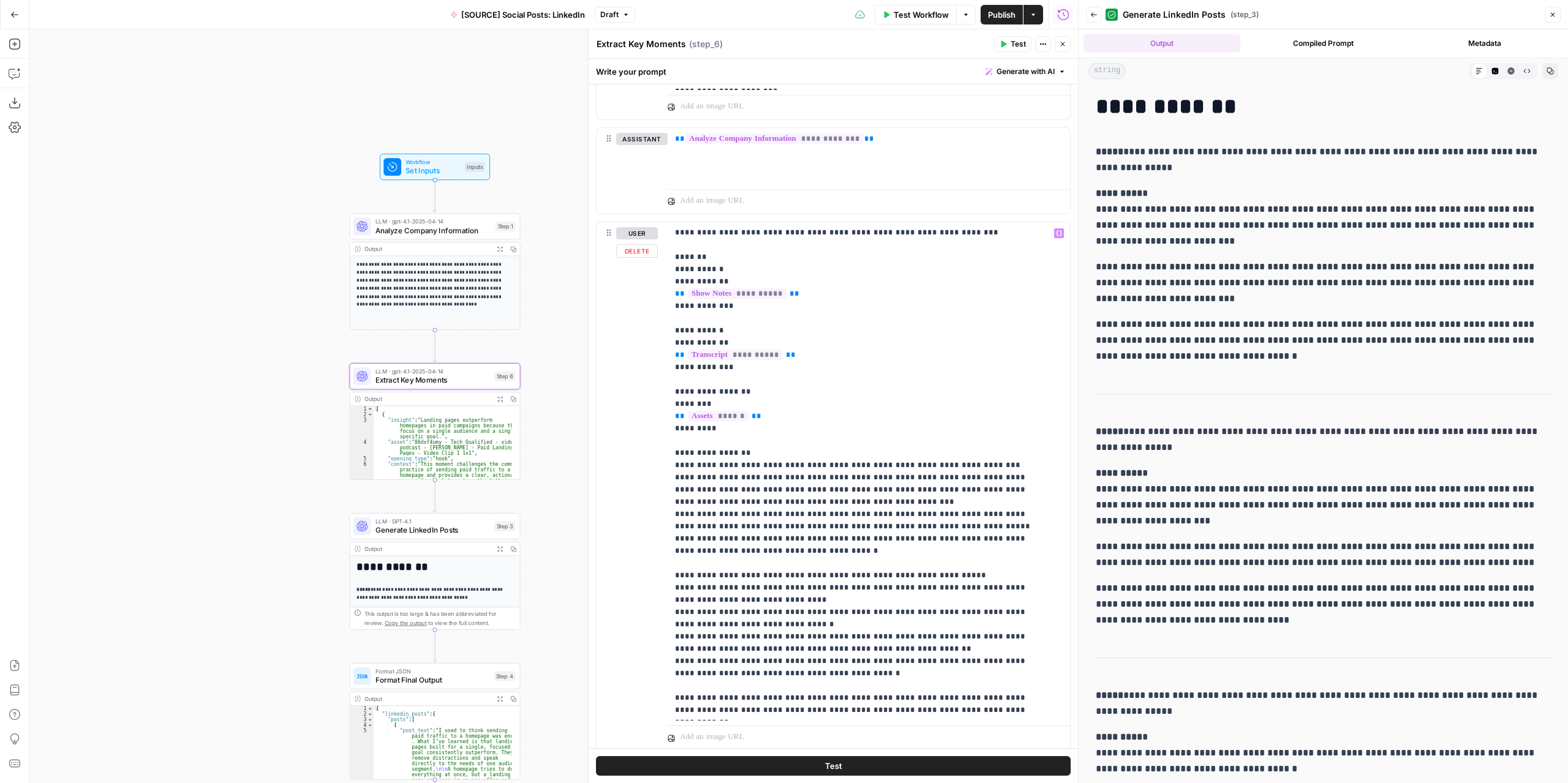
scroll to position [585, 0]
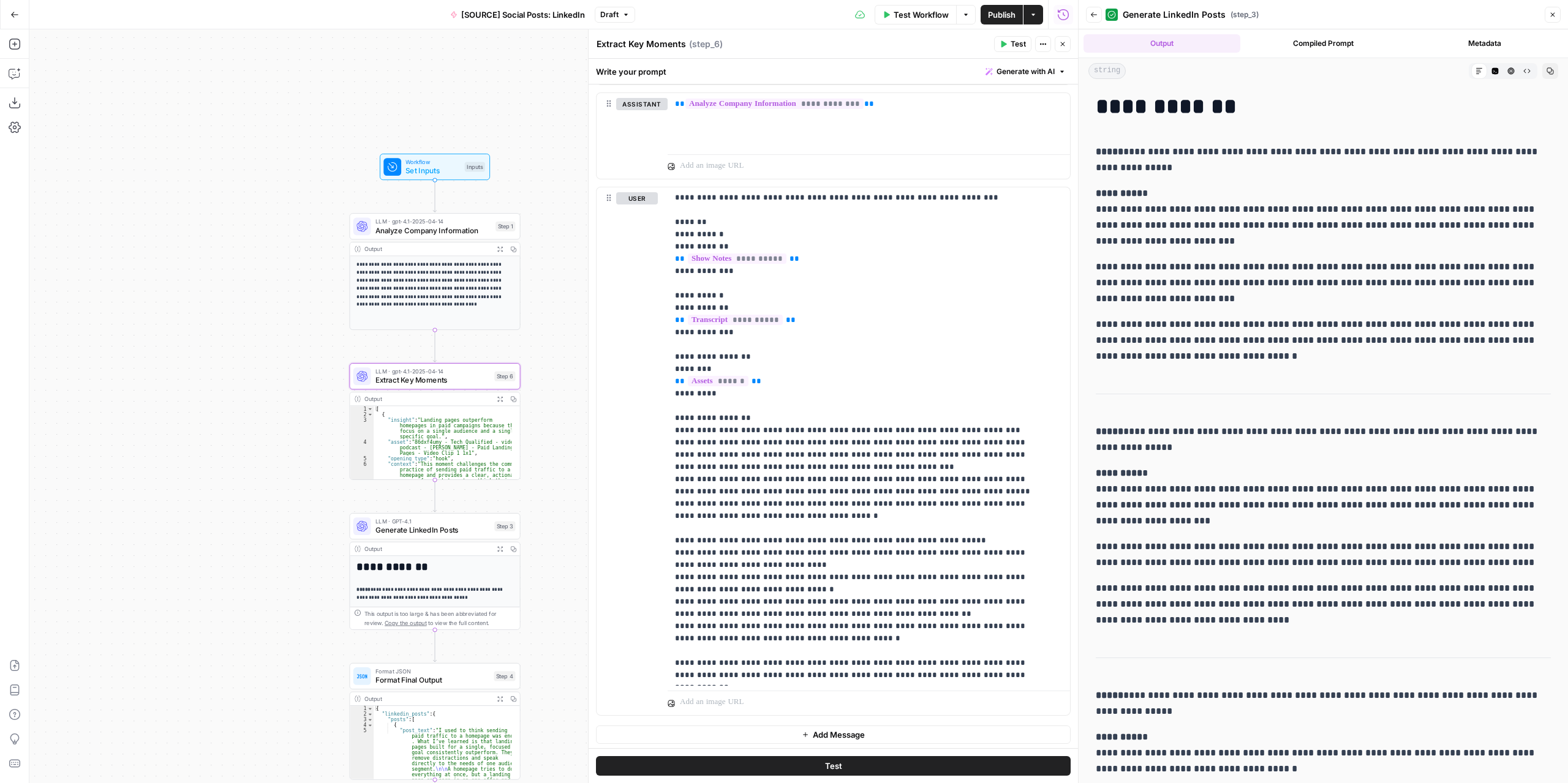
click at [470, 524] on span "LLM · GPT-4.1" at bounding box center [432, 521] width 115 height 9
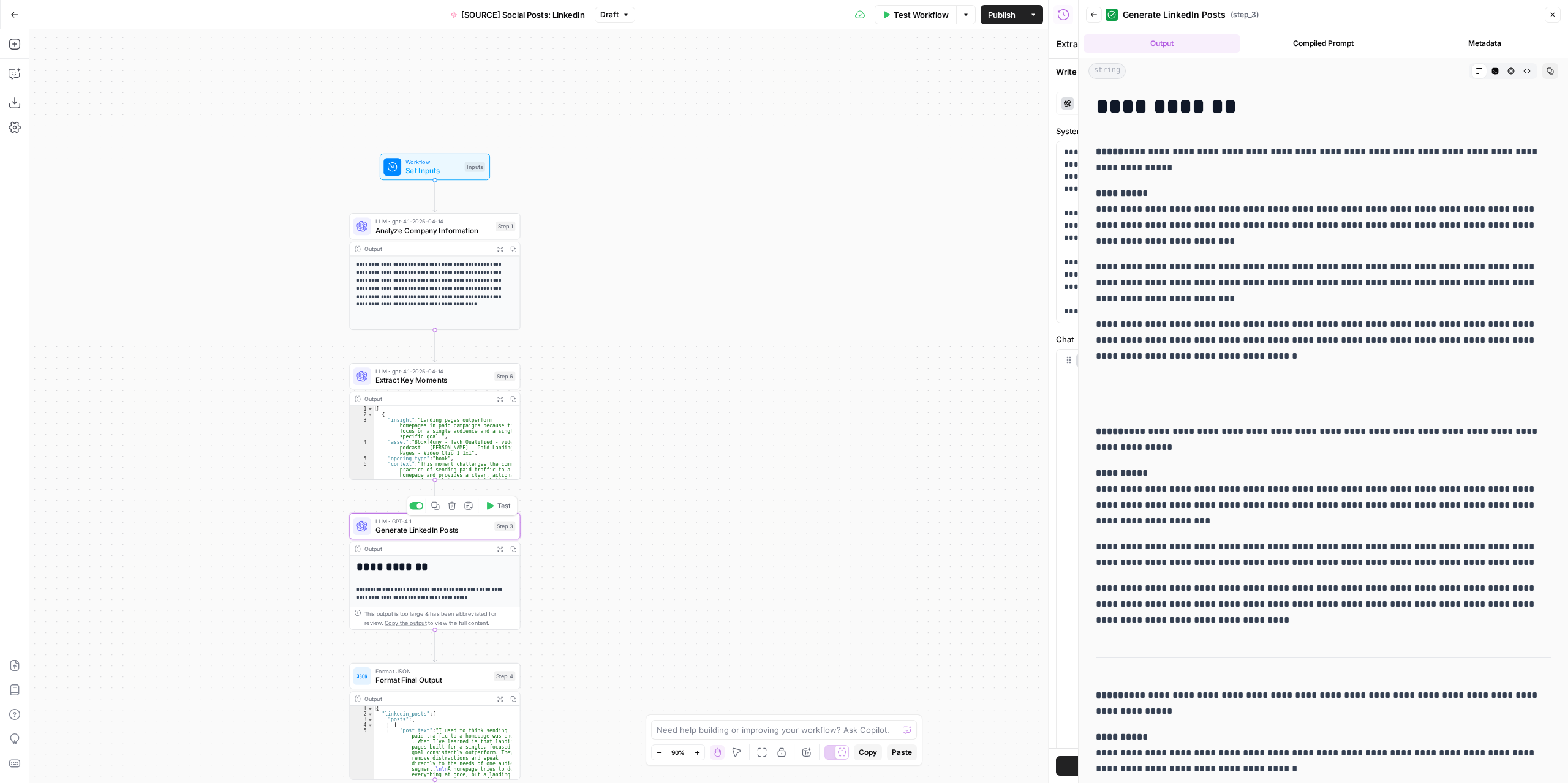
type textarea "Generate LinkedIn Posts"
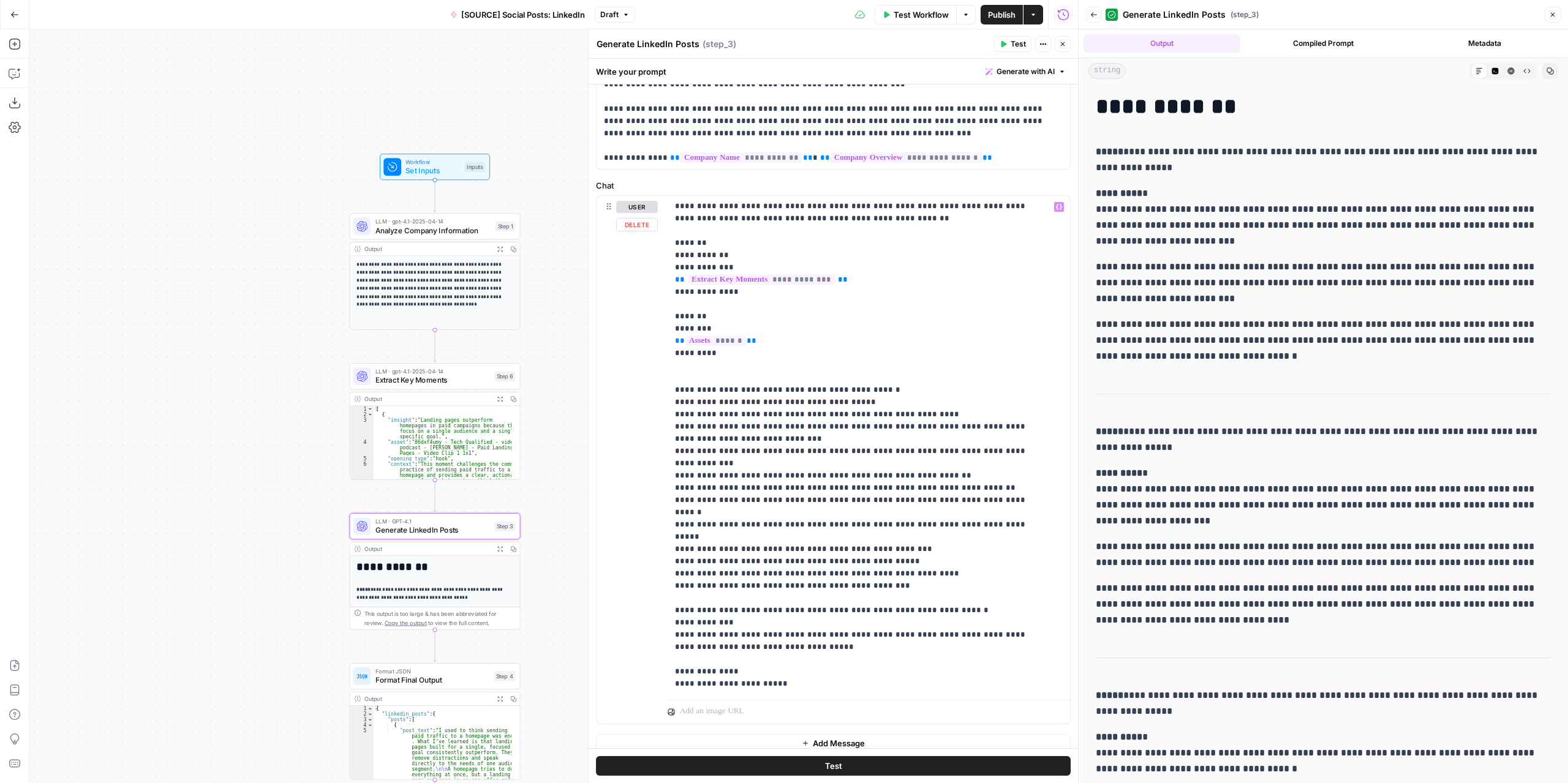
scroll to position [163, 0]
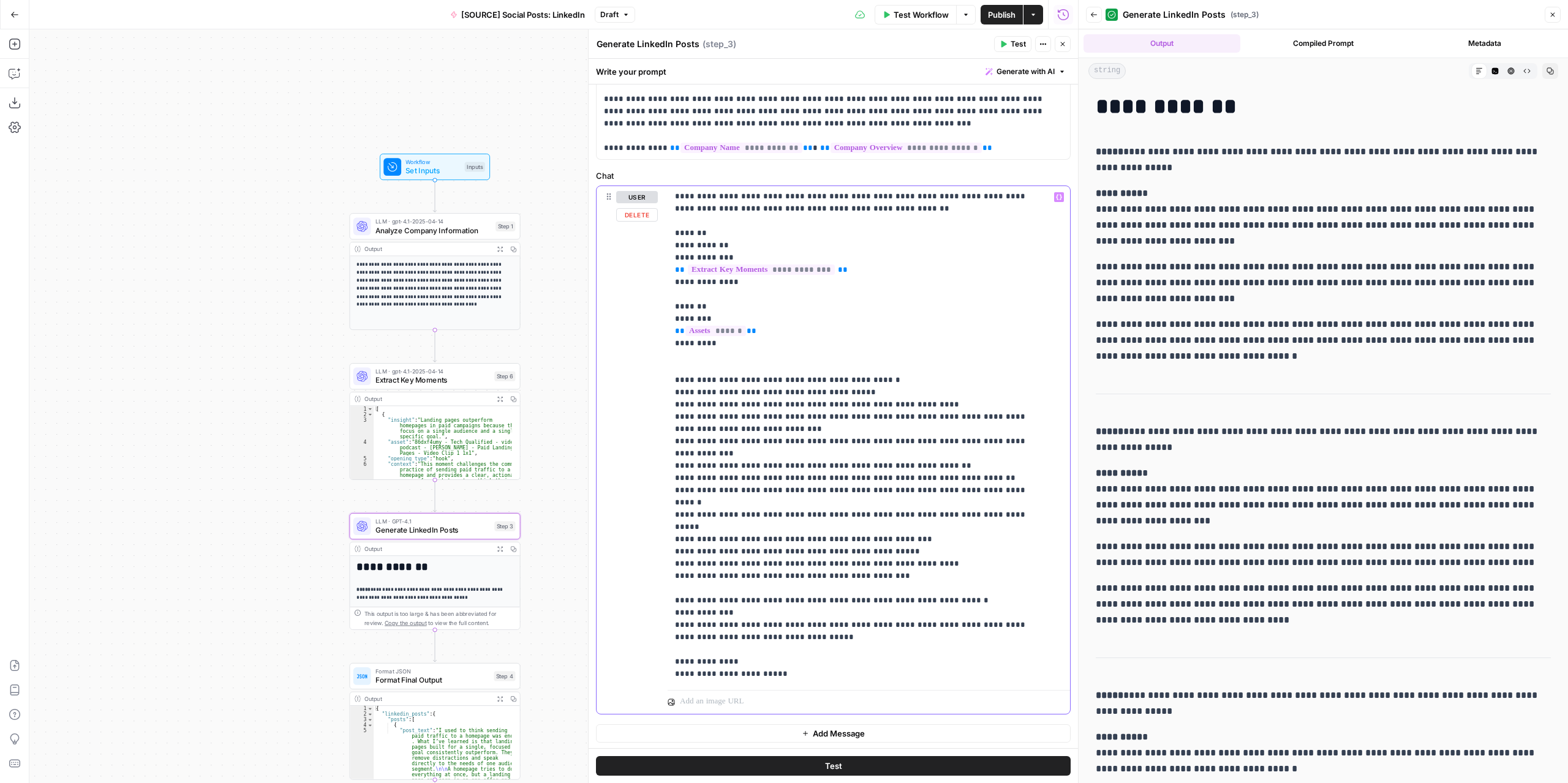
click at [898, 538] on p "**********" at bounding box center [859, 435] width 369 height 490
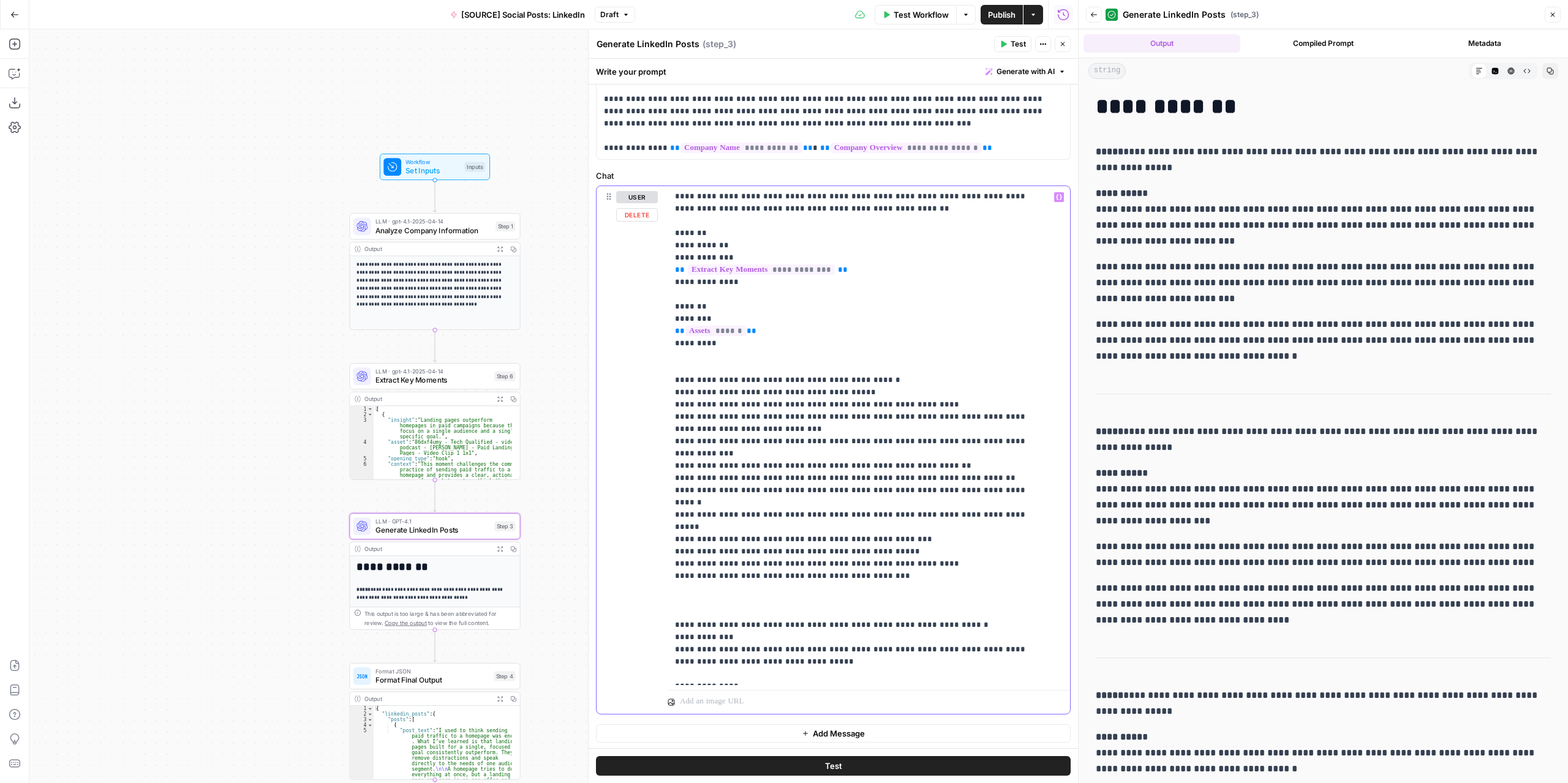
paste div
click at [671, 565] on div "**********" at bounding box center [864, 436] width 394 height 499
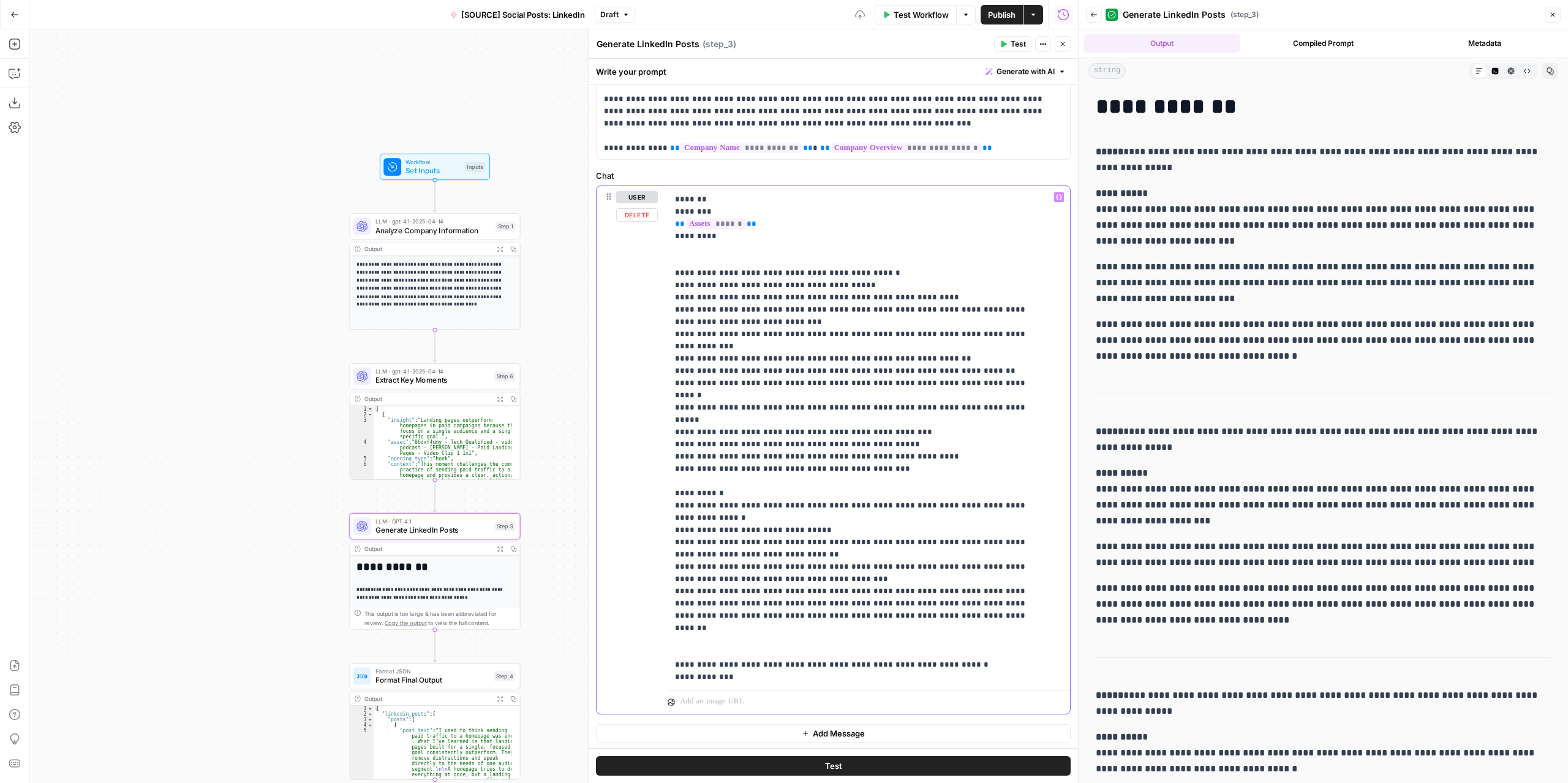
scroll to position [160, 0]
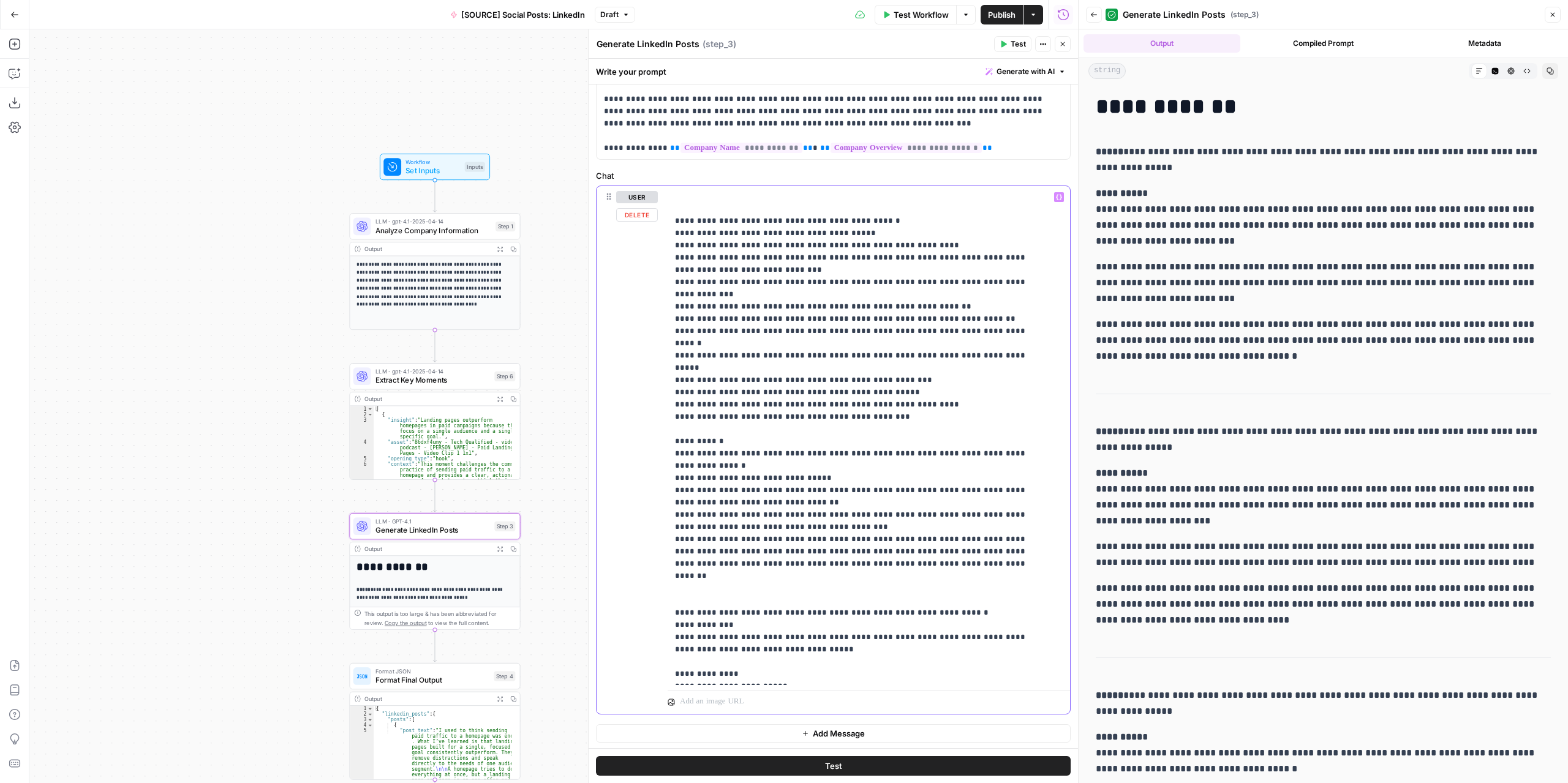
click at [674, 412] on div "**********" at bounding box center [864, 436] width 394 height 499
click at [675, 439] on p "**********" at bounding box center [859, 356] width 369 height 649
click at [672, 450] on div "**********" at bounding box center [864, 436] width 394 height 499
click at [668, 474] on div "**********" at bounding box center [864, 436] width 394 height 499
click at [669, 497] on div "**********" at bounding box center [864, 436] width 394 height 499
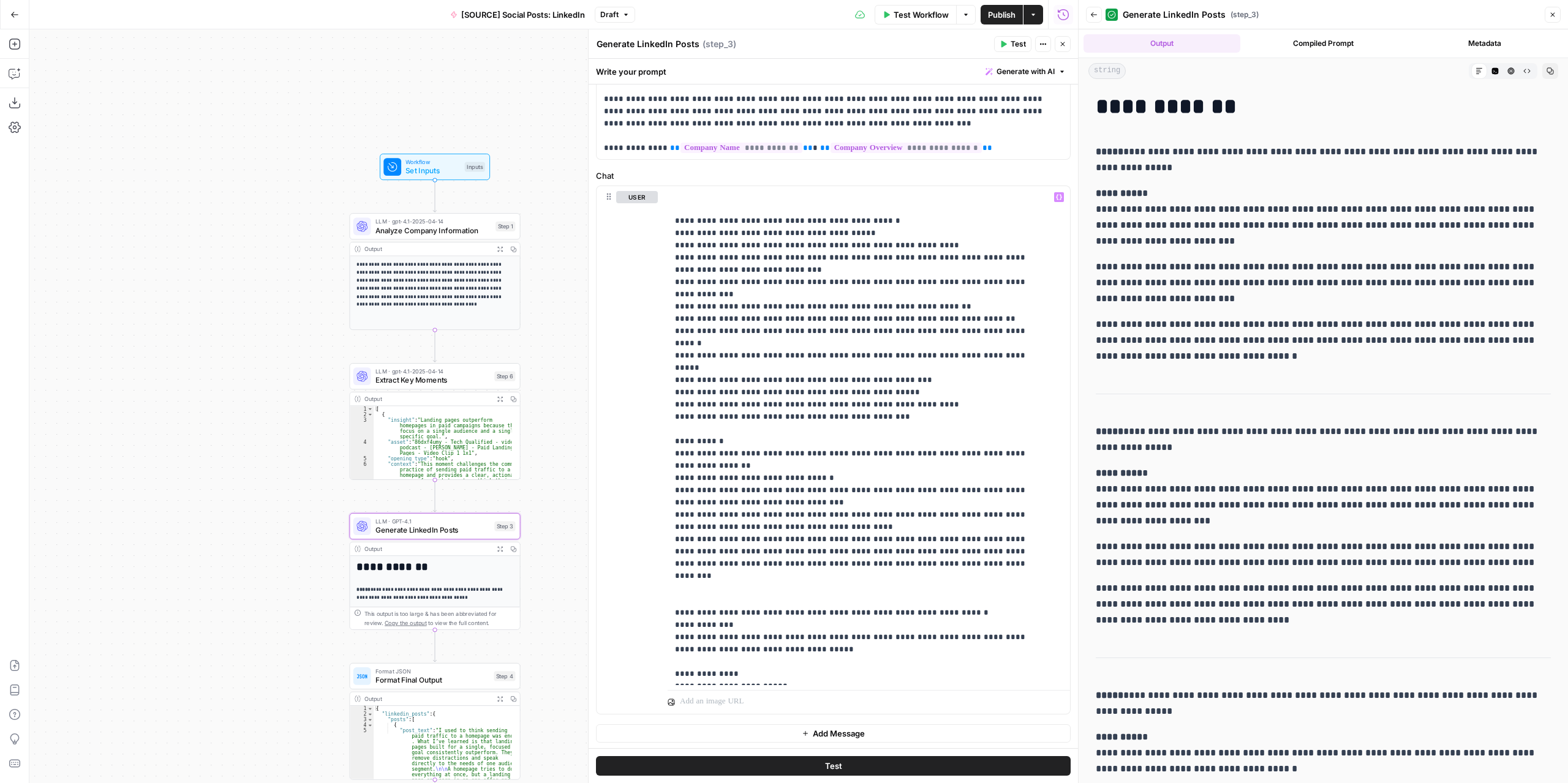
click at [1022, 43] on span "Test" at bounding box center [1018, 44] width 16 height 11
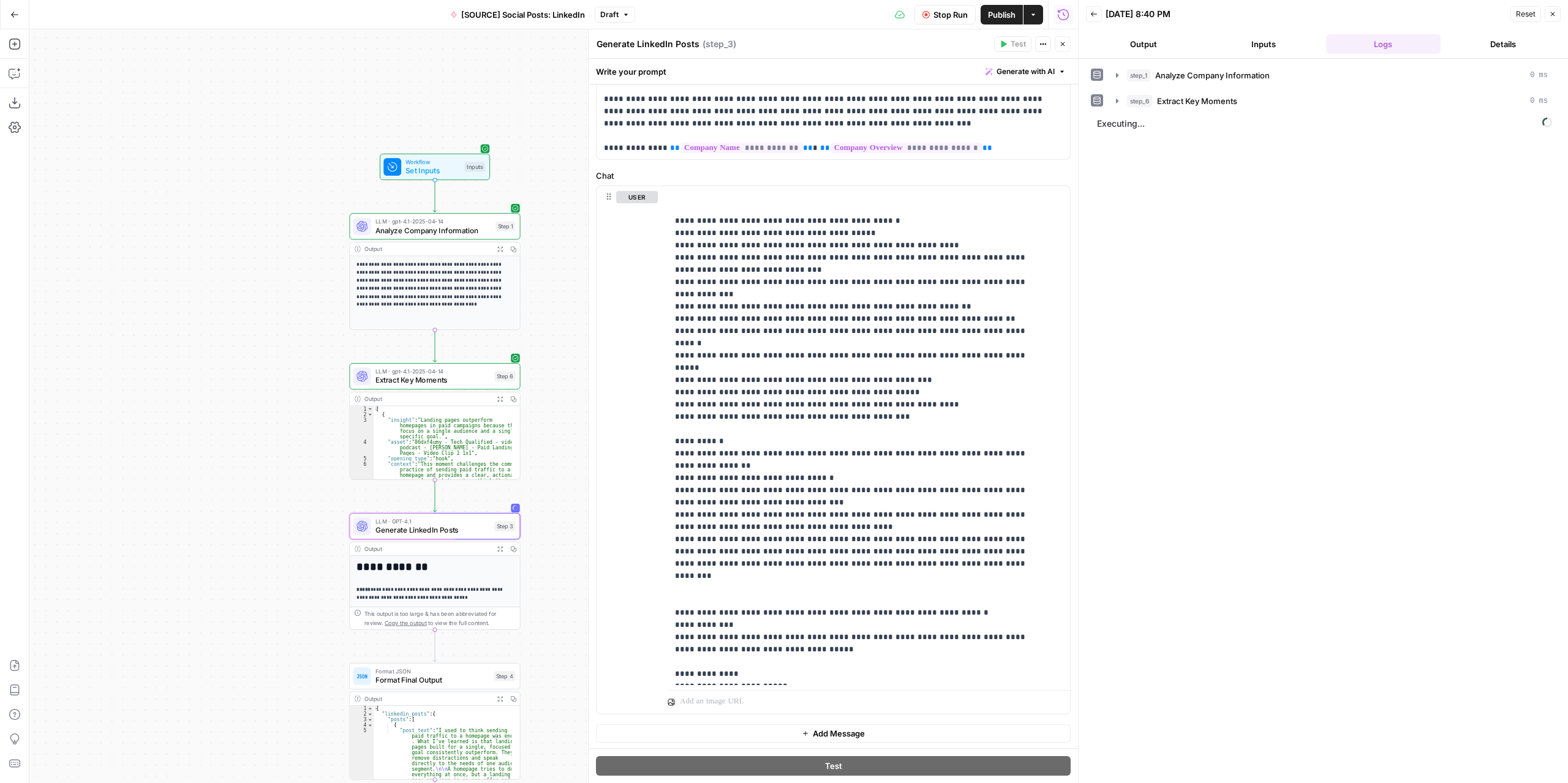
click at [1182, 40] on button "Output" at bounding box center [1144, 44] width 115 height 20
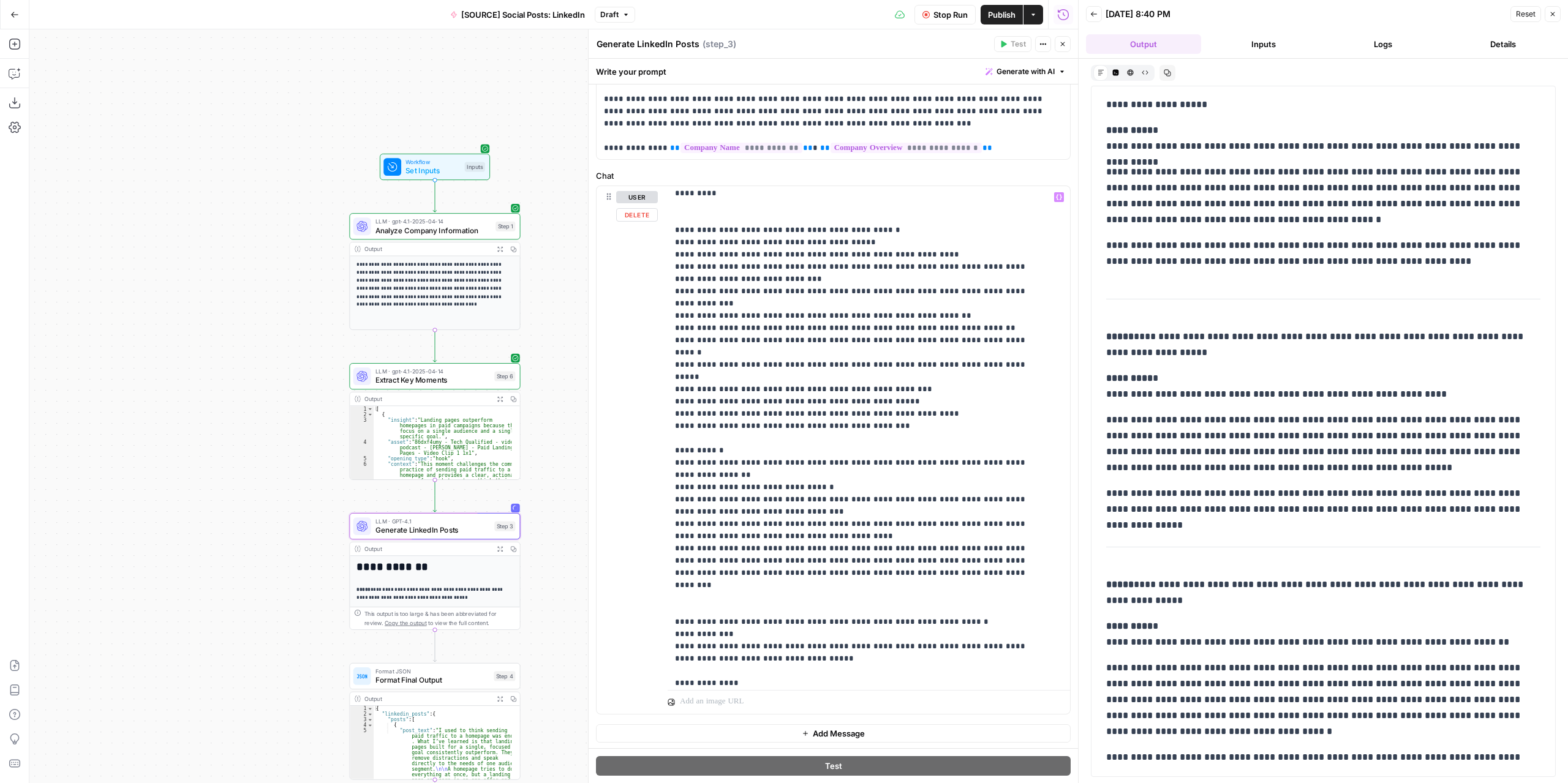
scroll to position [160, 0]
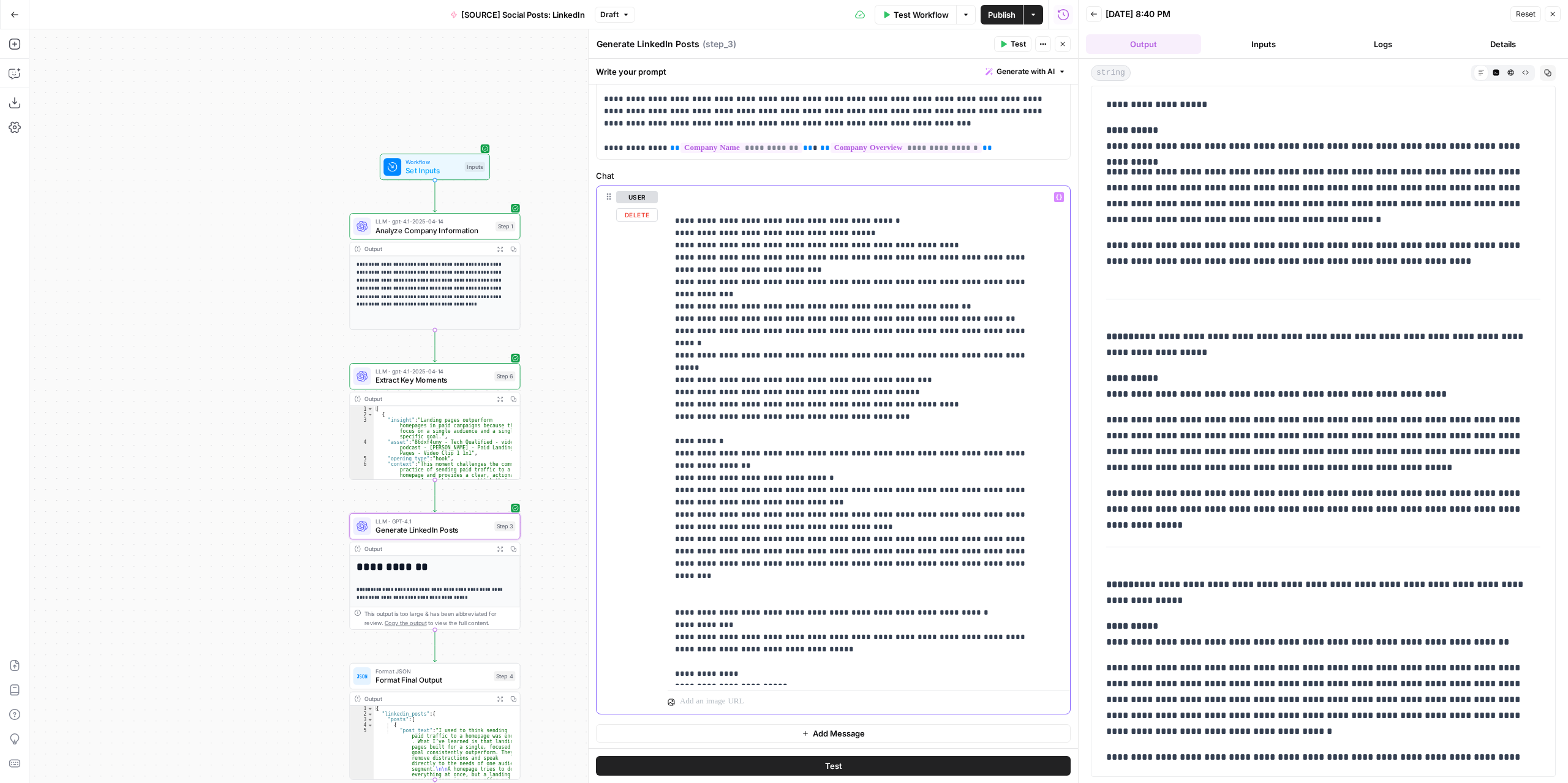
click at [751, 428] on p "**********" at bounding box center [859, 356] width 369 height 649
click at [1054, 199] on button "Variables Menu" at bounding box center [1059, 197] width 9 height 9
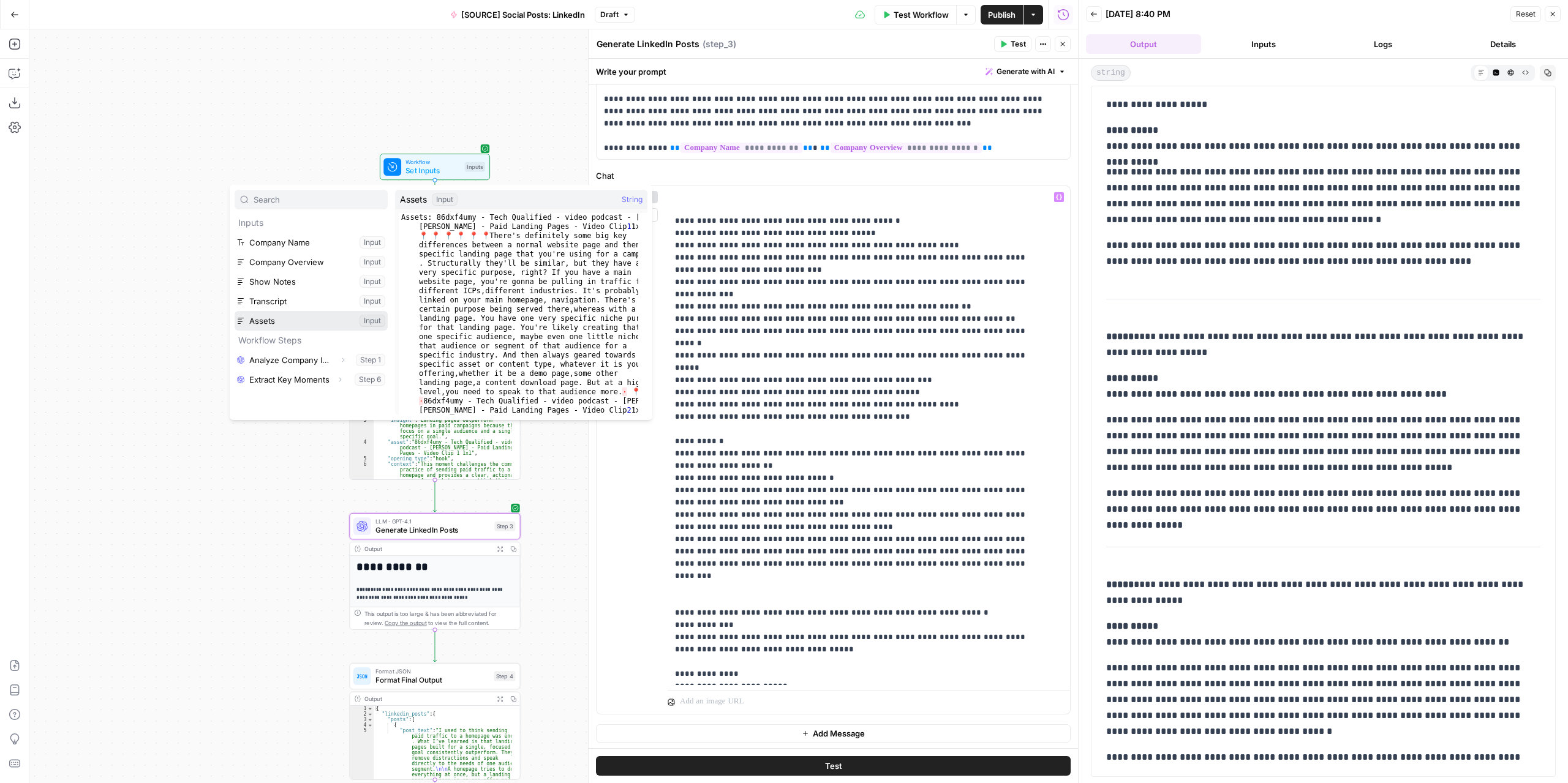
drag, startPoint x: 285, startPoint y: 318, endPoint x: 315, endPoint y: 321, distance: 30.1
click at [285, 318] on button "Select variable Assets" at bounding box center [311, 320] width 153 height 20
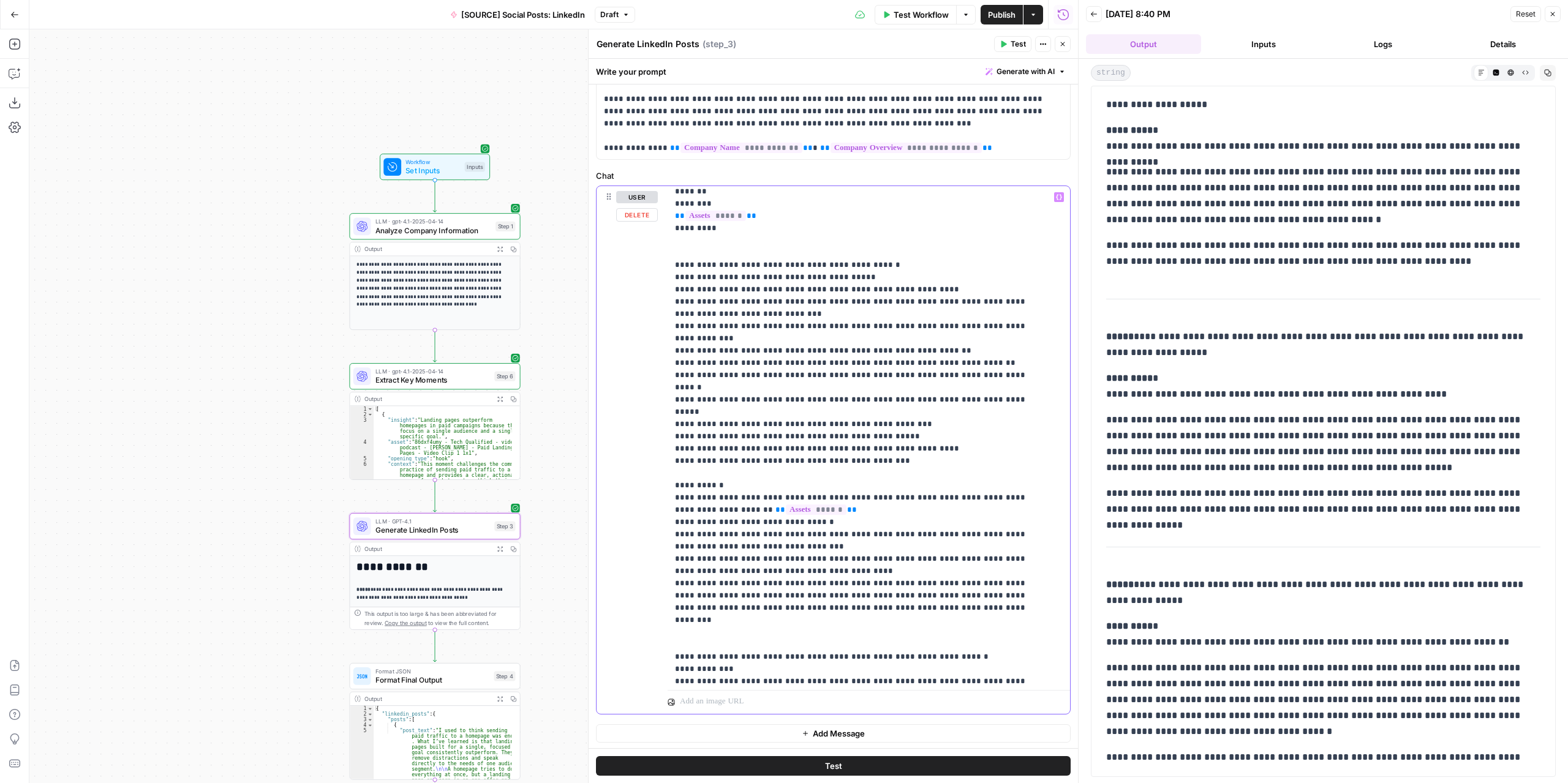
scroll to position [99, 0]
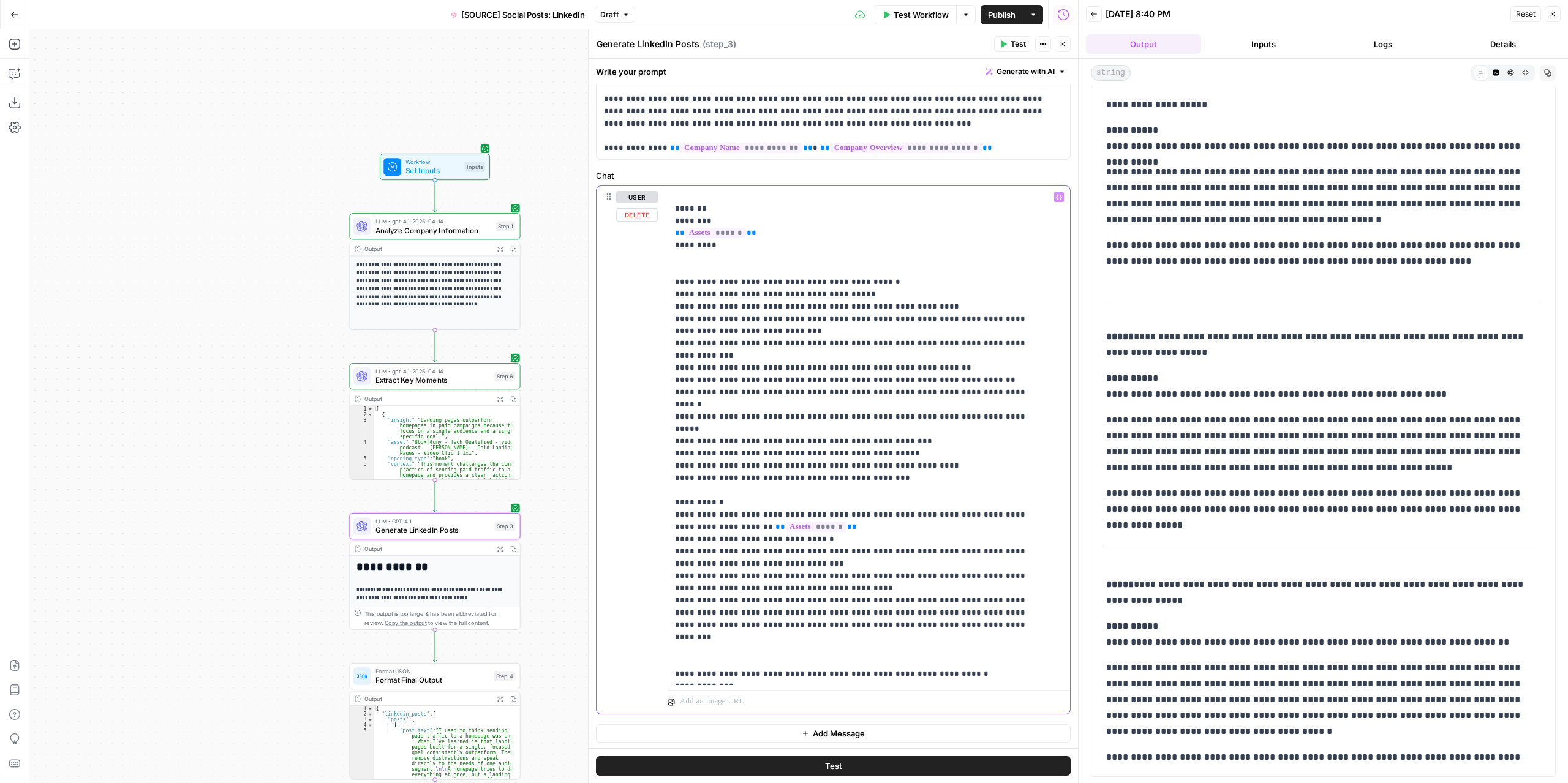
click at [903, 584] on p "**********" at bounding box center [859, 417] width 369 height 649
click at [1014, 49] on span "Test" at bounding box center [1018, 44] width 16 height 11
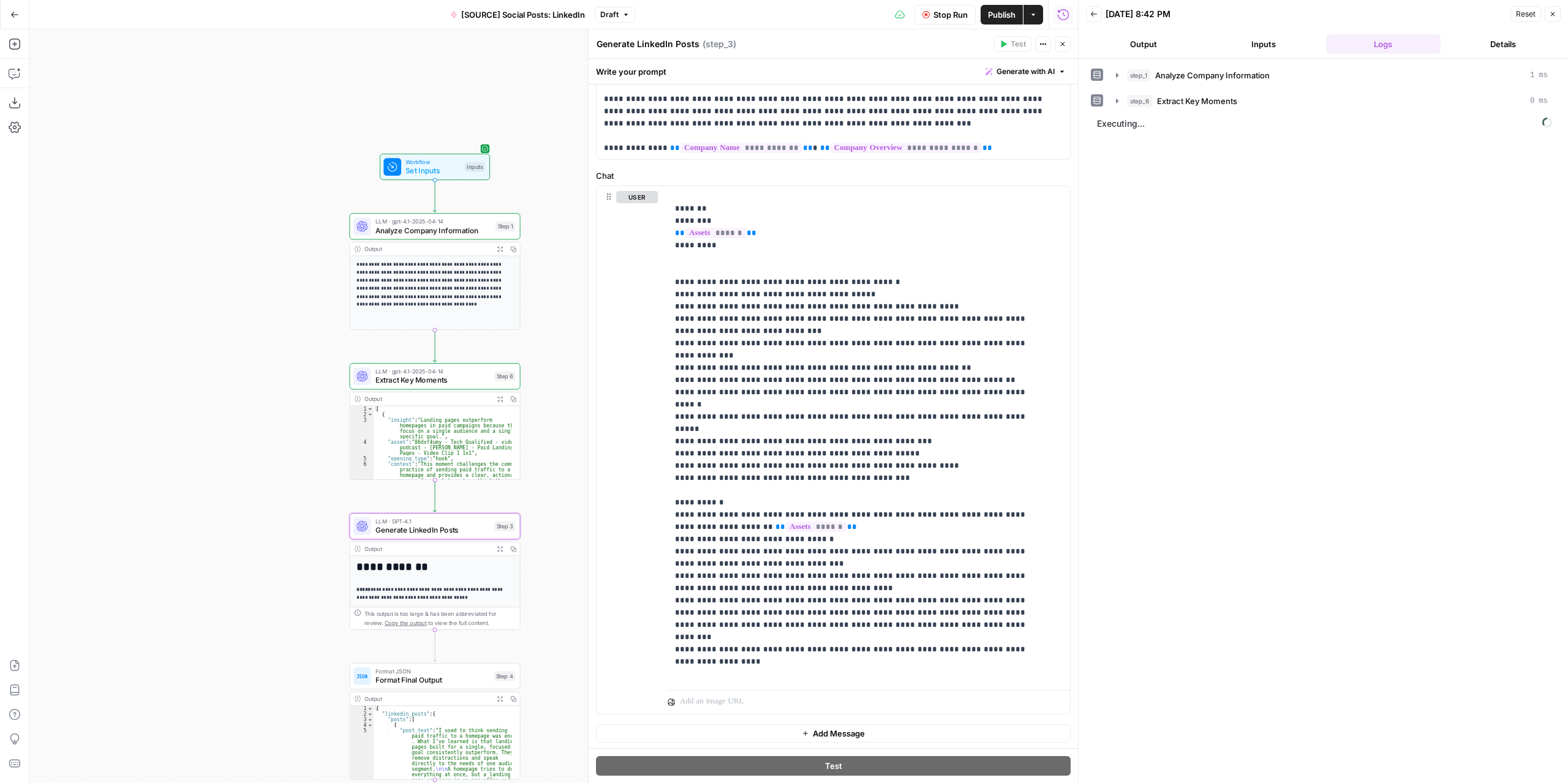
click at [1143, 41] on button "Output" at bounding box center [1144, 44] width 115 height 20
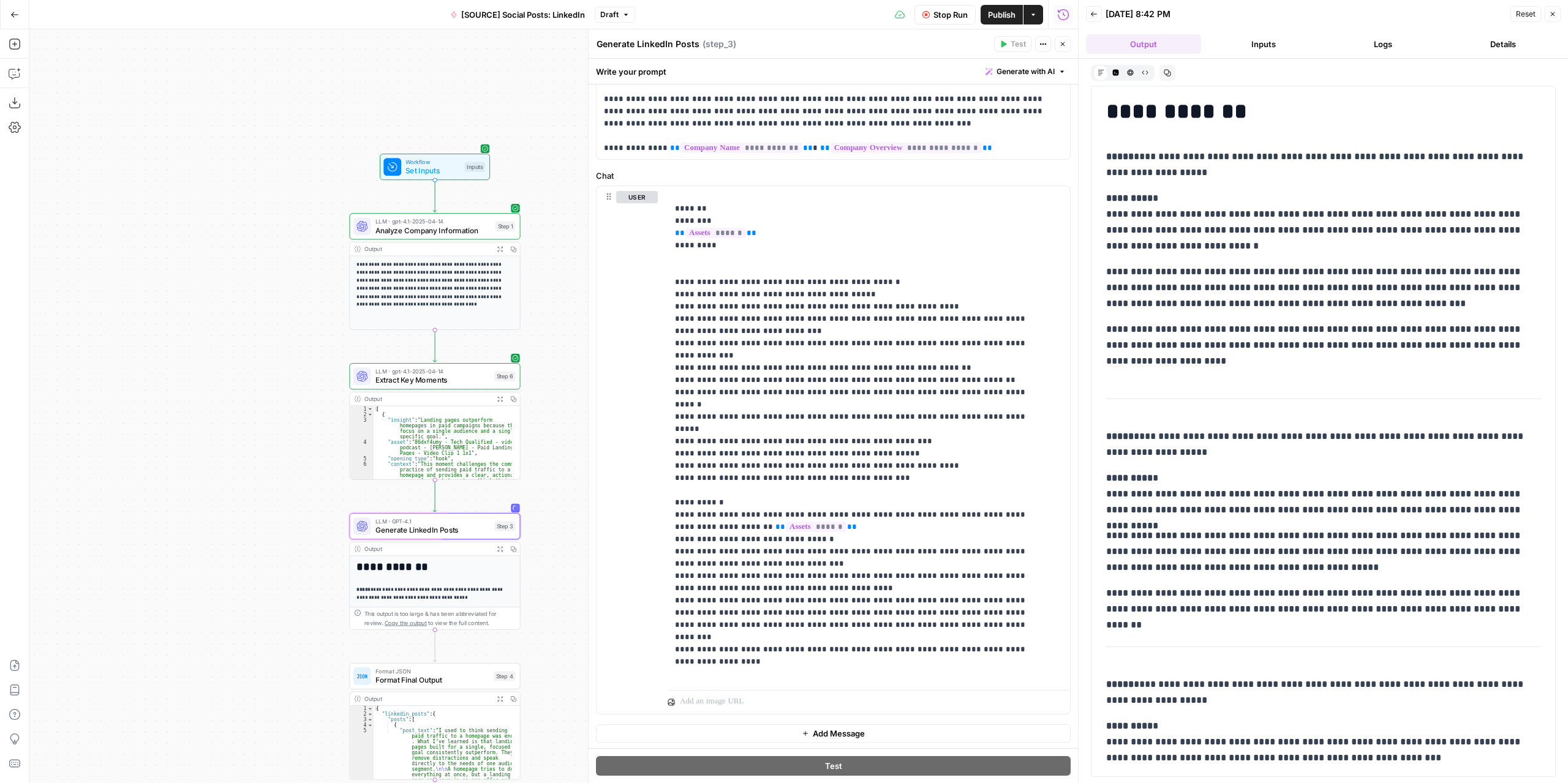
scroll to position [41, 0]
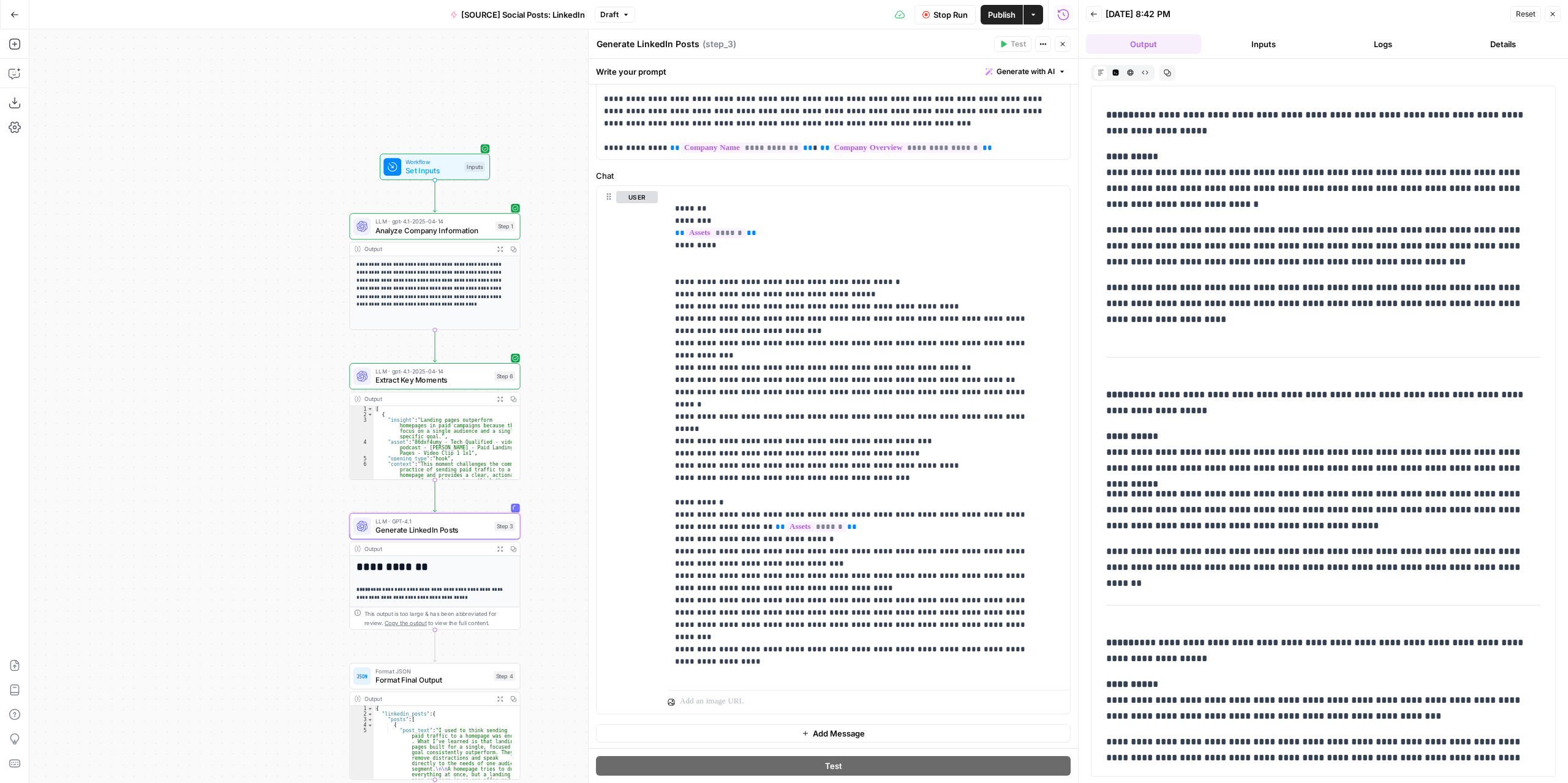
click at [1279, 42] on button "Inputs" at bounding box center [1264, 44] width 115 height 20
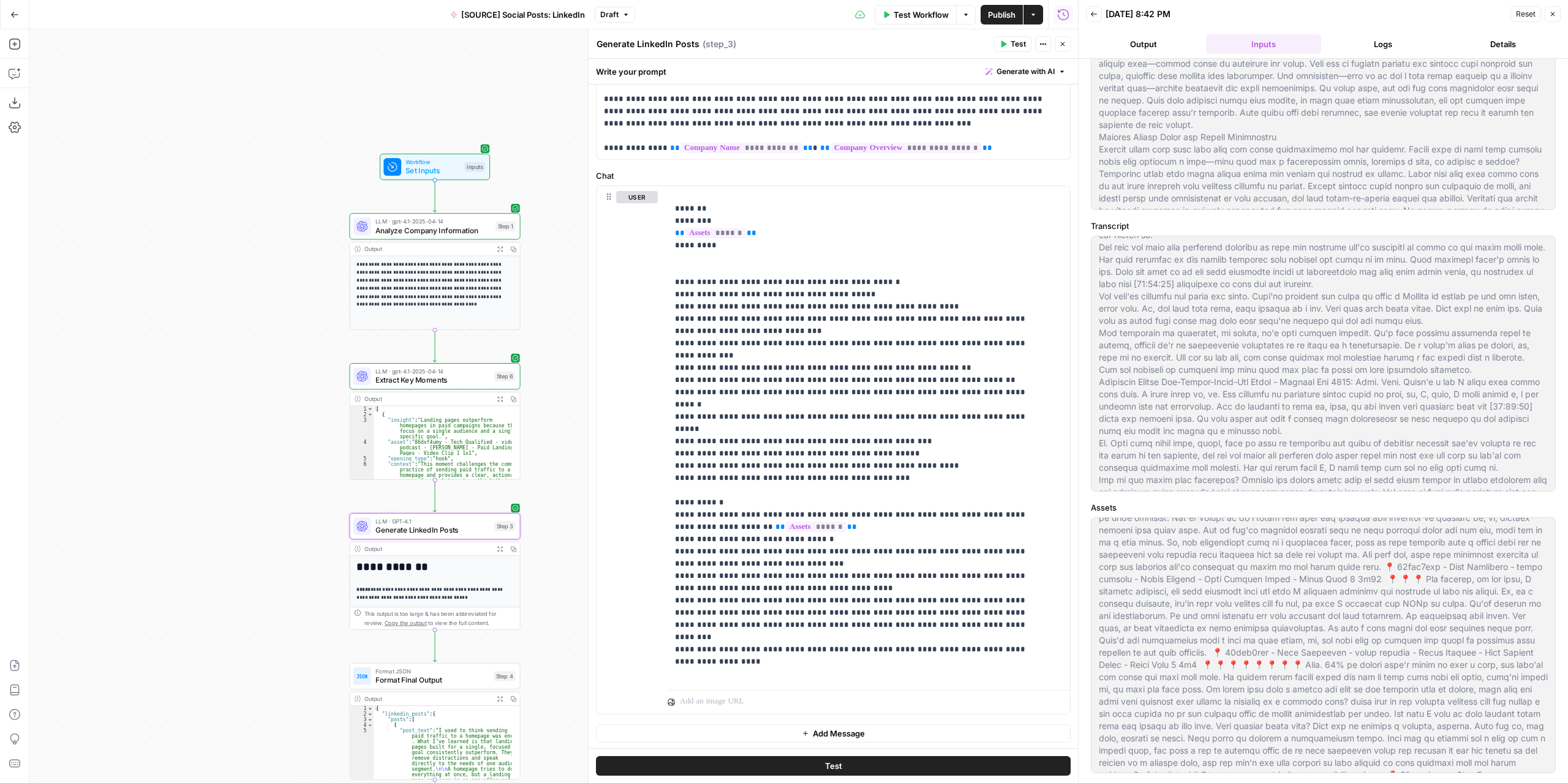
scroll to position [245, 0]
click at [1159, 45] on button "Output" at bounding box center [1144, 44] width 115 height 20
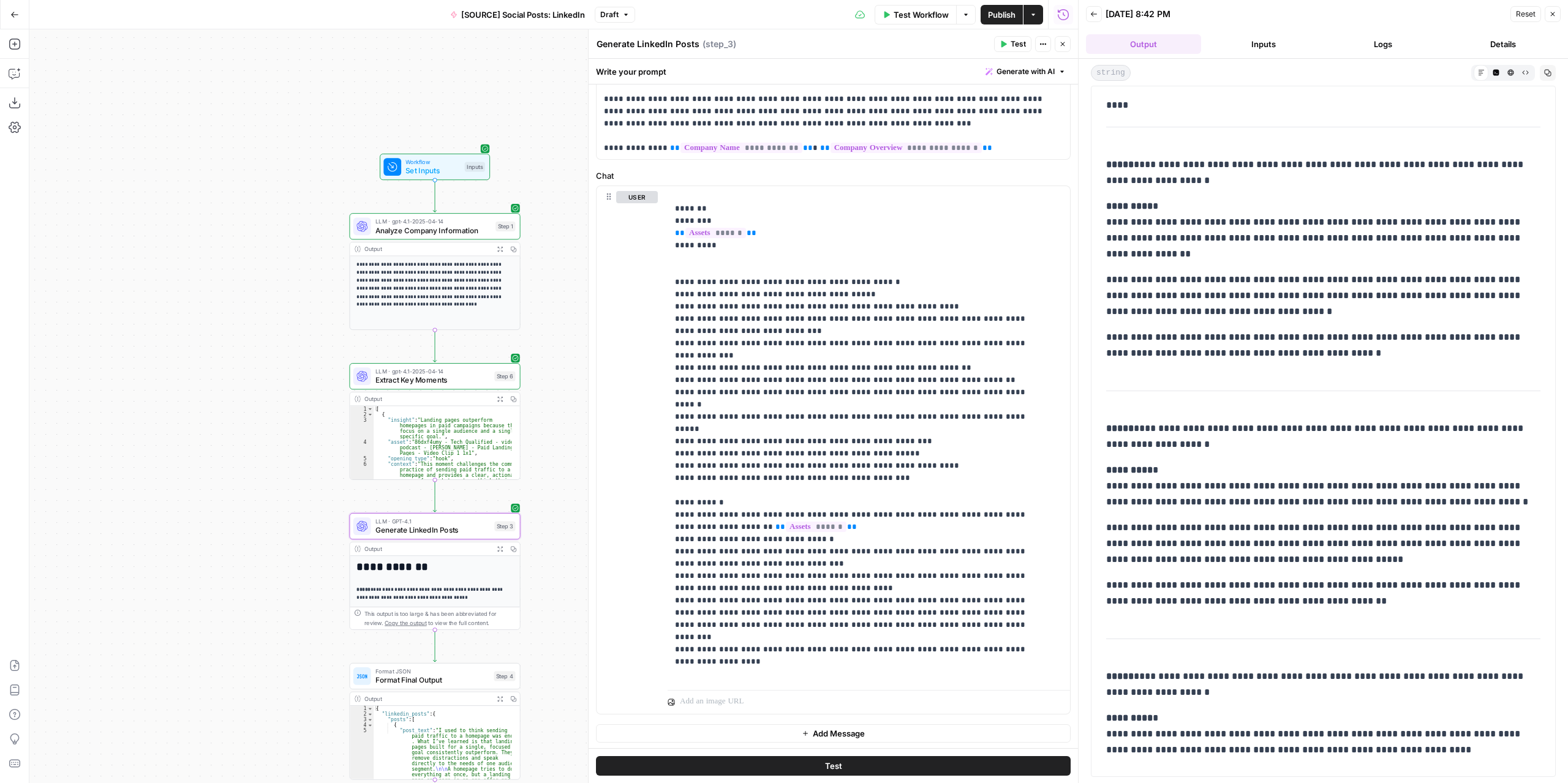
scroll to position [859, 0]
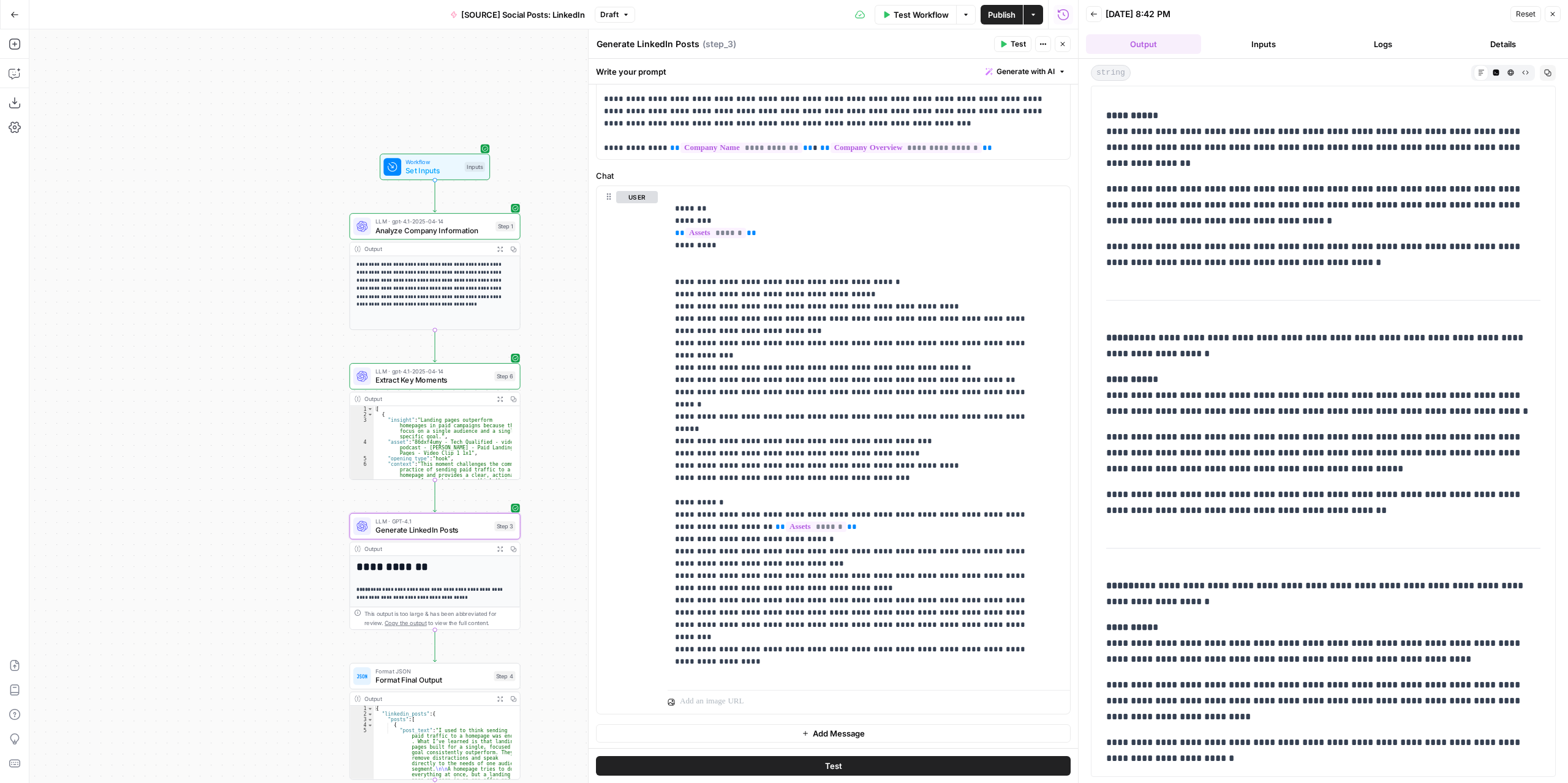
click at [1002, 16] on span "Publish" at bounding box center [1002, 15] width 28 height 12
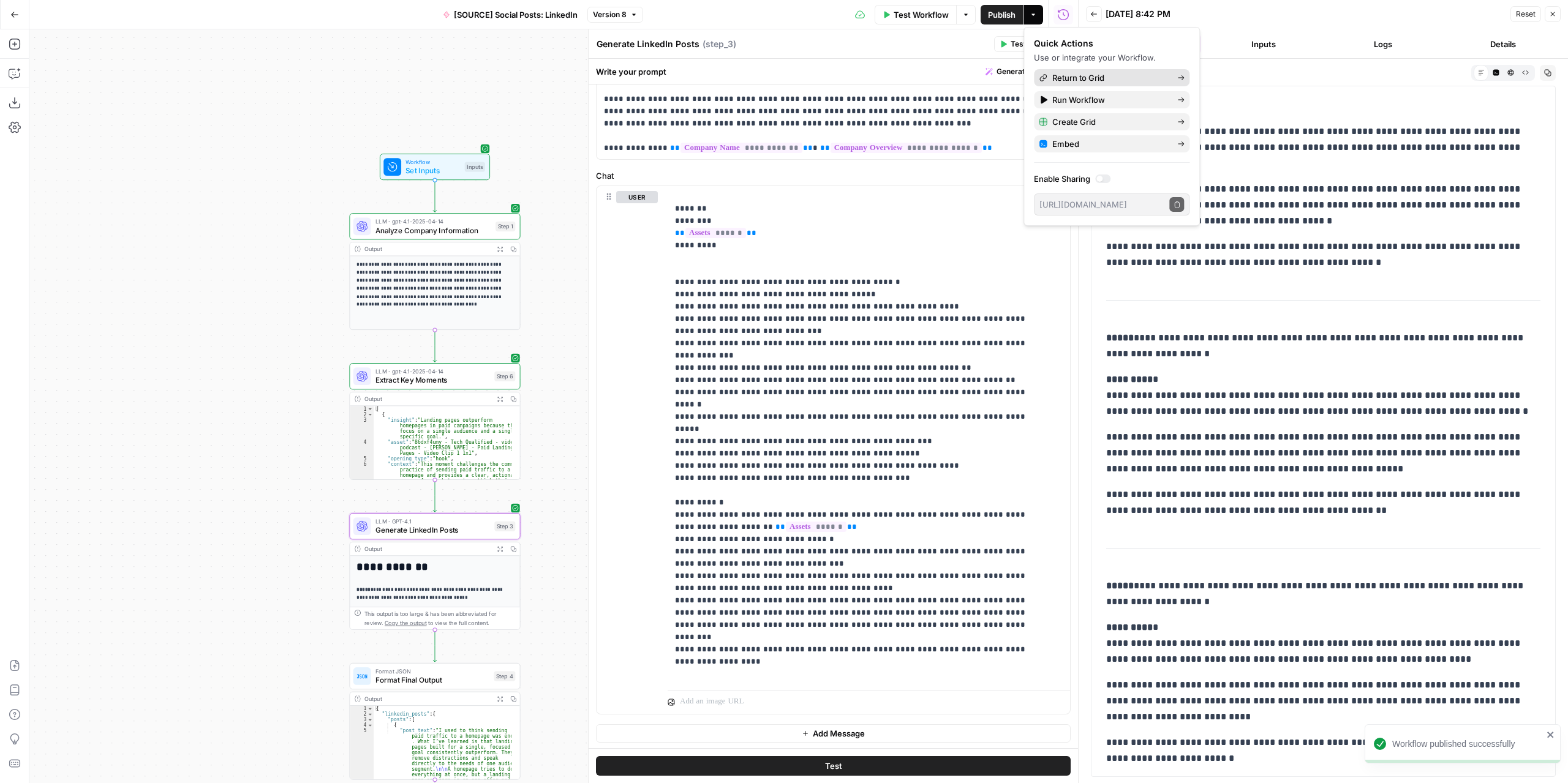
click at [1078, 75] on span "Return to Grid" at bounding box center [1110, 78] width 115 height 12
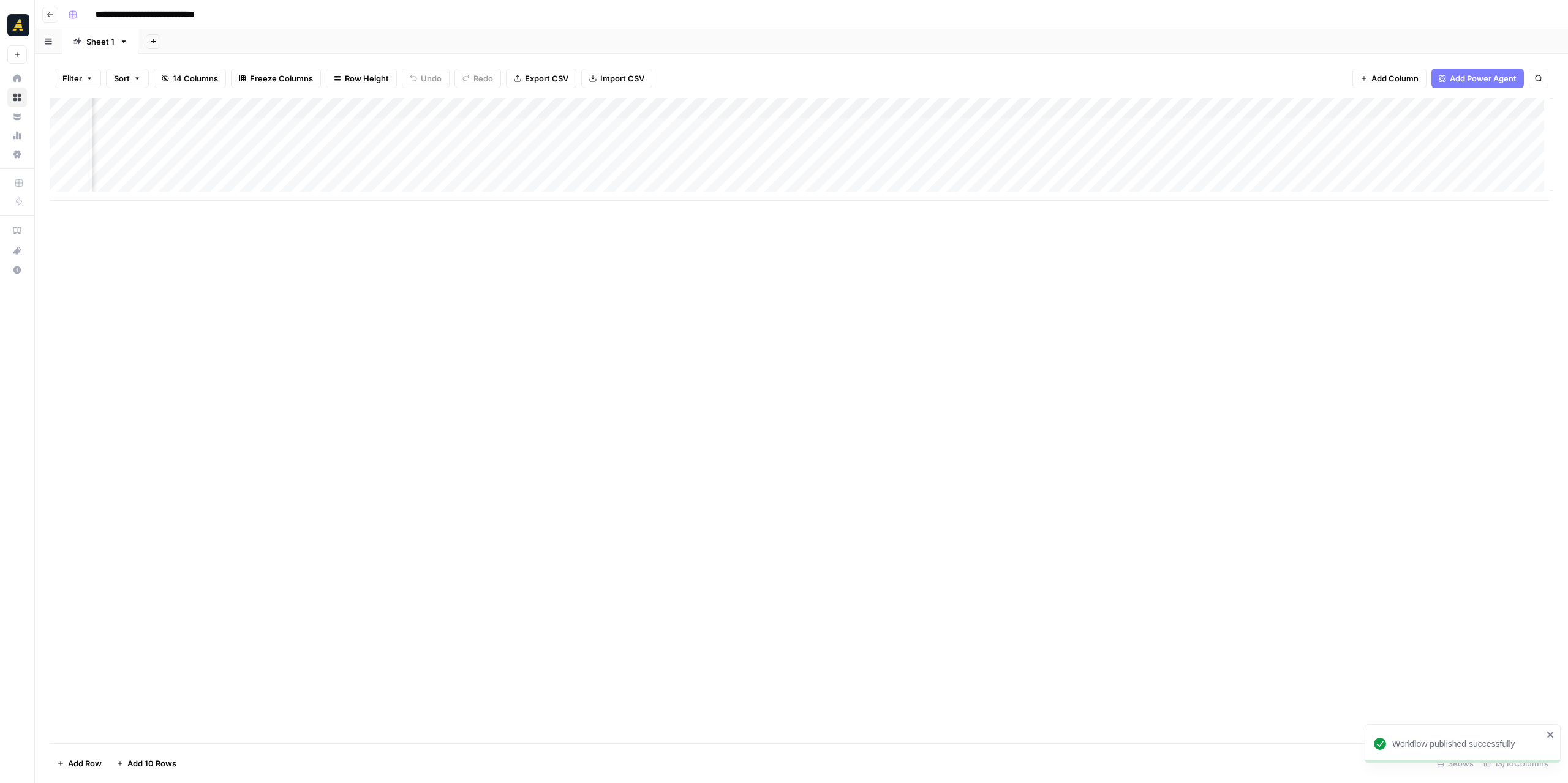
scroll to position [0, 335]
click at [1306, 127] on div "Add Column" at bounding box center [802, 150] width 1504 height 103
click at [1381, 125] on div "Add Column" at bounding box center [802, 150] width 1504 height 103
click at [1343, 131] on div "Add Column" at bounding box center [802, 150] width 1504 height 103
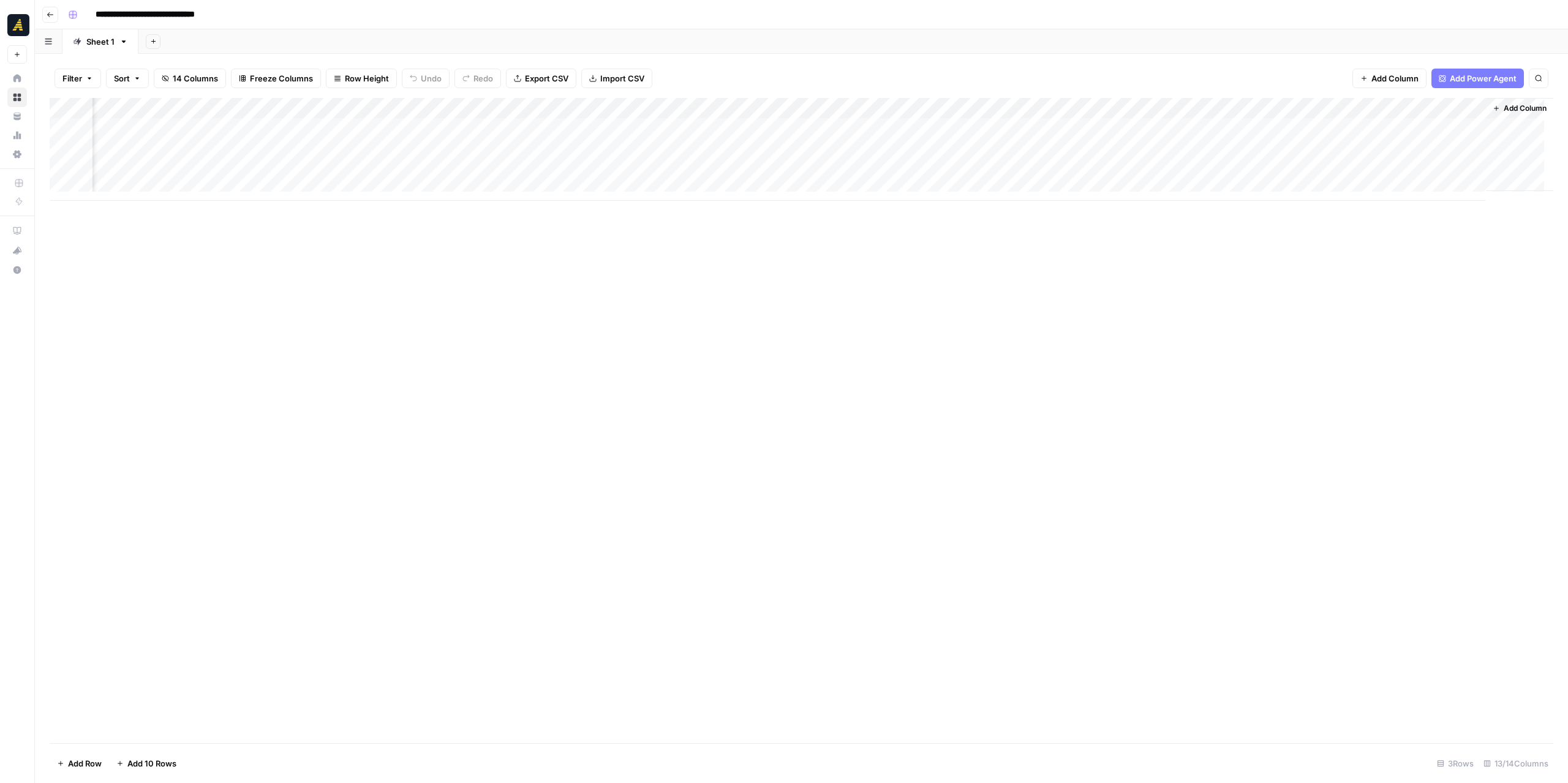
click at [1343, 131] on div "Add Column" at bounding box center [802, 150] width 1504 height 103
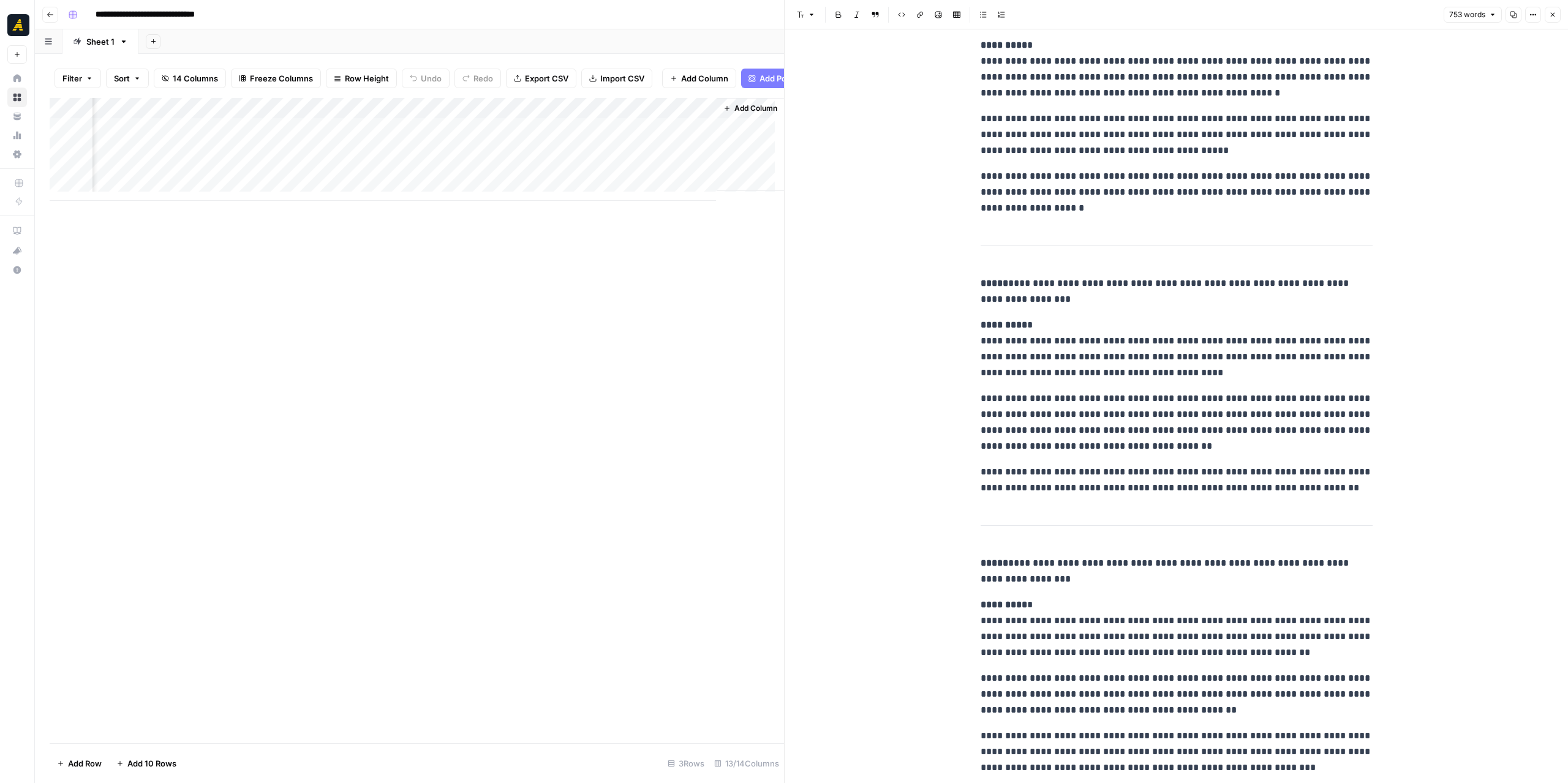
scroll to position [0, 1178]
click at [476, 118] on div "Add Column" at bounding box center [417, 150] width 735 height 103
click at [445, 234] on span "Edit Workflow" at bounding box center [447, 238] width 107 height 12
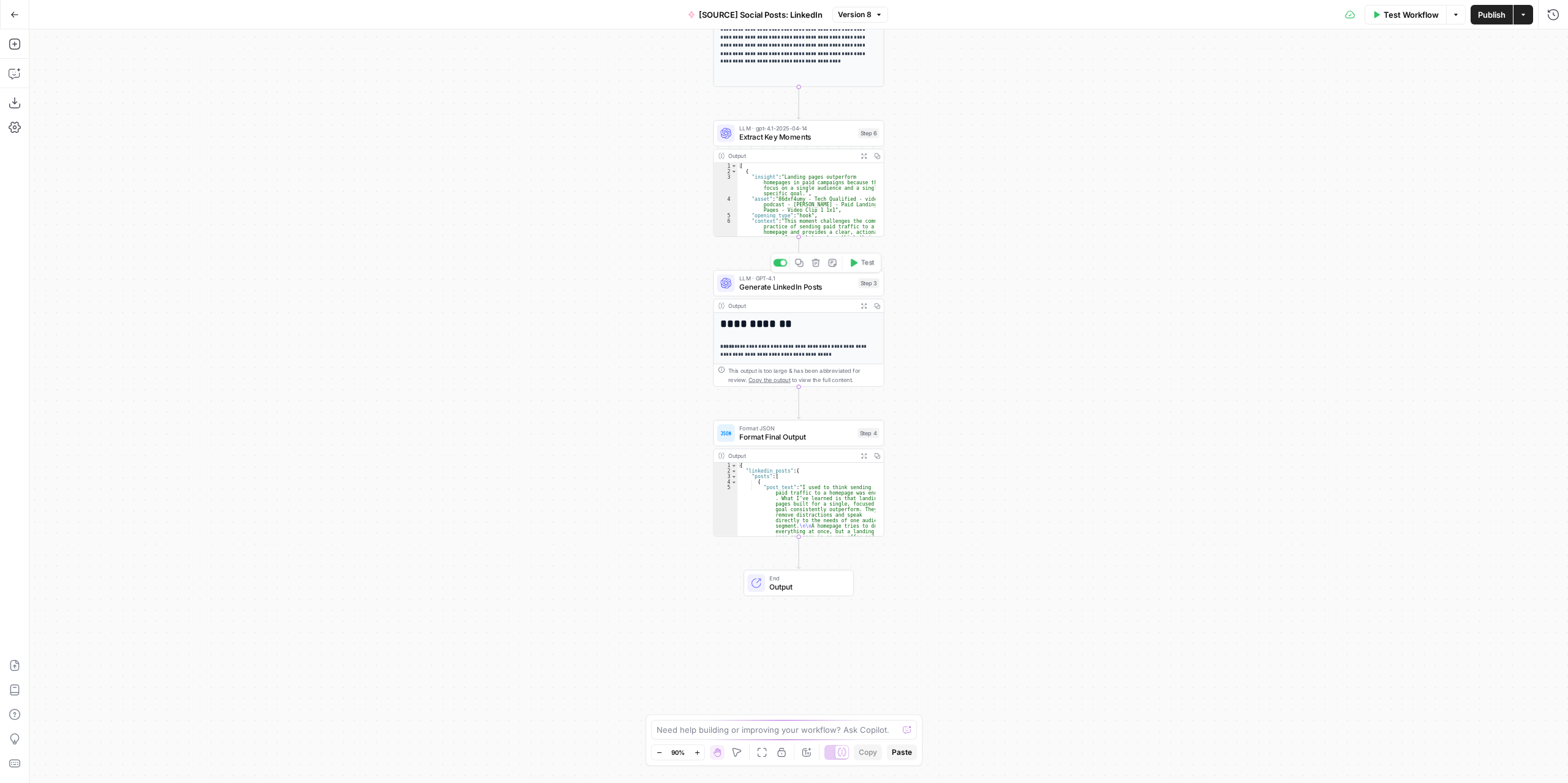
click at [825, 287] on span "Generate LinkedIn Posts" at bounding box center [796, 287] width 115 height 11
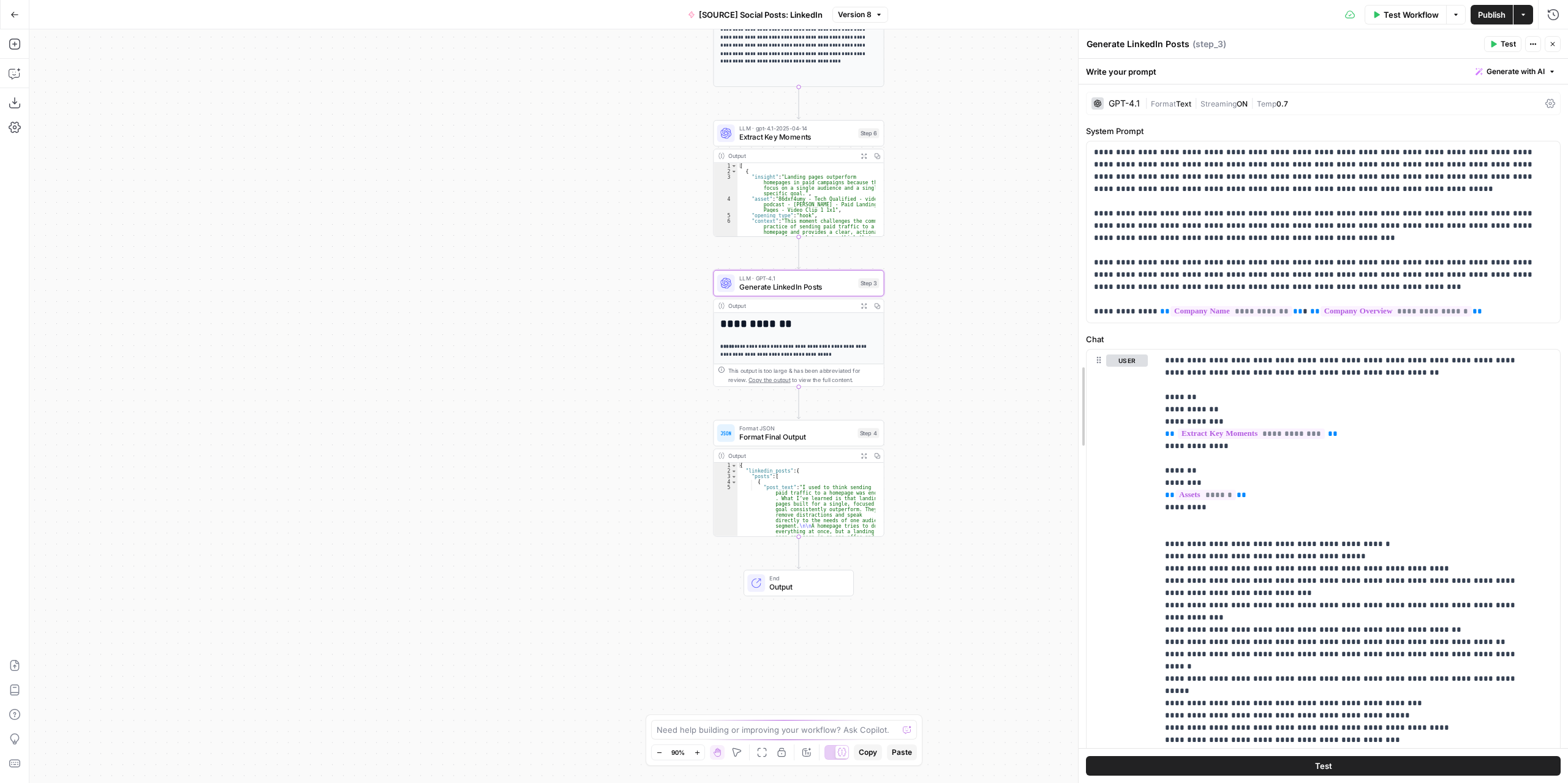
drag, startPoint x: 1078, startPoint y: 386, endPoint x: 804, endPoint y: 384, distance: 274.0
click at [796, 383] on body "**********" at bounding box center [784, 392] width 1568 height 783
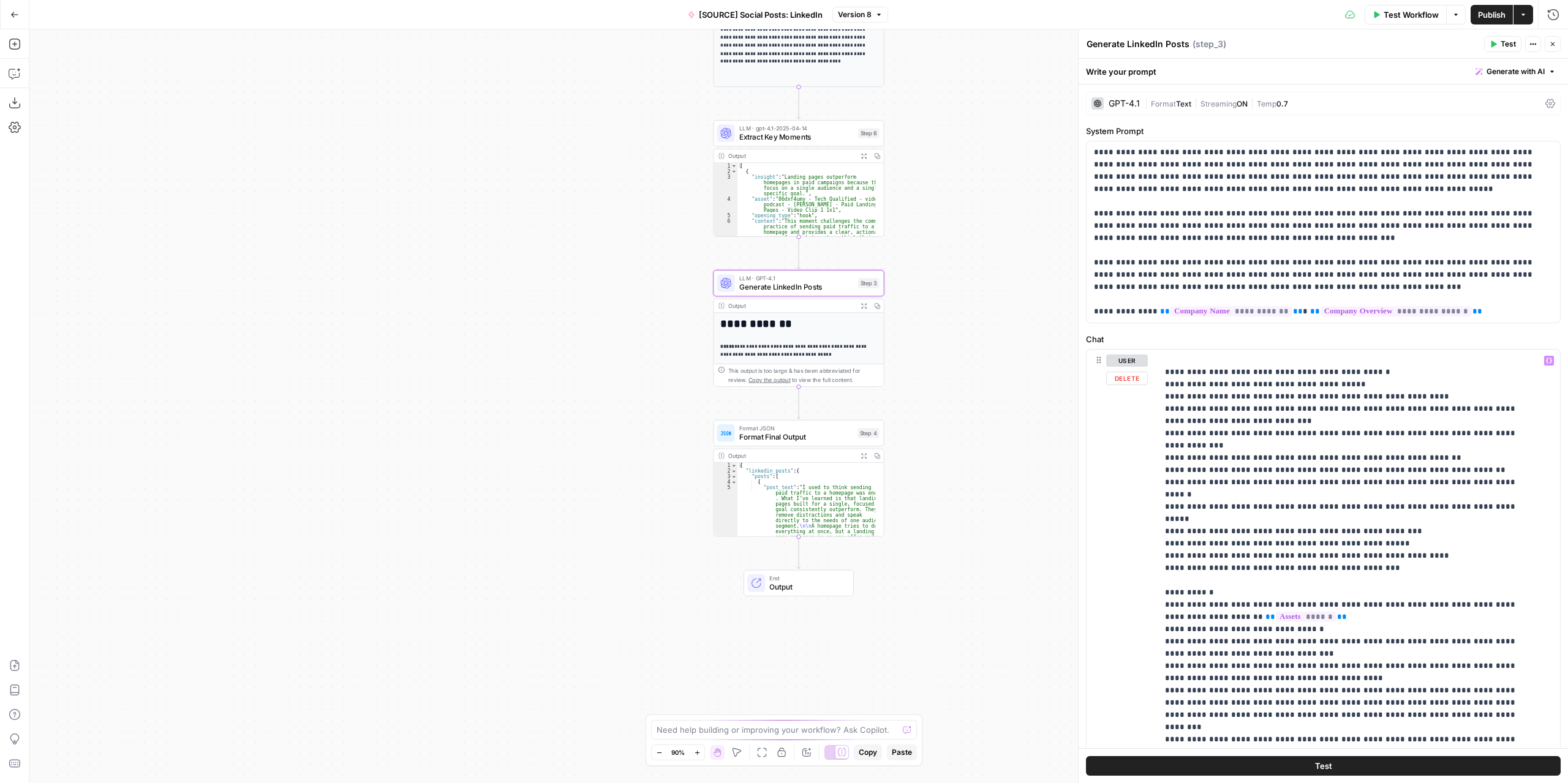
scroll to position [123, 0]
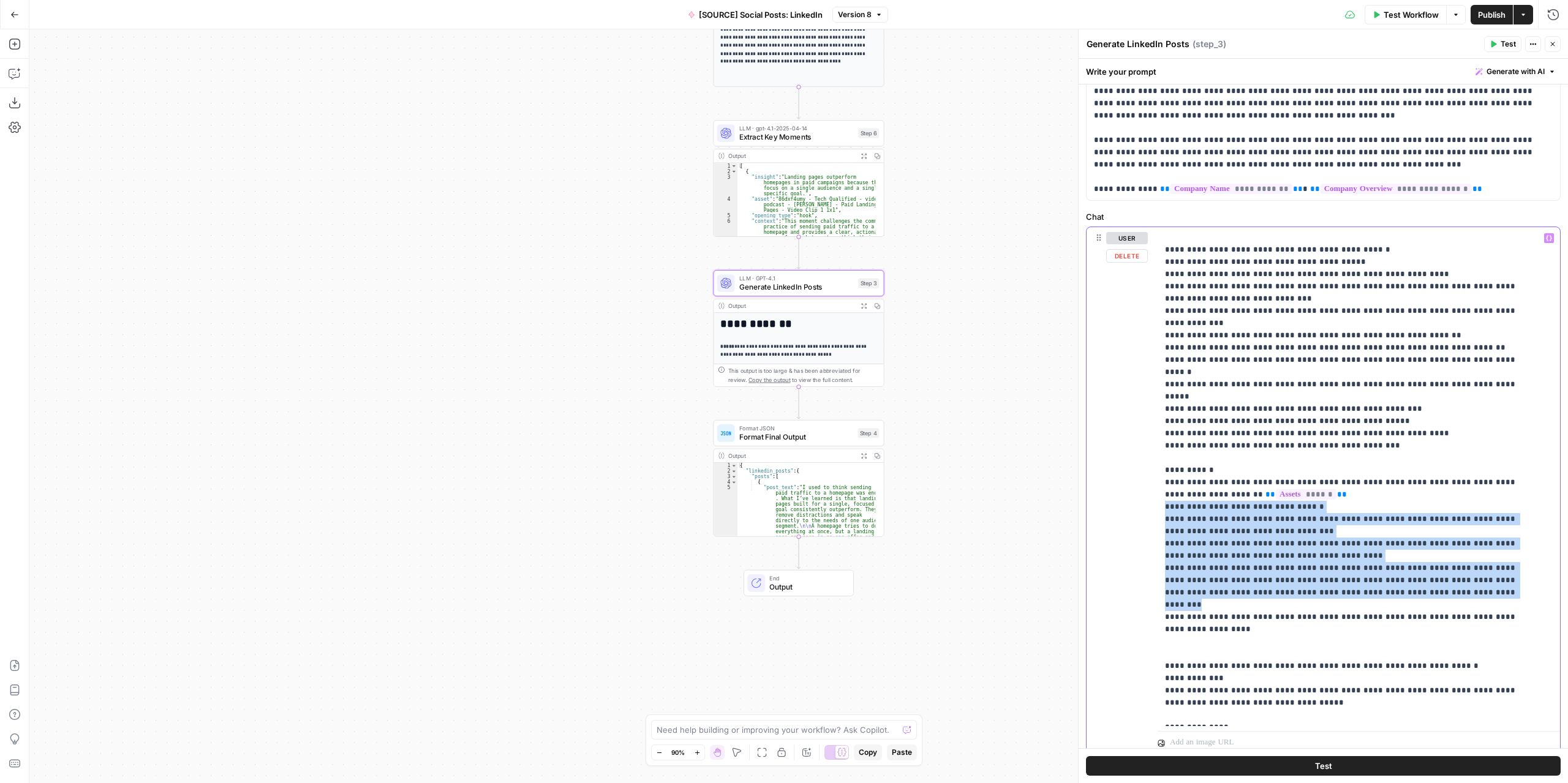
drag, startPoint x: 1389, startPoint y: 553, endPoint x: 1144, endPoint y: 473, distance: 257.7
click at [1144, 473] on div "**********" at bounding box center [1323, 490] width 474 height 528
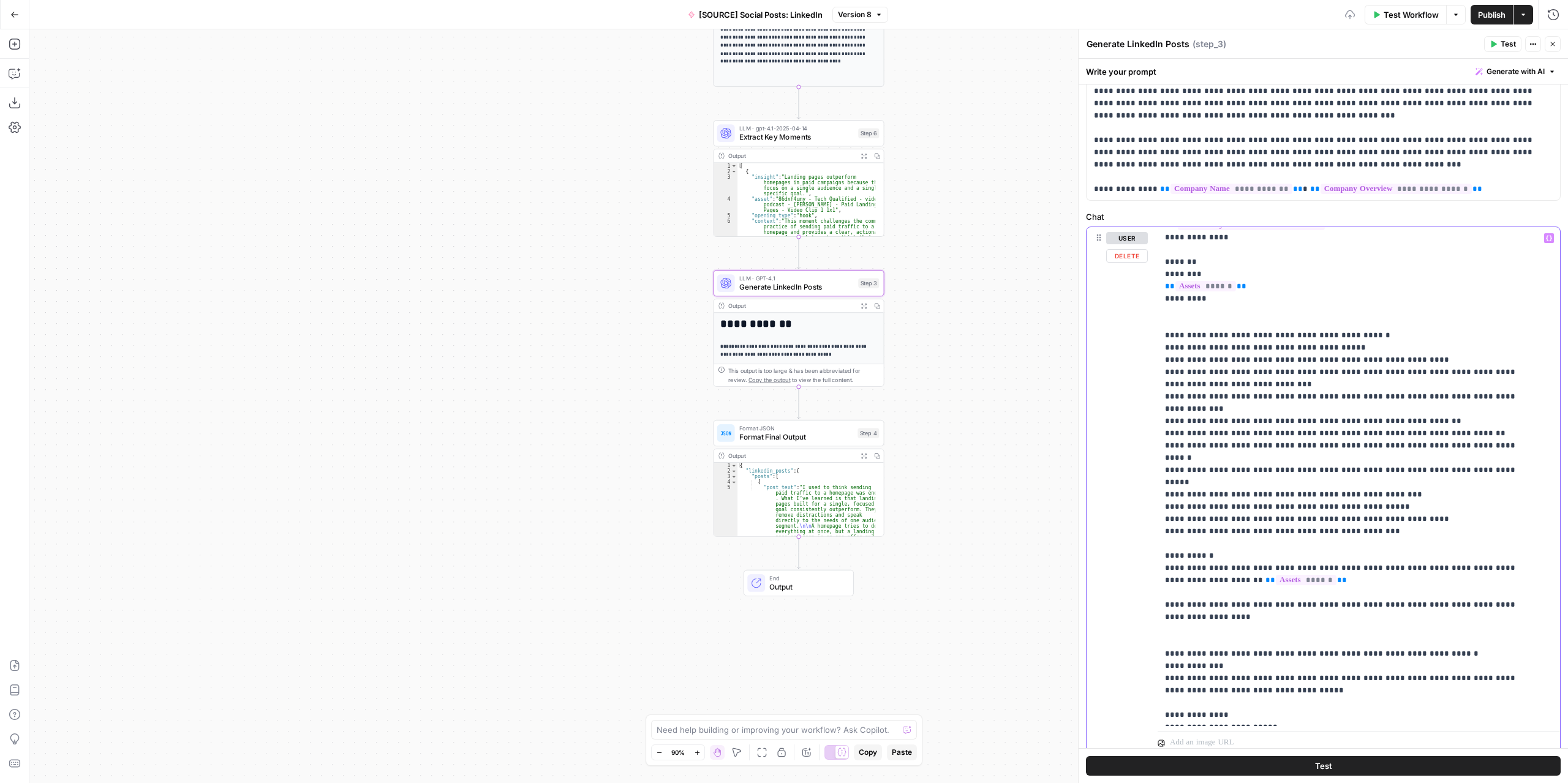
scroll to position [74, 0]
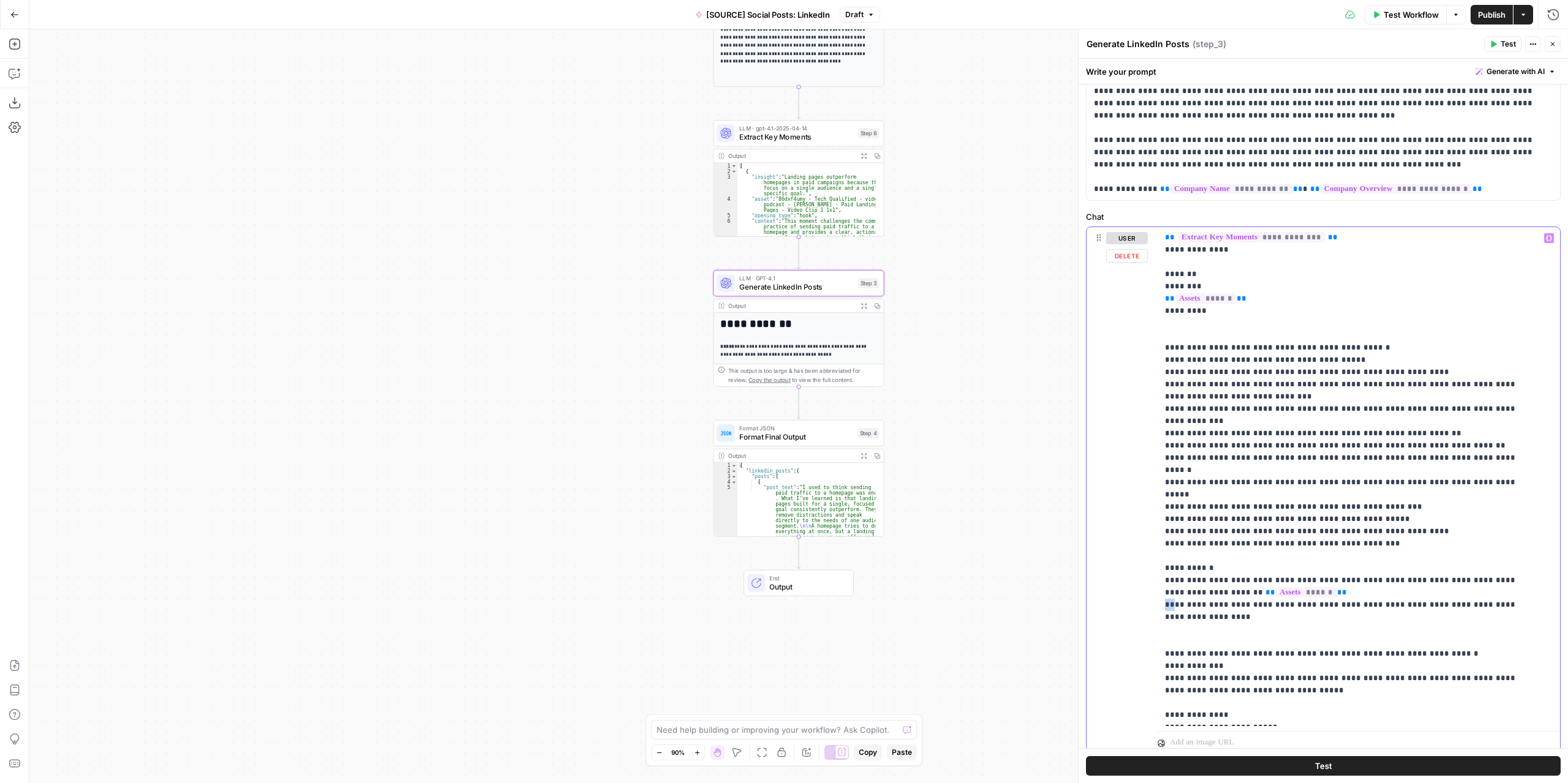
drag, startPoint x: 1171, startPoint y: 568, endPoint x: 1143, endPoint y: 568, distance: 28.0
click at [1143, 568] on div "**********" at bounding box center [1323, 490] width 474 height 528
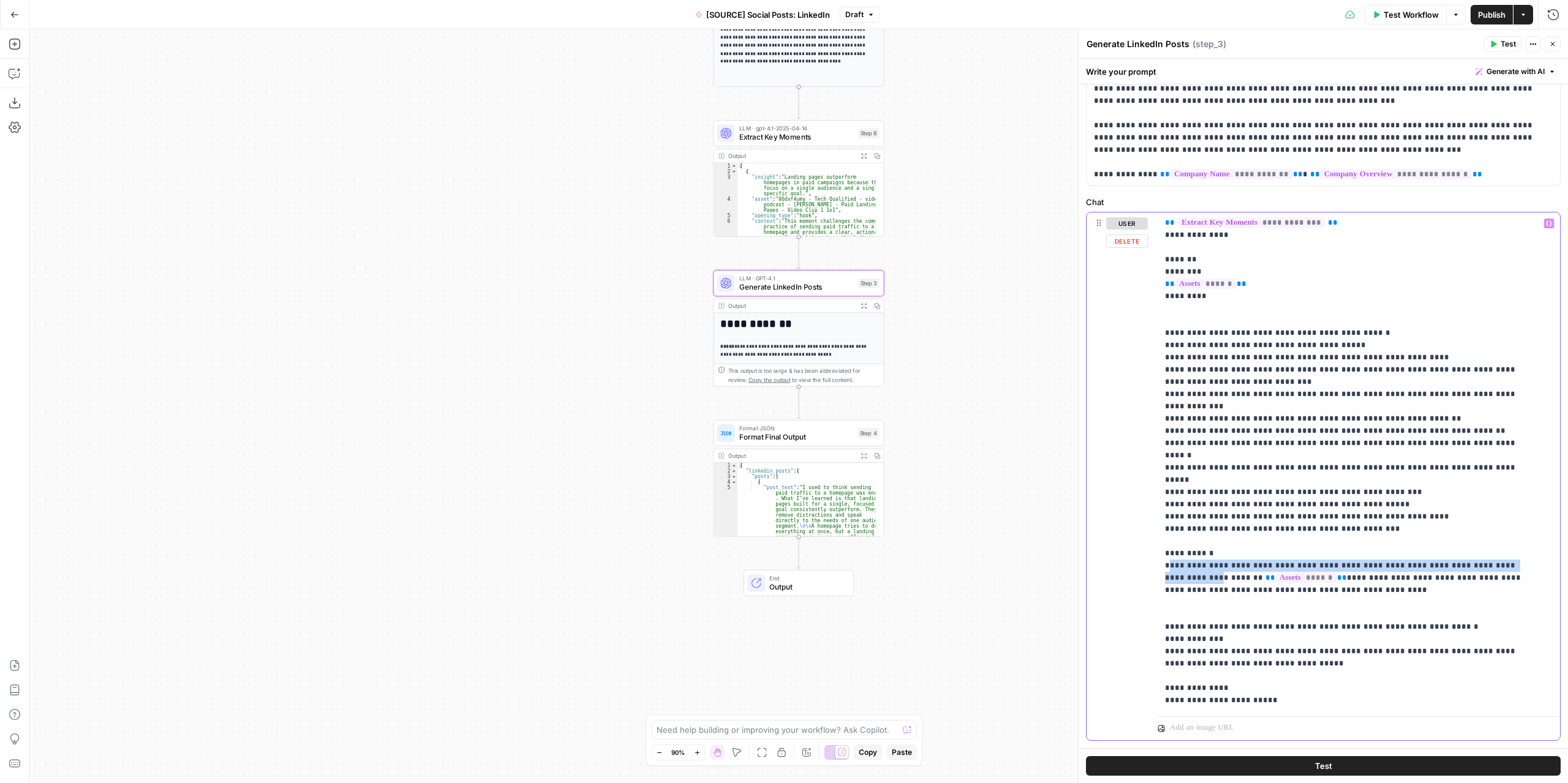
scroll to position [163, 0]
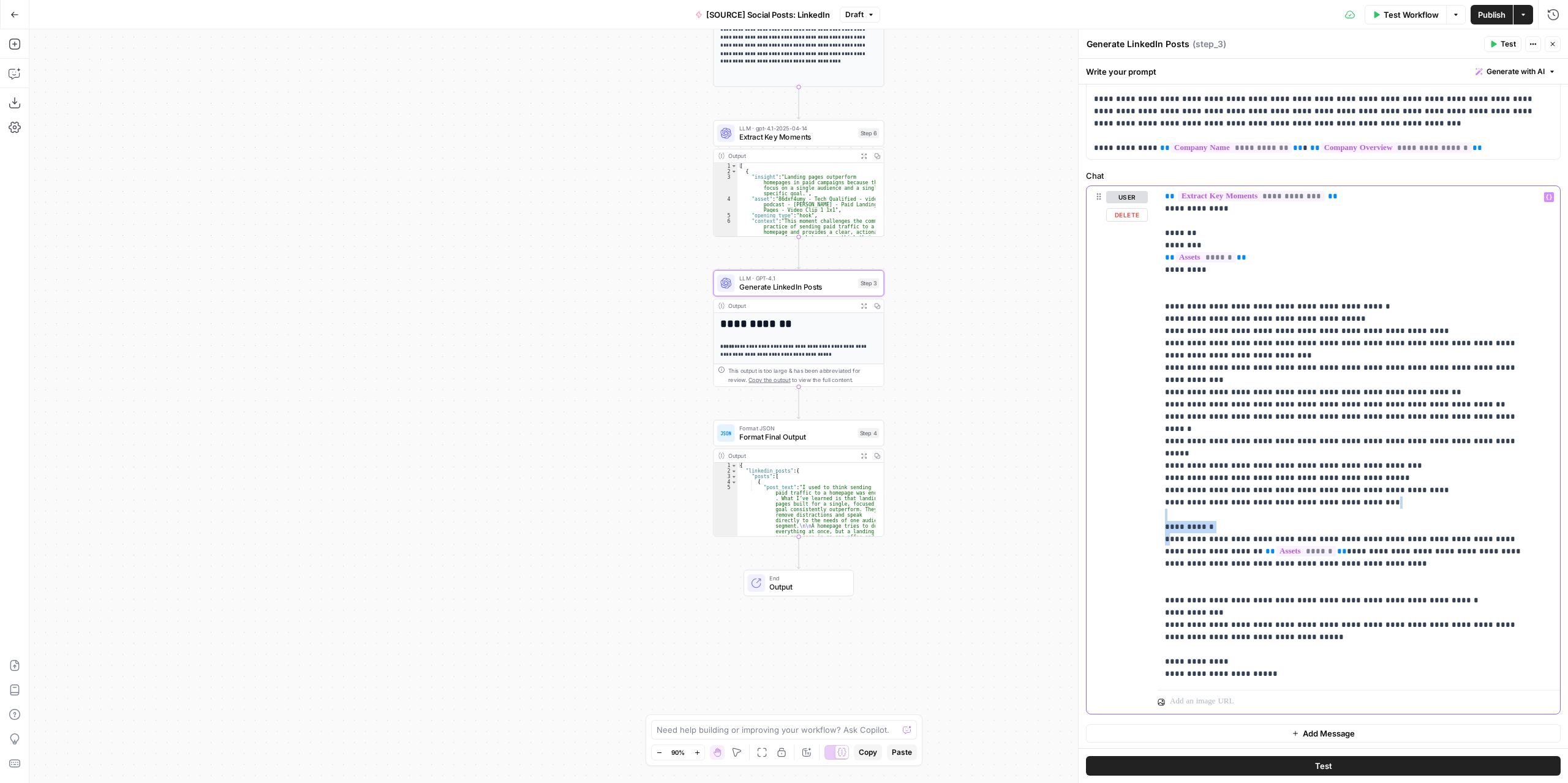
drag, startPoint x: 1168, startPoint y: 539, endPoint x: 1146, endPoint y: 480, distance: 63.0
click at [1146, 480] on div "**********" at bounding box center [1323, 450] width 474 height 528
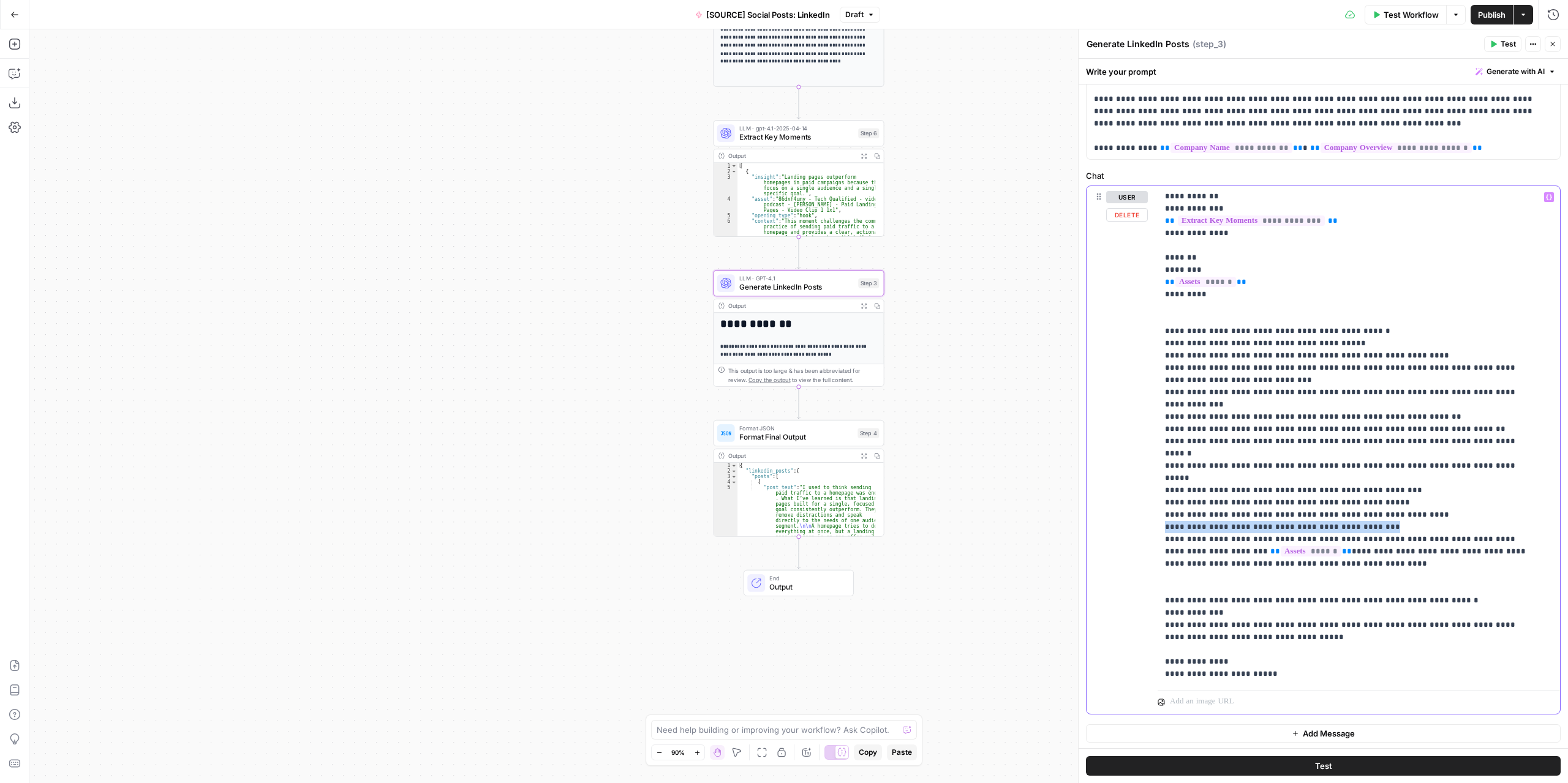
drag, startPoint x: 1380, startPoint y: 489, endPoint x: 1157, endPoint y: 492, distance: 223.0
click at [1158, 492] on div "**********" at bounding box center [1355, 436] width 394 height 499
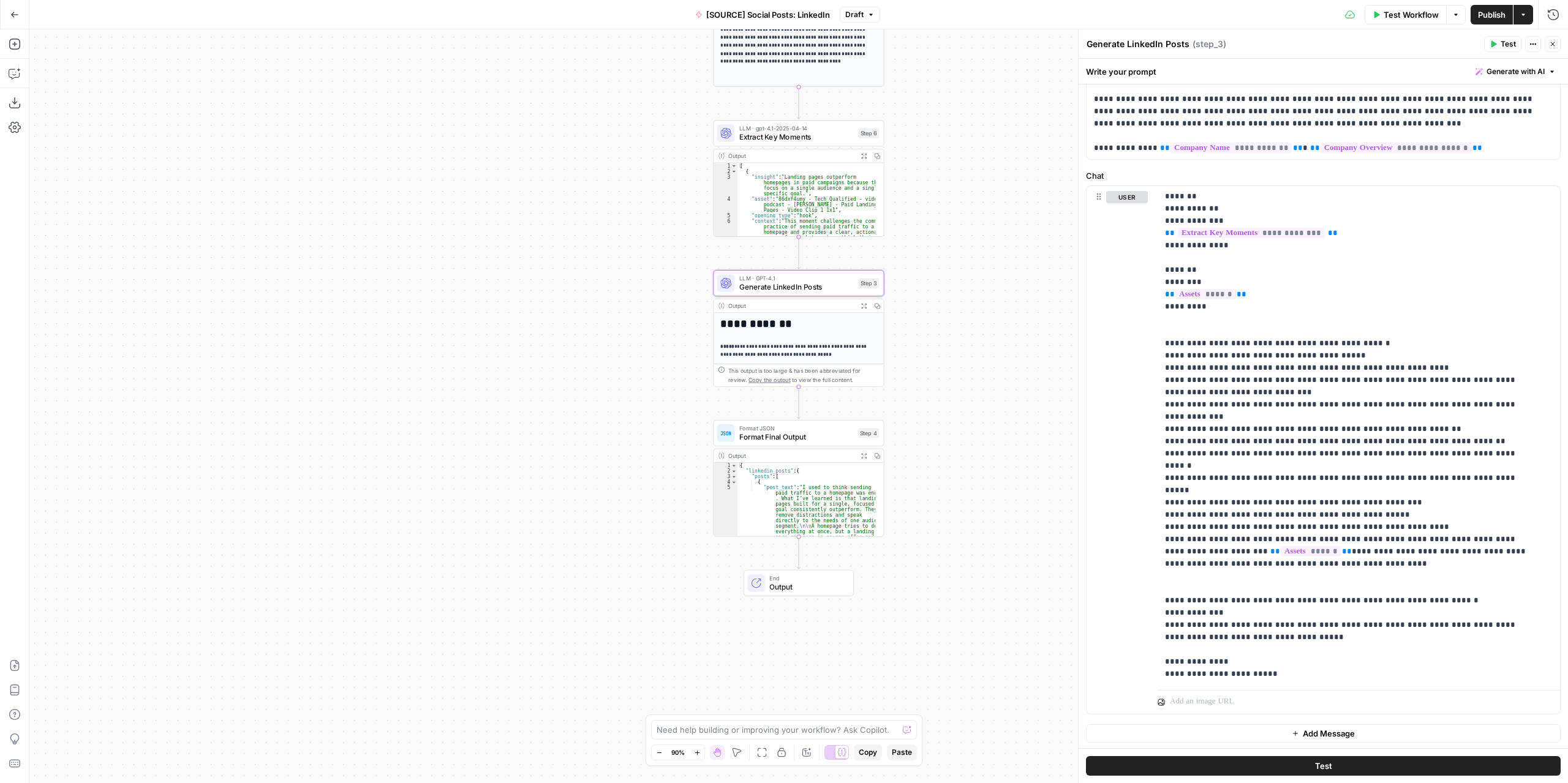
click at [1498, 48] on button "Test" at bounding box center [1503, 44] width 37 height 16
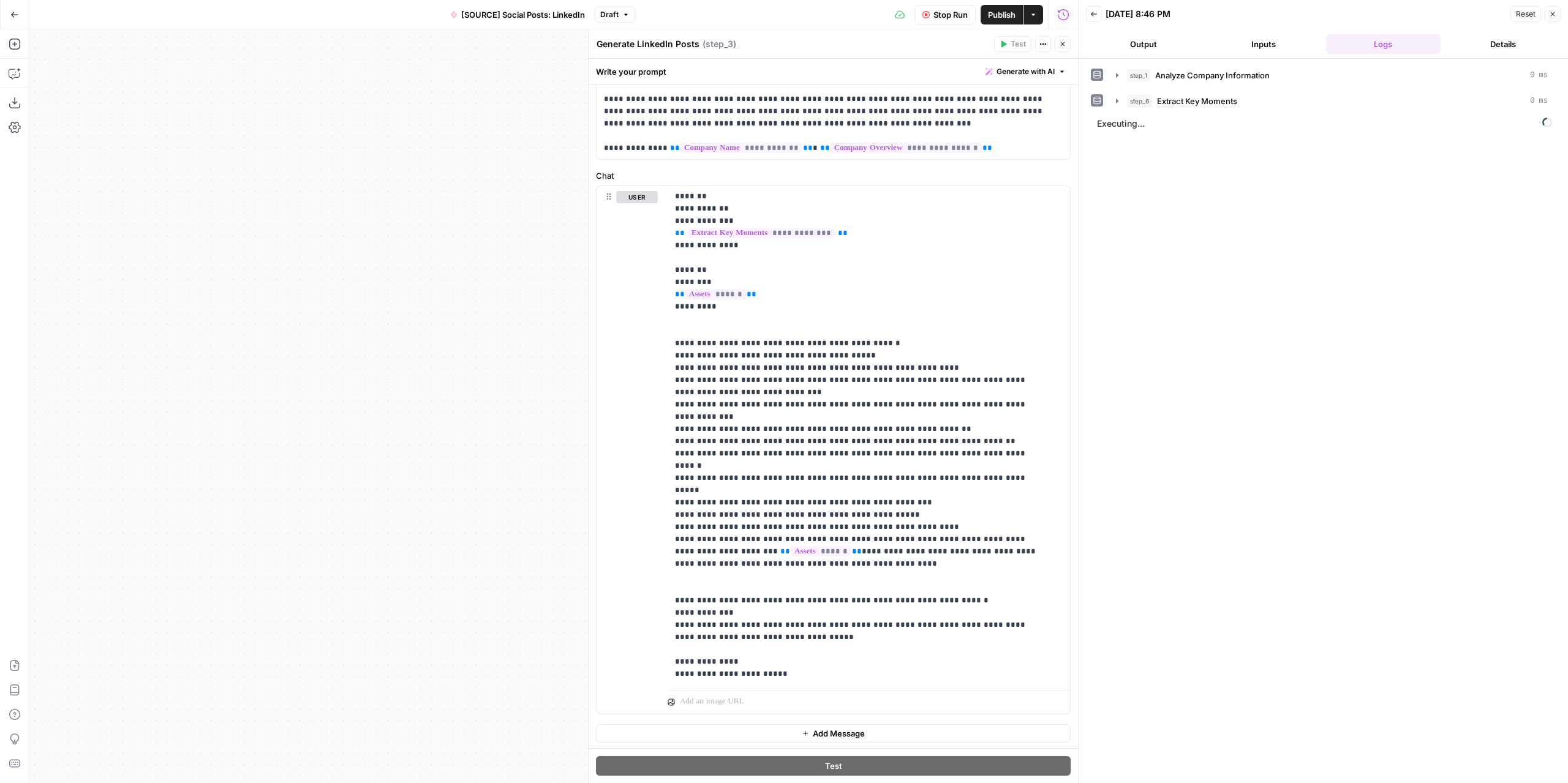
click at [1131, 43] on button "Output" at bounding box center [1144, 44] width 115 height 20
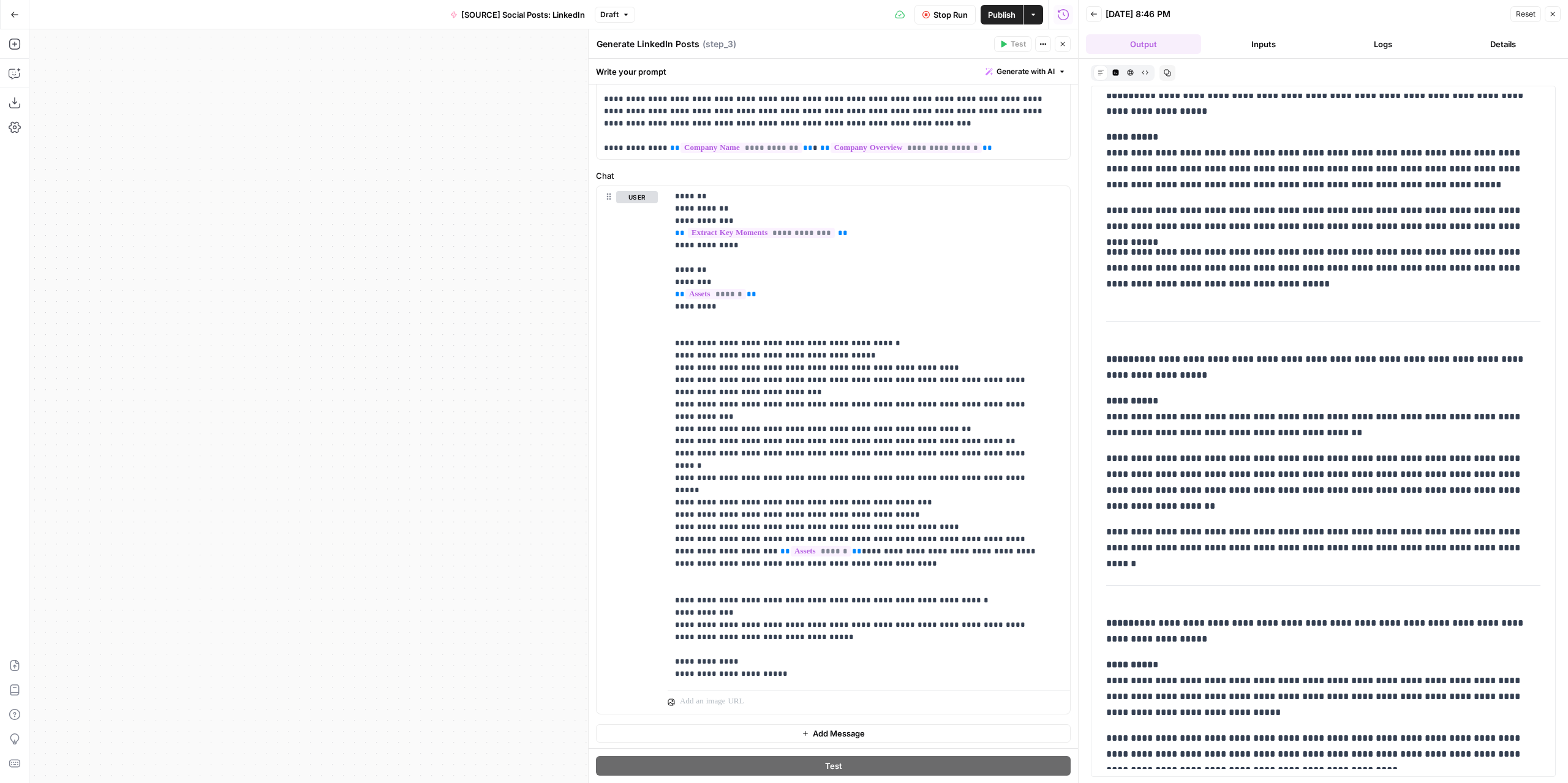
scroll to position [306, 0]
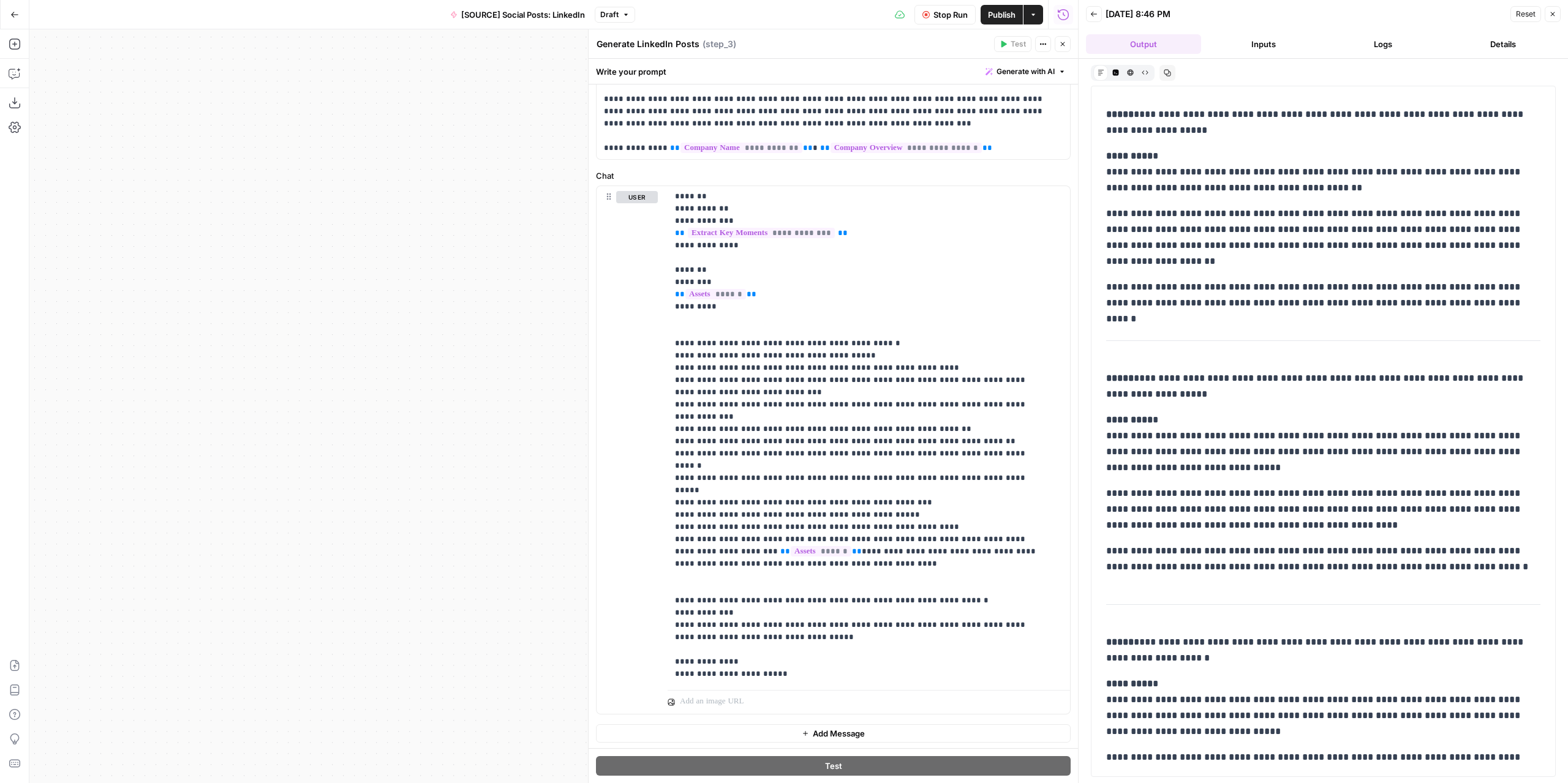
click at [995, 9] on span "Publish" at bounding box center [1002, 15] width 28 height 12
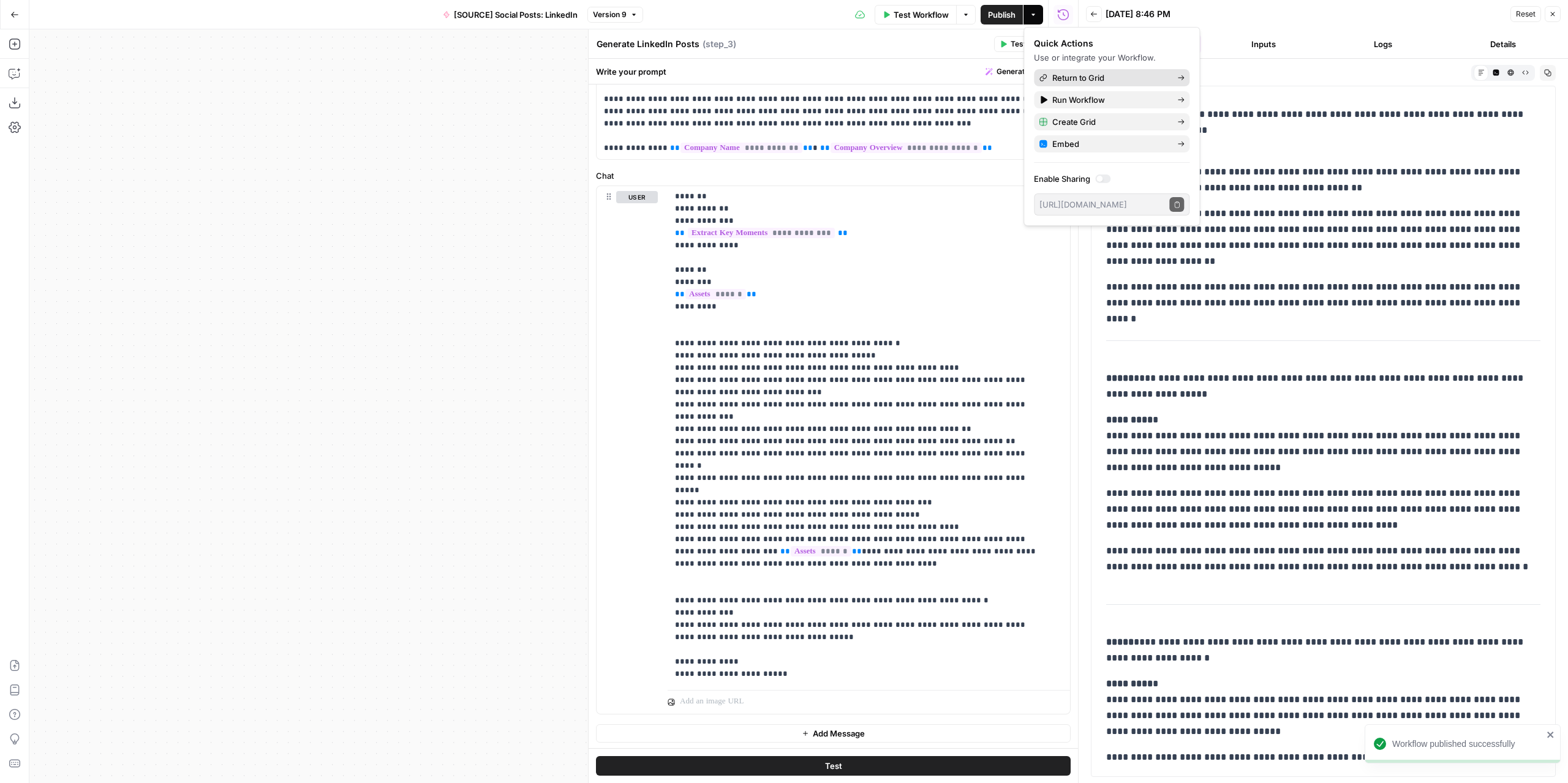
click at [1067, 75] on span "Return to Grid" at bounding box center [1110, 78] width 115 height 12
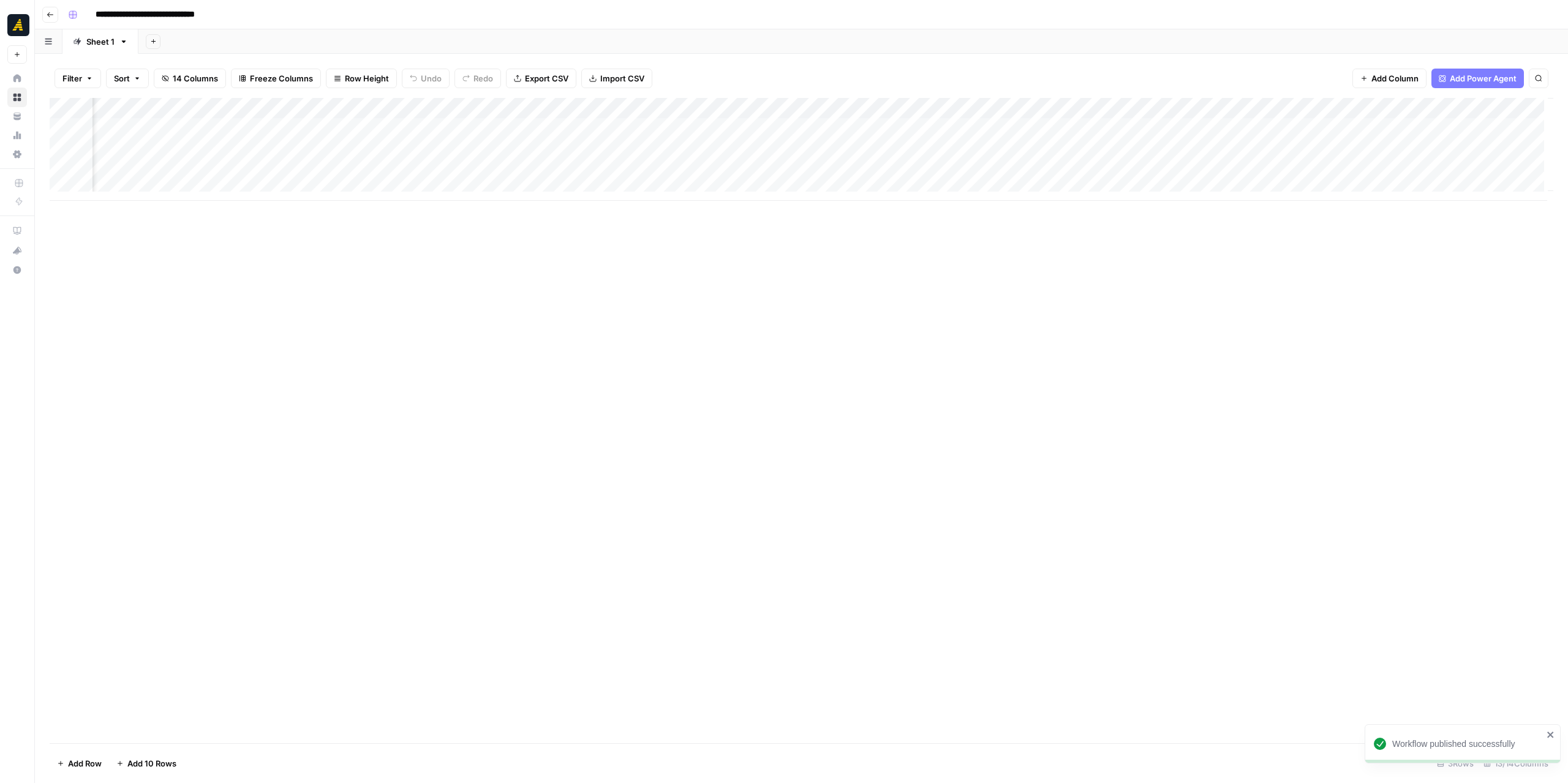
scroll to position [0, 409]
click at [1304, 129] on div "Add Column" at bounding box center [802, 150] width 1504 height 103
click at [1363, 131] on div "Add Column" at bounding box center [802, 150] width 1504 height 103
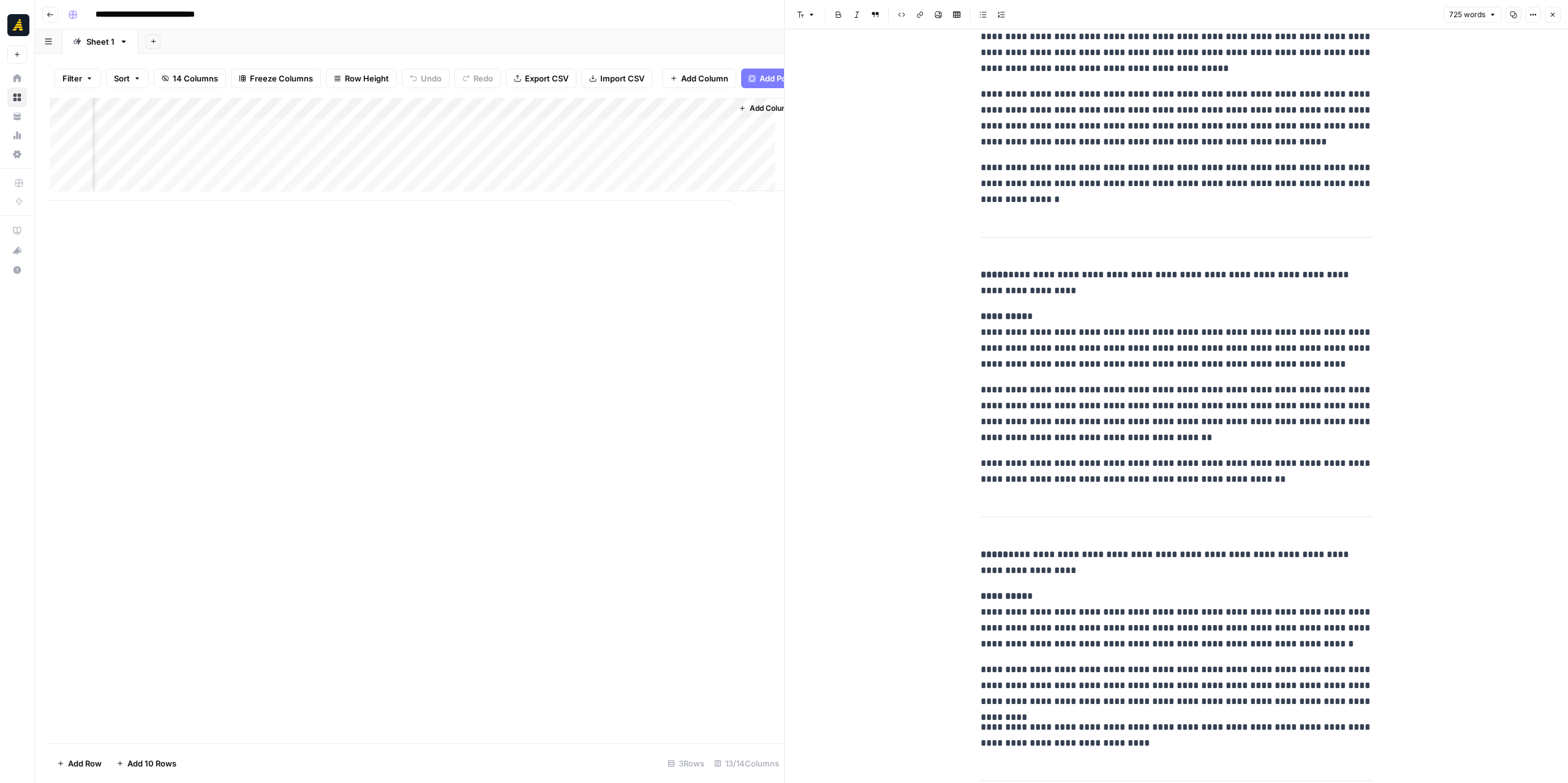
scroll to position [0, 1178]
click at [481, 119] on div "Add Column" at bounding box center [417, 150] width 735 height 103
type input "[SOURCE] Social Posts: LinkedIn"
click at [436, 234] on span "Edit Workflow" at bounding box center [447, 238] width 107 height 12
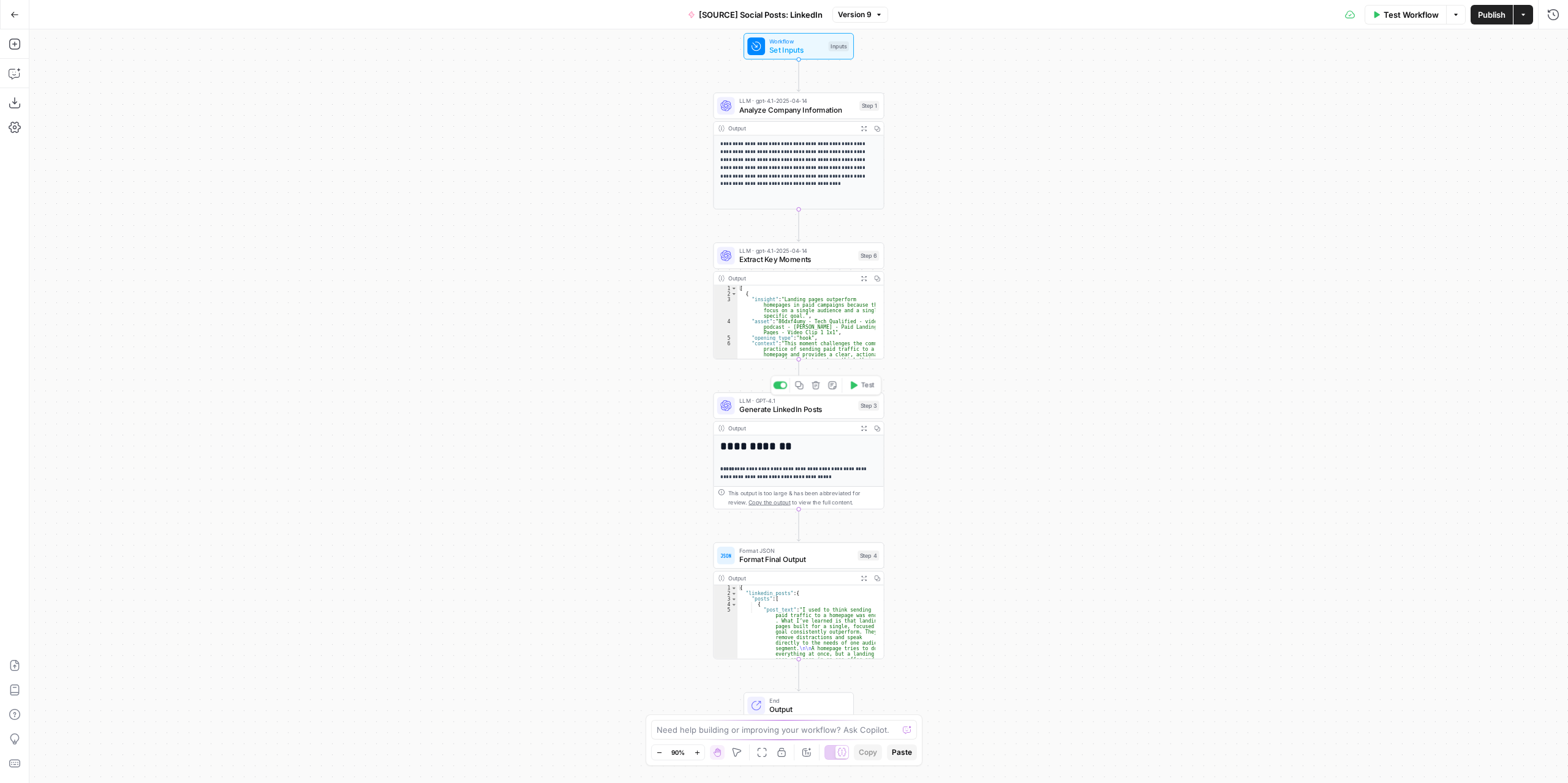
click at [802, 410] on span "Generate LinkedIn Posts" at bounding box center [796, 410] width 115 height 11
click at [802, 409] on span "Generate LinkedIn Posts" at bounding box center [796, 410] width 115 height 11
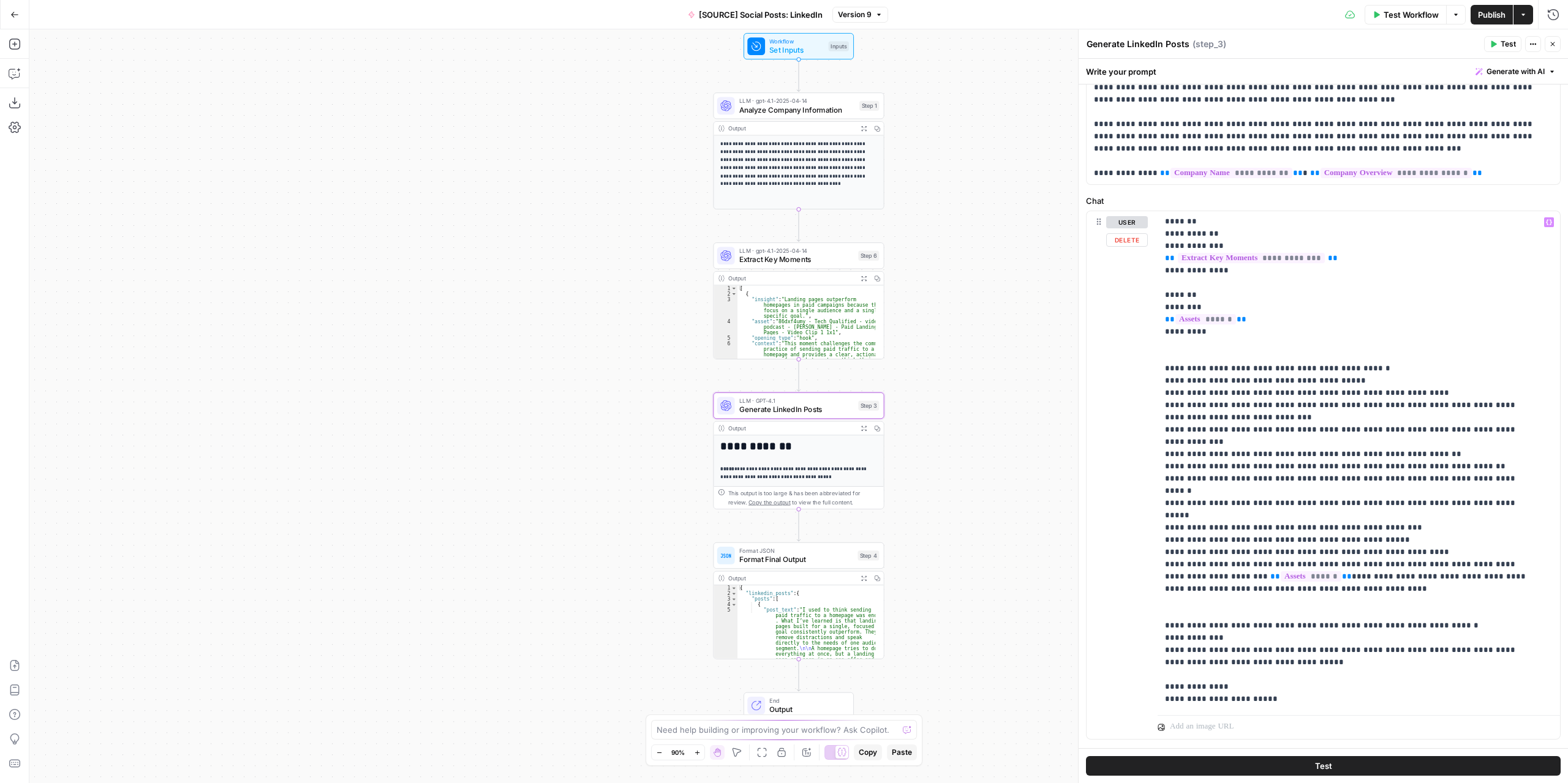
scroll to position [163, 0]
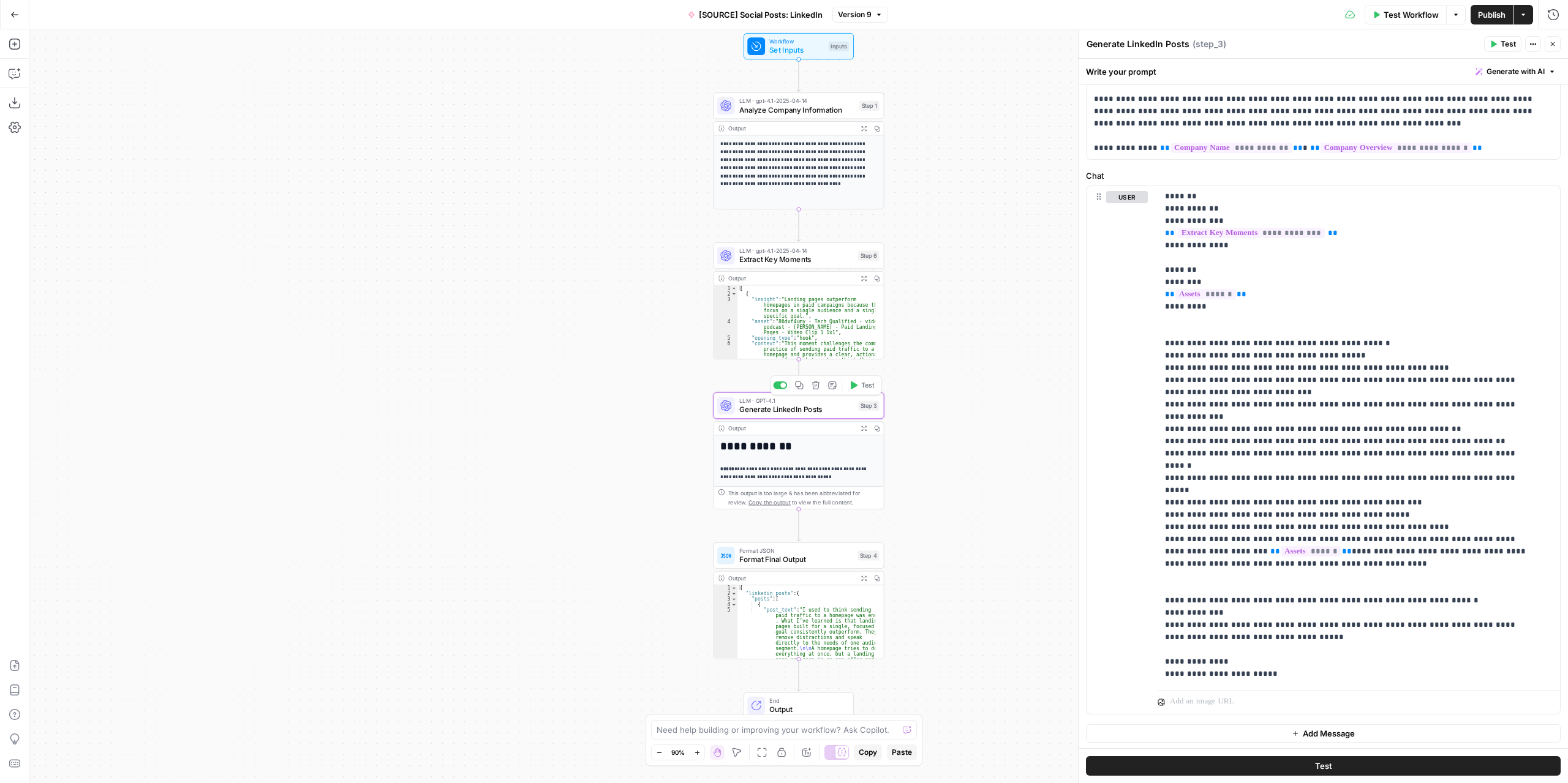
click at [802, 387] on icon "button" at bounding box center [799, 385] width 9 height 9
click at [798, 527] on icon "Edge from step_3 to step_4" at bounding box center [798, 525] width 3 height 33
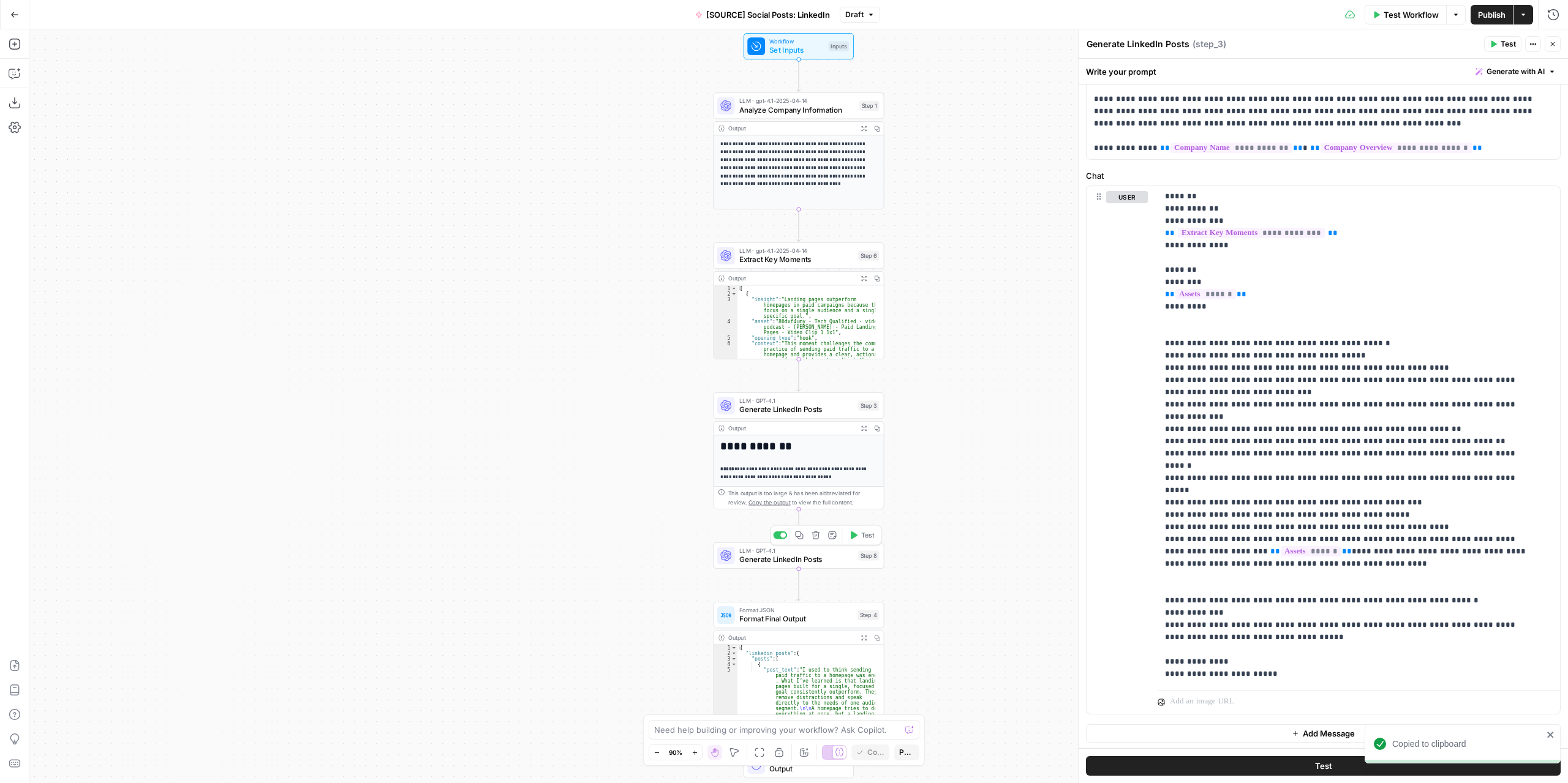
click at [808, 558] on span "Generate LinkedIn Posts" at bounding box center [796, 559] width 115 height 11
click at [1325, 731] on span "Add Message" at bounding box center [1329, 734] width 52 height 12
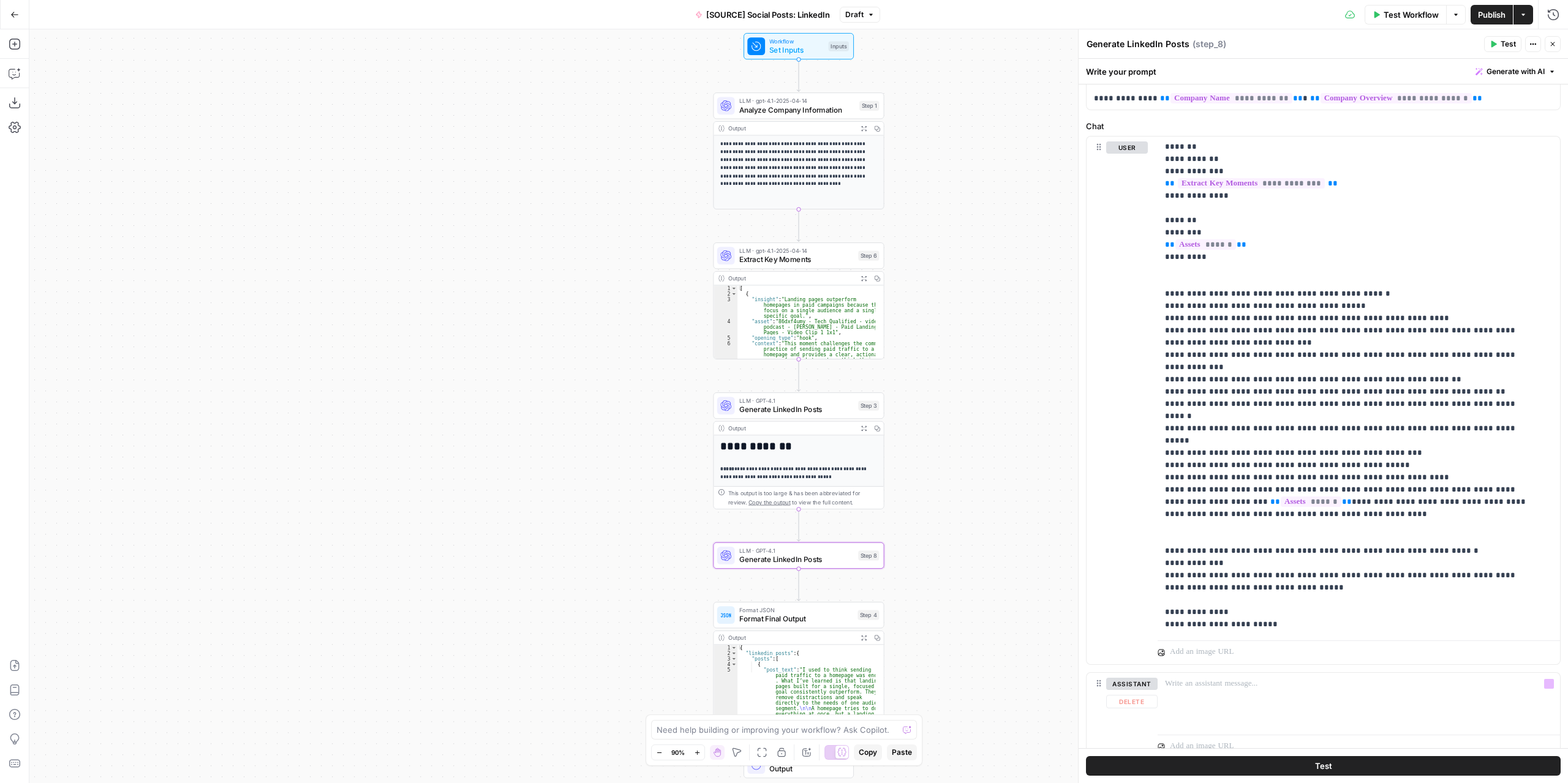
scroll to position [257, 0]
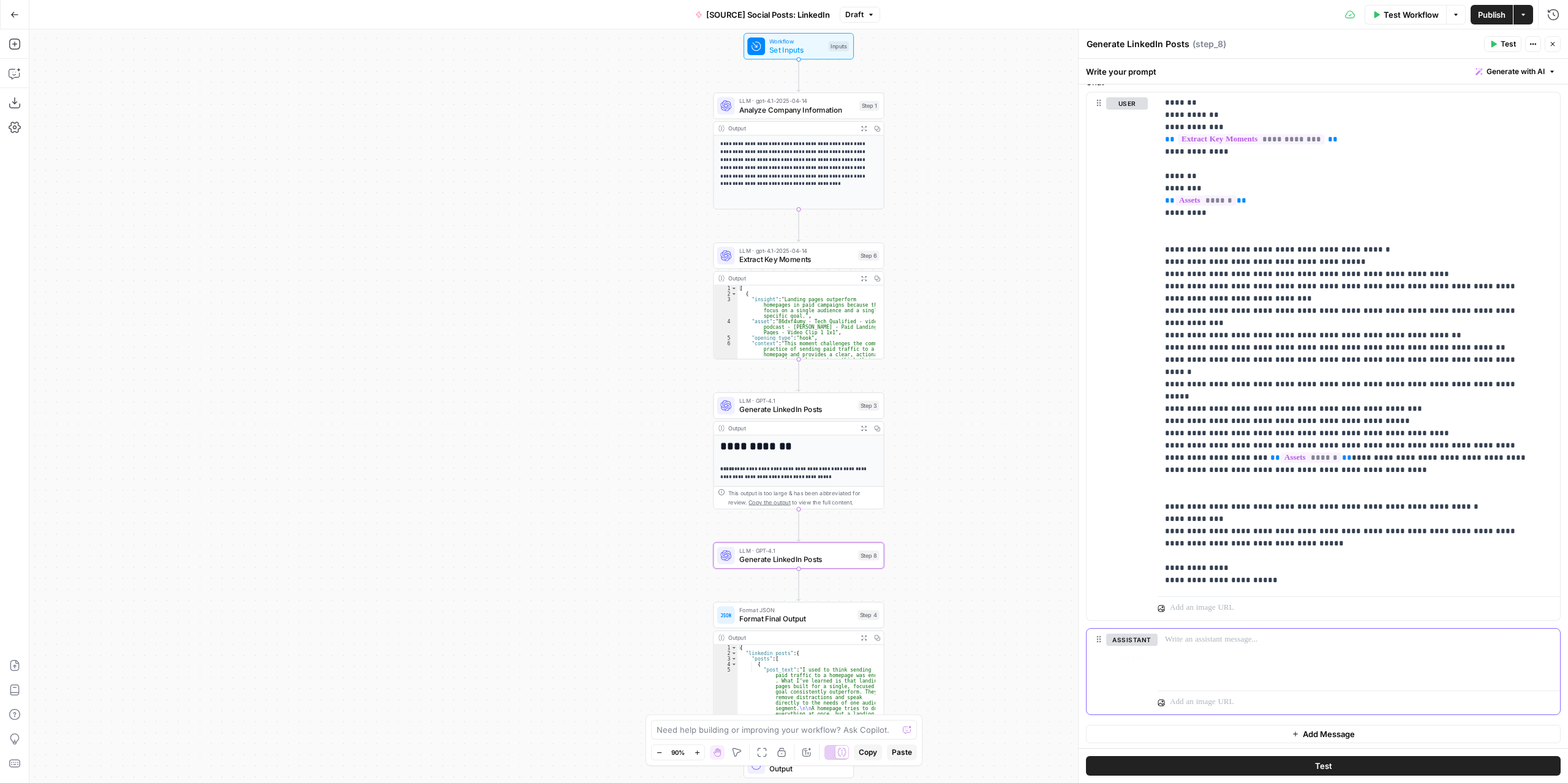
click at [1544, 641] on button "Variables Menu" at bounding box center [1549, 640] width 9 height 9
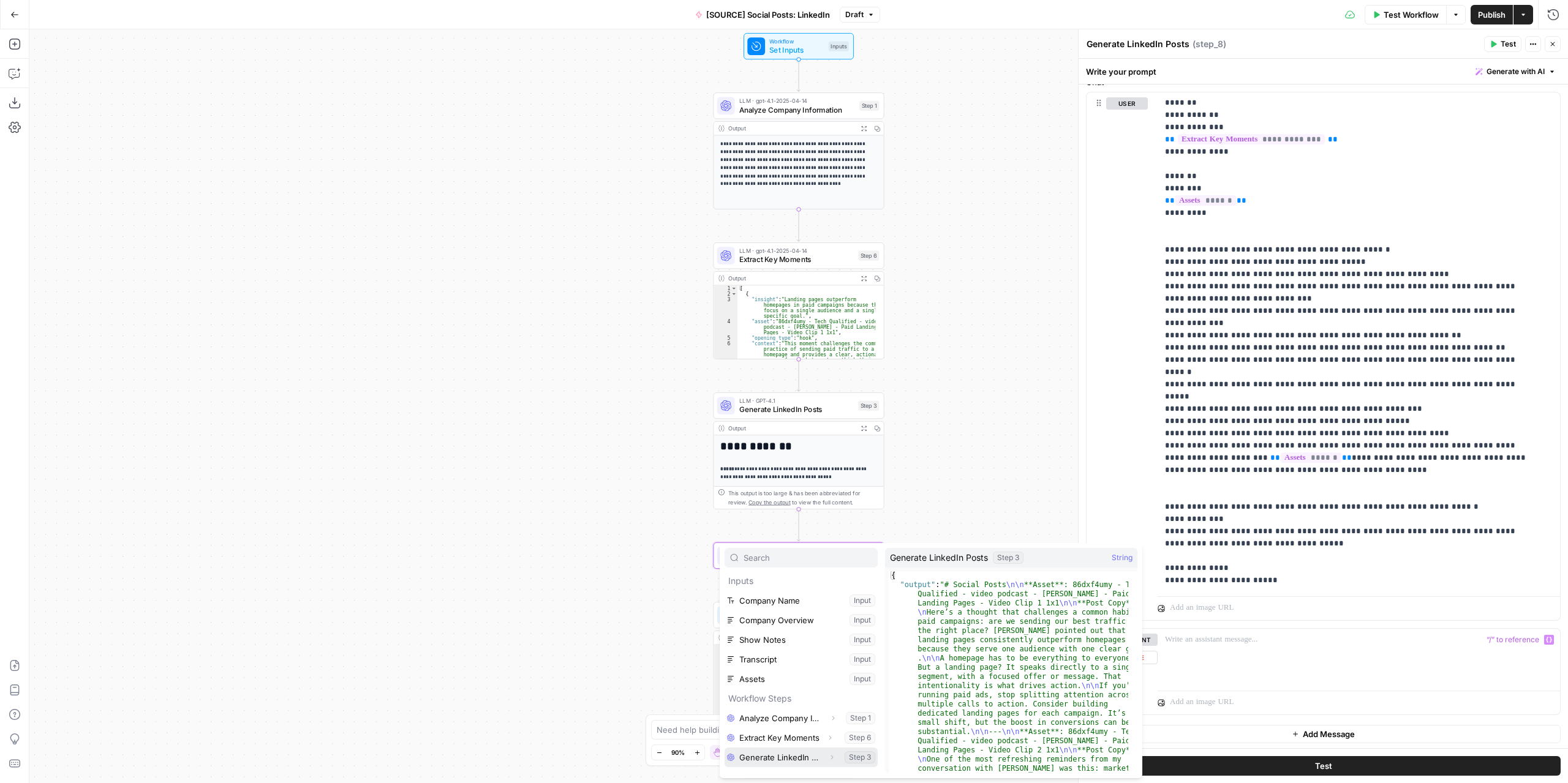
drag, startPoint x: 779, startPoint y: 755, endPoint x: 854, endPoint y: 750, distance: 75.2
click at [779, 755] on button "Select variable Generate LinkedIn Posts" at bounding box center [802, 757] width 153 height 20
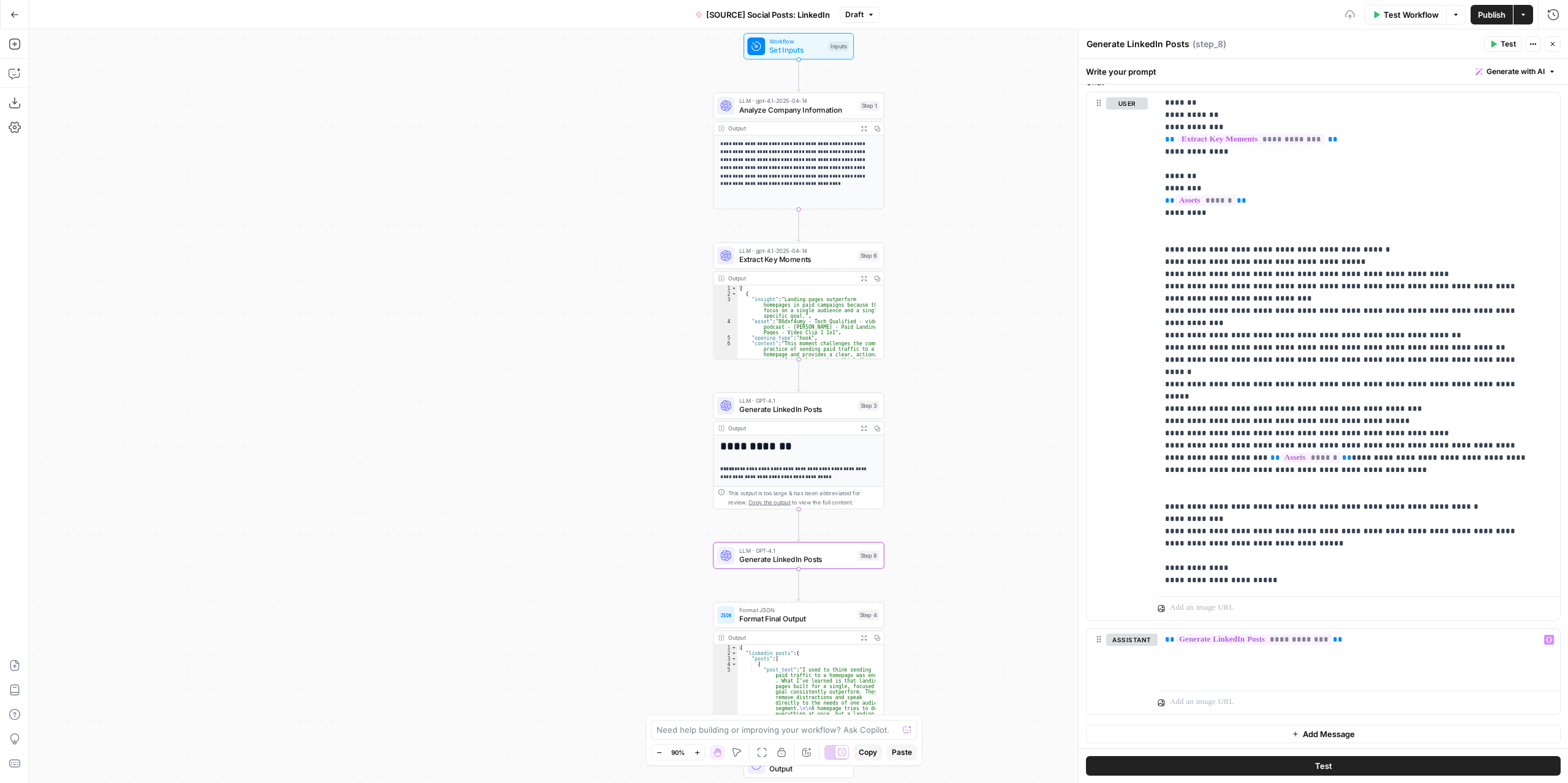
click at [1283, 736] on button "Add Message" at bounding box center [1323, 734] width 475 height 18
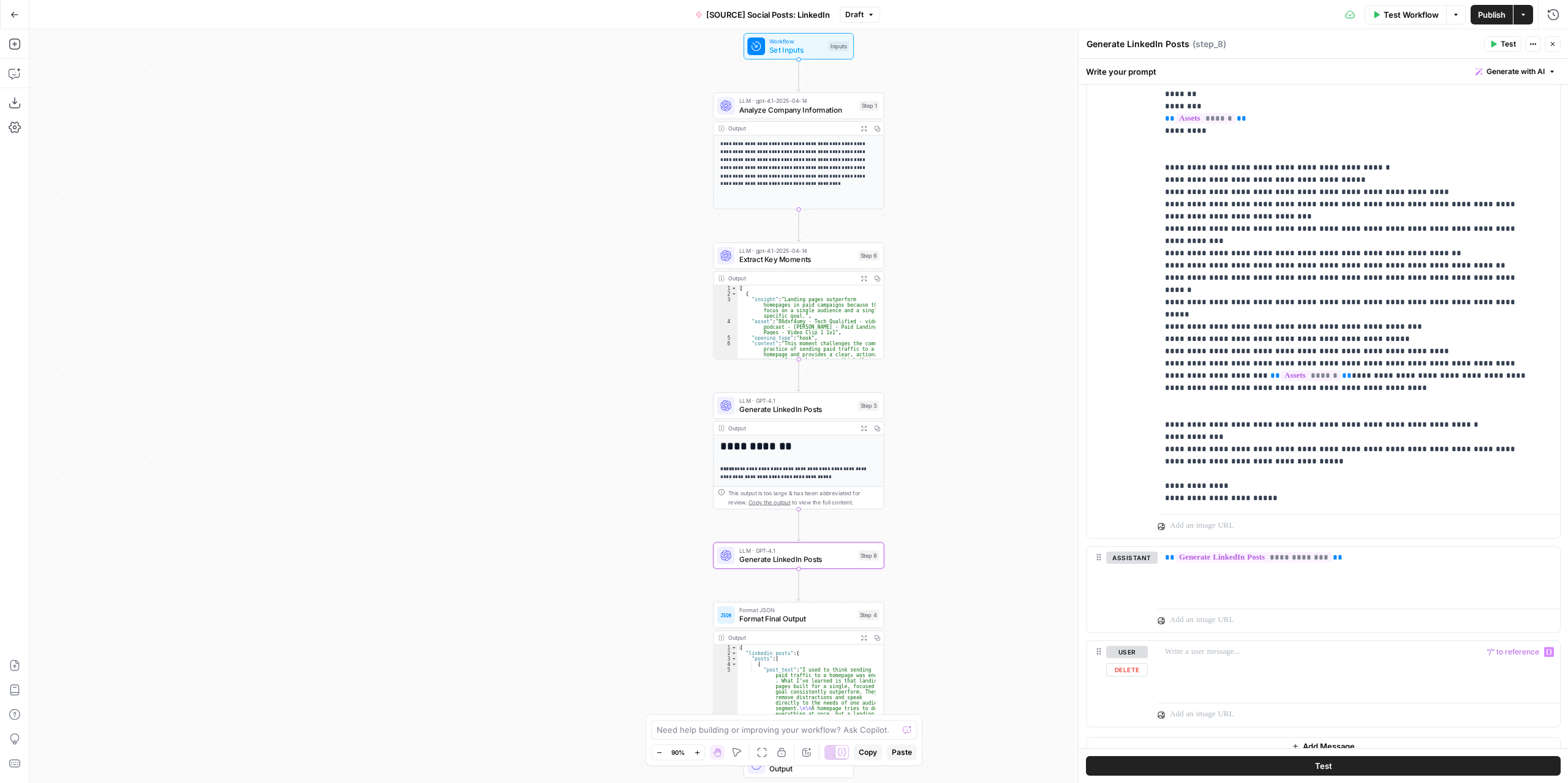
scroll to position [351, 0]
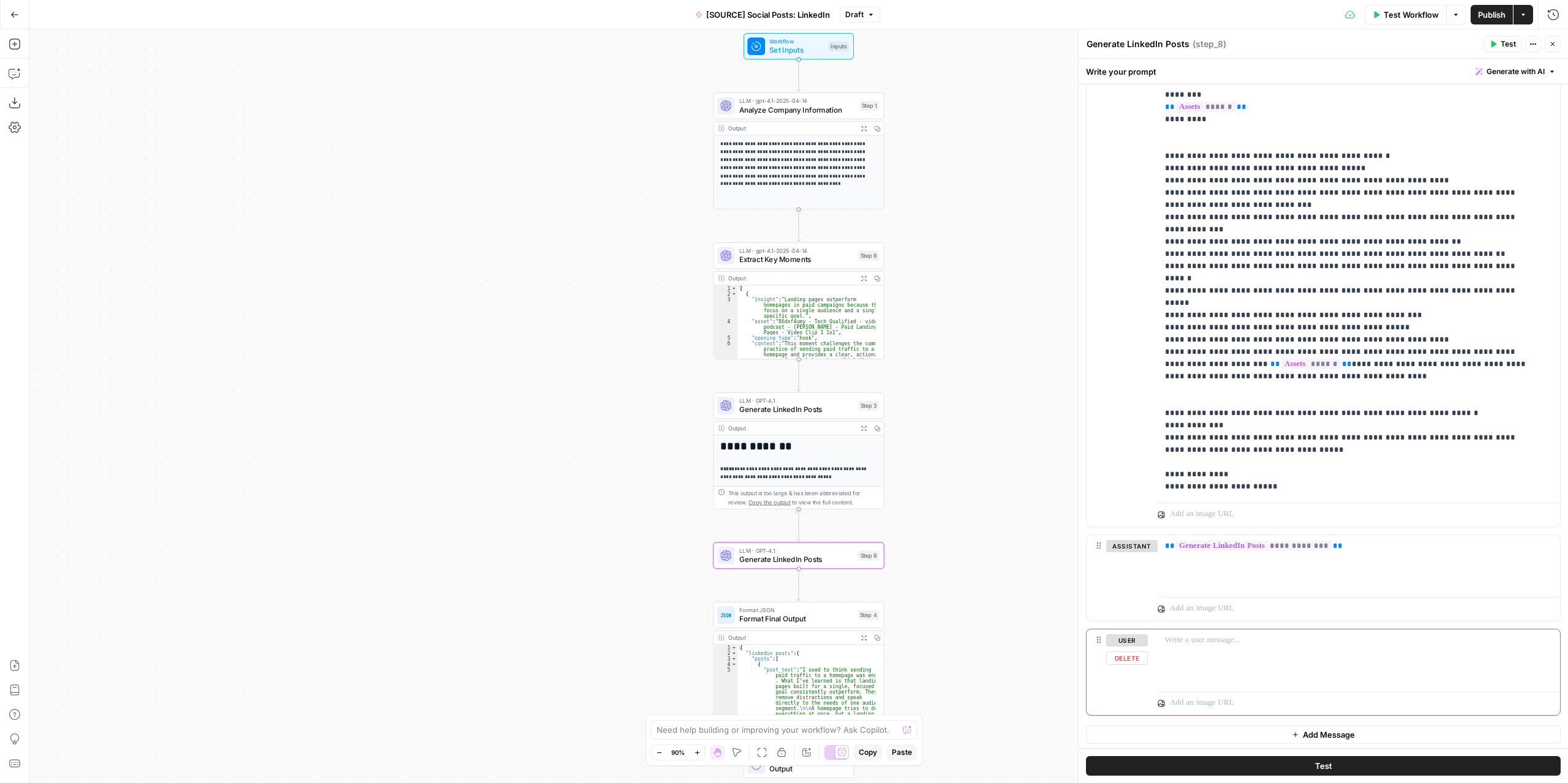
click at [1224, 666] on div at bounding box center [1359, 657] width 403 height 56
click at [829, 731] on textarea at bounding box center [777, 730] width 241 height 12
type textarea "make step 8 do a grammar check, I want tp avoid using em-dashes."
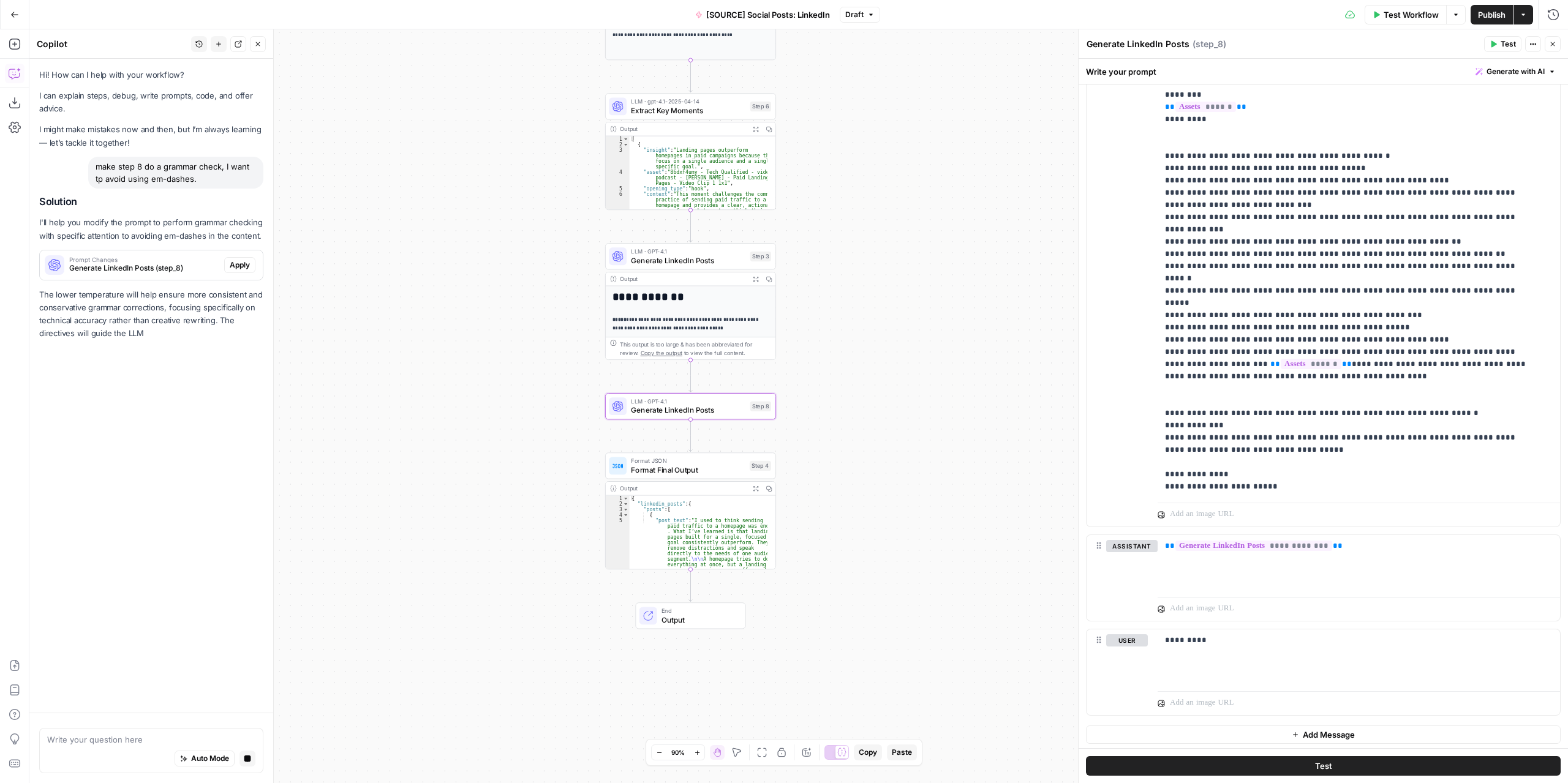
click at [233, 268] on span "Apply" at bounding box center [240, 265] width 20 height 11
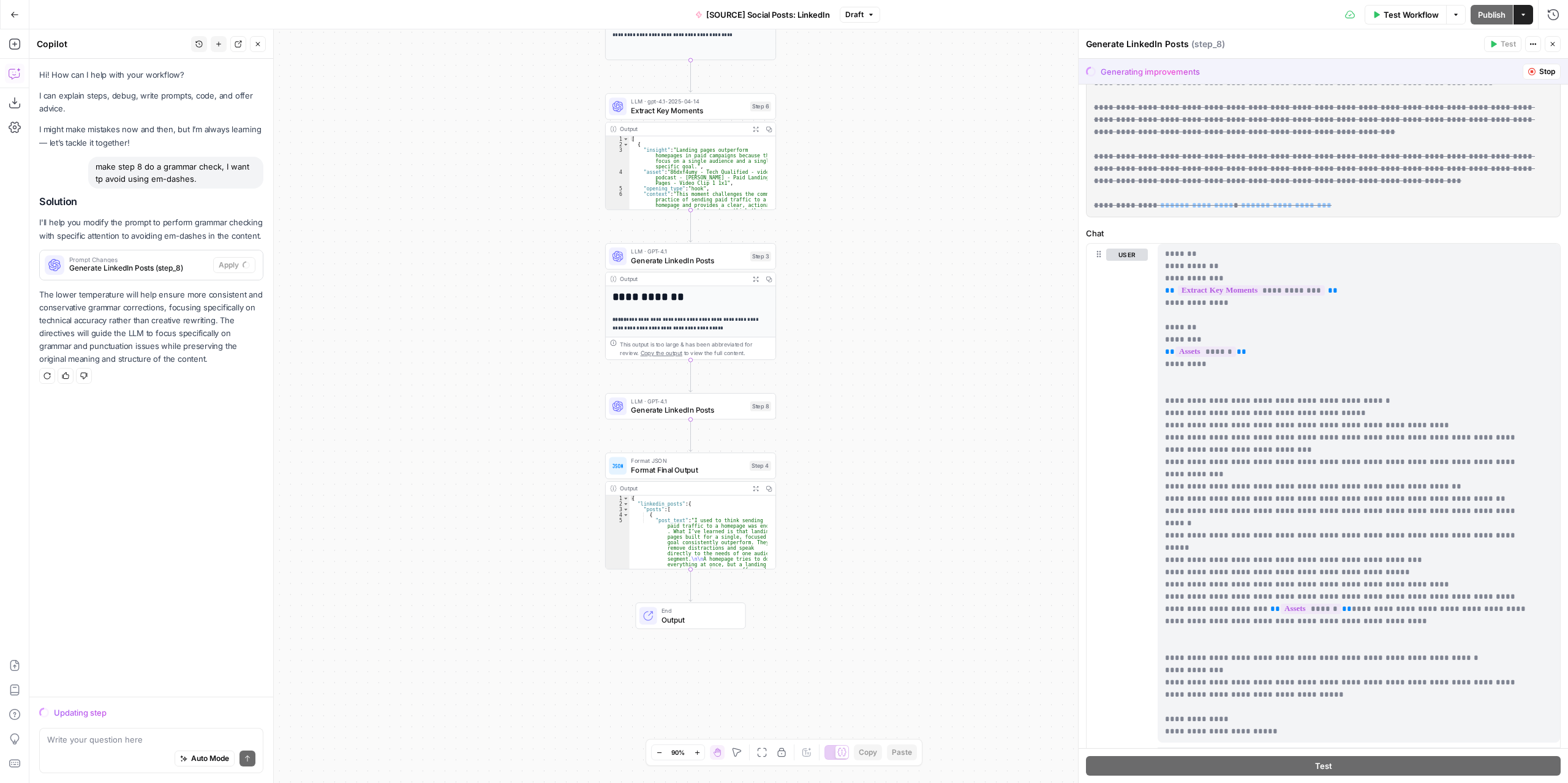
scroll to position [0, 0]
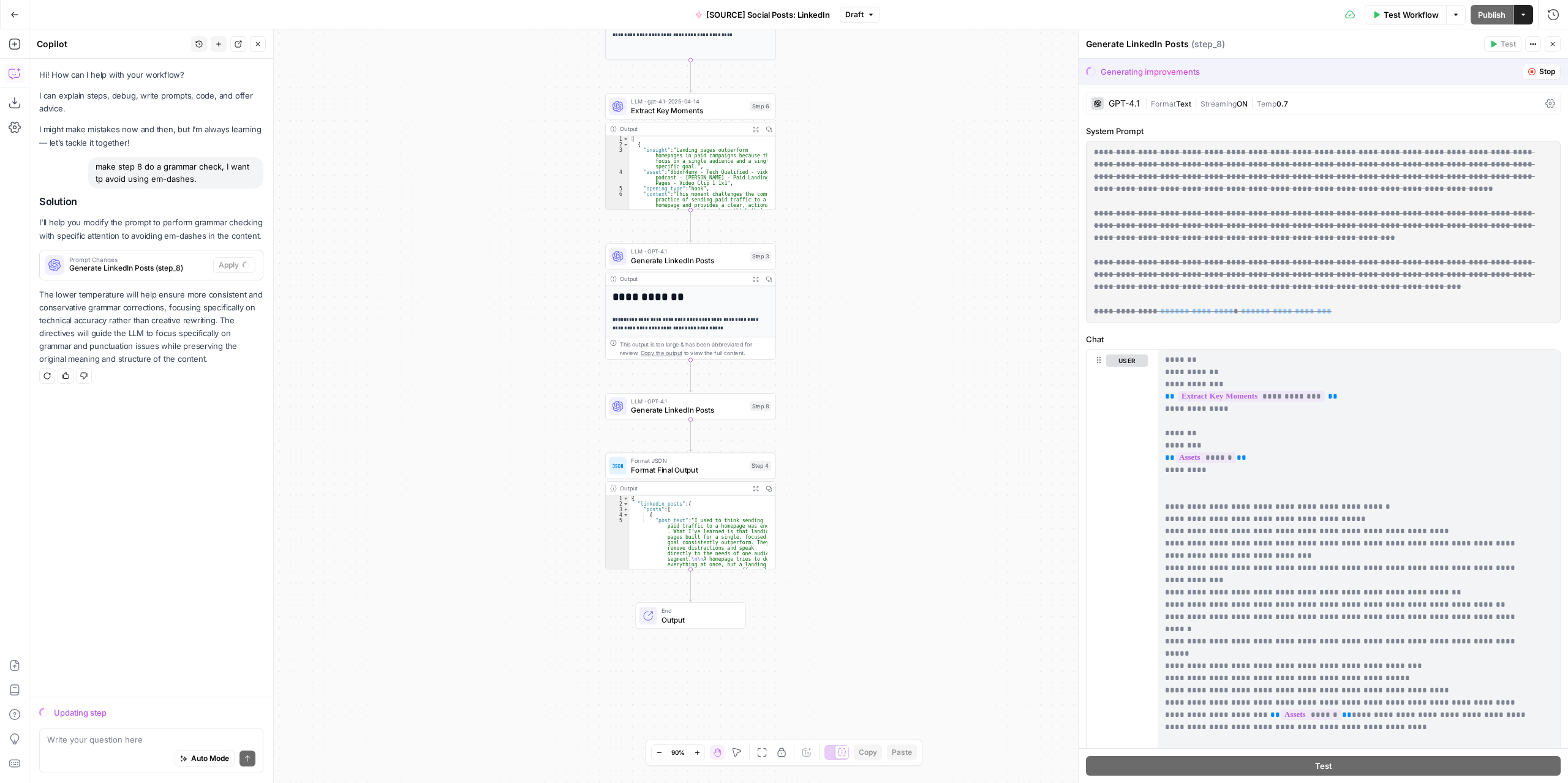
click at [1251, 104] on span "|" at bounding box center [1253, 103] width 9 height 12
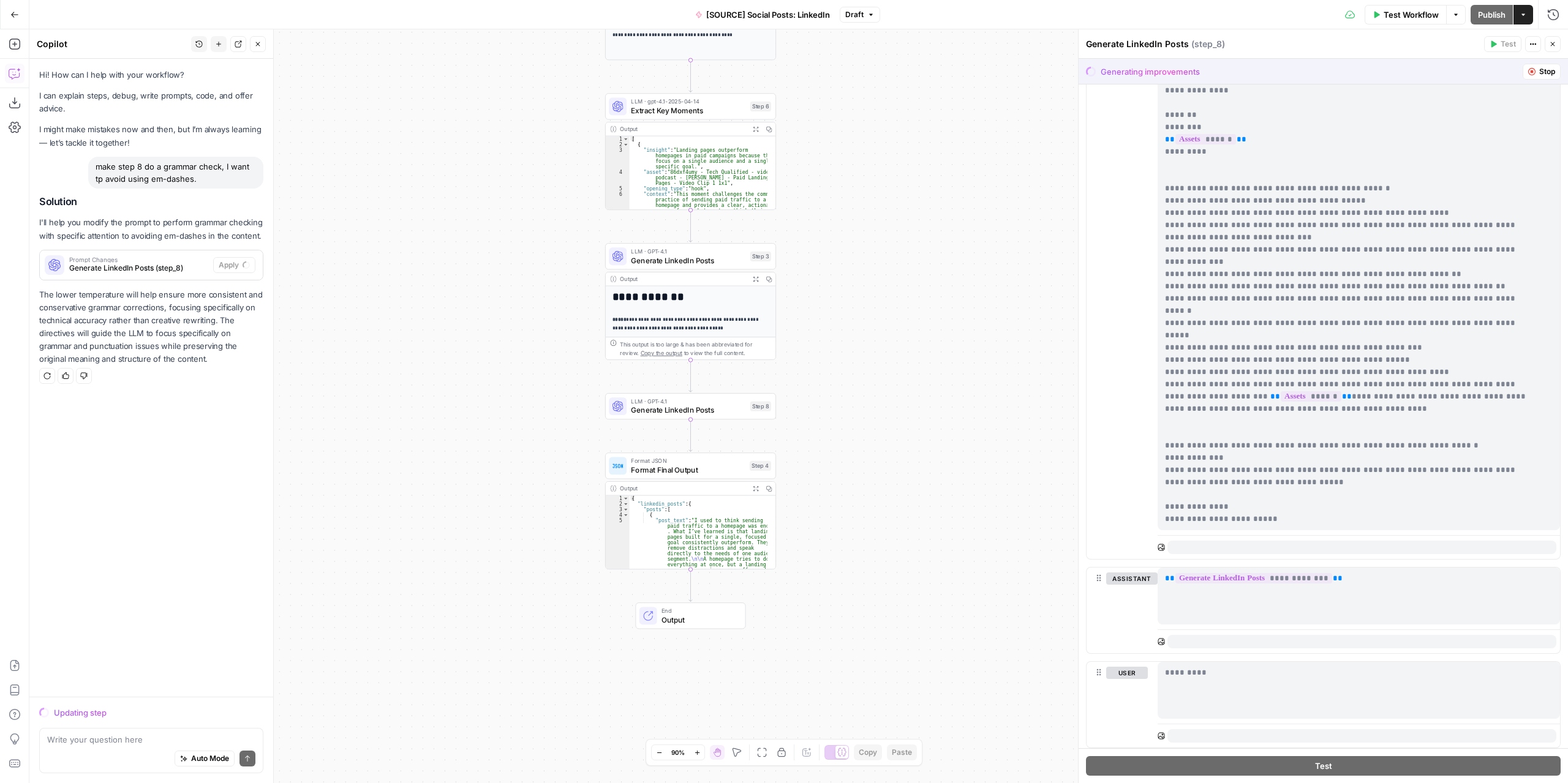
scroll to position [664, 0]
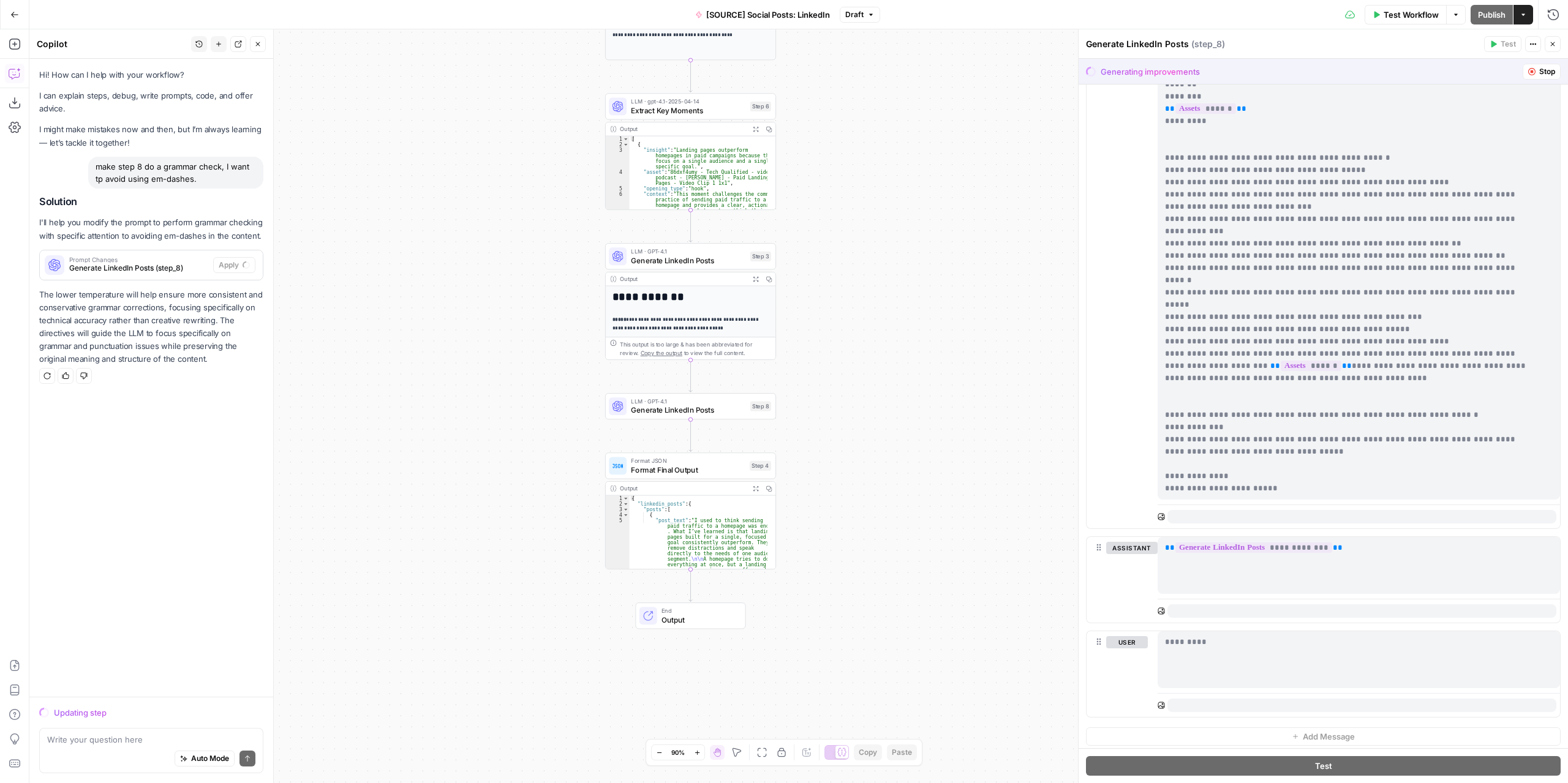
click at [1240, 648] on div "*********" at bounding box center [1359, 659] width 403 height 56
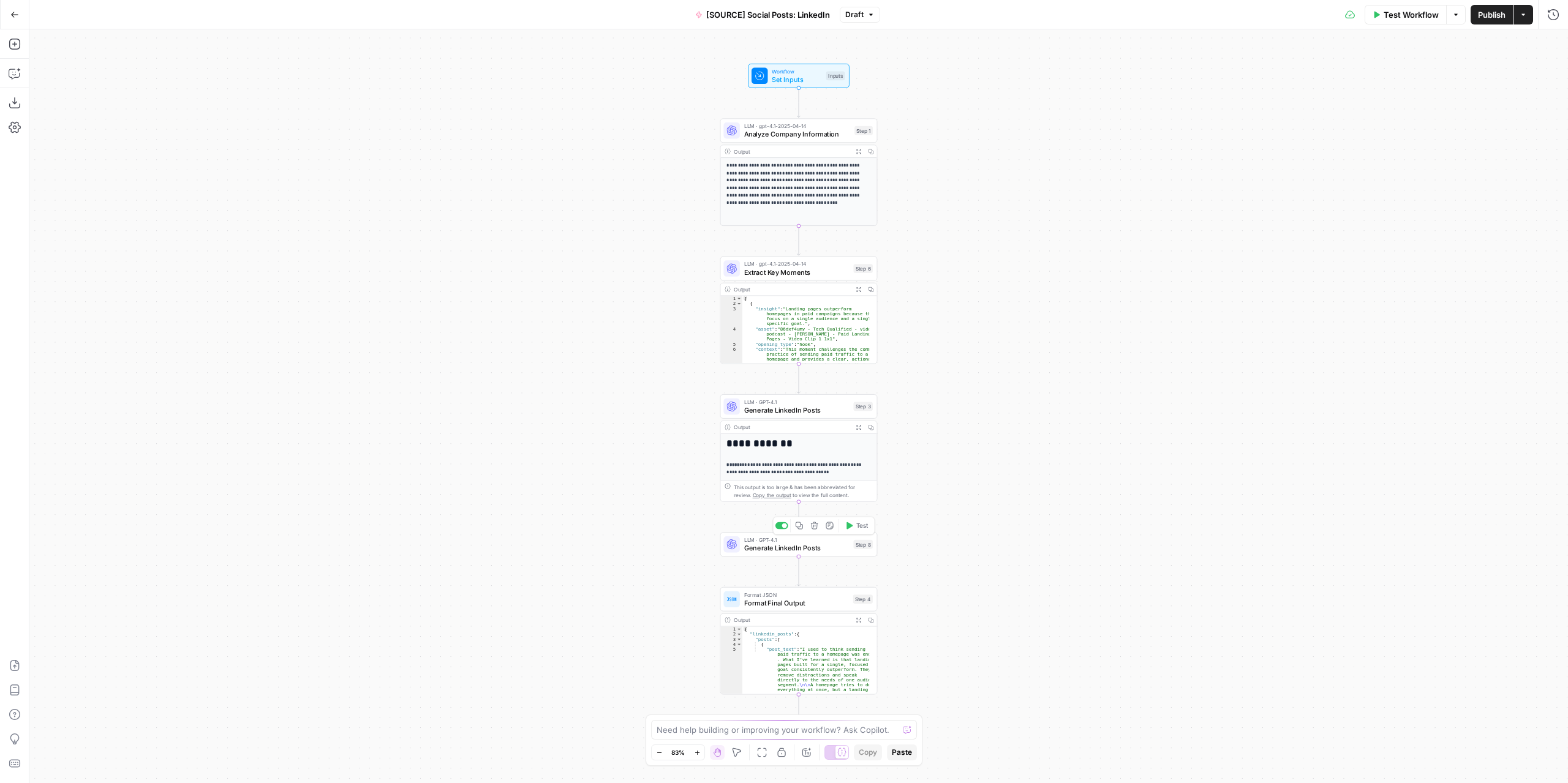
click at [820, 552] on span "Generate LinkedIn Posts" at bounding box center [797, 548] width 106 height 10
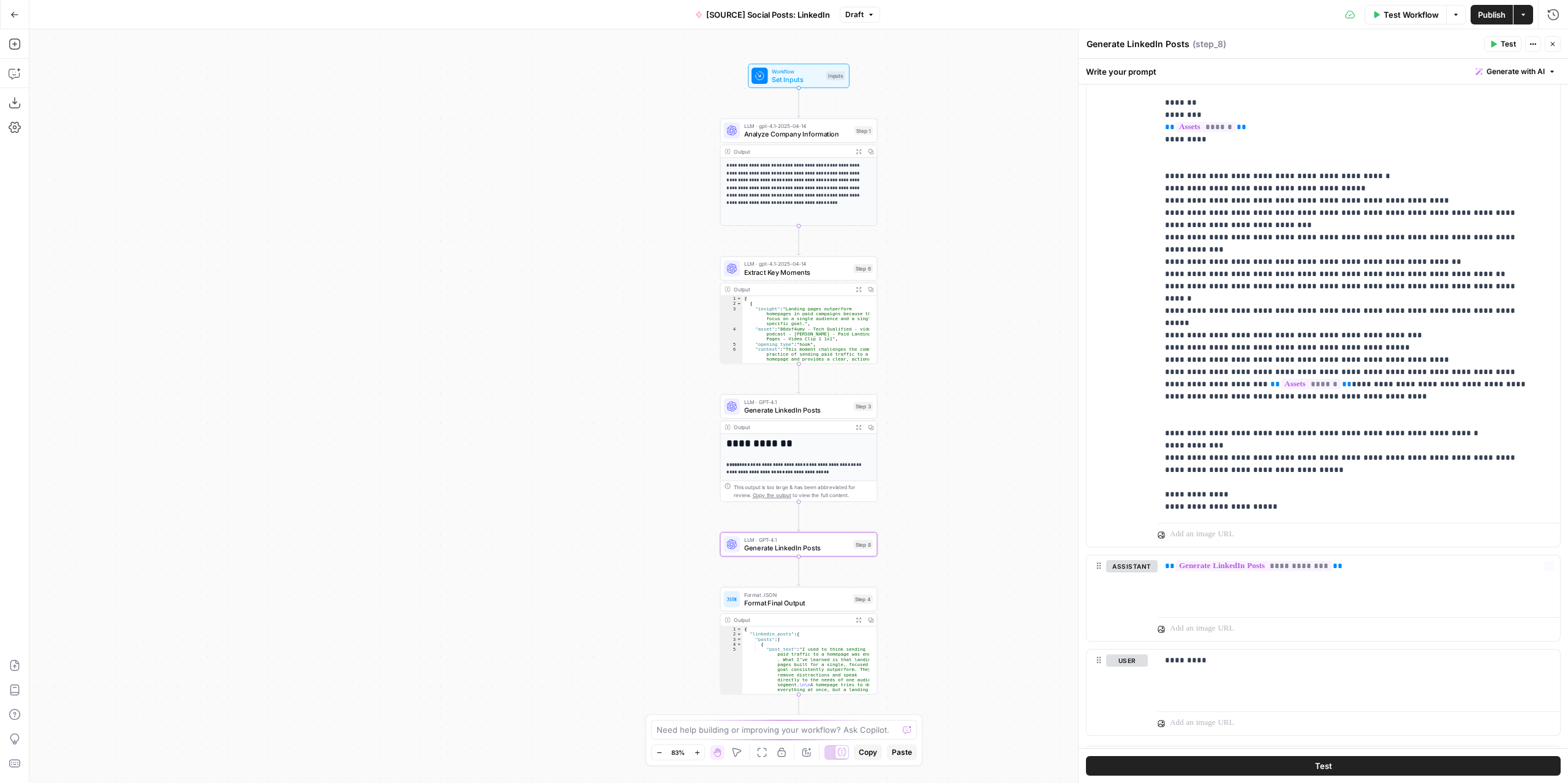
scroll to position [351, 0]
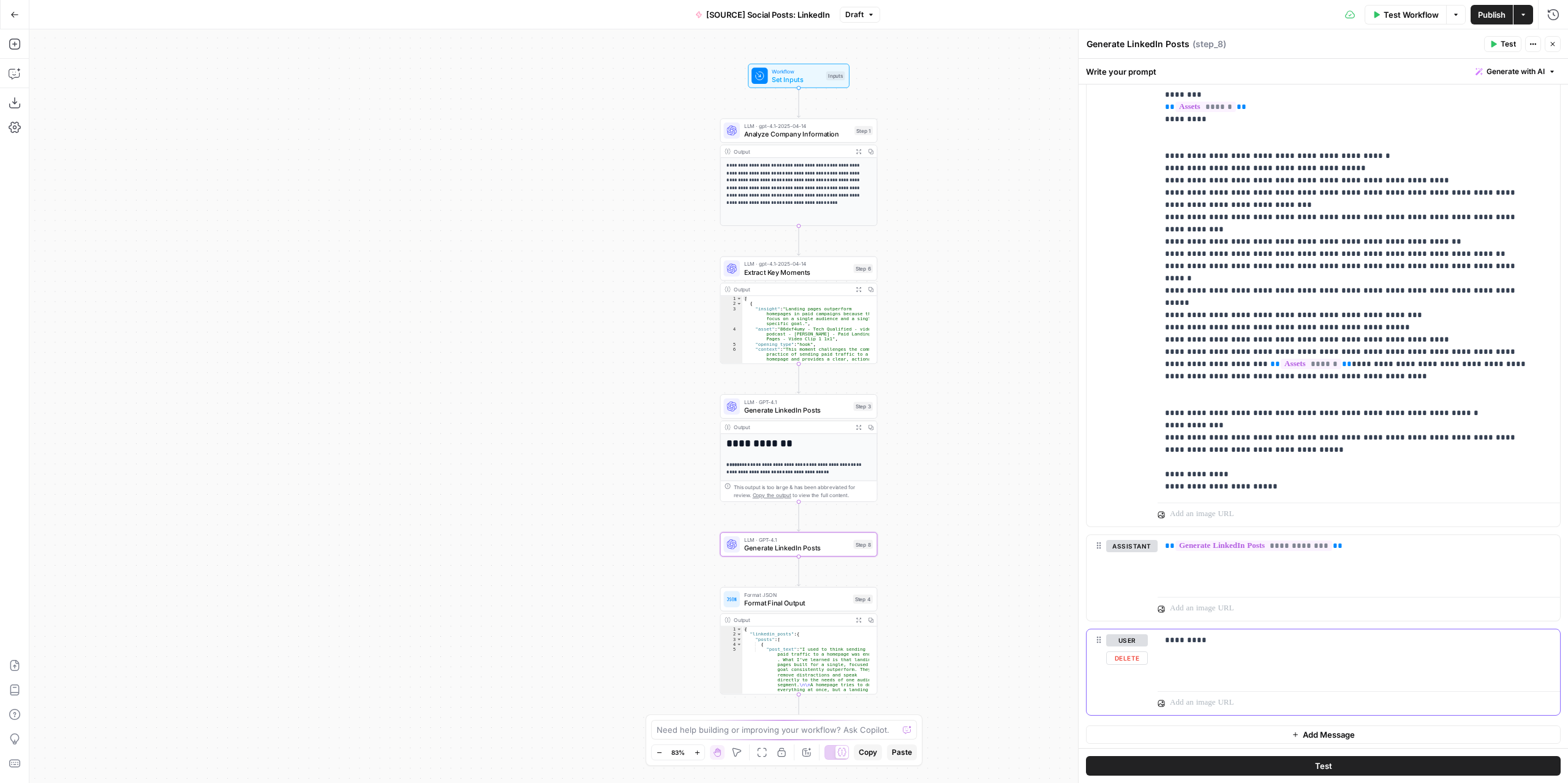
click at [1203, 635] on p "*********" at bounding box center [1355, 641] width 379 height 12
click at [859, 527] on span "Test" at bounding box center [863, 526] width 12 height 9
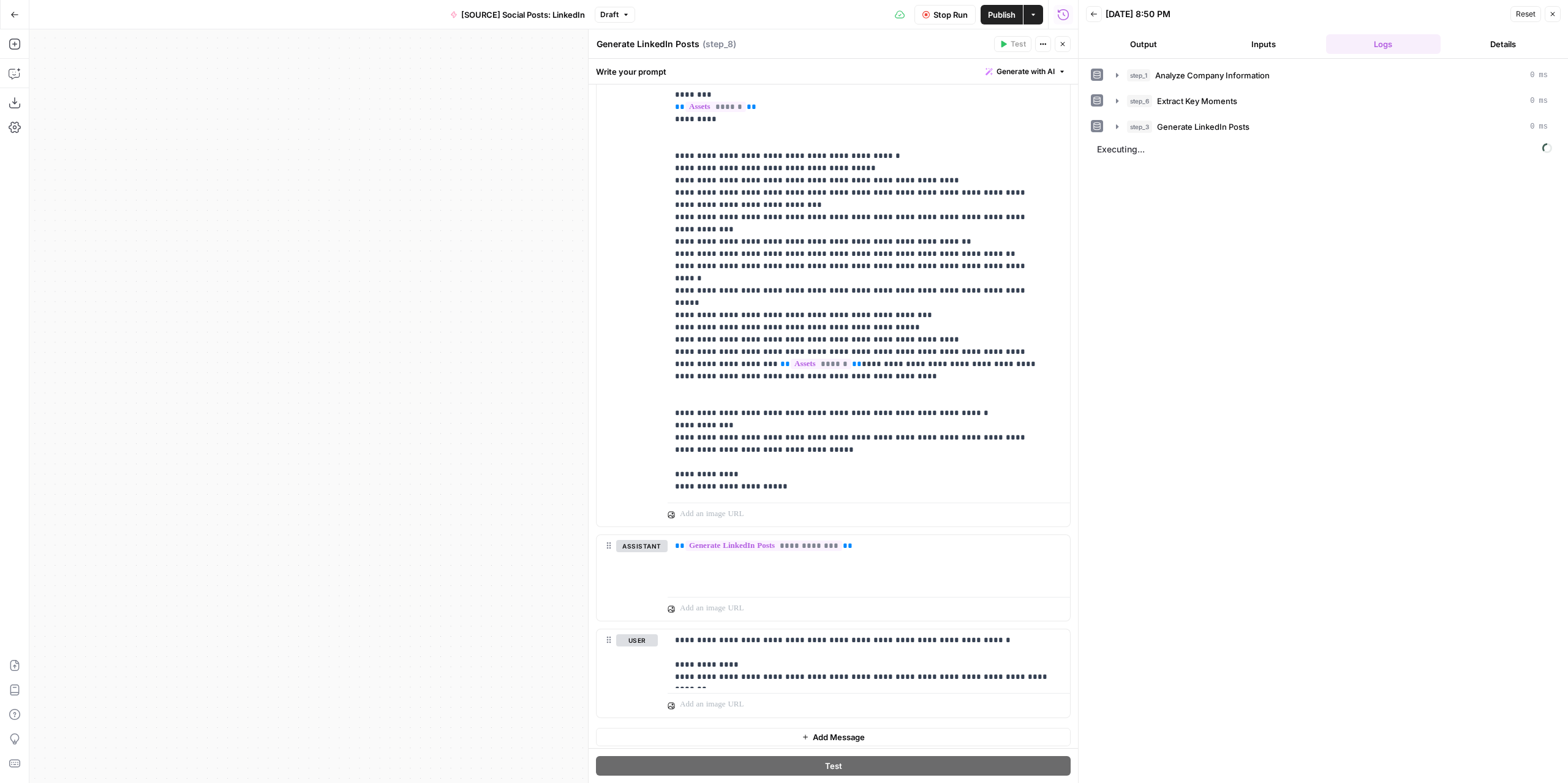
click at [1157, 47] on button "Output" at bounding box center [1144, 44] width 115 height 20
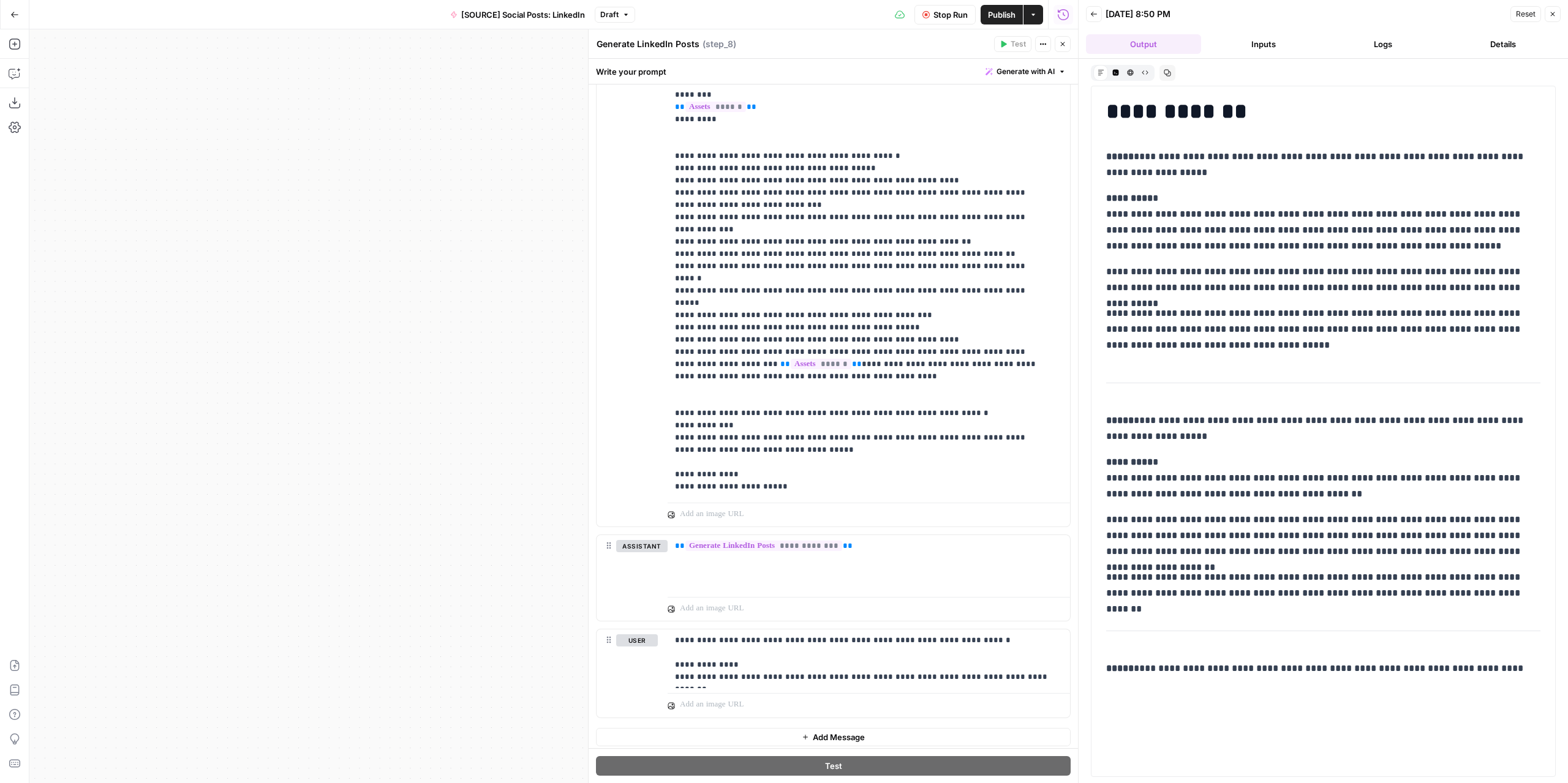
click at [995, 16] on span "Publish" at bounding box center [1002, 15] width 28 height 12
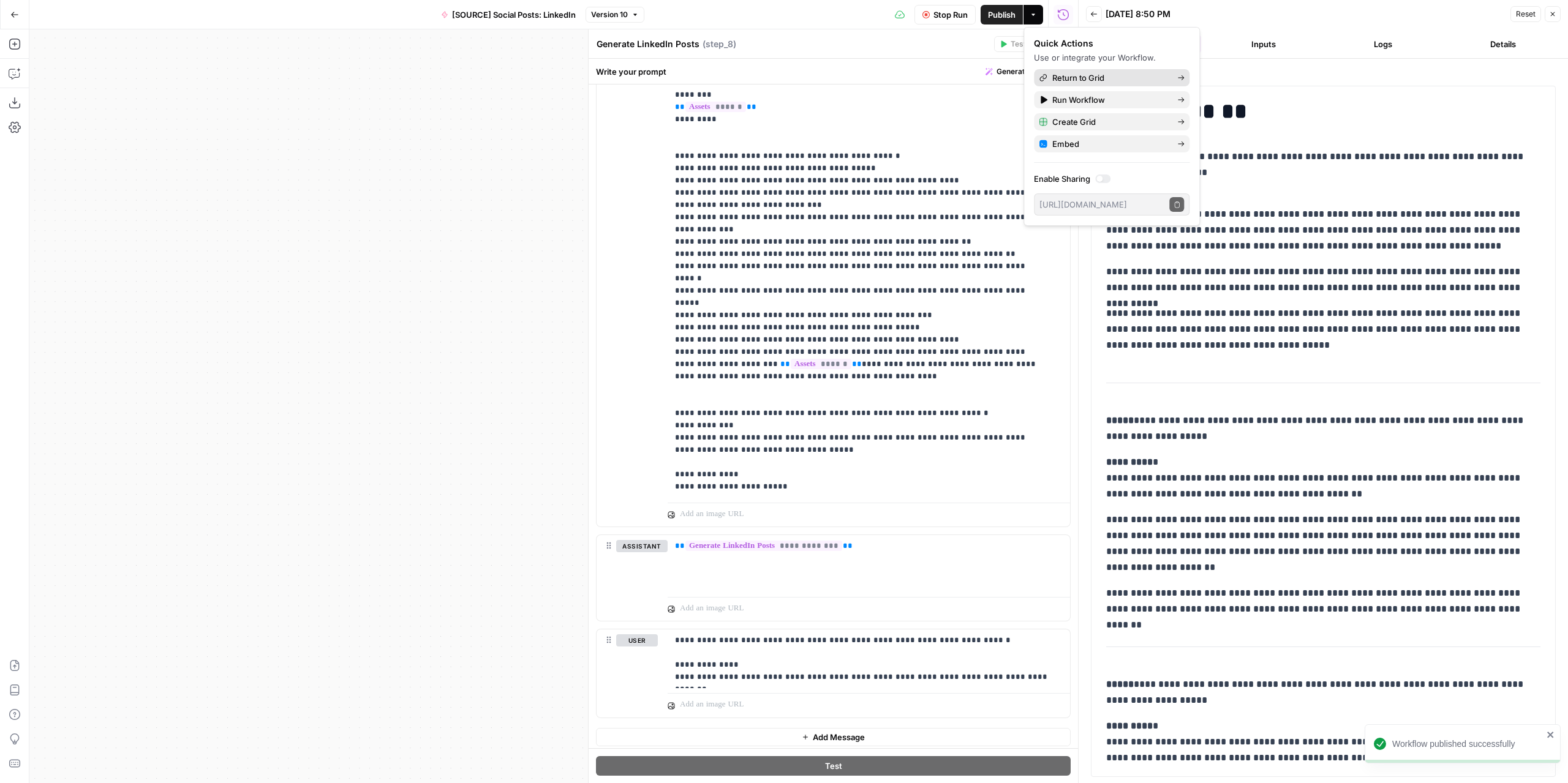
click at [1081, 83] on span "Return to Grid" at bounding box center [1110, 78] width 115 height 12
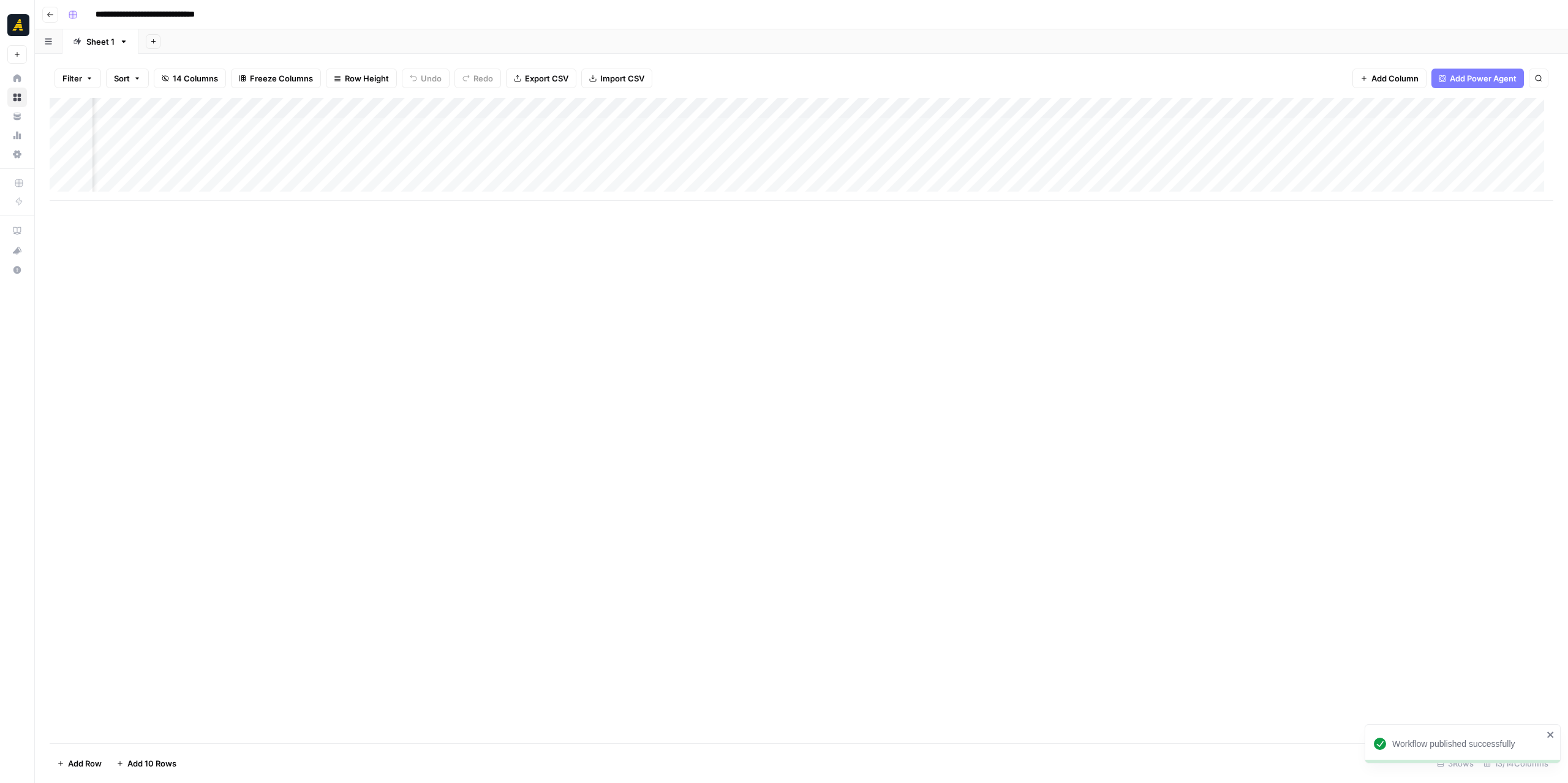
scroll to position [0, 409]
click at [1307, 127] on div "Add Column" at bounding box center [802, 150] width 1504 height 103
click at [1366, 131] on div "Add Column" at bounding box center [802, 150] width 1504 height 103
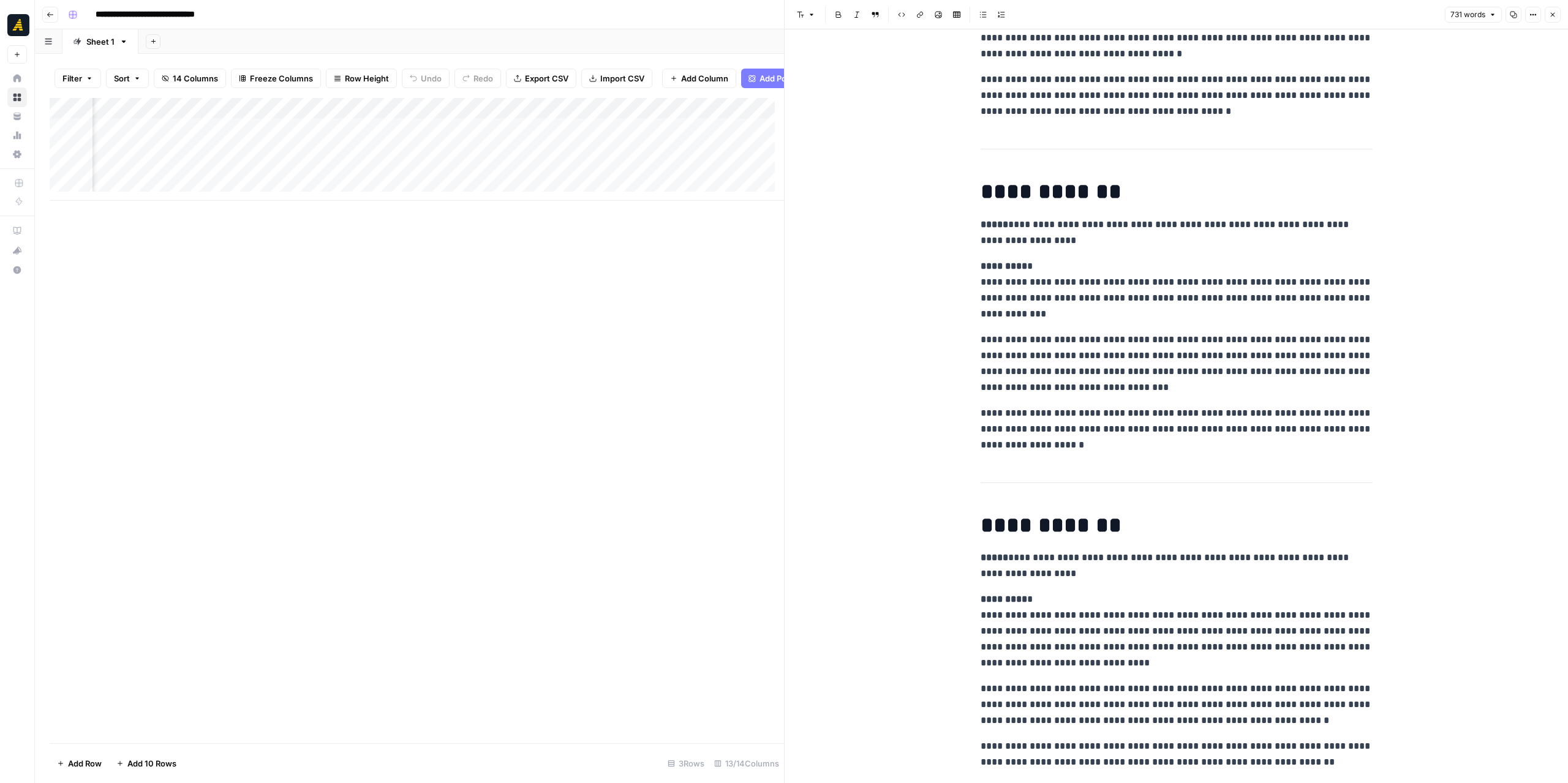
scroll to position [551, 0]
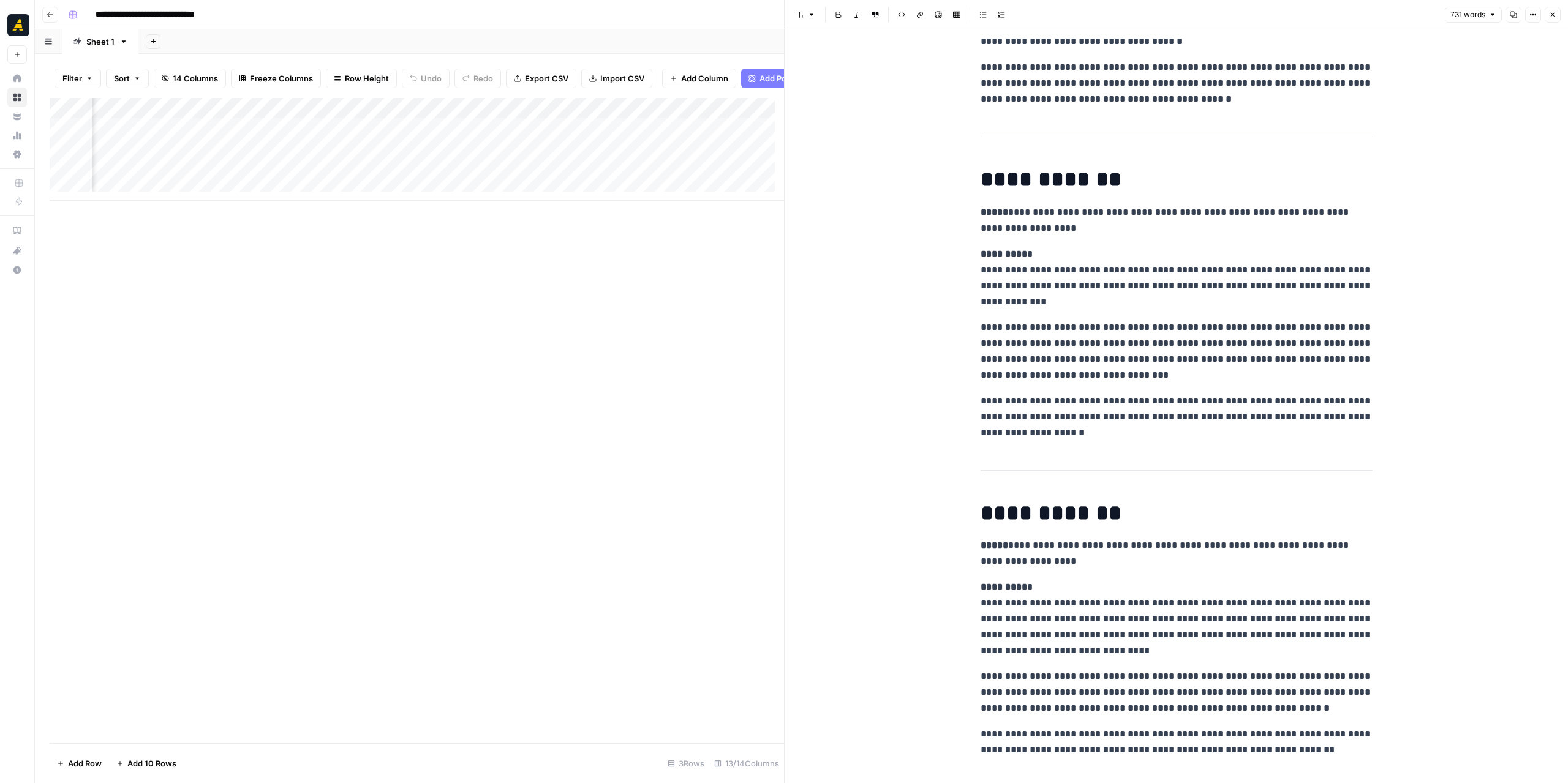
click at [1510, 14] on button "Copy" at bounding box center [1514, 15] width 16 height 16
